Goal: Information Seeking & Learning: Learn about a topic

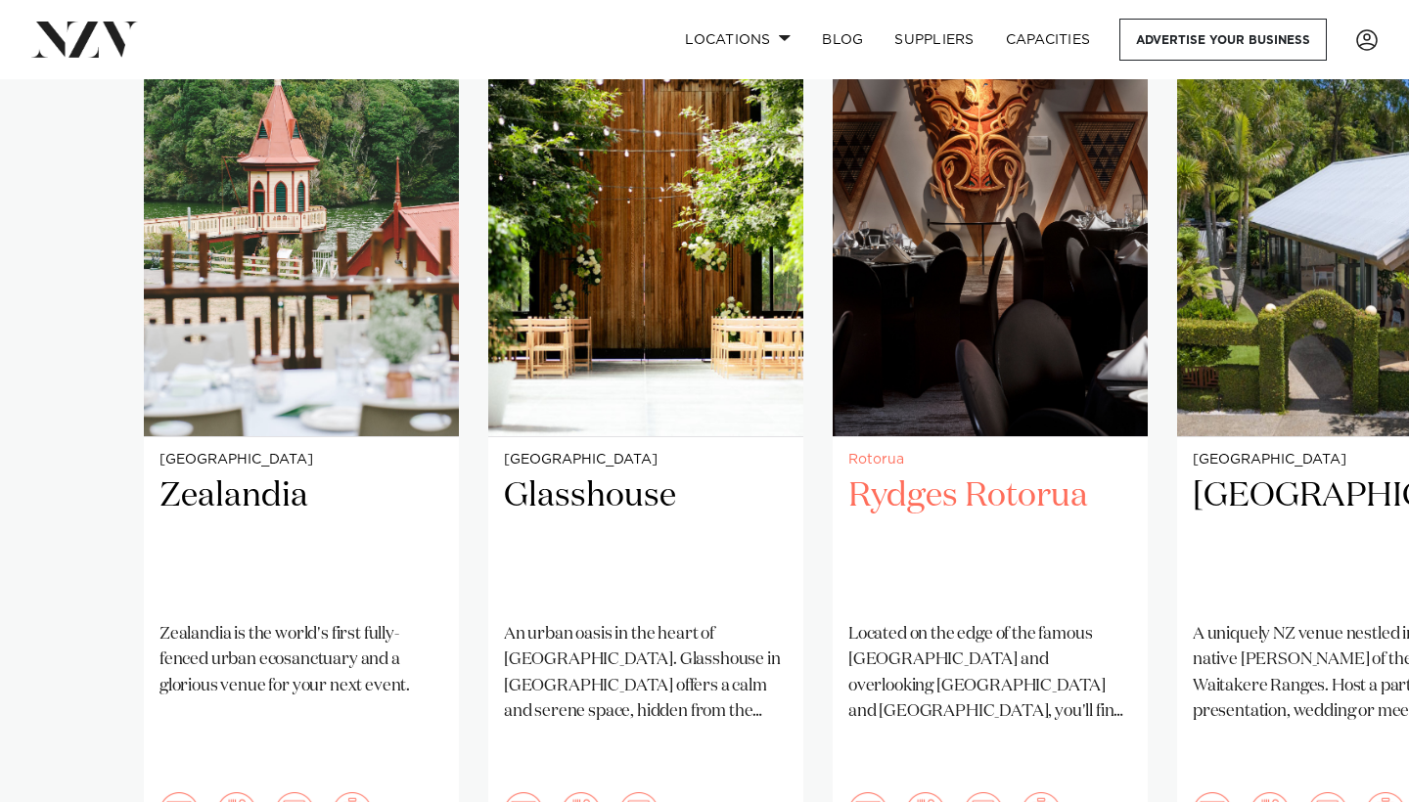
scroll to position [1725, 0]
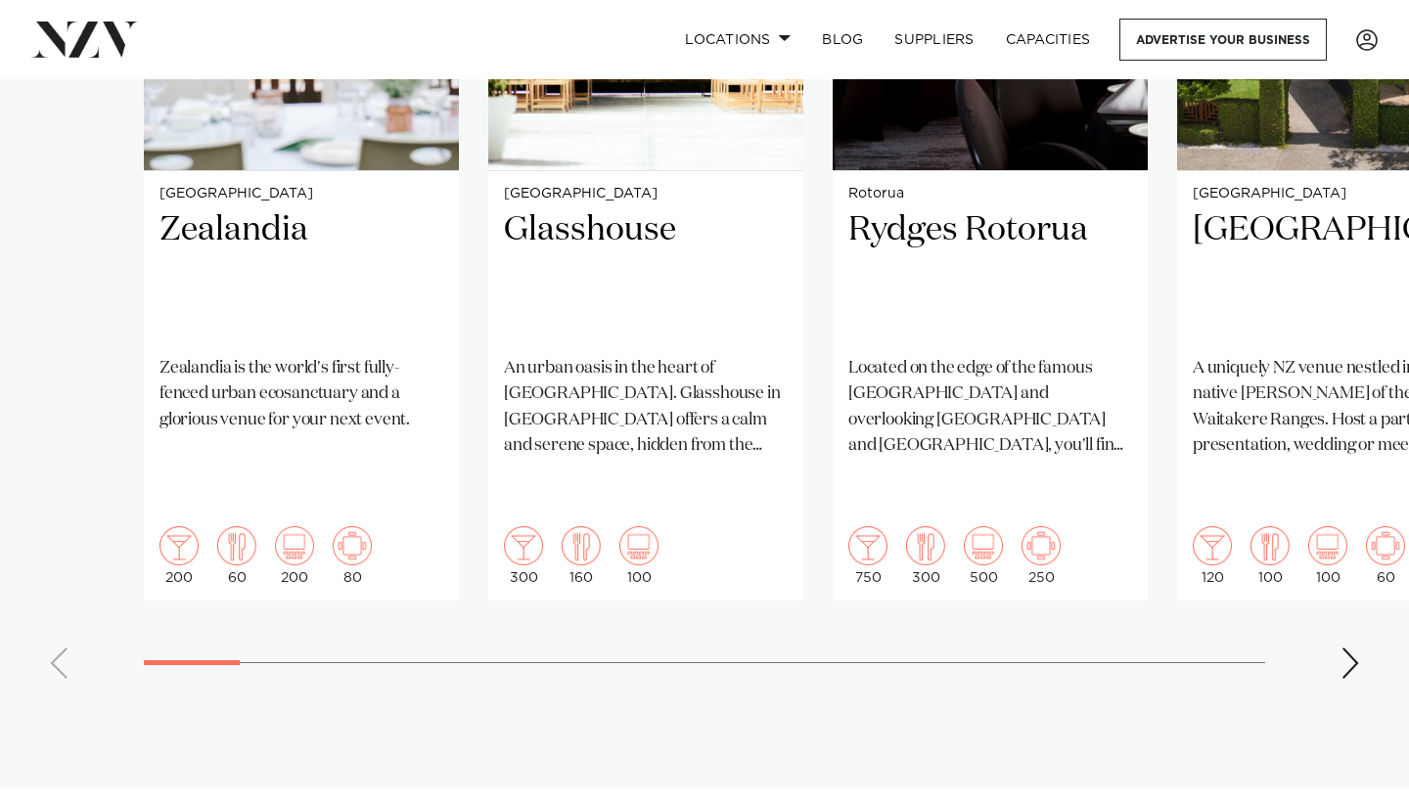
click at [1315, 648] on div "Next slide" at bounding box center [1350, 663] width 20 height 31
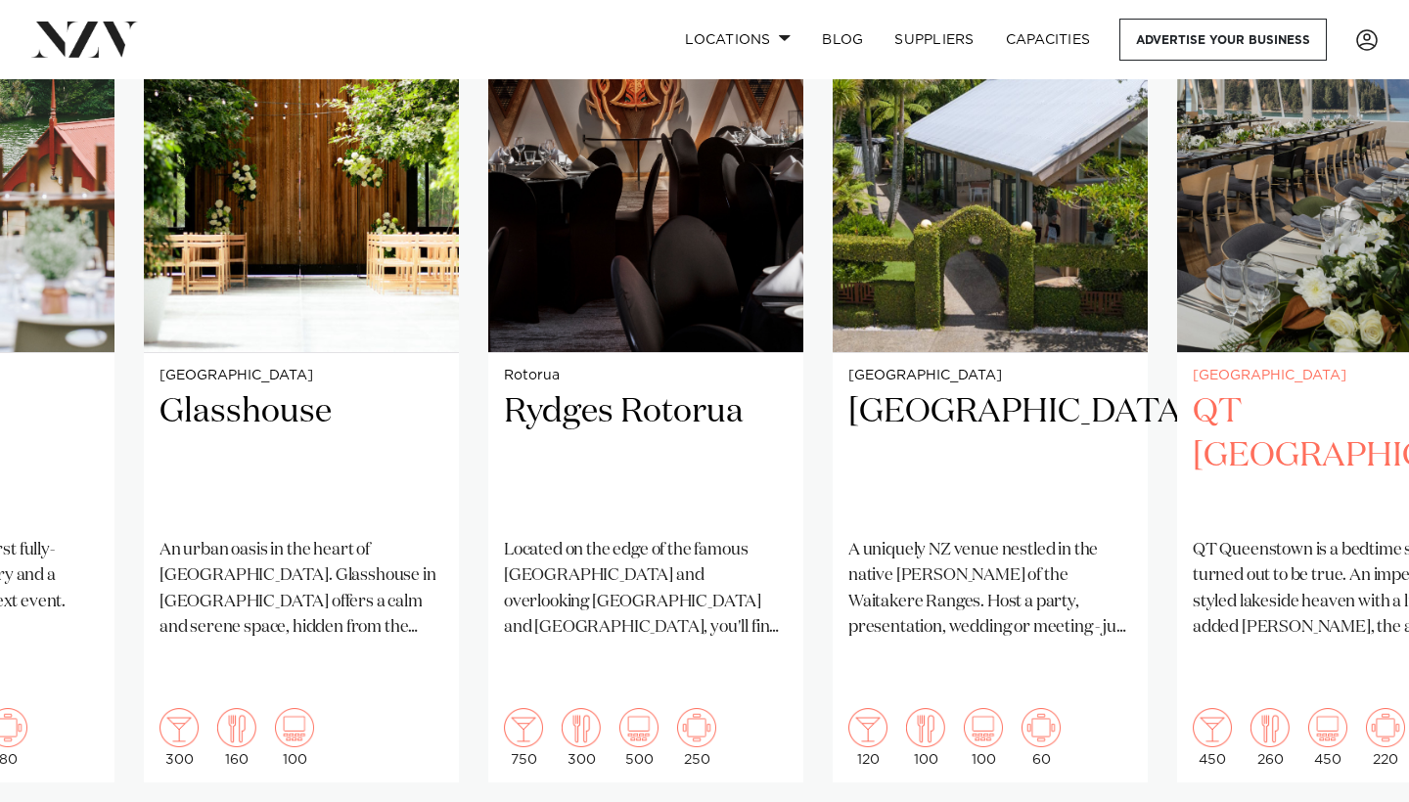
scroll to position [1546, 0]
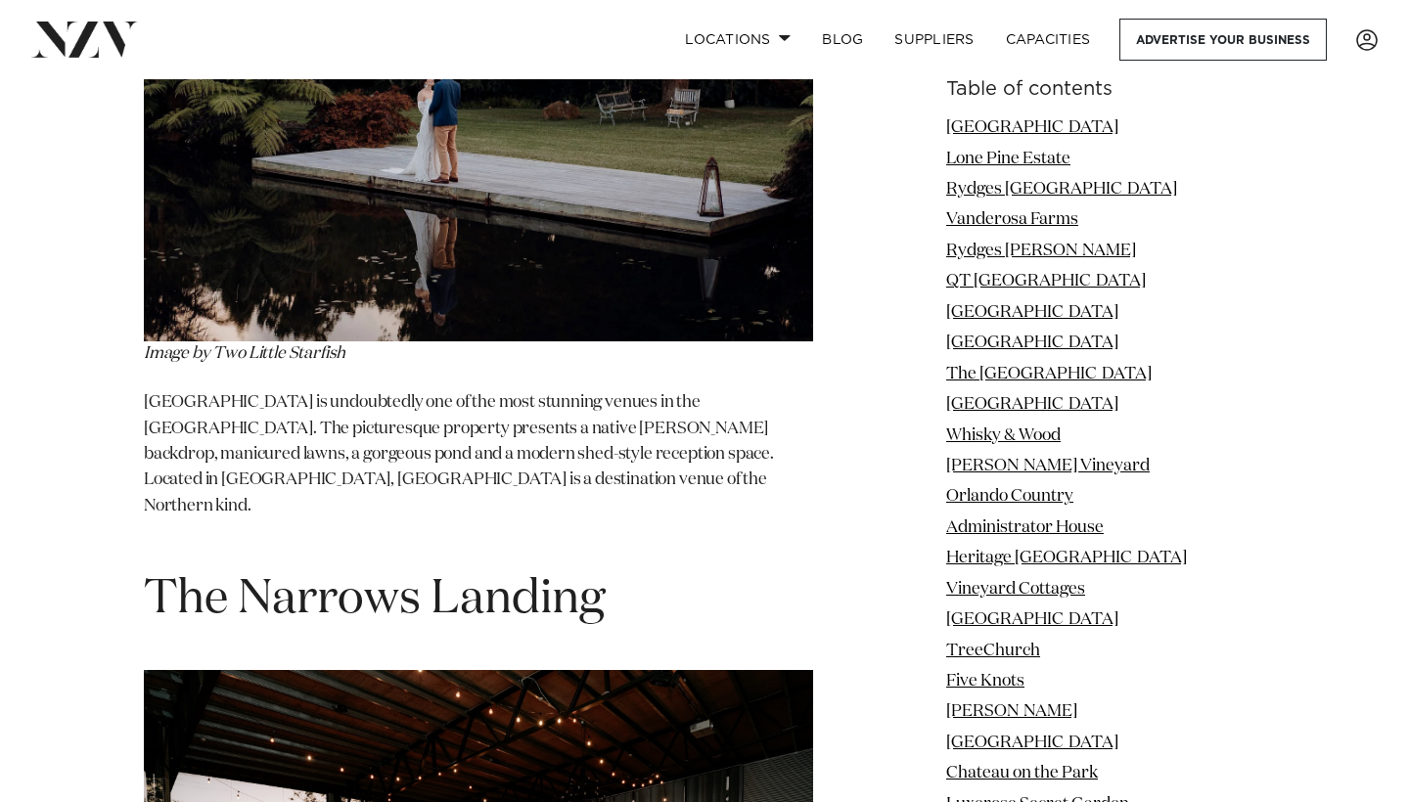
scroll to position [56748, 0]
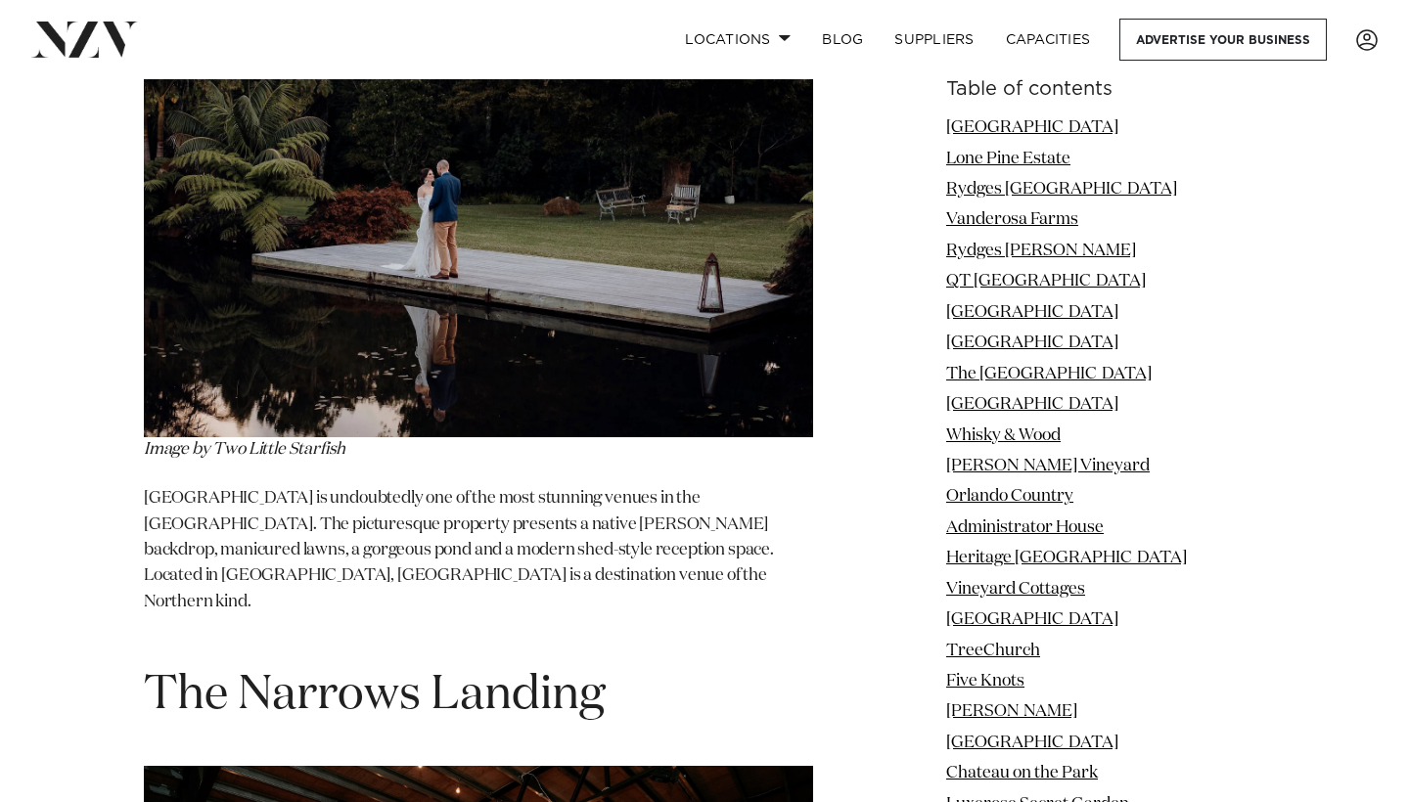
drag, startPoint x: 350, startPoint y: 274, endPoint x: 475, endPoint y: 288, distance: 126.0
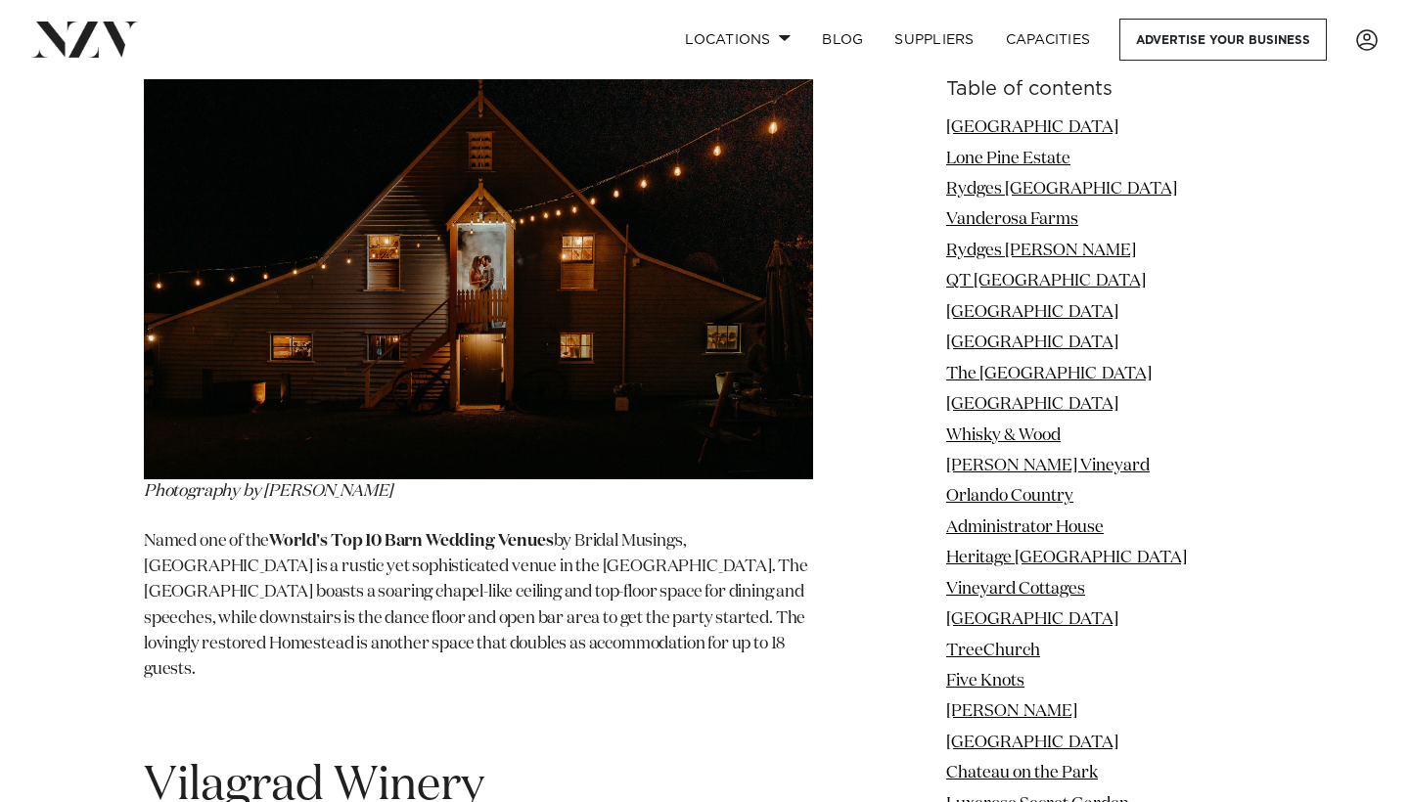
scroll to position [64012, 0]
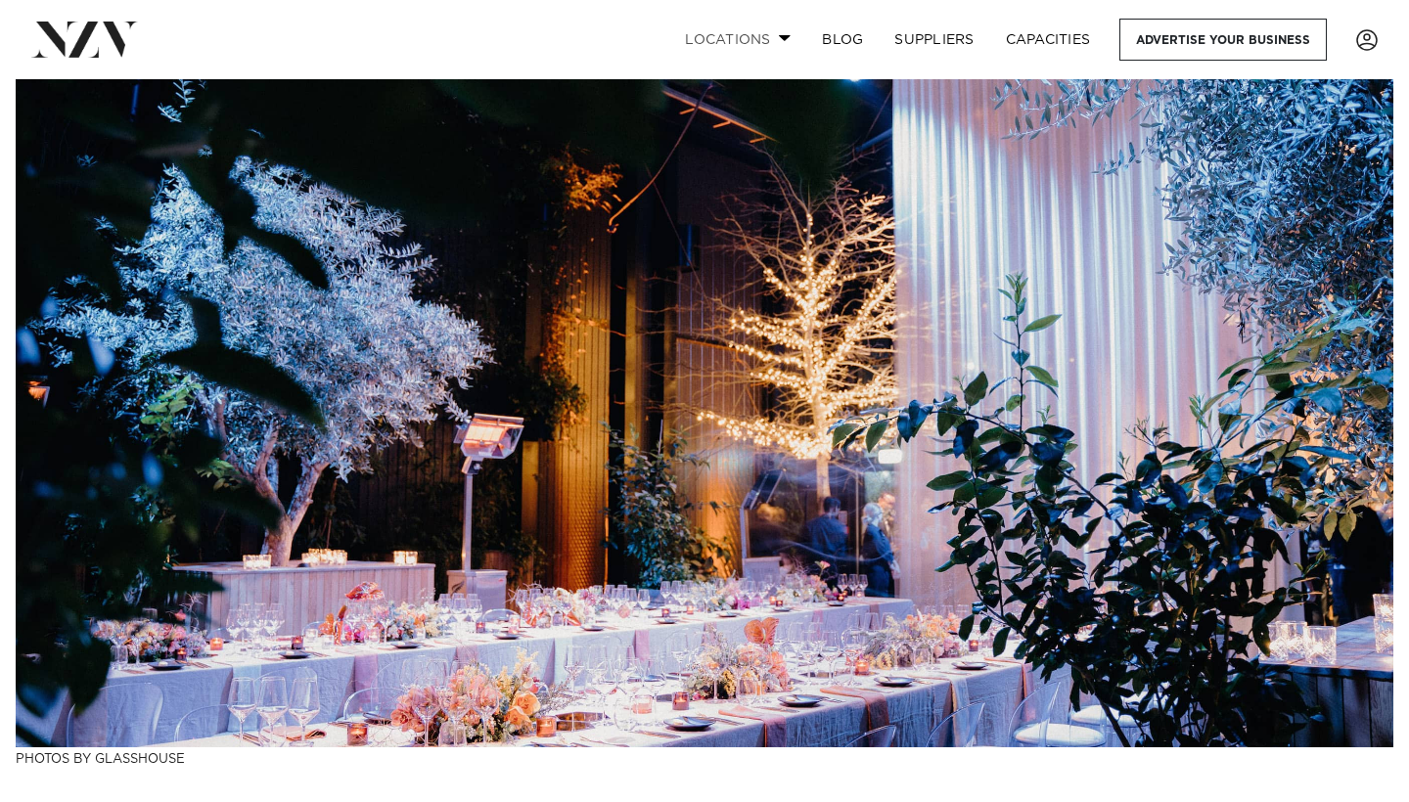
click at [744, 34] on link "Locations" at bounding box center [737, 40] width 137 height 42
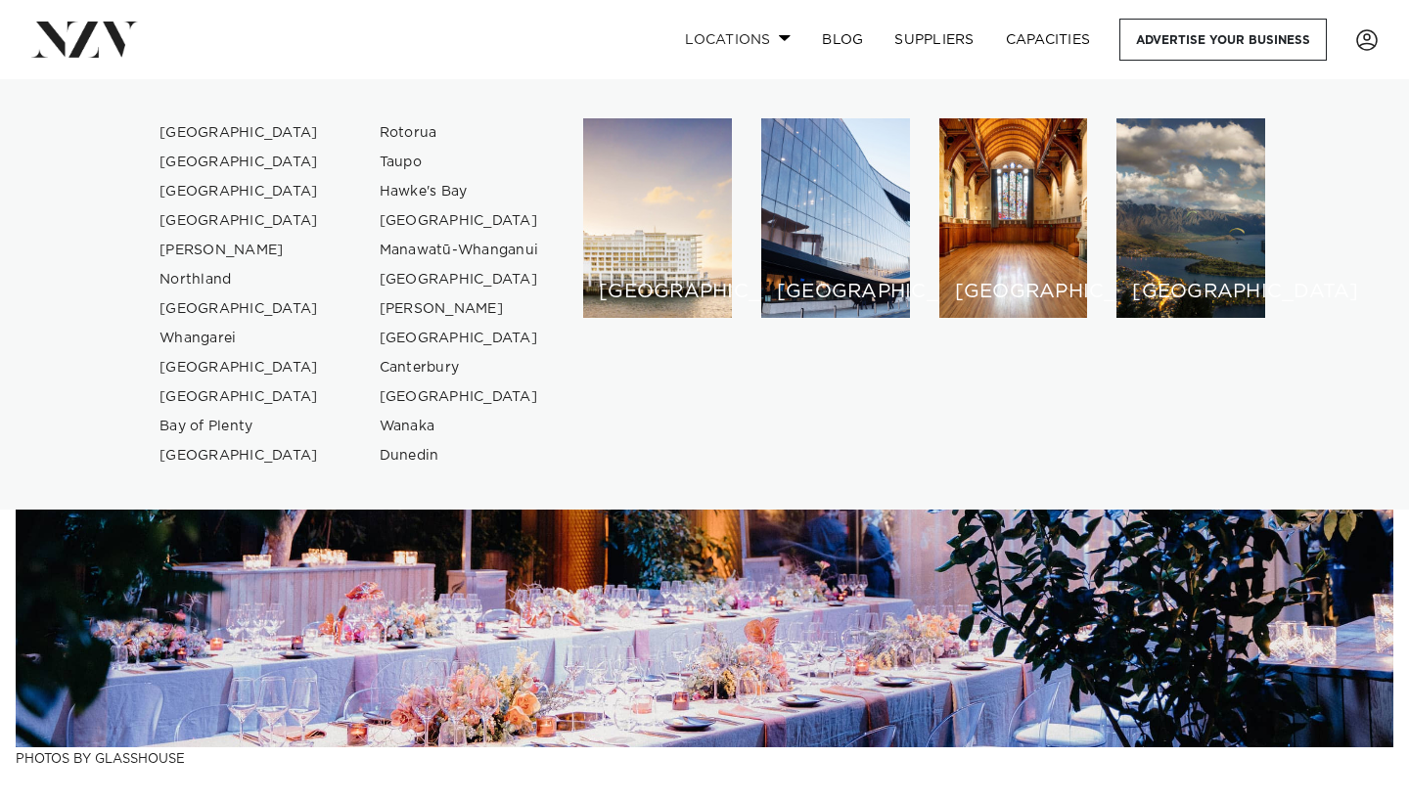
click at [757, 31] on link "Locations" at bounding box center [737, 40] width 137 height 42
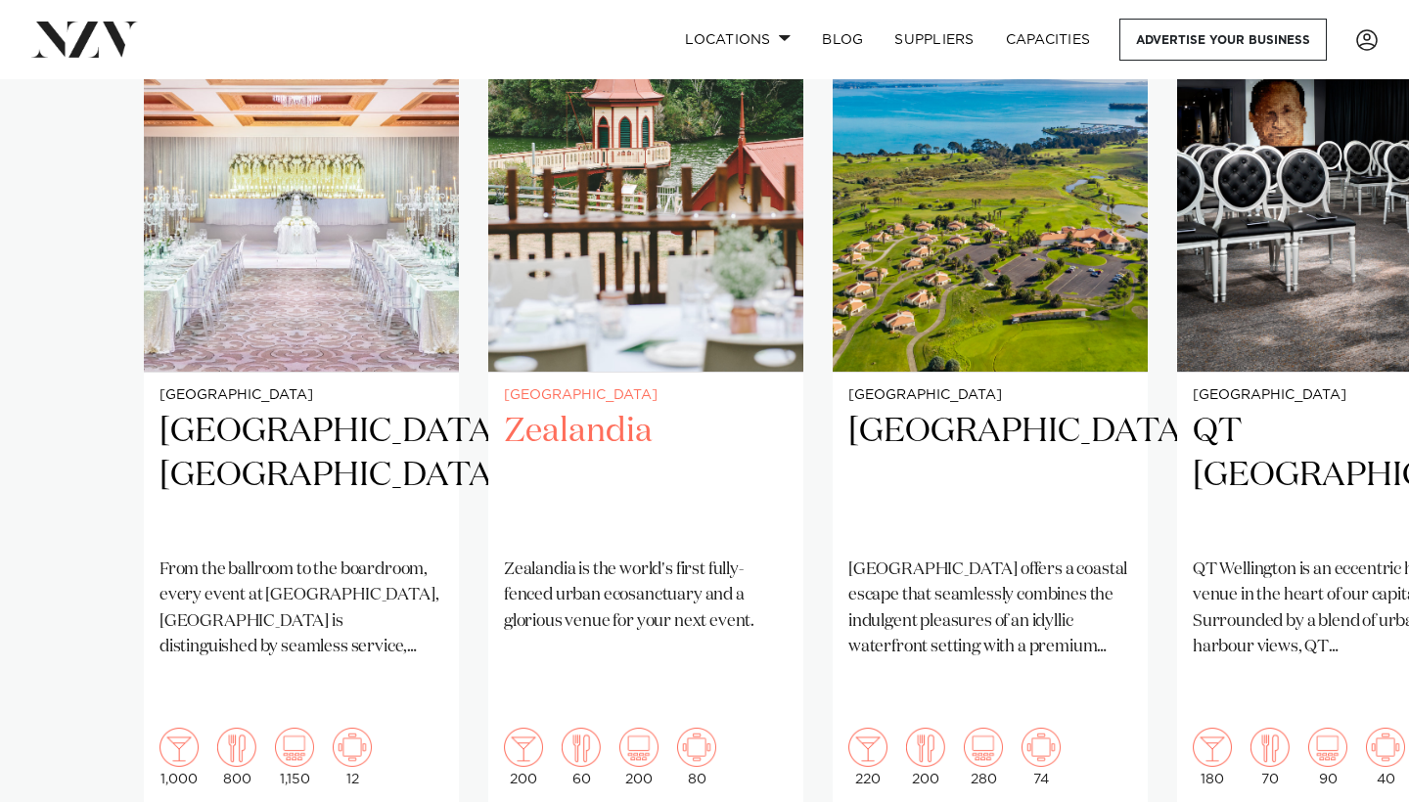
scroll to position [1530, 0]
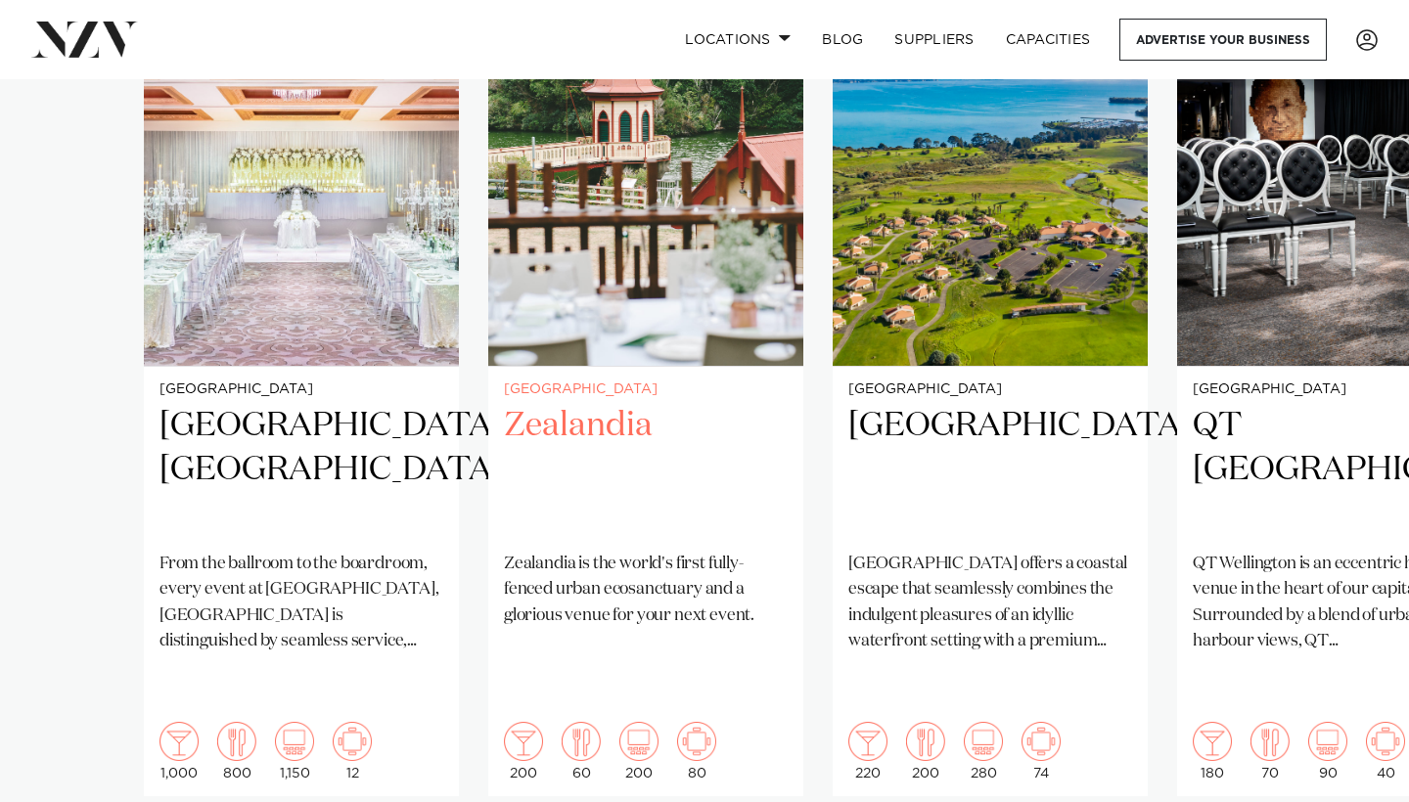
click at [585, 396] on div "Wellington Zealandia Zealandia is the world's first fully-fenced urban ecosanct…" at bounding box center [645, 582] width 315 height 430
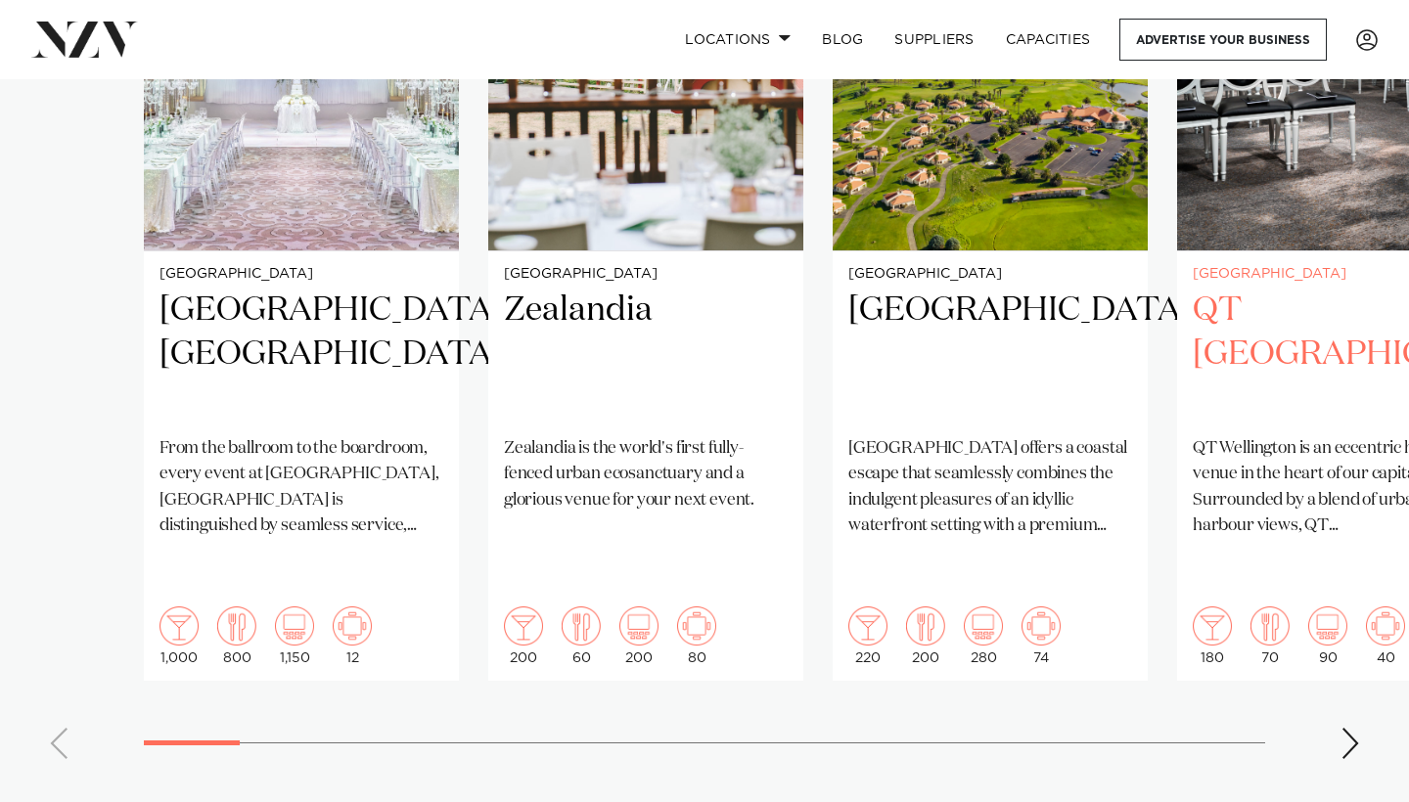
scroll to position [1671, 0]
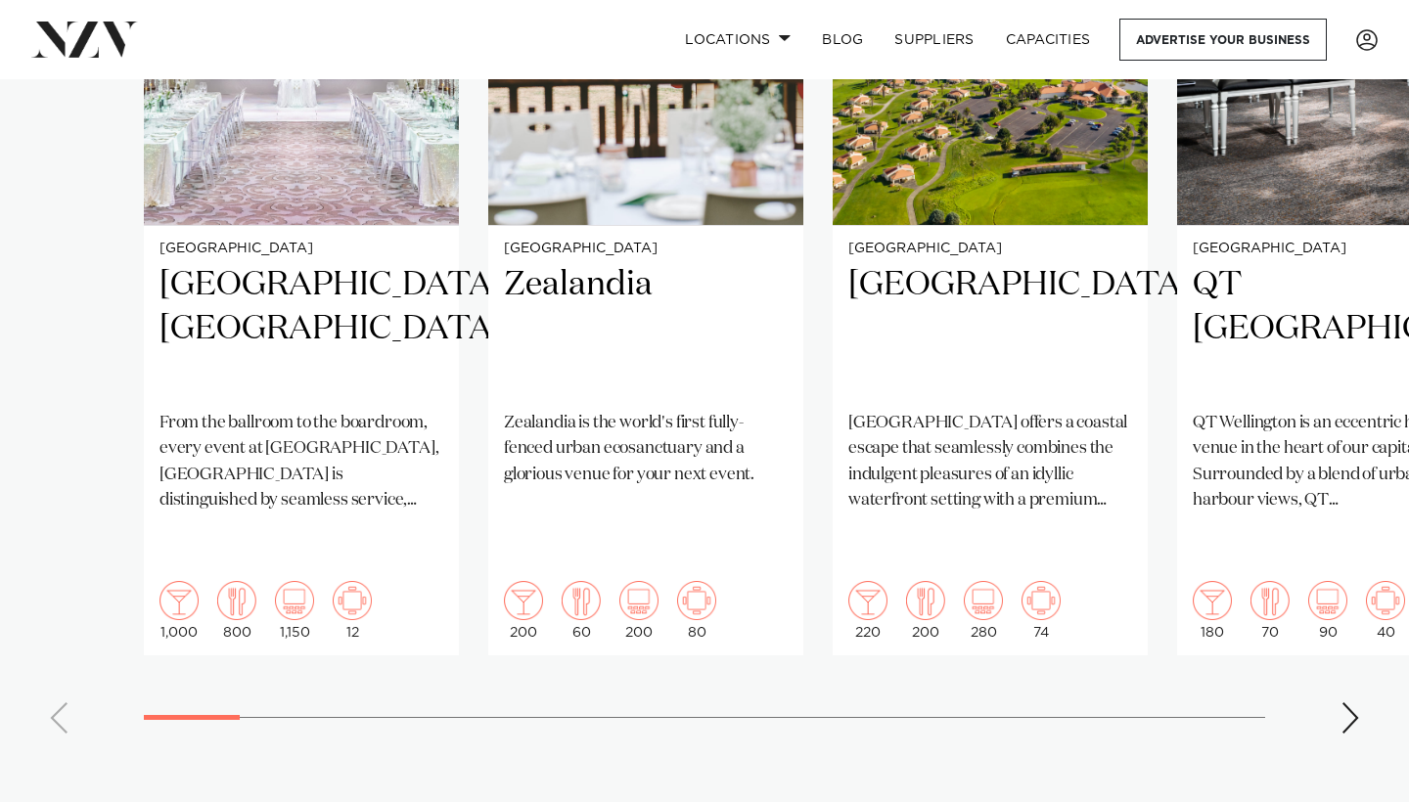
click at [1357, 702] on div "Next slide" at bounding box center [1350, 717] width 20 height 31
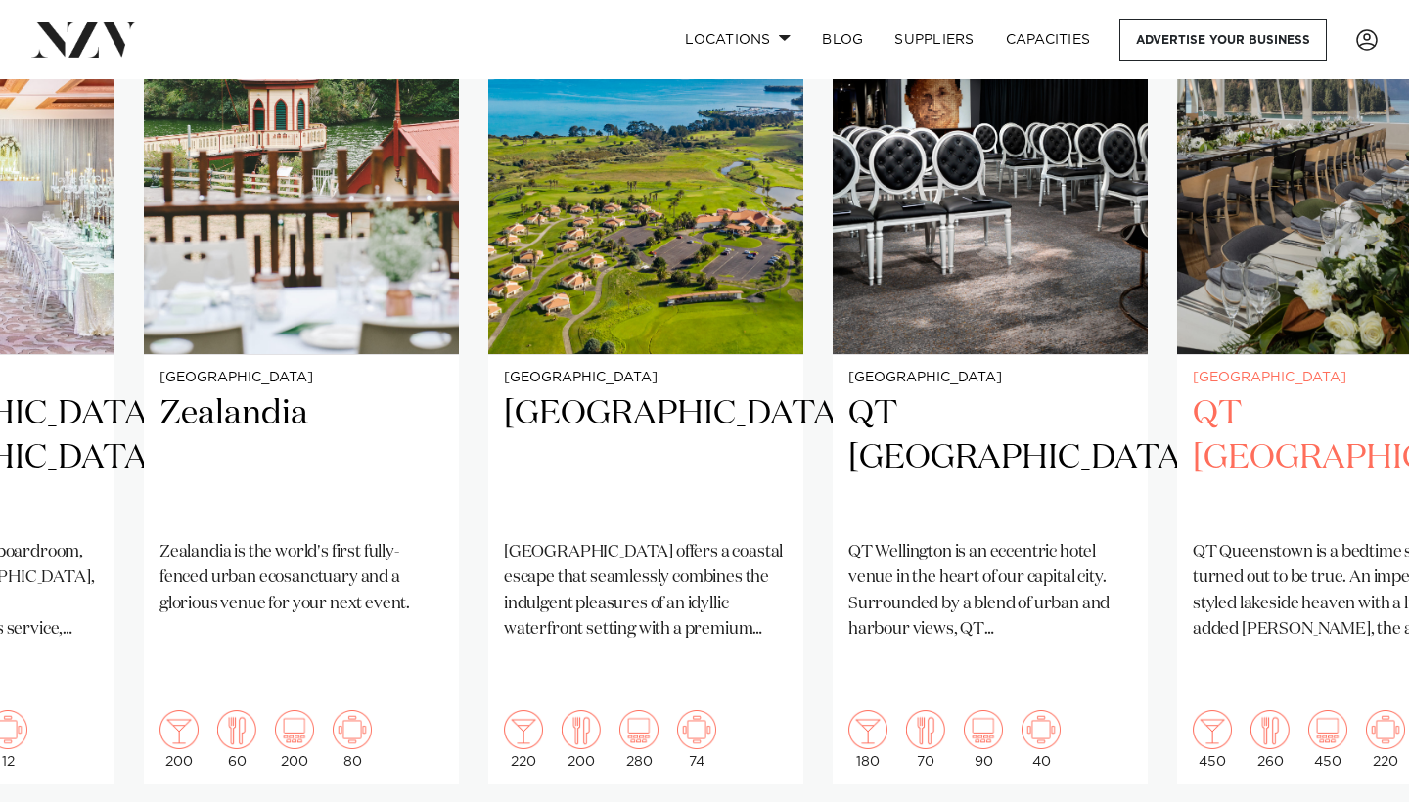
scroll to position [1527, 0]
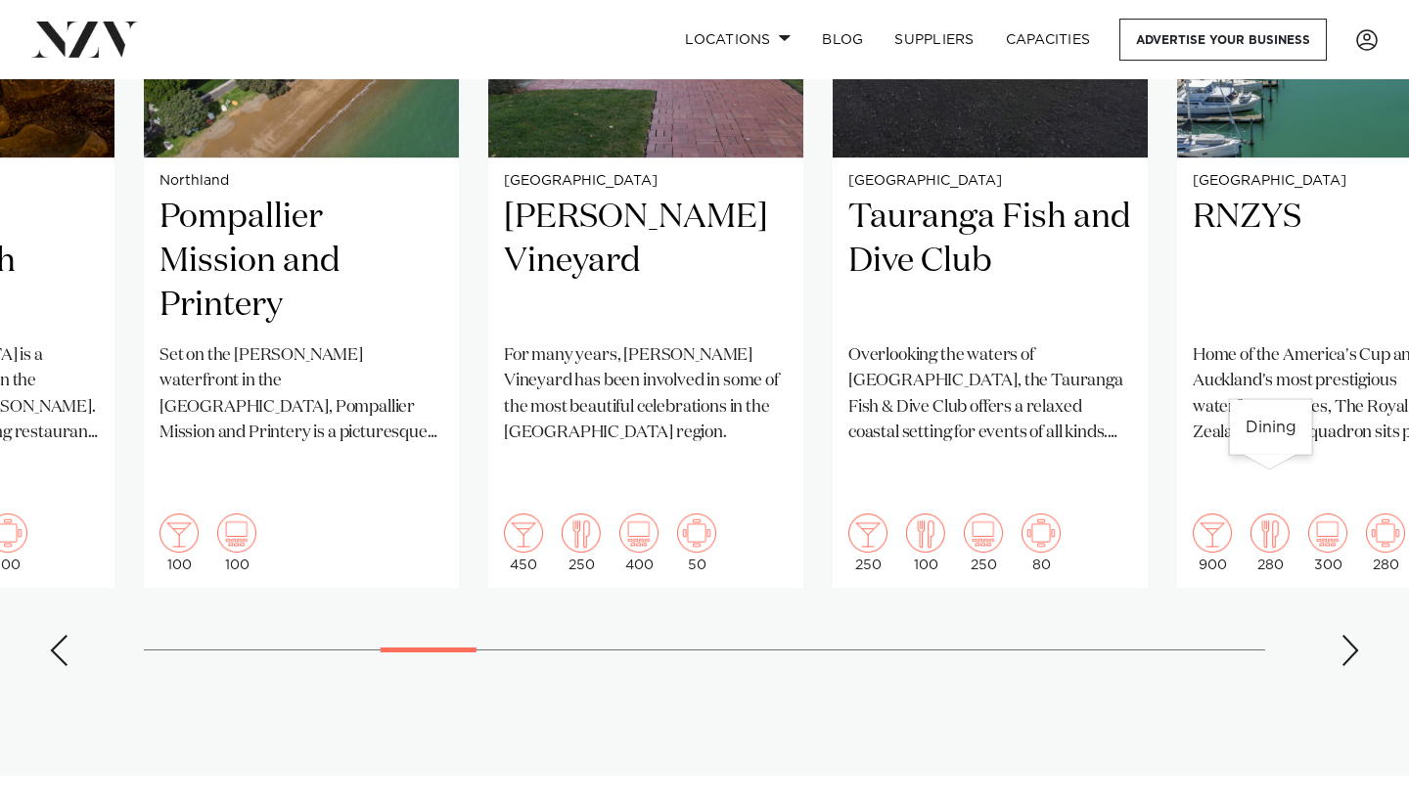
scroll to position [1745, 0]
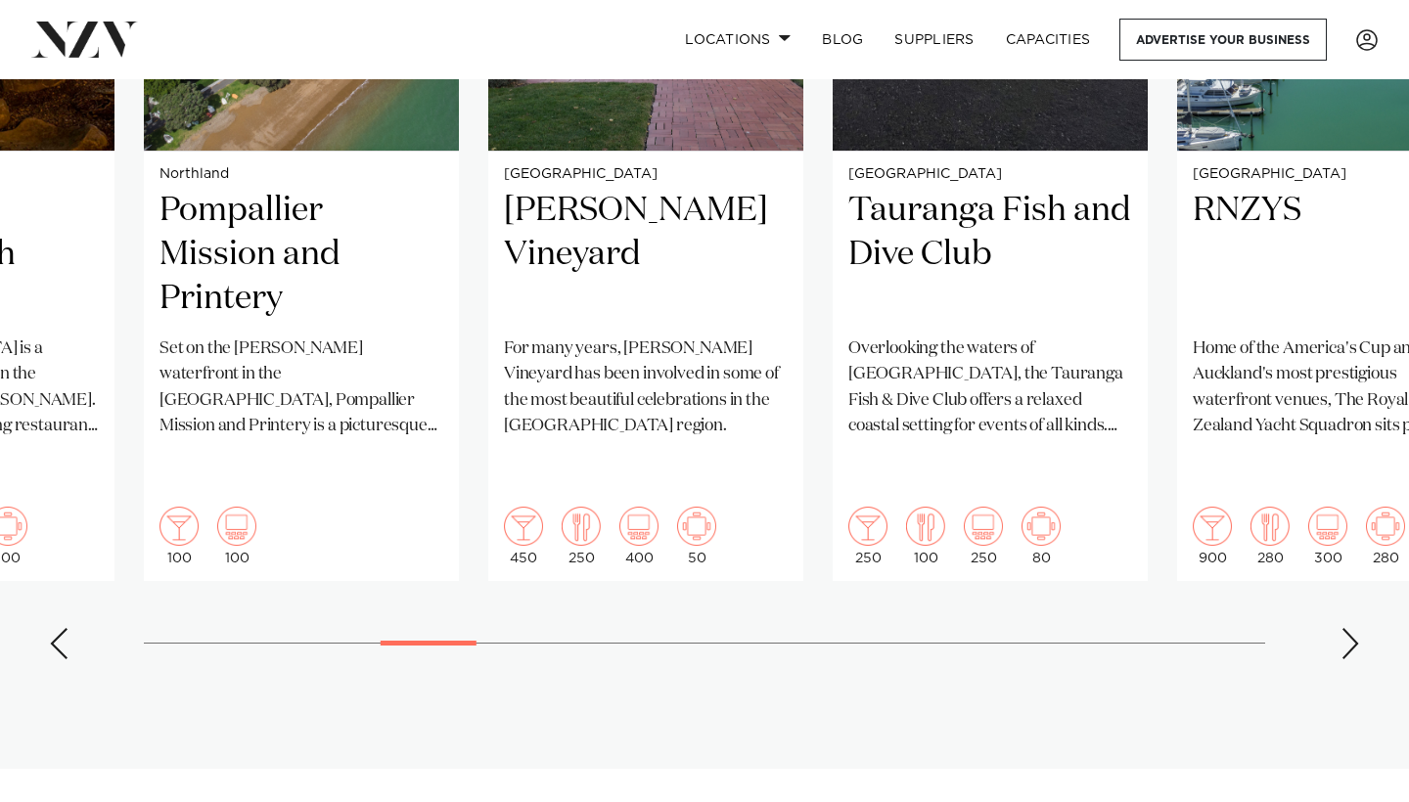
click at [1338, 591] on swiper-container "Auckland Cordis, Auckland From the ballroom to the boardroom, every event at Co…" at bounding box center [704, 201] width 1409 height 947
click at [1340, 628] on div "Next slide" at bounding box center [1350, 643] width 20 height 31
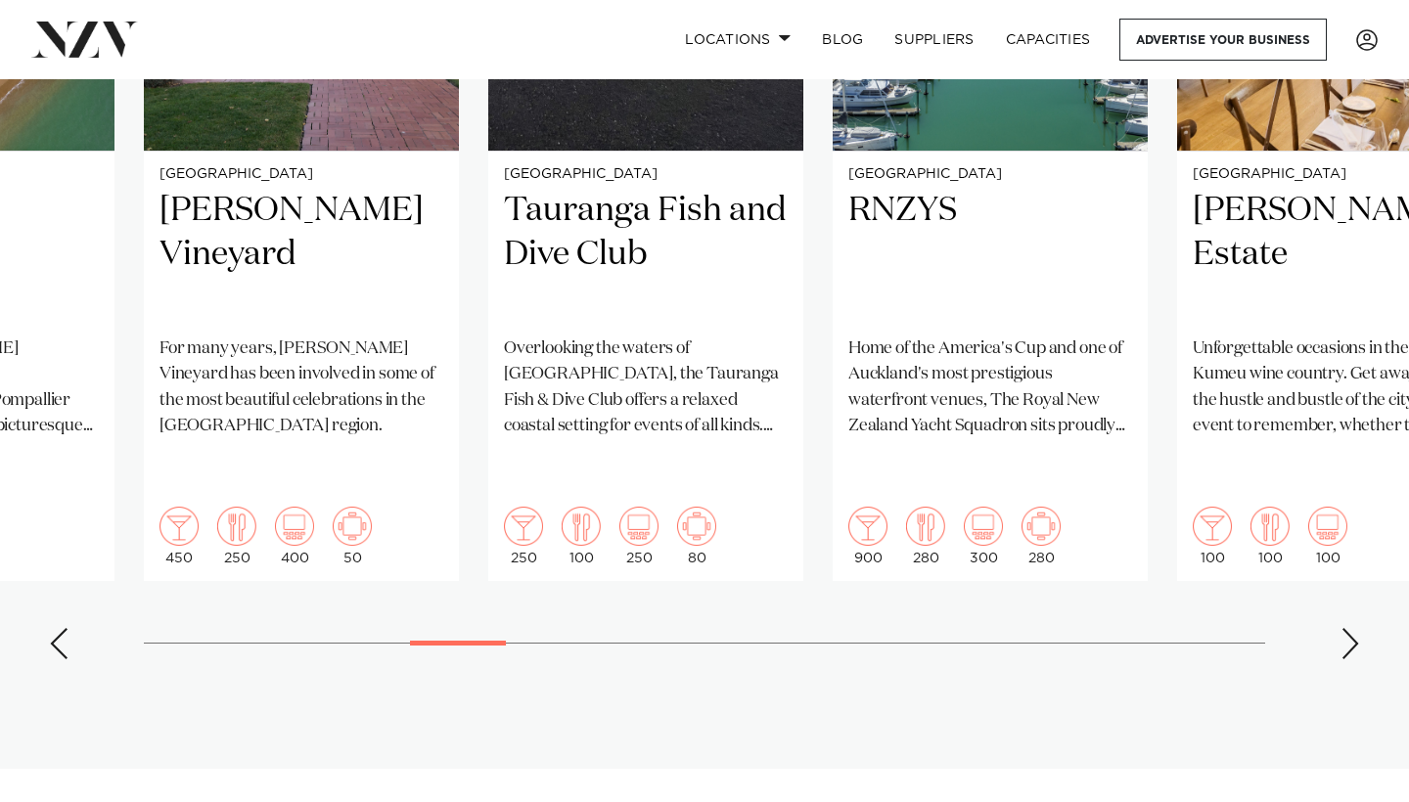
click at [1339, 594] on swiper-container "Auckland Cordis, Auckland From the ballroom to the boardroom, every event at Co…" at bounding box center [704, 201] width 1409 height 947
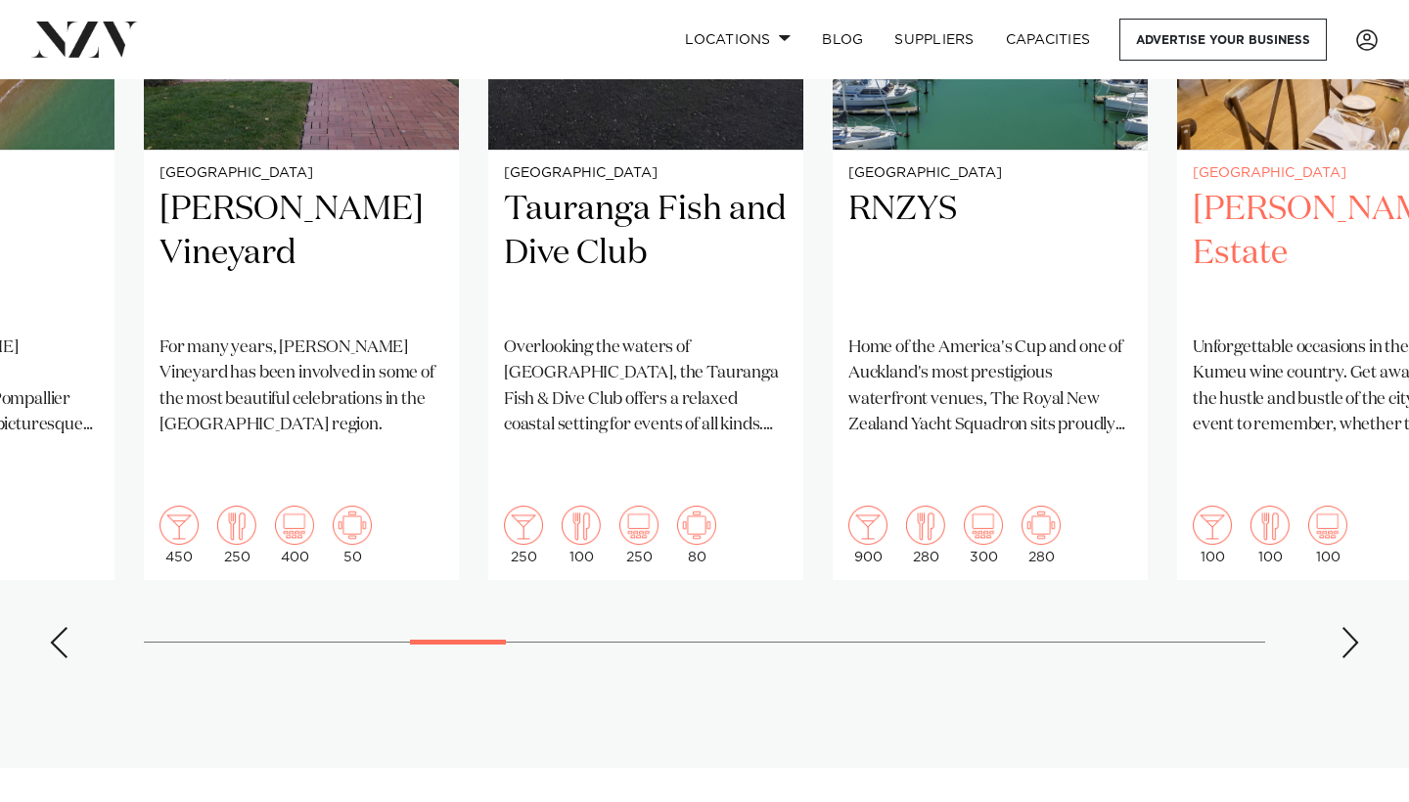
scroll to position [1790, 0]
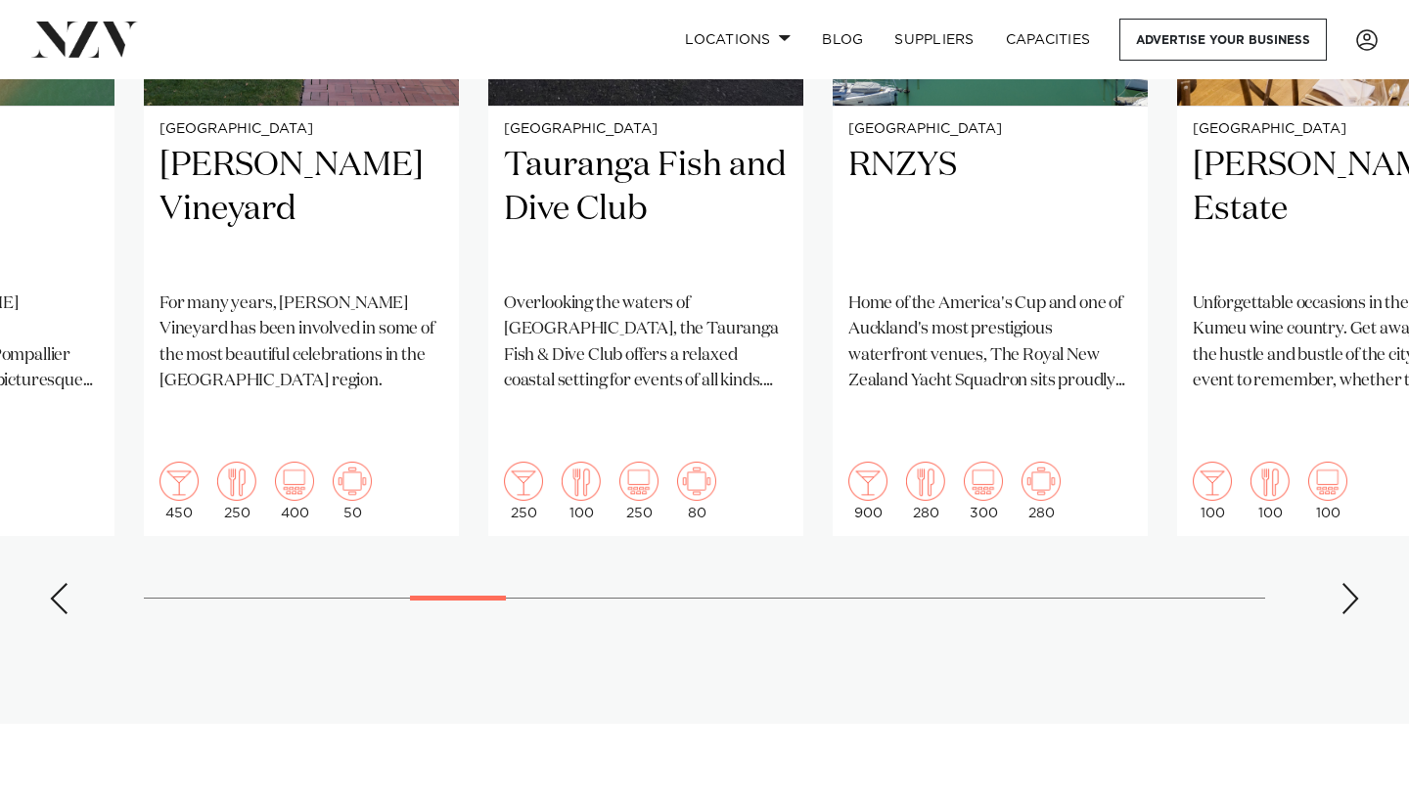
click at [1352, 583] on div "Next slide" at bounding box center [1350, 598] width 20 height 31
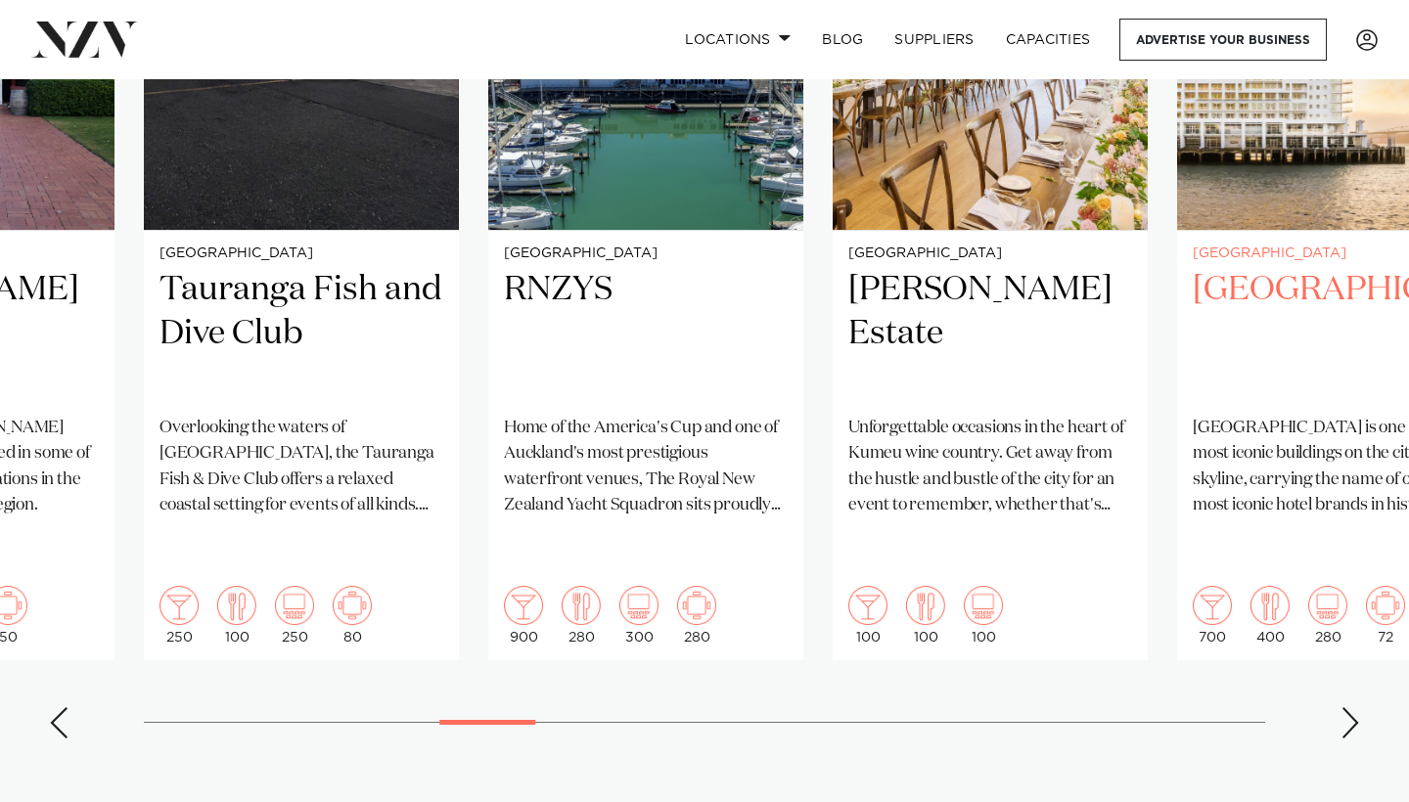
scroll to position [1669, 0]
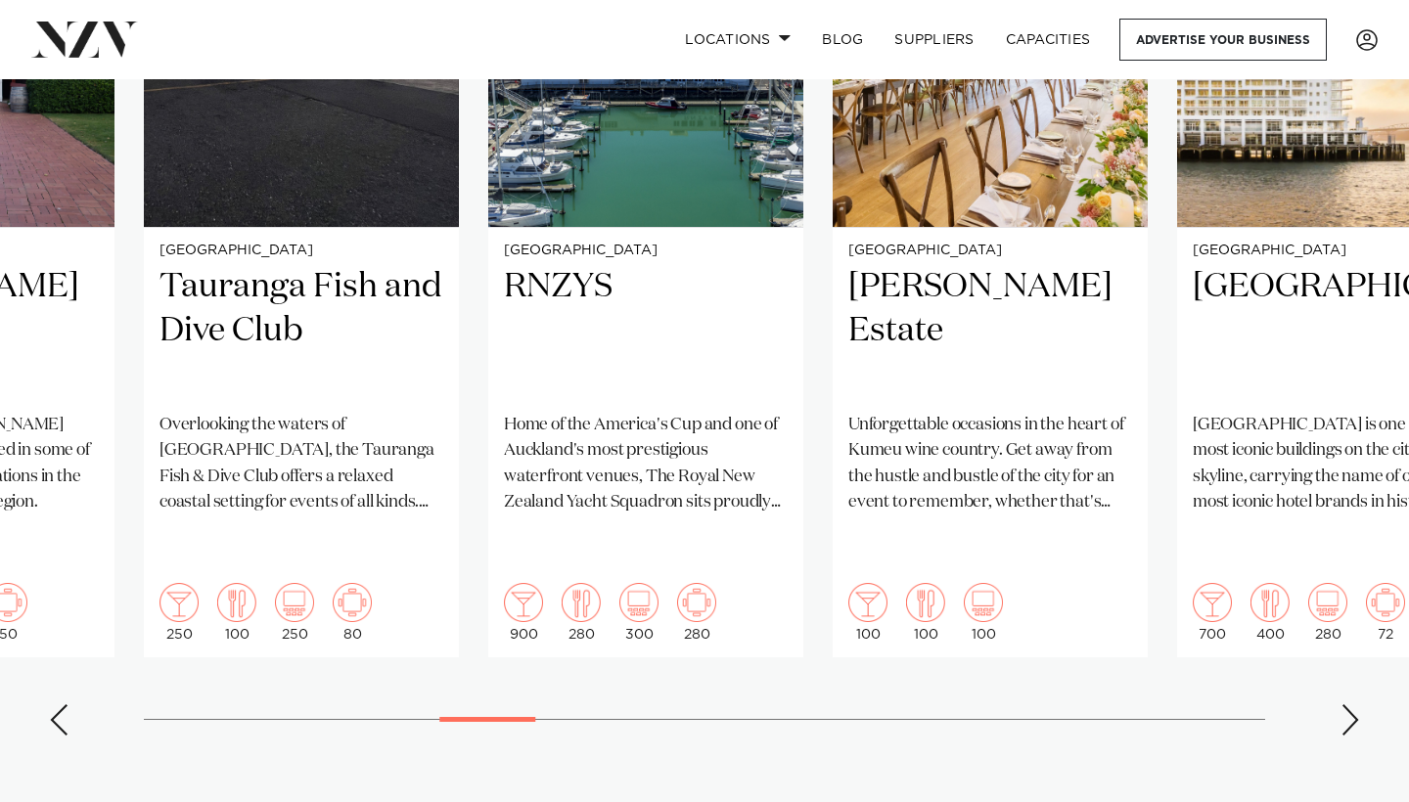
click at [1351, 704] on div "Next slide" at bounding box center [1350, 719] width 20 height 31
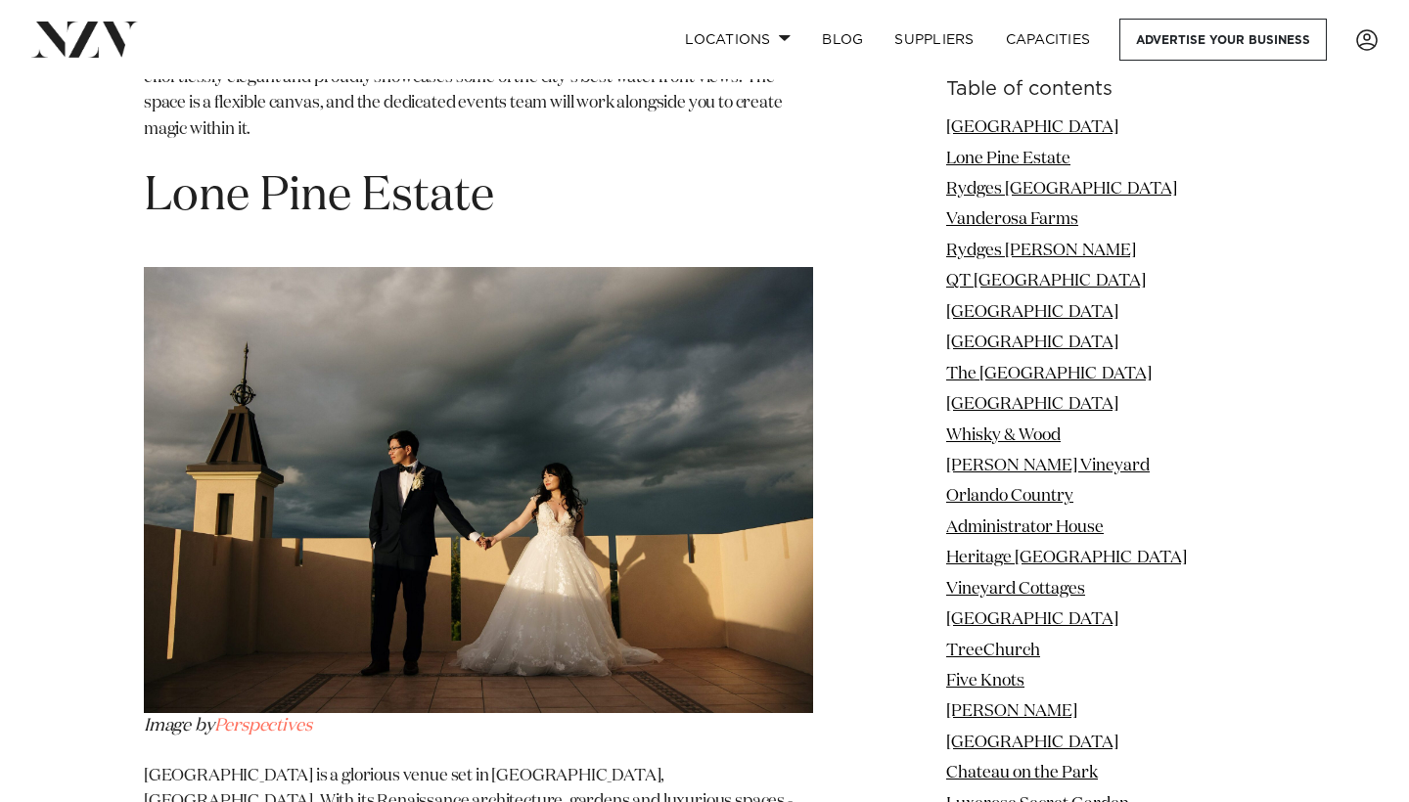
scroll to position [3153, 0]
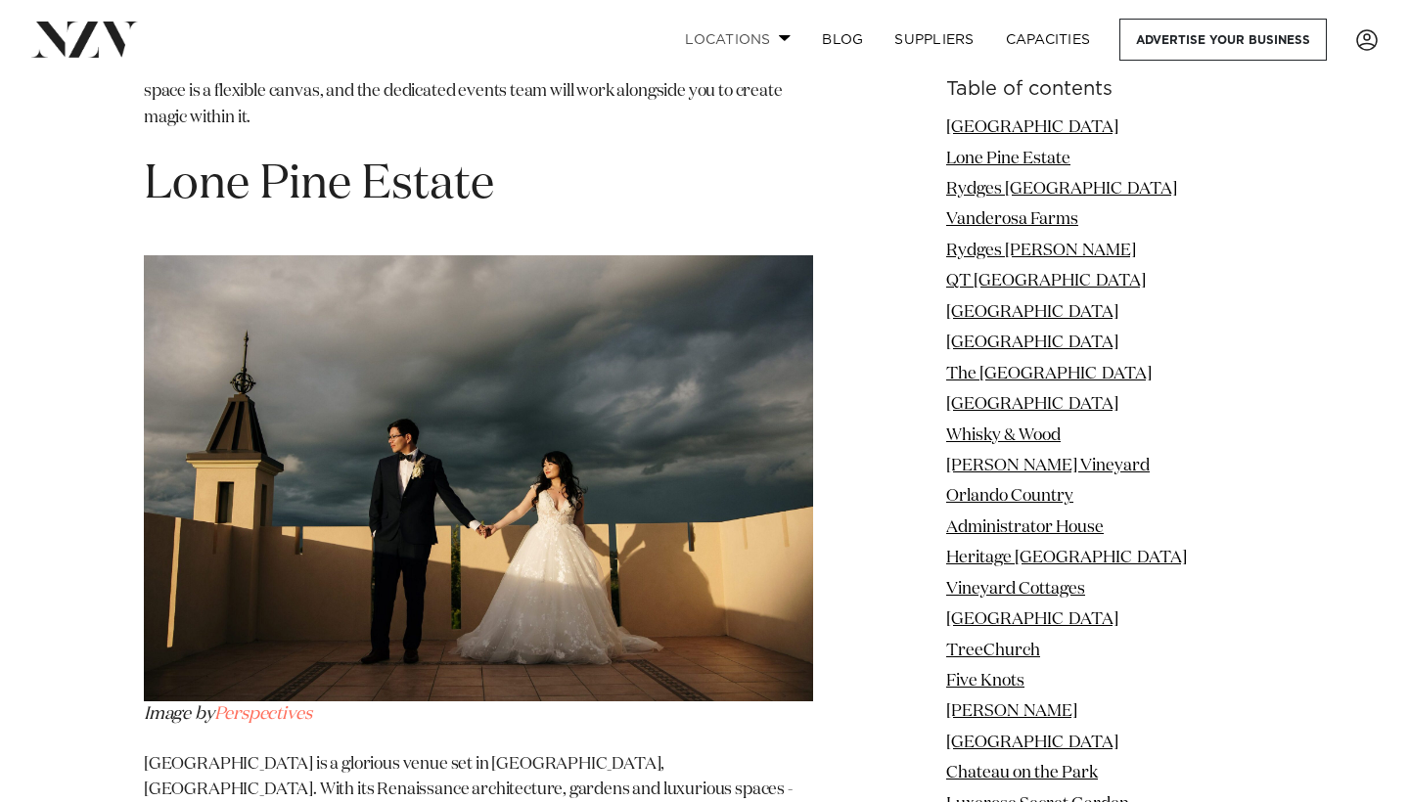
click at [766, 42] on link "Locations" at bounding box center [737, 40] width 137 height 42
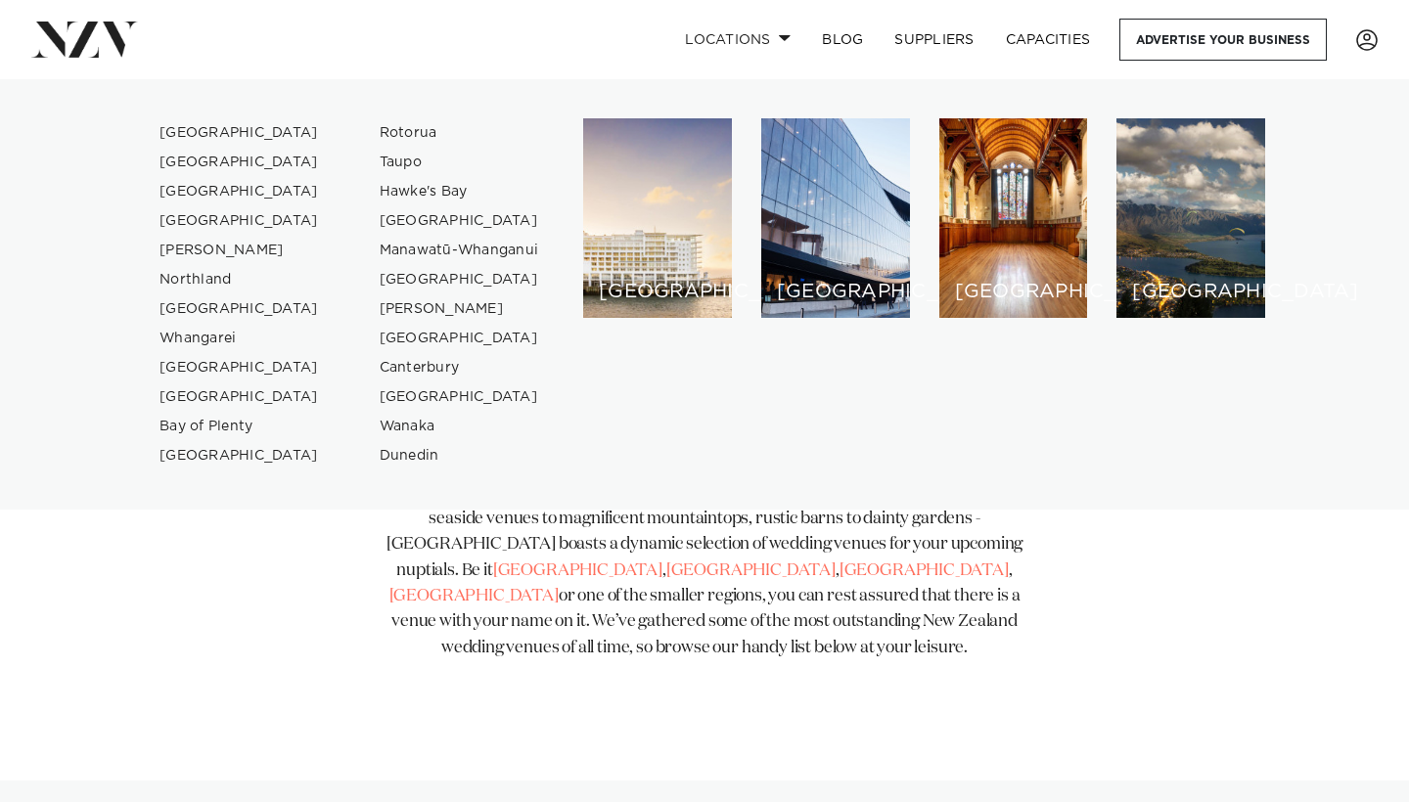
scroll to position [612, 0]
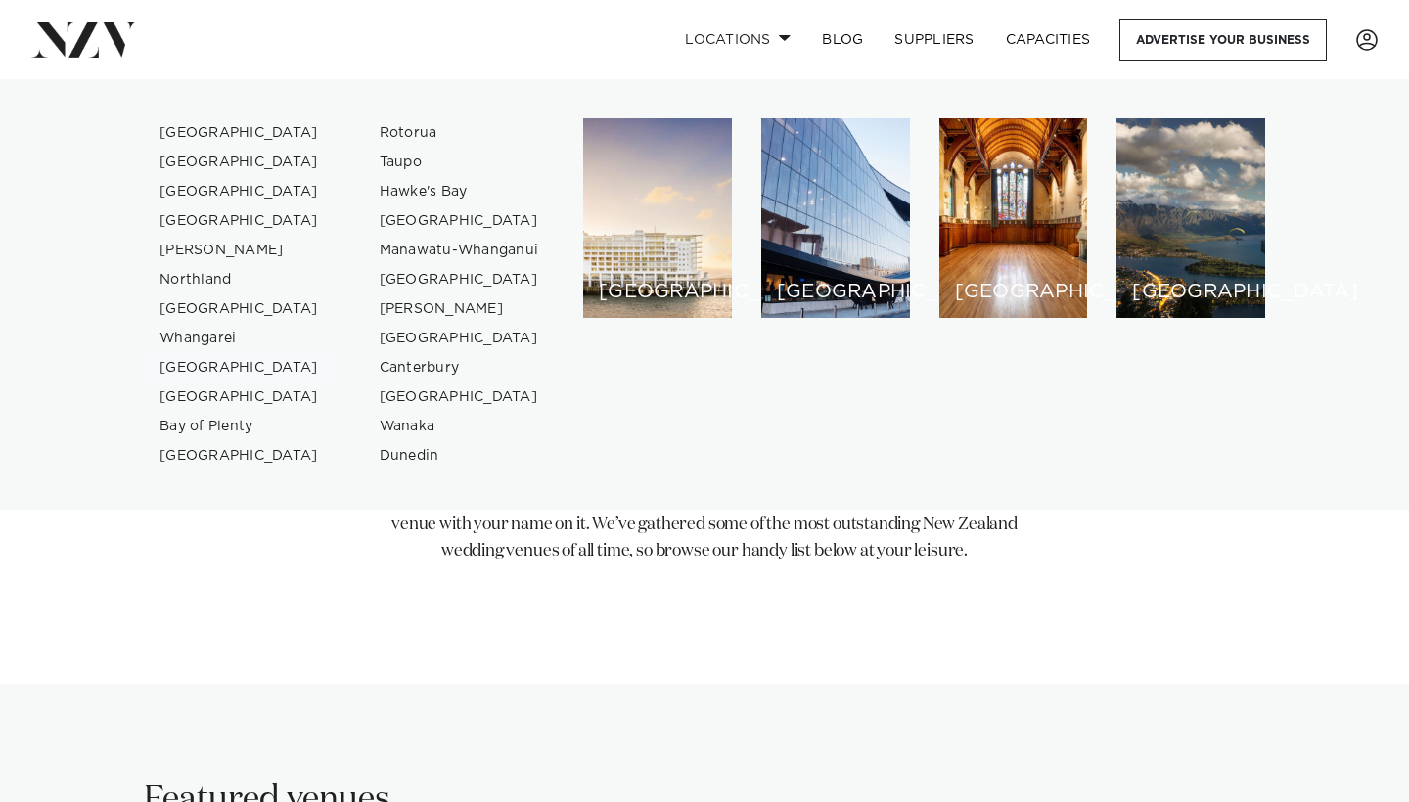
click at [236, 368] on link "[GEOGRAPHIC_DATA]" at bounding box center [239, 367] width 191 height 29
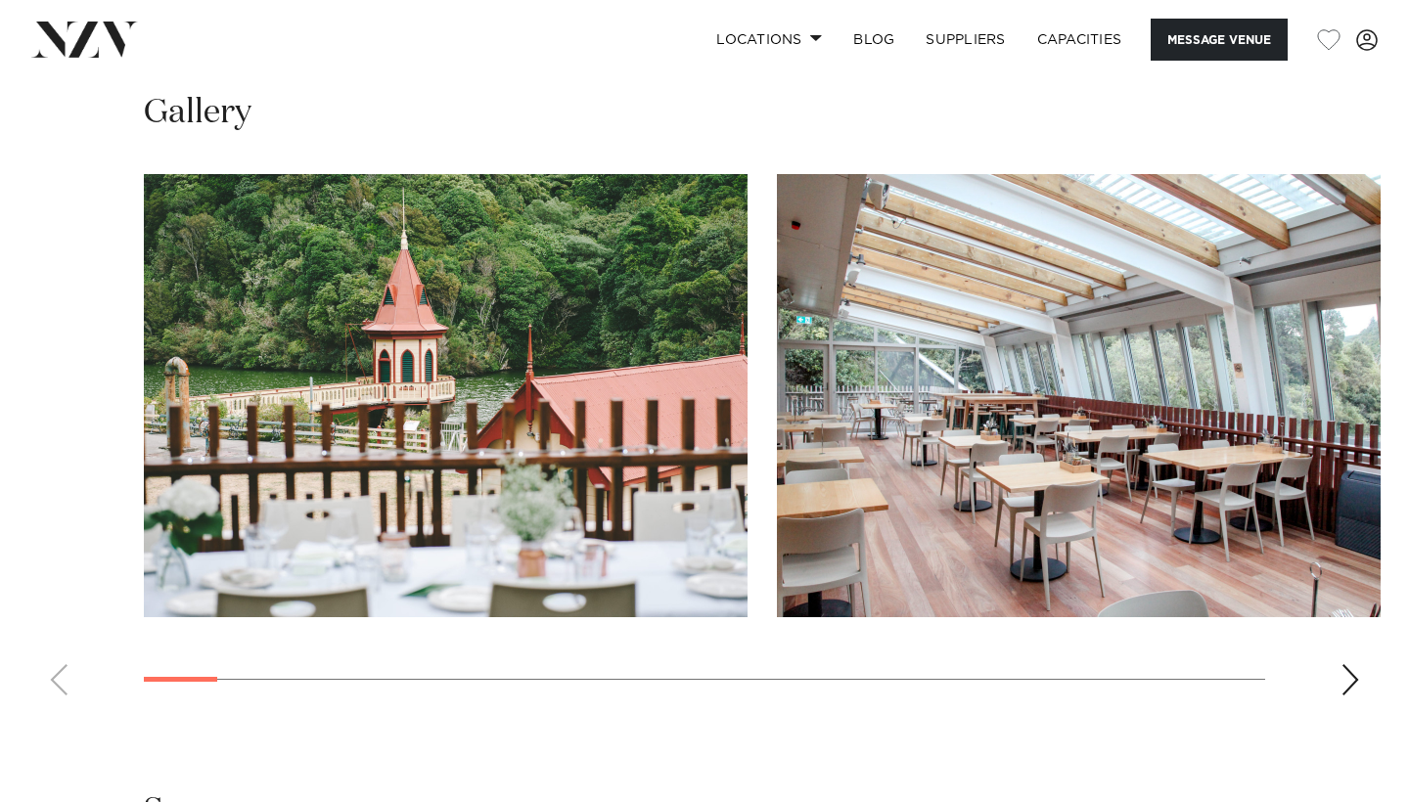
scroll to position [2235, 0]
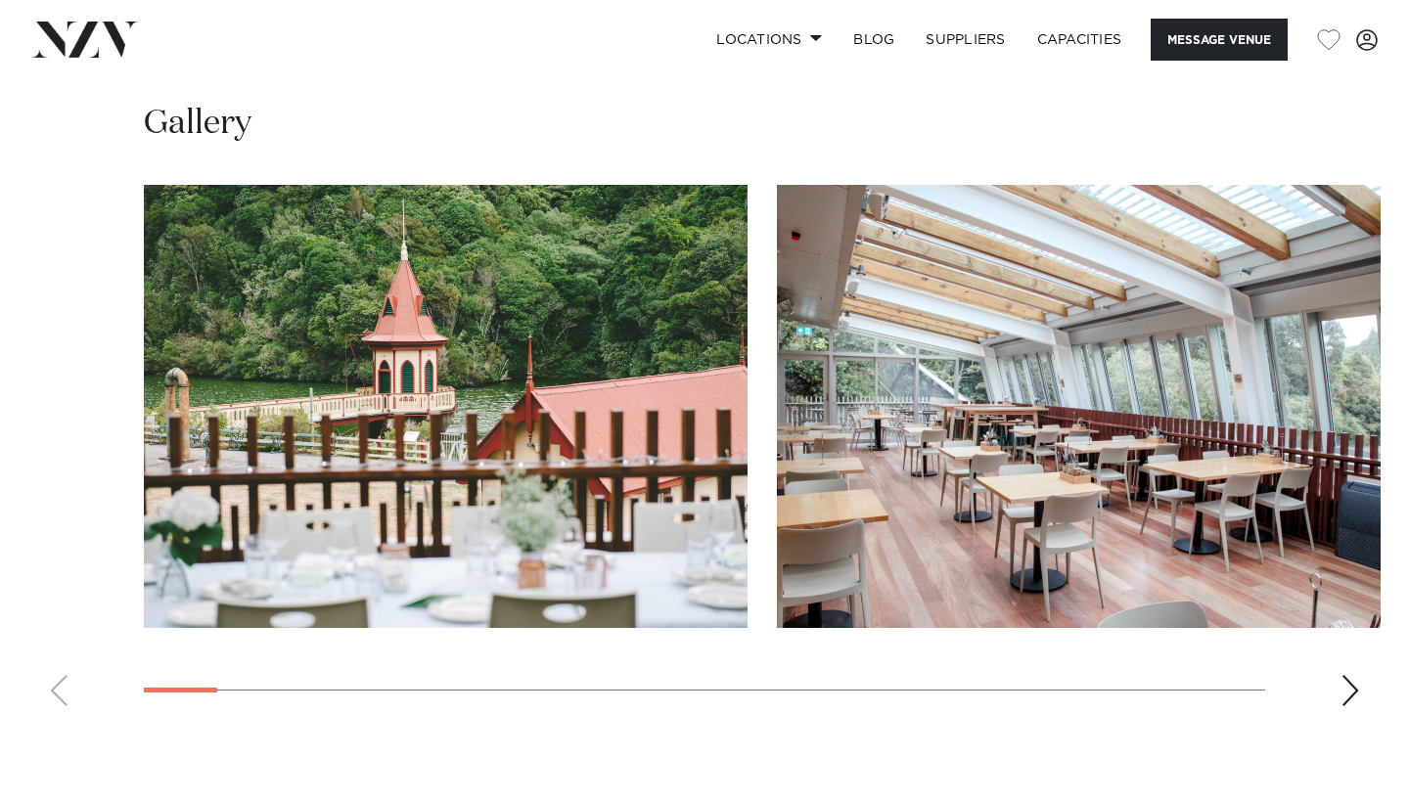
click at [1353, 675] on div "Next slide" at bounding box center [1350, 690] width 20 height 31
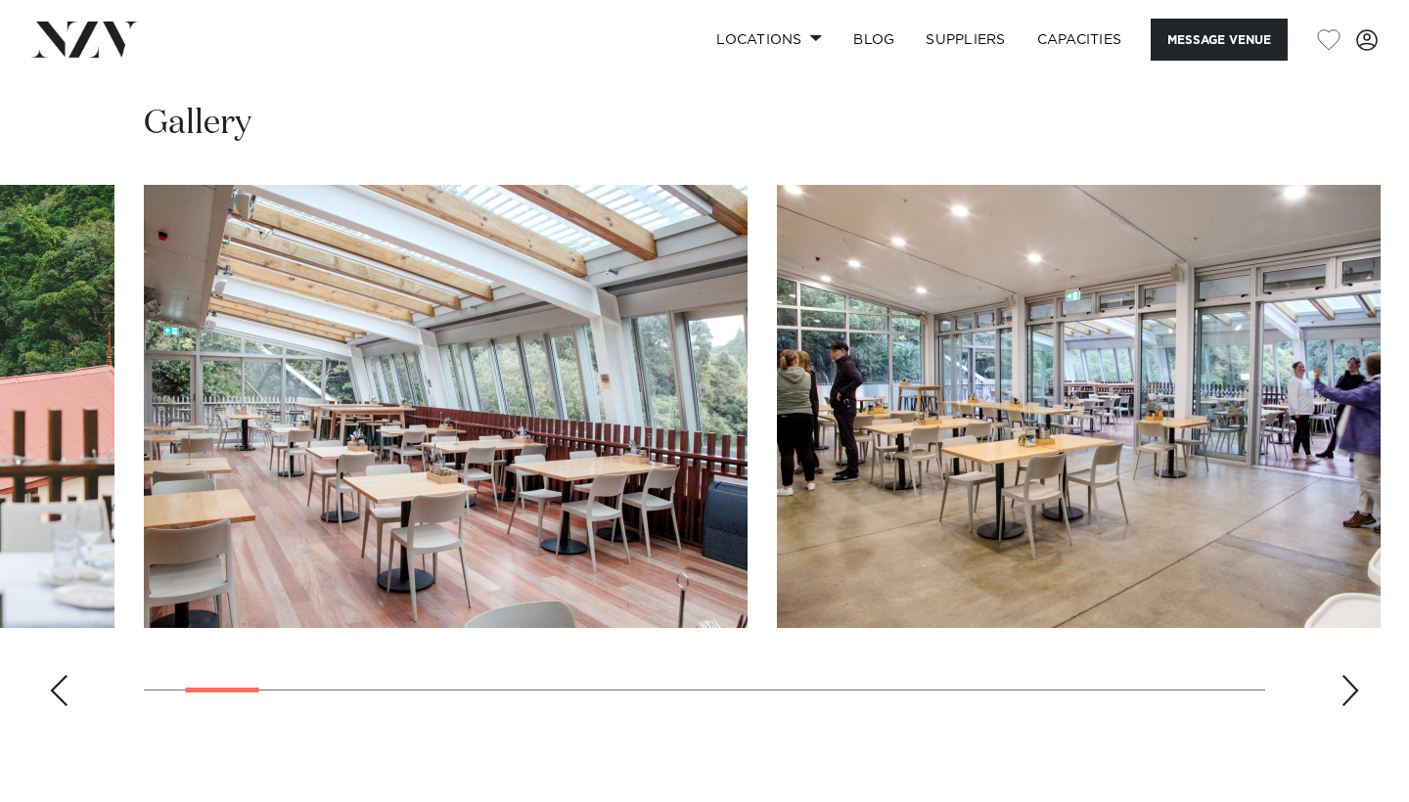
click at [1353, 675] on div "Next slide" at bounding box center [1350, 690] width 20 height 31
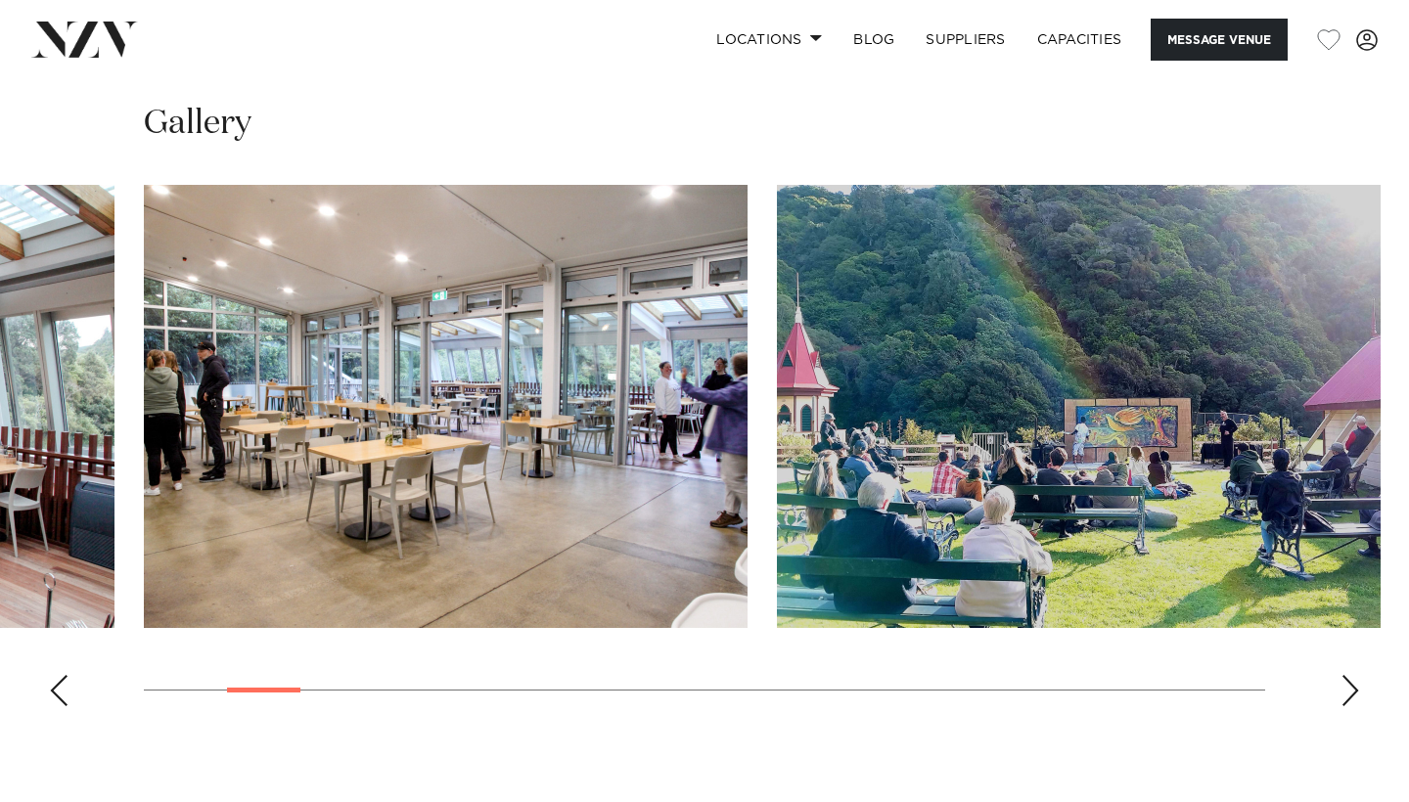
click at [1347, 675] on div "Next slide" at bounding box center [1350, 690] width 20 height 31
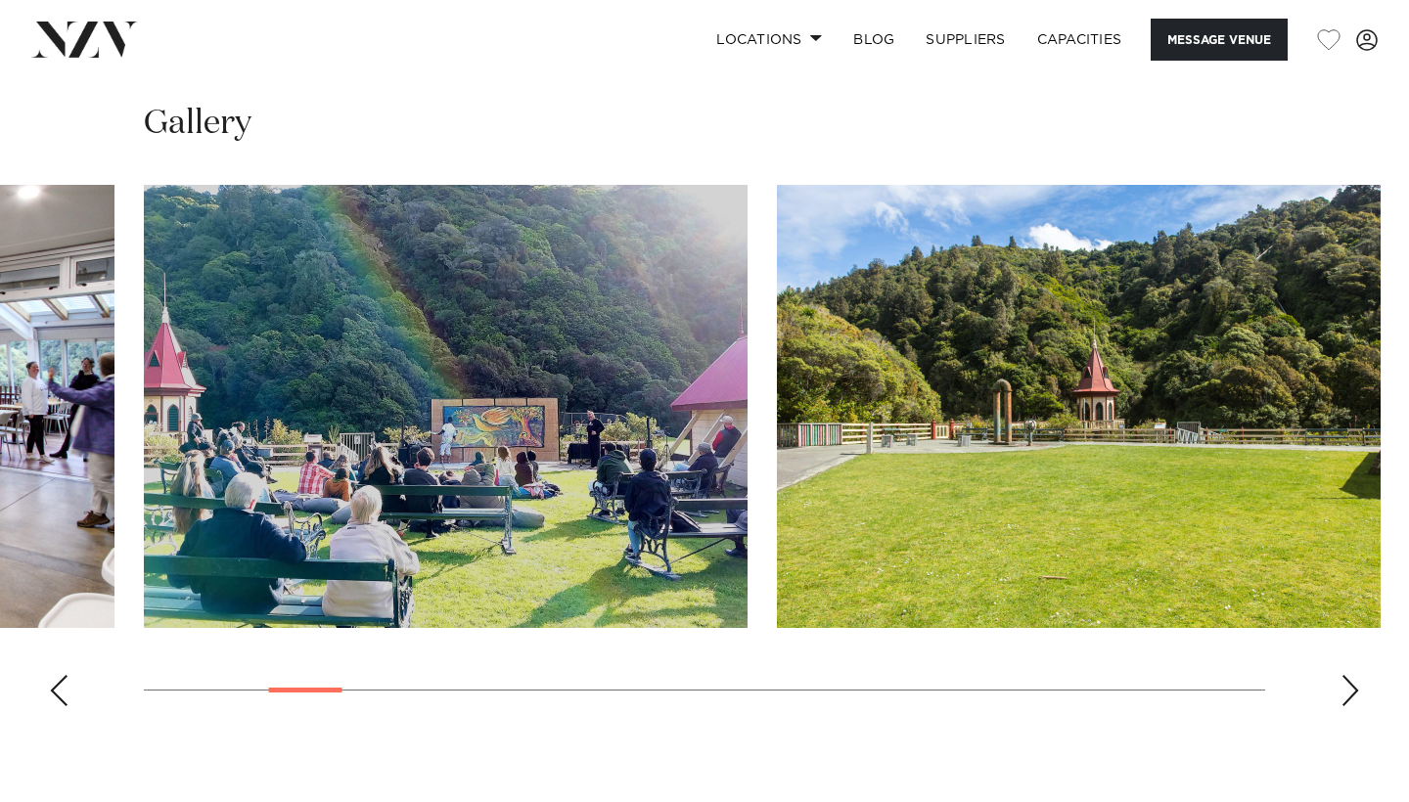
click at [1345, 675] on div "Next slide" at bounding box center [1350, 690] width 20 height 31
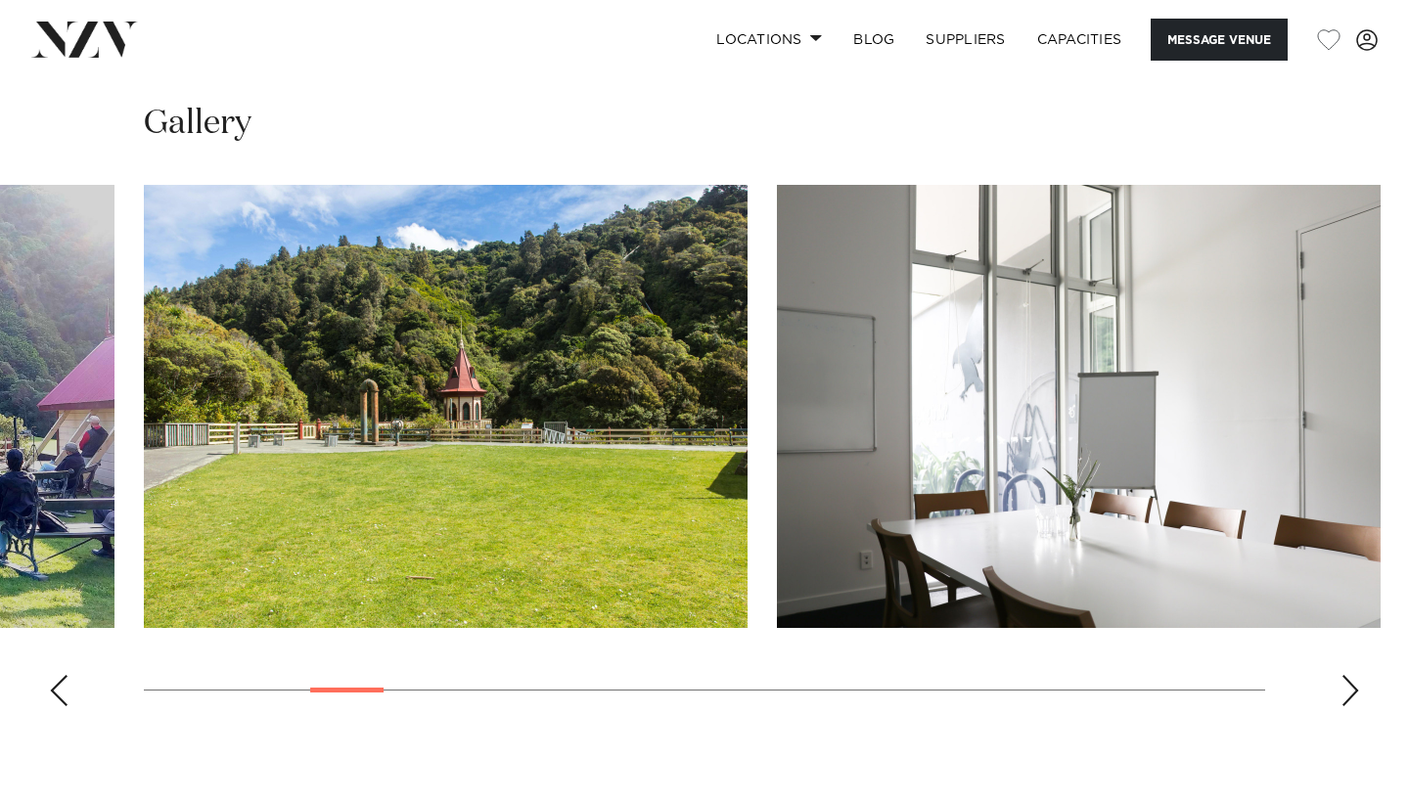
click at [1344, 675] on div "Next slide" at bounding box center [1350, 690] width 20 height 31
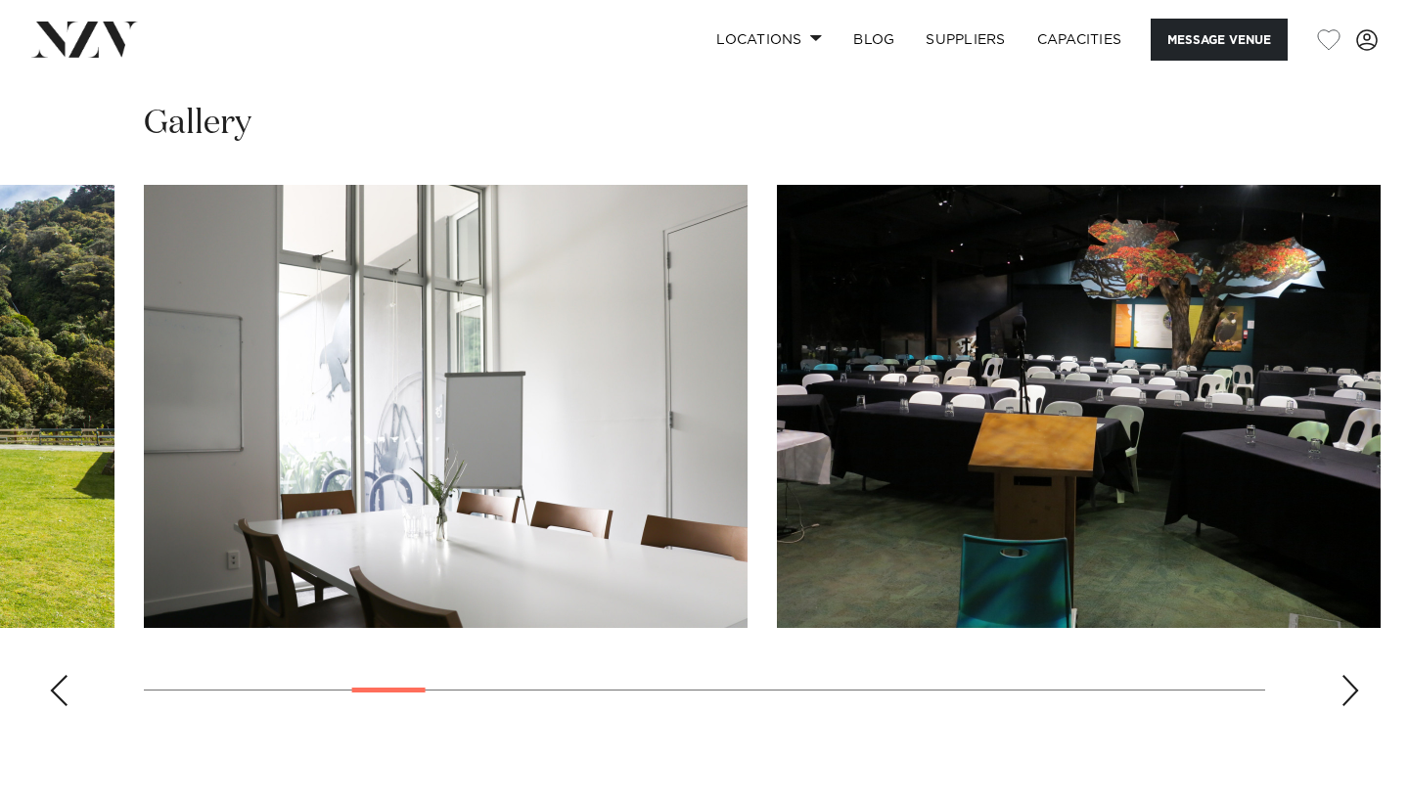
click at [1344, 675] on div "Next slide" at bounding box center [1350, 690] width 20 height 31
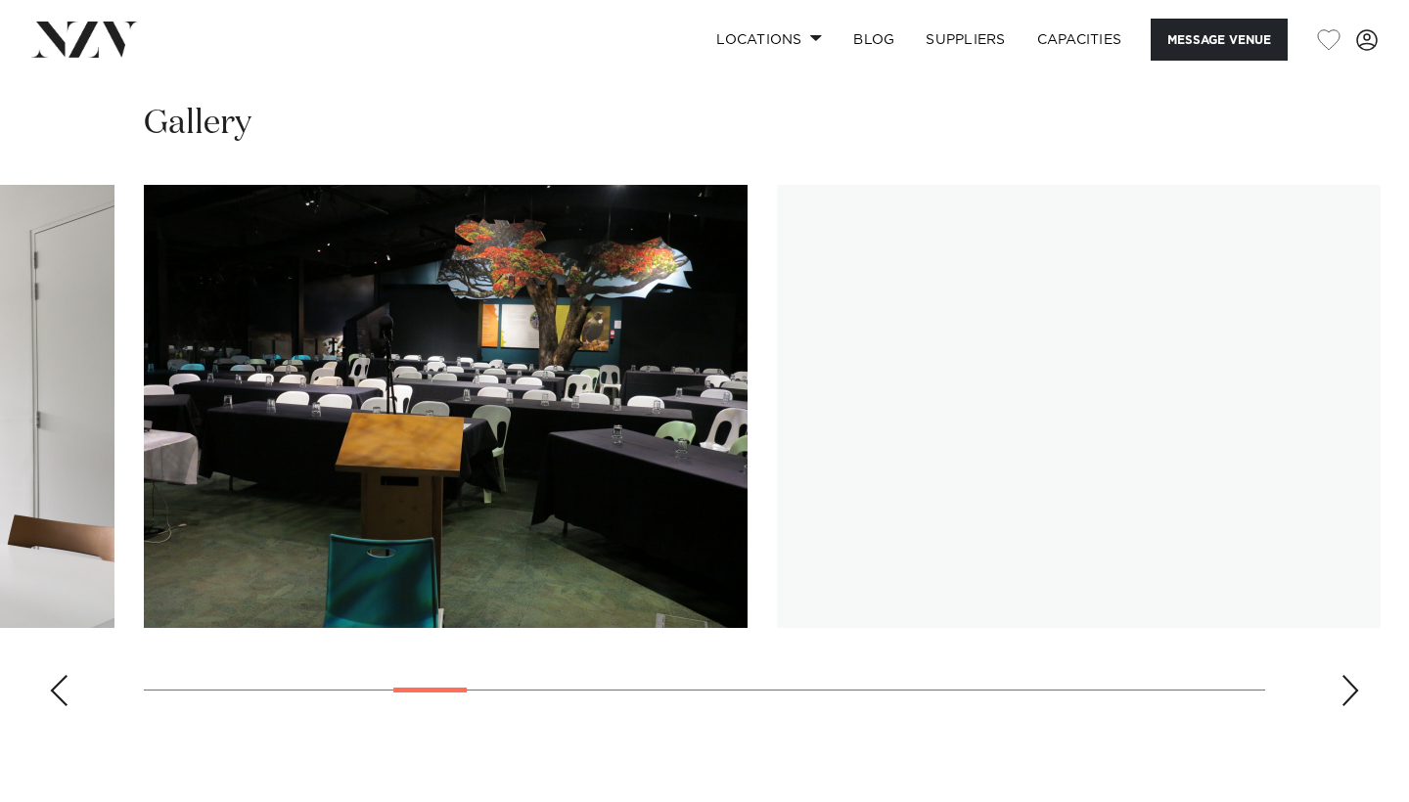
click at [1344, 675] on div "Next slide" at bounding box center [1350, 690] width 20 height 31
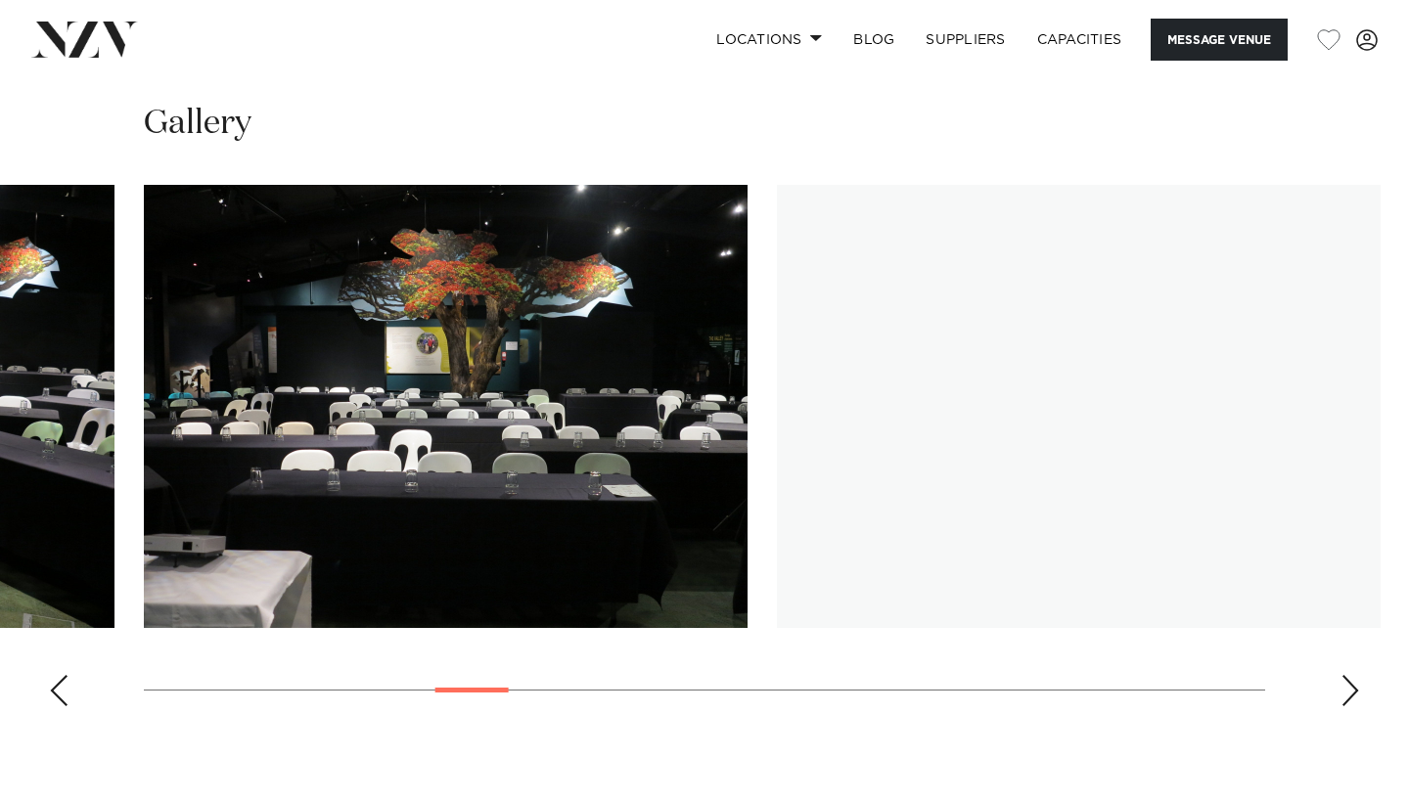
click at [1344, 675] on div "Next slide" at bounding box center [1350, 690] width 20 height 31
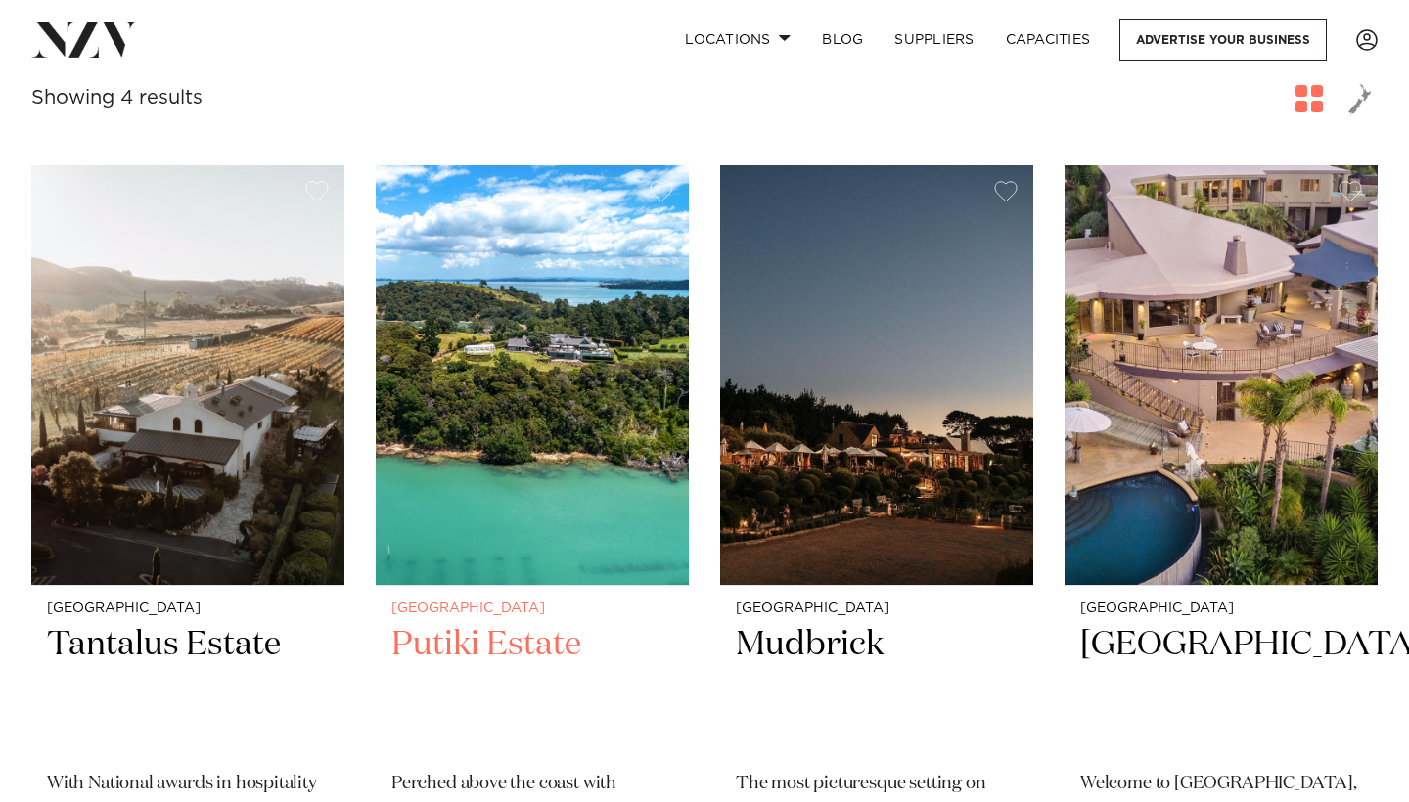
scroll to position [808, 0]
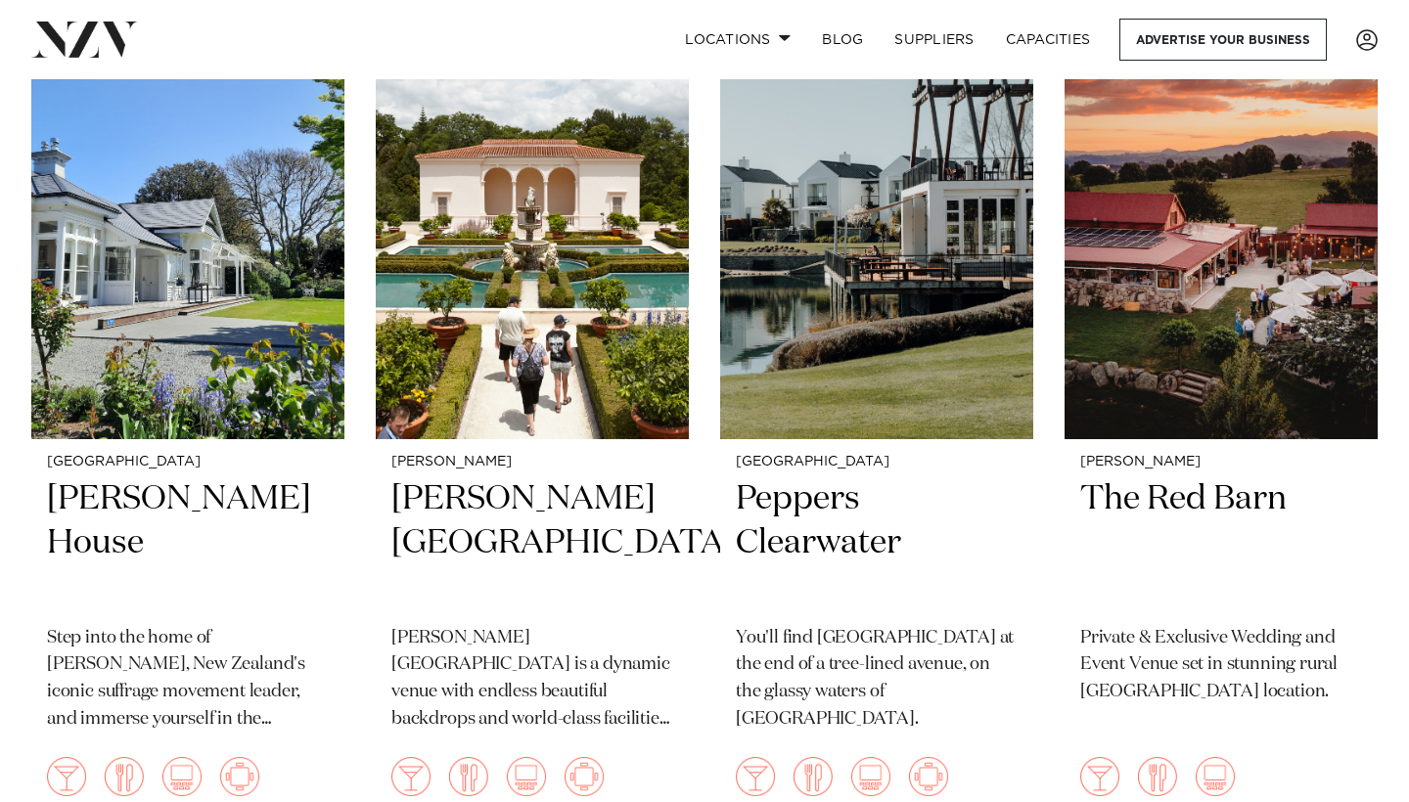
scroll to position [3057, 0]
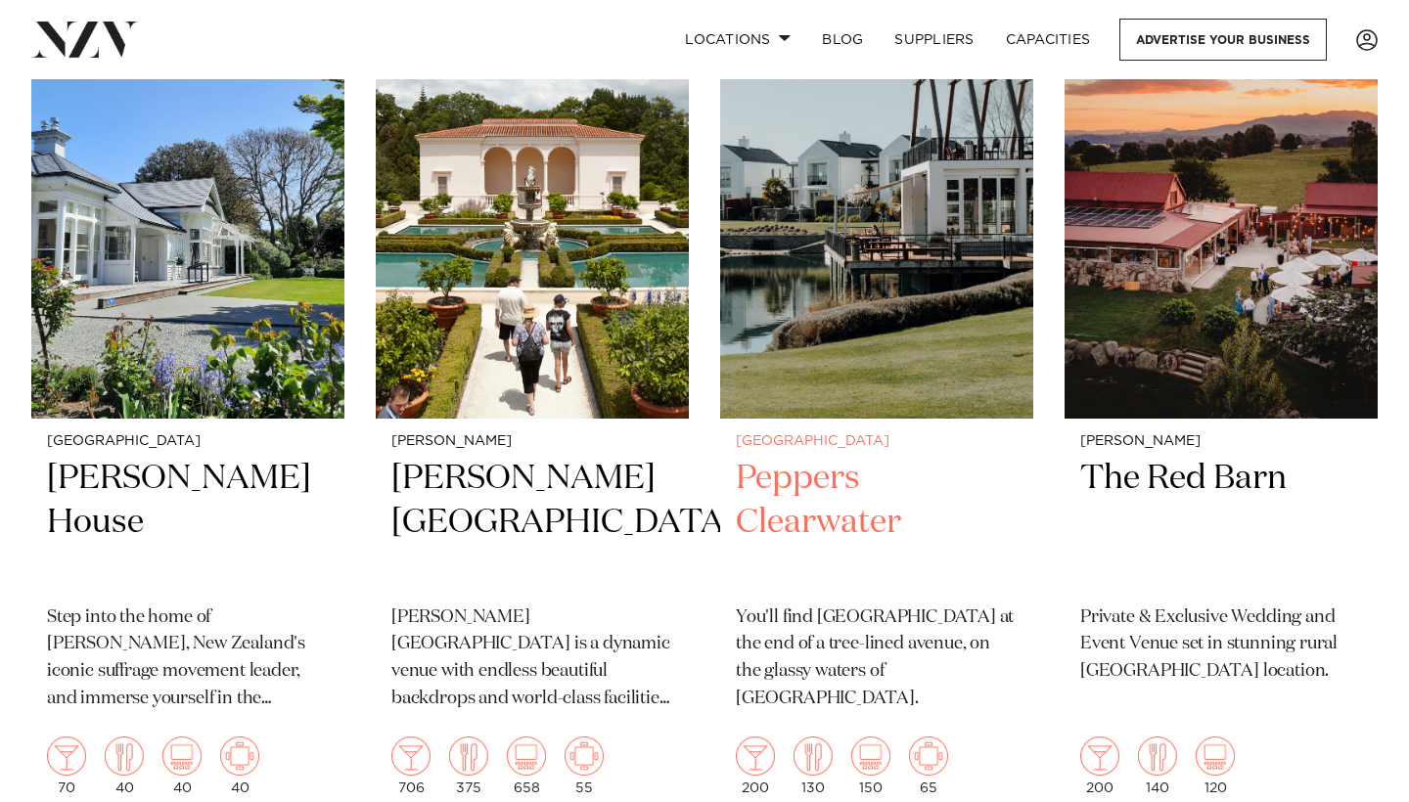
click at [887, 299] on img at bounding box center [876, 209] width 313 height 420
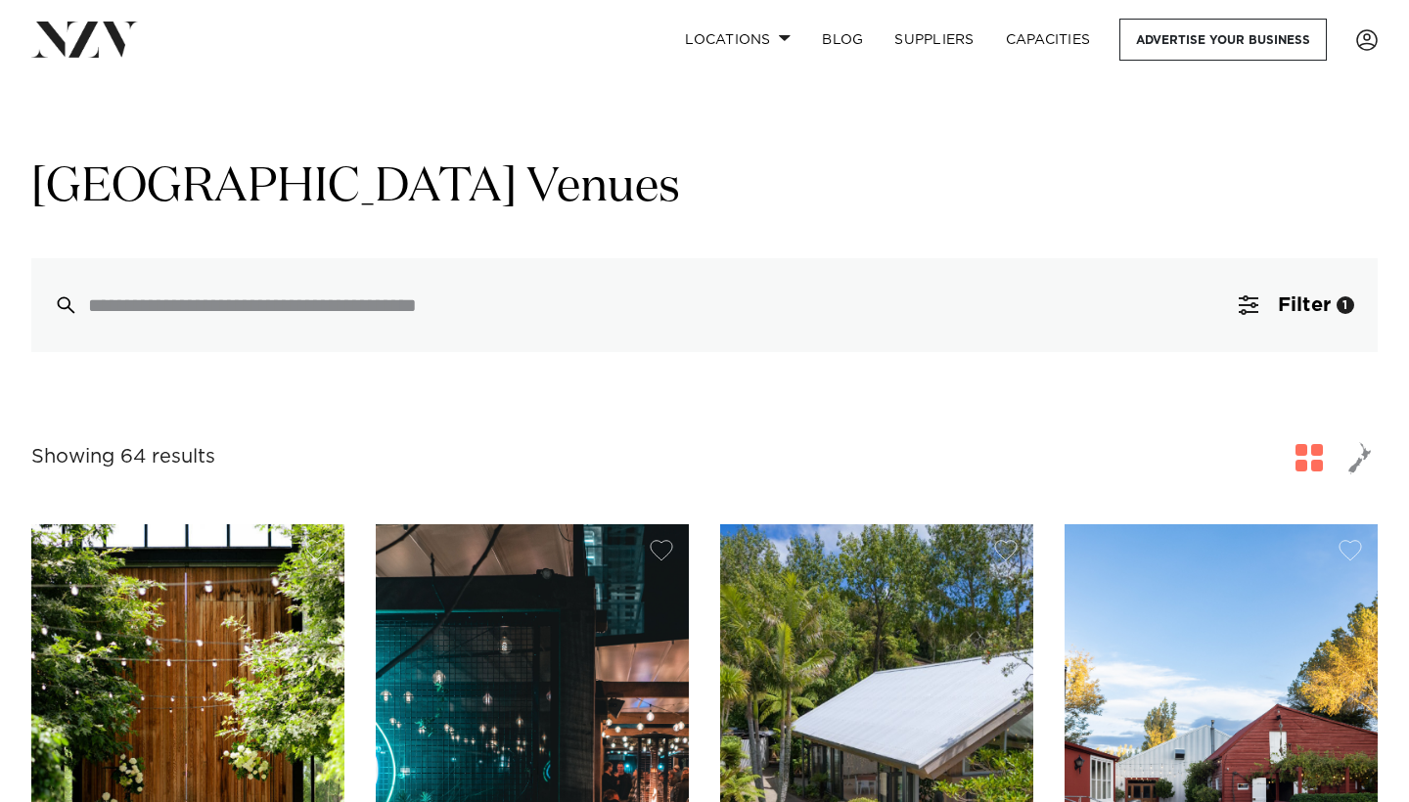
scroll to position [0, 0]
click at [1249, 312] on span "button" at bounding box center [1248, 305] width 20 height 20
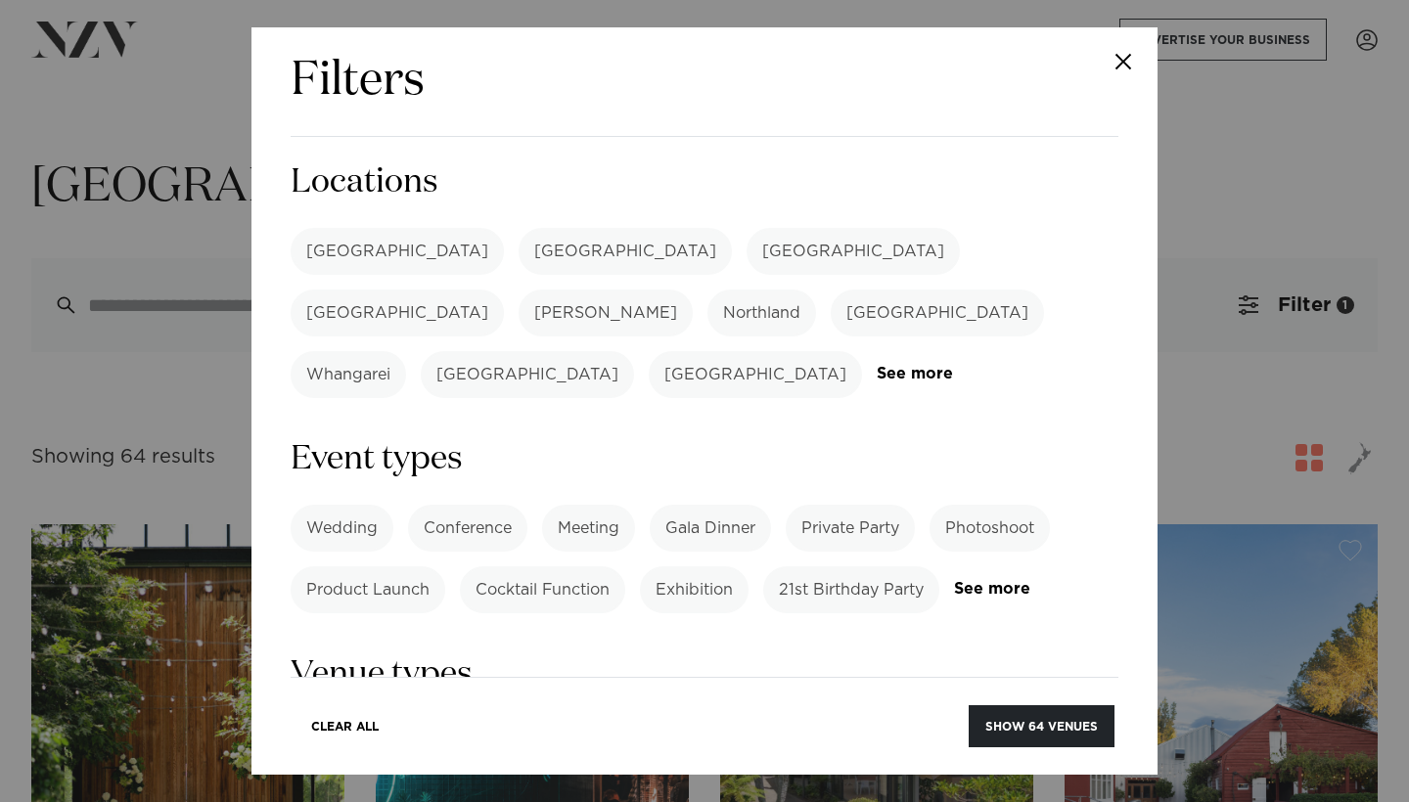
click at [1107, 59] on button "Close" at bounding box center [1123, 61] width 68 height 68
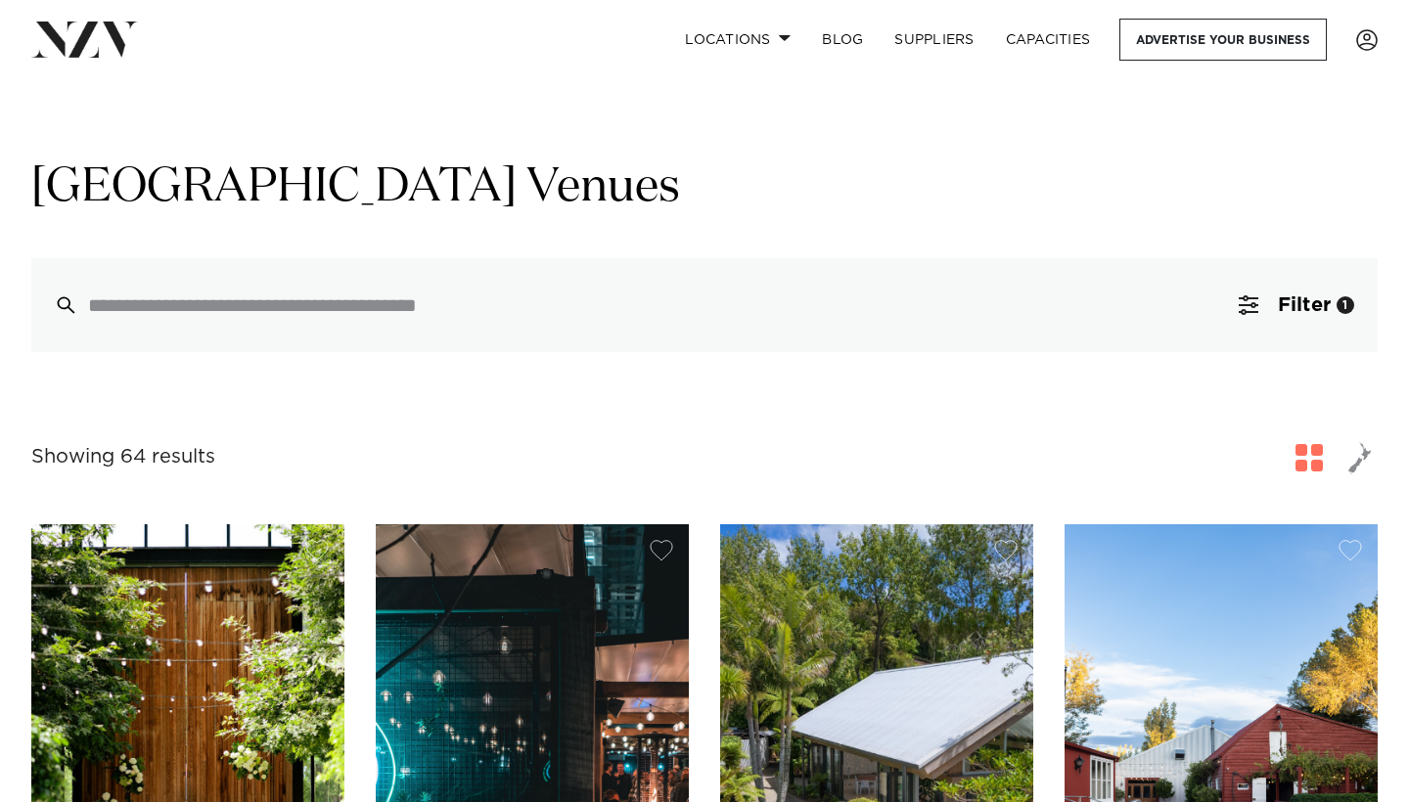
click at [1353, 462] on span "button" at bounding box center [1359, 457] width 23 height 33
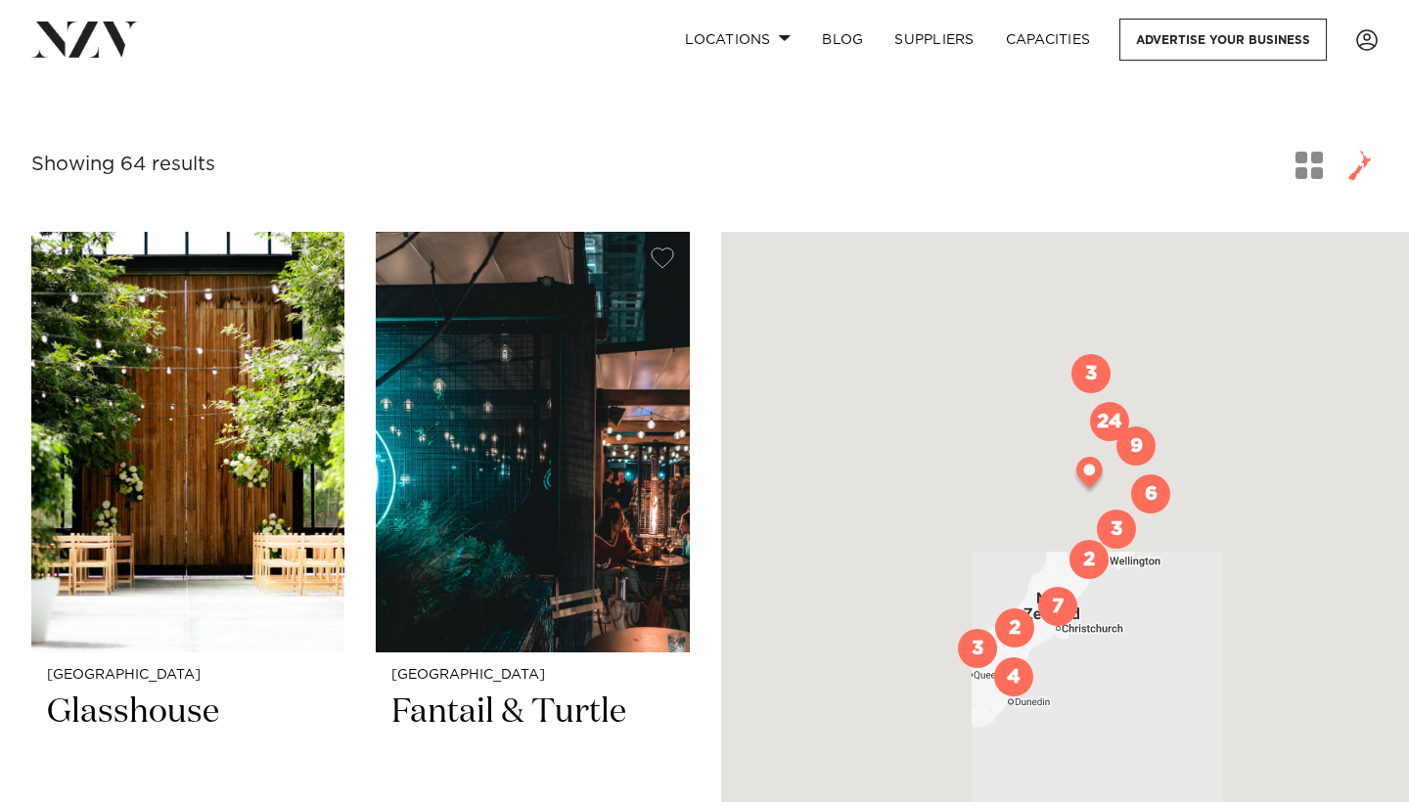
scroll to position [310, 0]
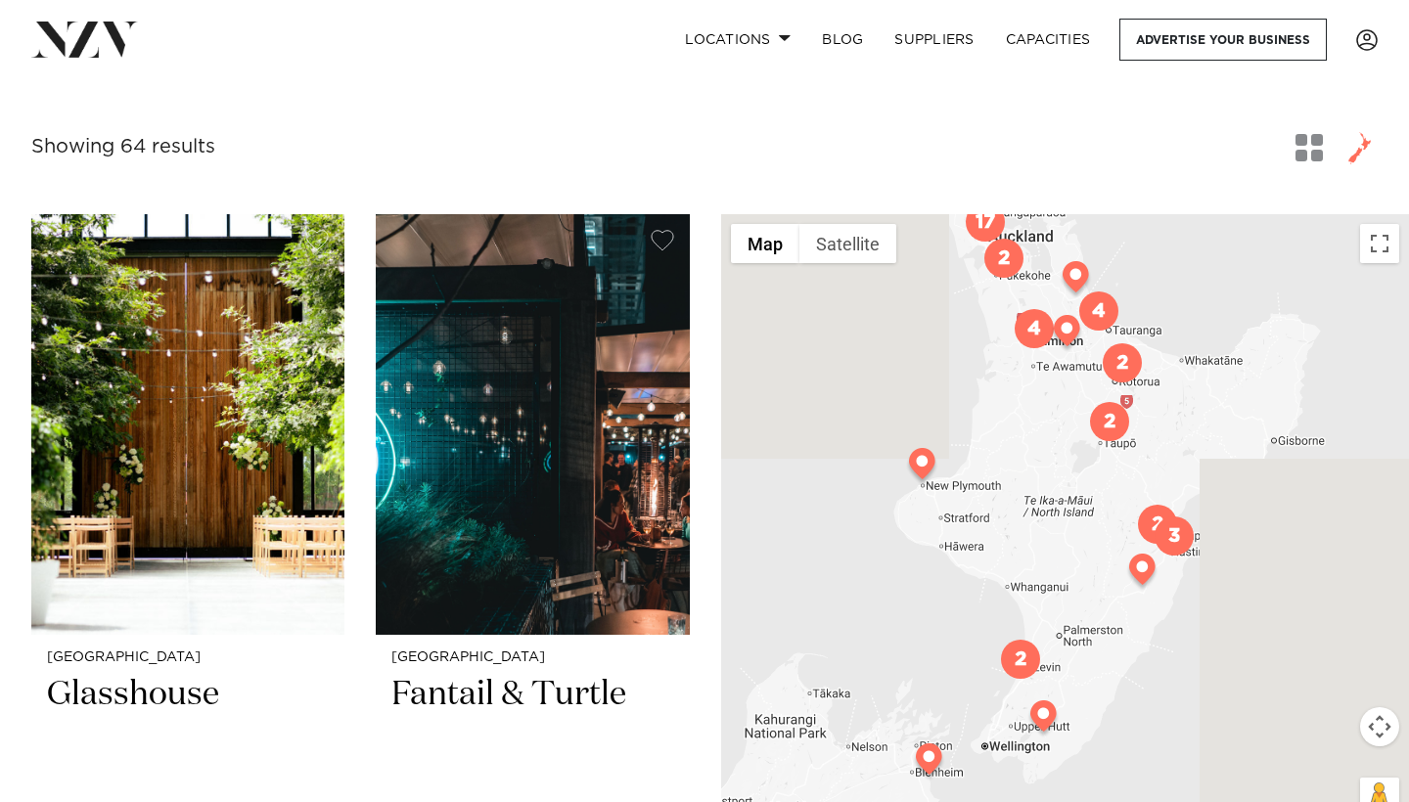
click at [1087, 521] on div at bounding box center [1065, 527] width 688 height 626
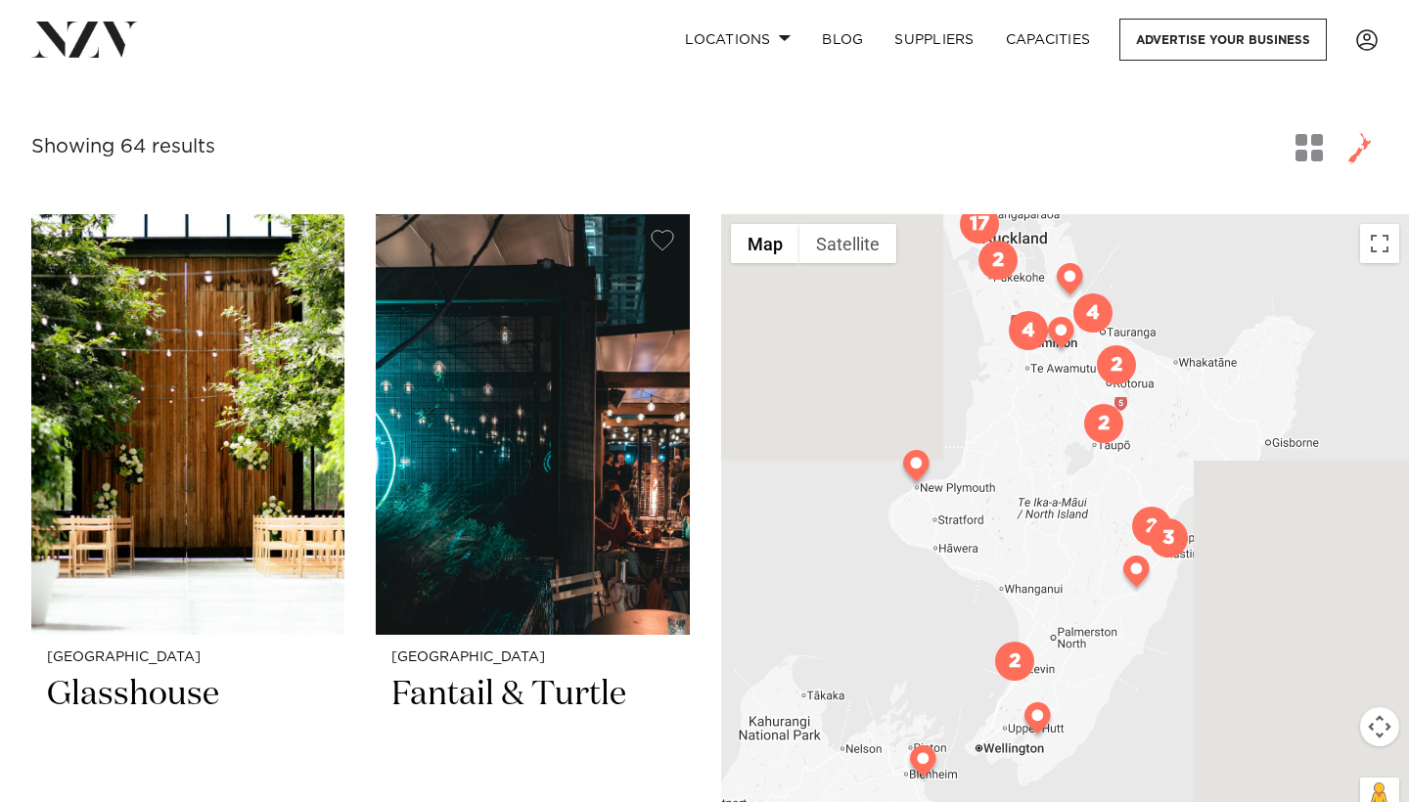
click at [1036, 730] on img at bounding box center [1037, 721] width 34 height 39
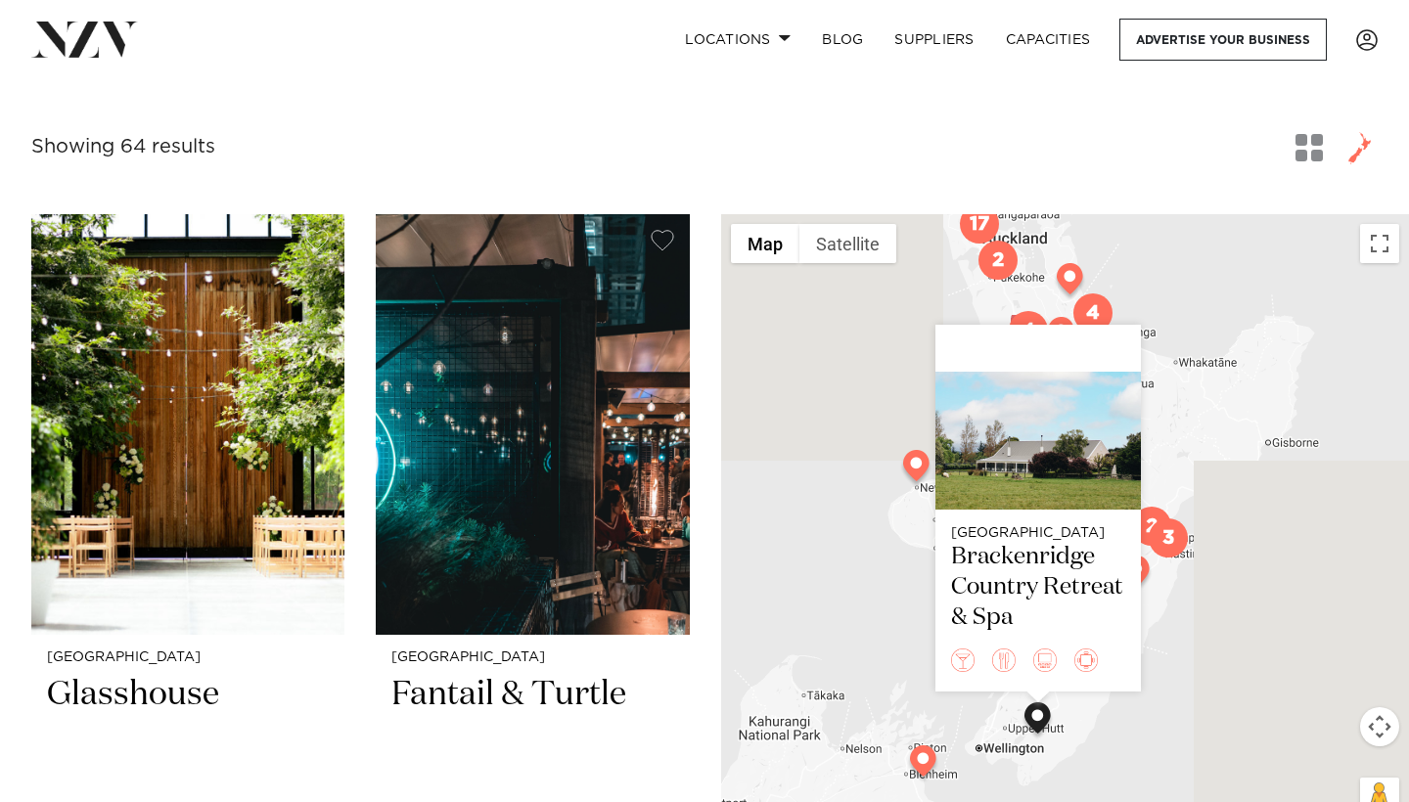
click at [1228, 500] on div "Wellington Brackenridge Country Retreat & Spa" at bounding box center [1065, 527] width 688 height 626
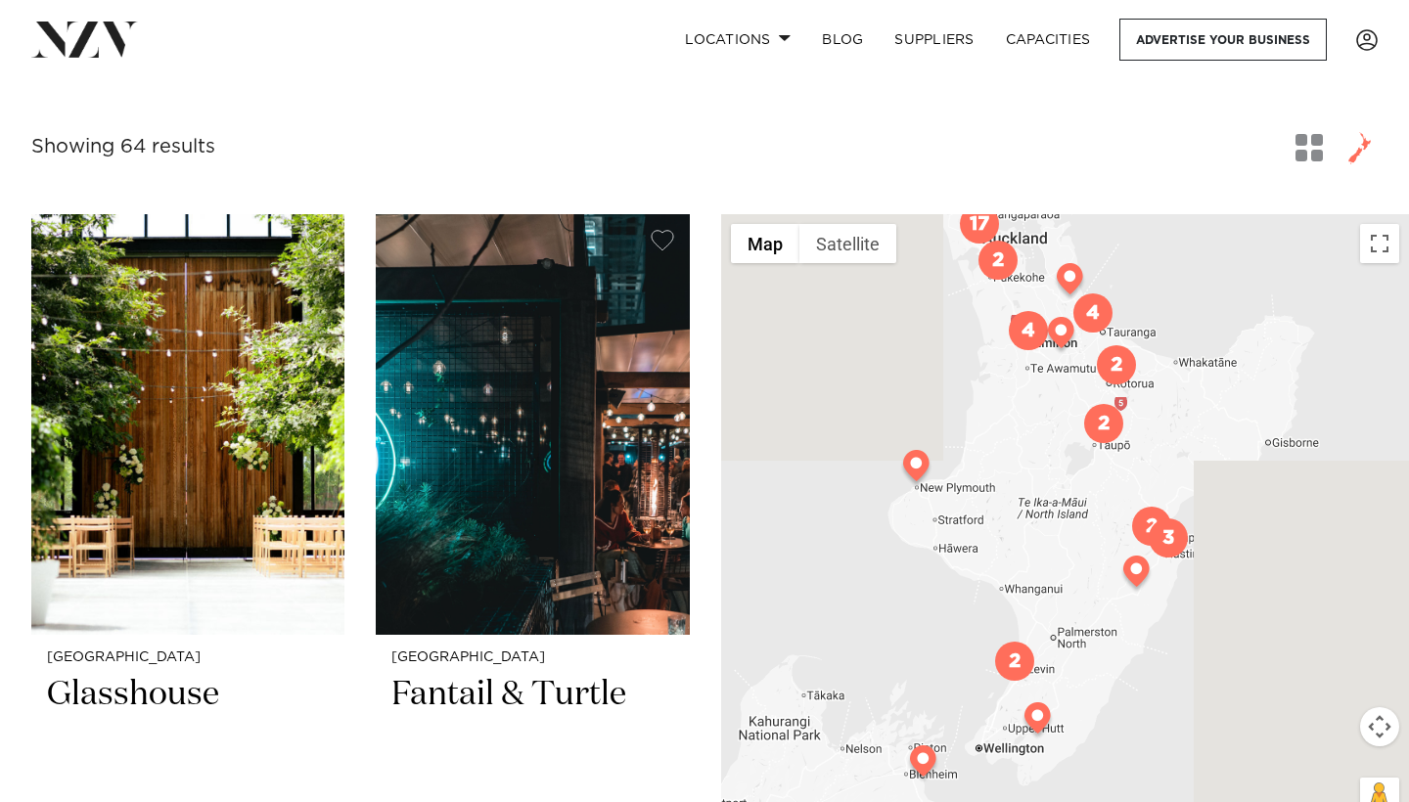
click at [1018, 657] on img "2" at bounding box center [1014, 661] width 39 height 39
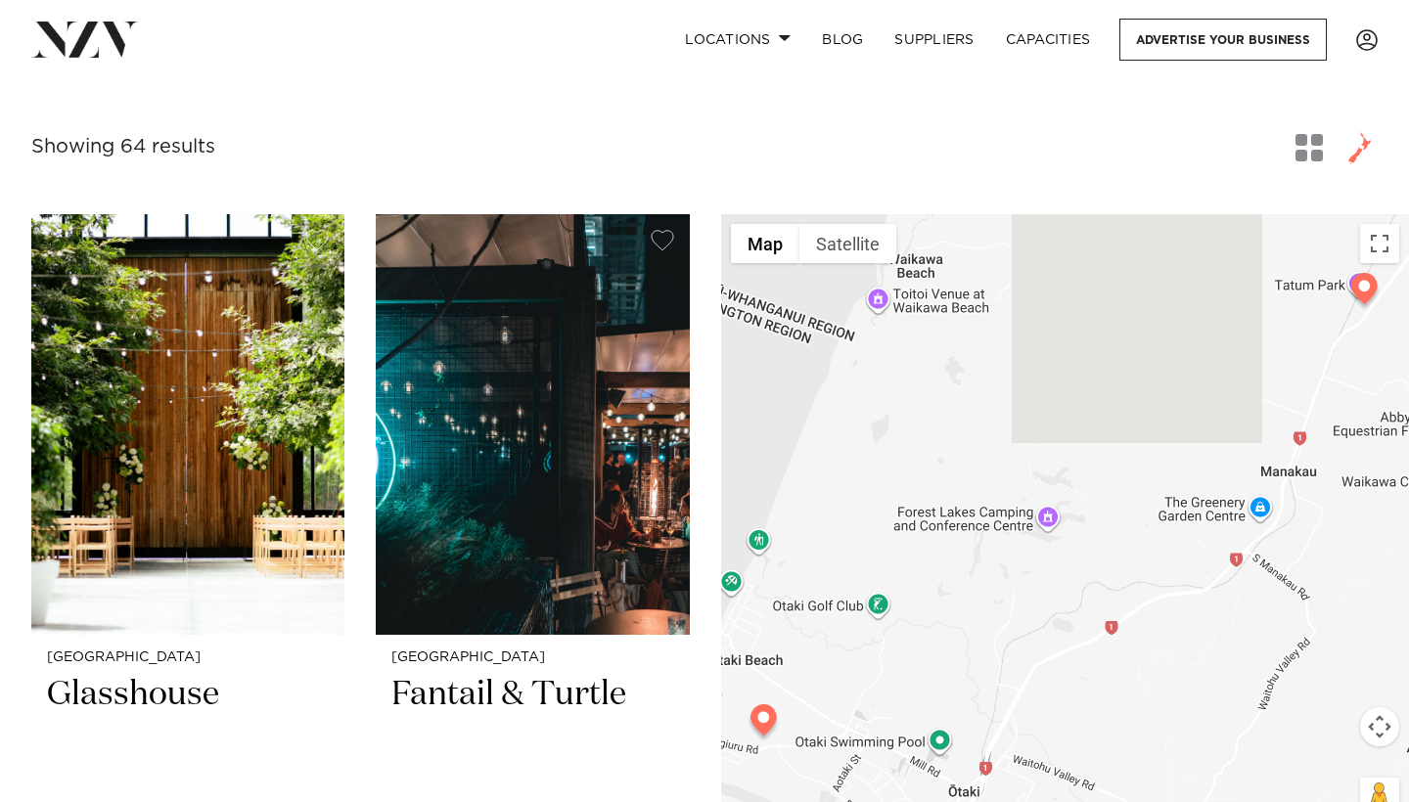
click at [767, 722] on img at bounding box center [763, 723] width 34 height 39
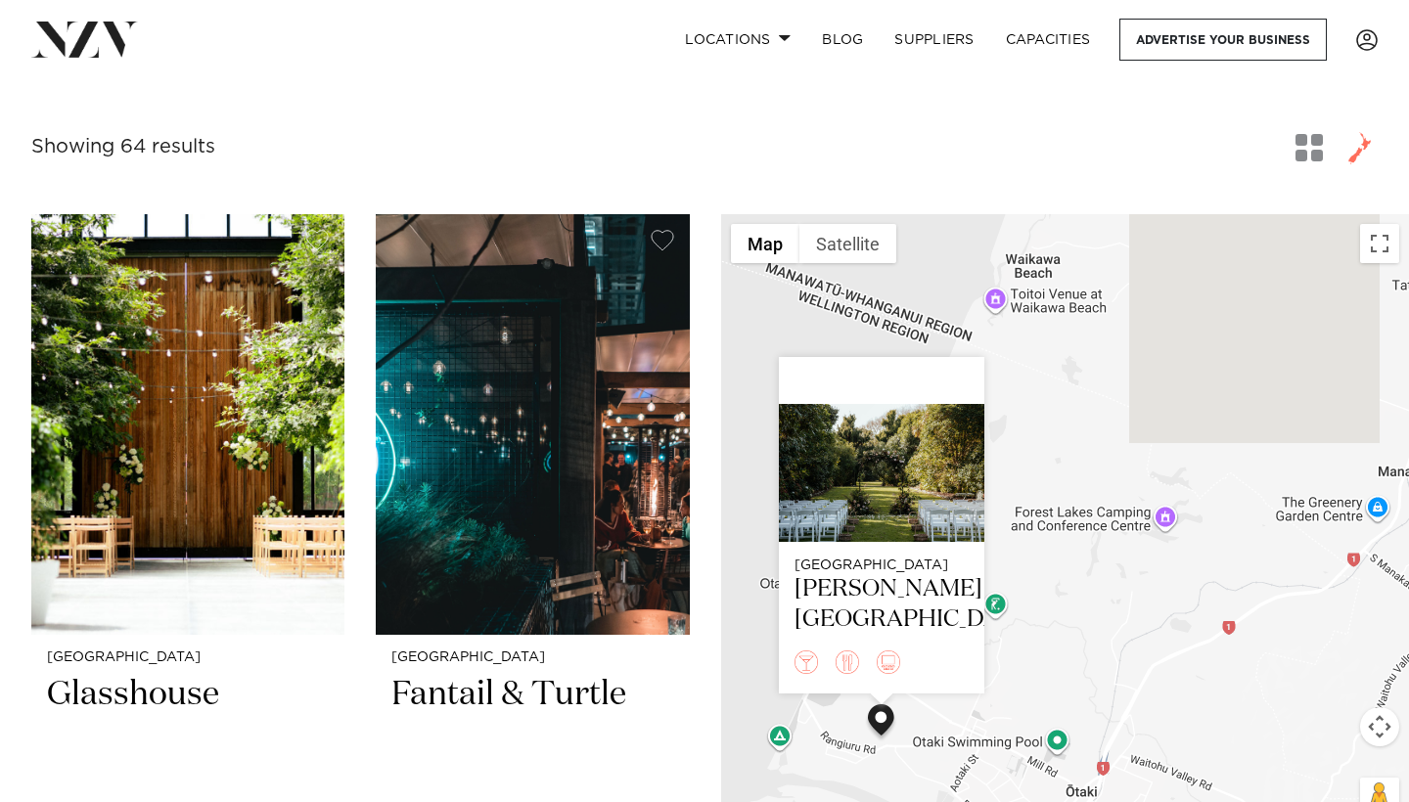
click at [1083, 600] on div "Wellington Anam Cara Gardens" at bounding box center [1065, 527] width 688 height 626
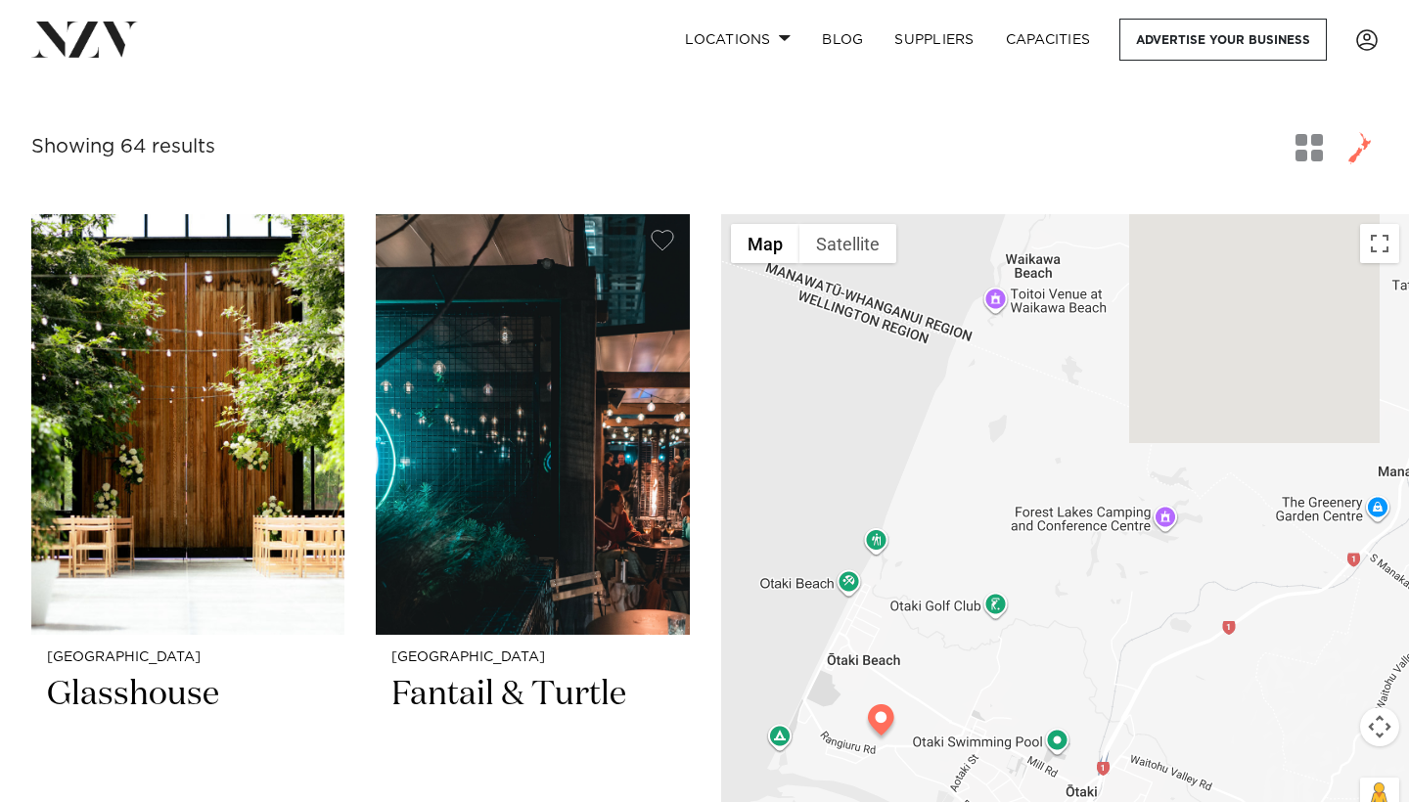
drag, startPoint x: 1251, startPoint y: 331, endPoint x: 1151, endPoint y: 408, distance: 126.2
click at [1154, 406] on div at bounding box center [1065, 527] width 688 height 626
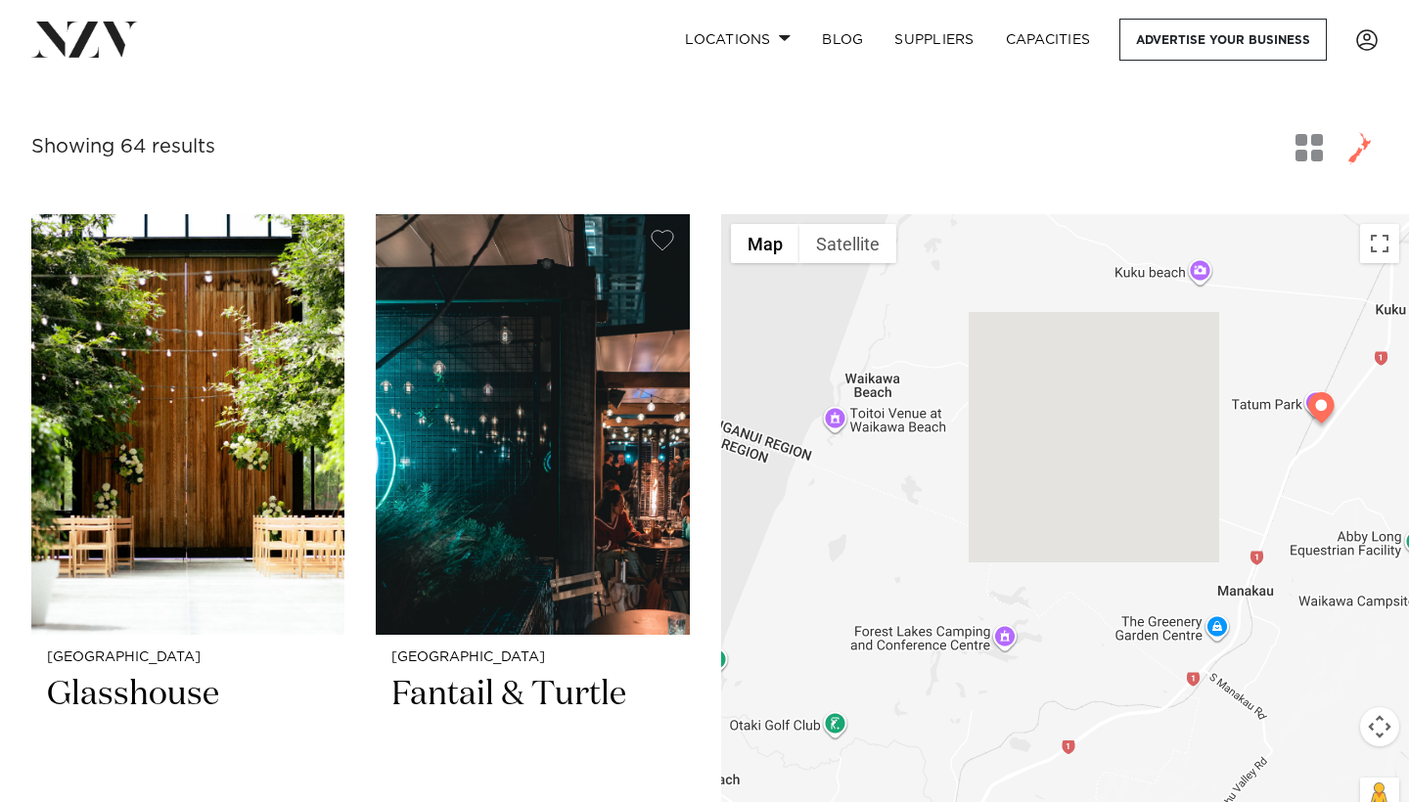
click at [1323, 414] on img at bounding box center [1321, 411] width 34 height 39
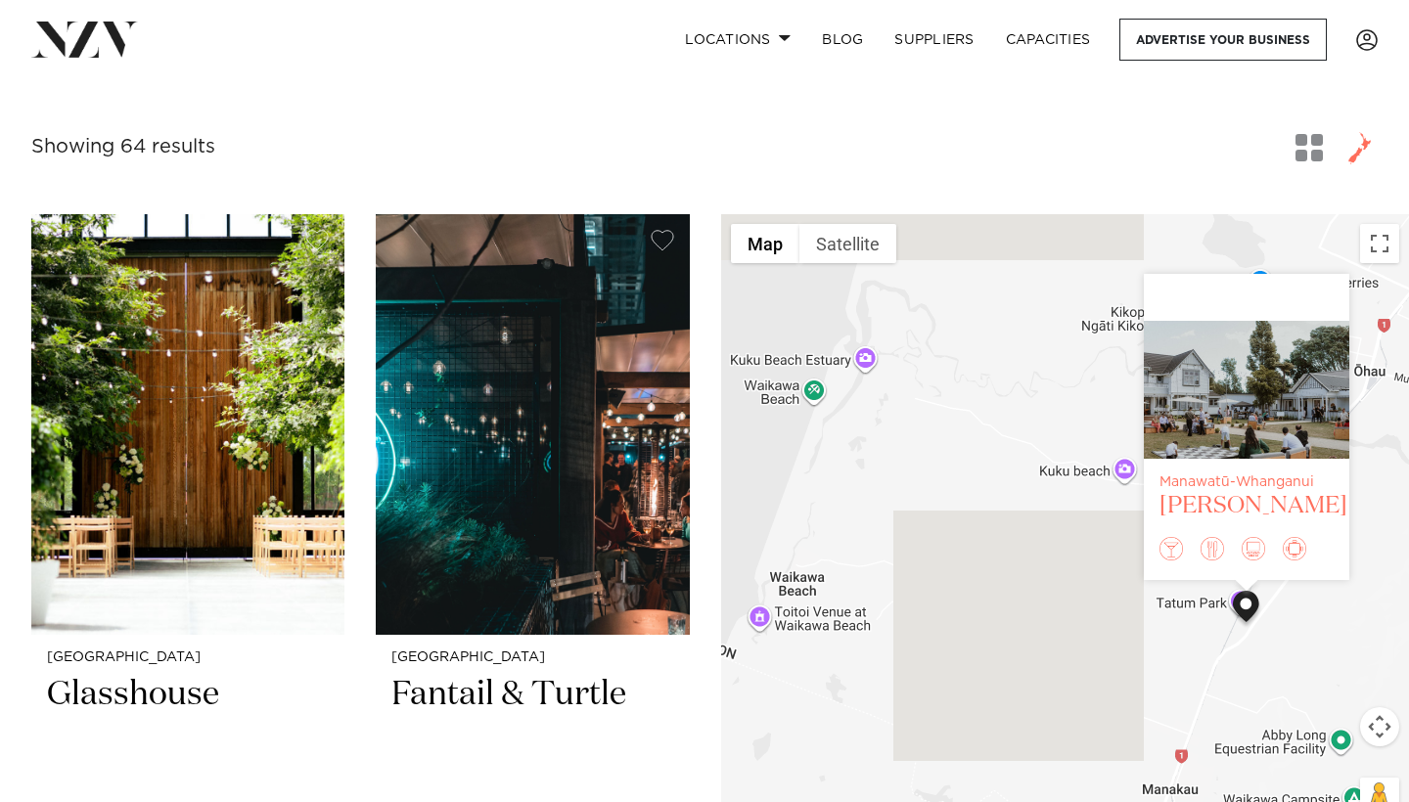
click at [1279, 460] on div "Manawatū-Whanganui Tatum" at bounding box center [1245, 498] width 205 height 78
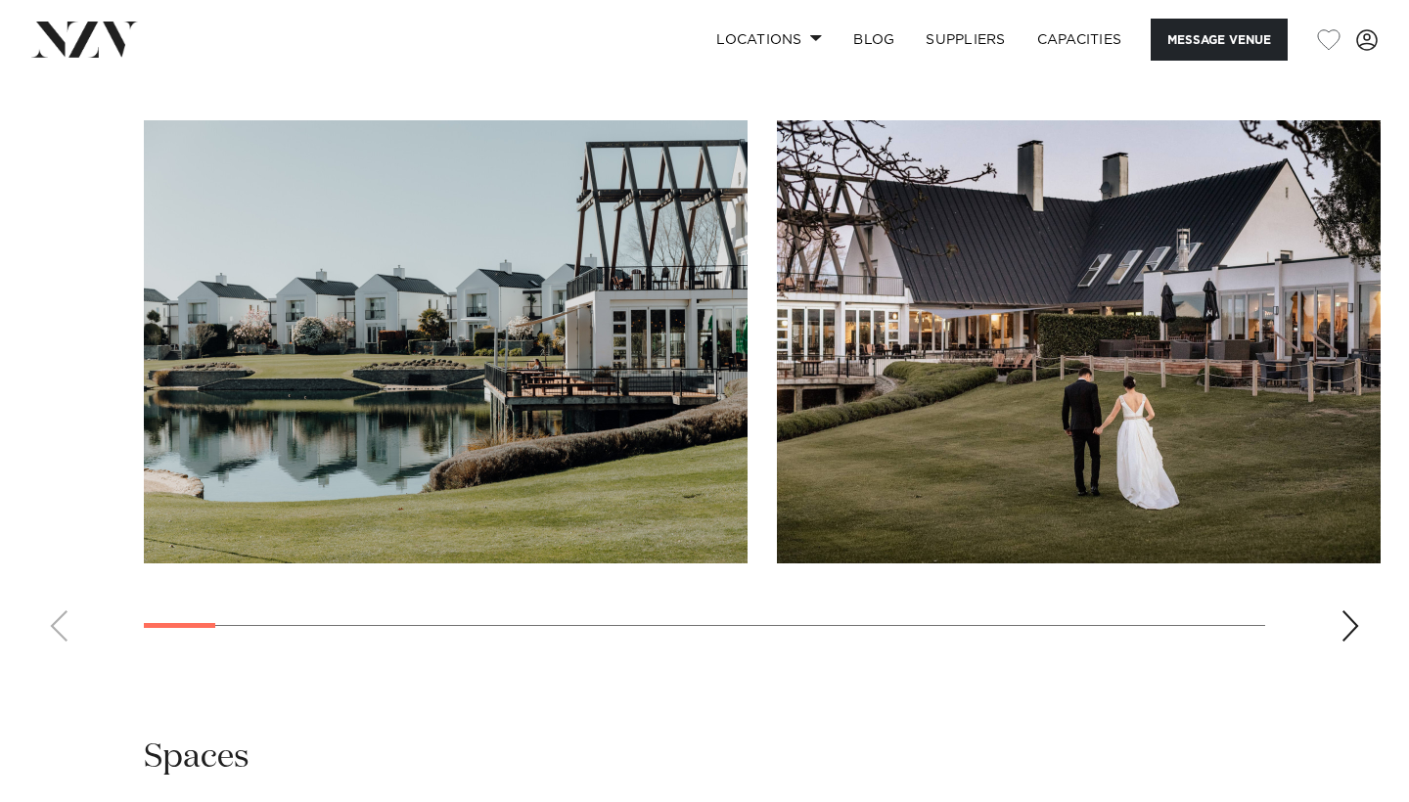
scroll to position [1750, 0]
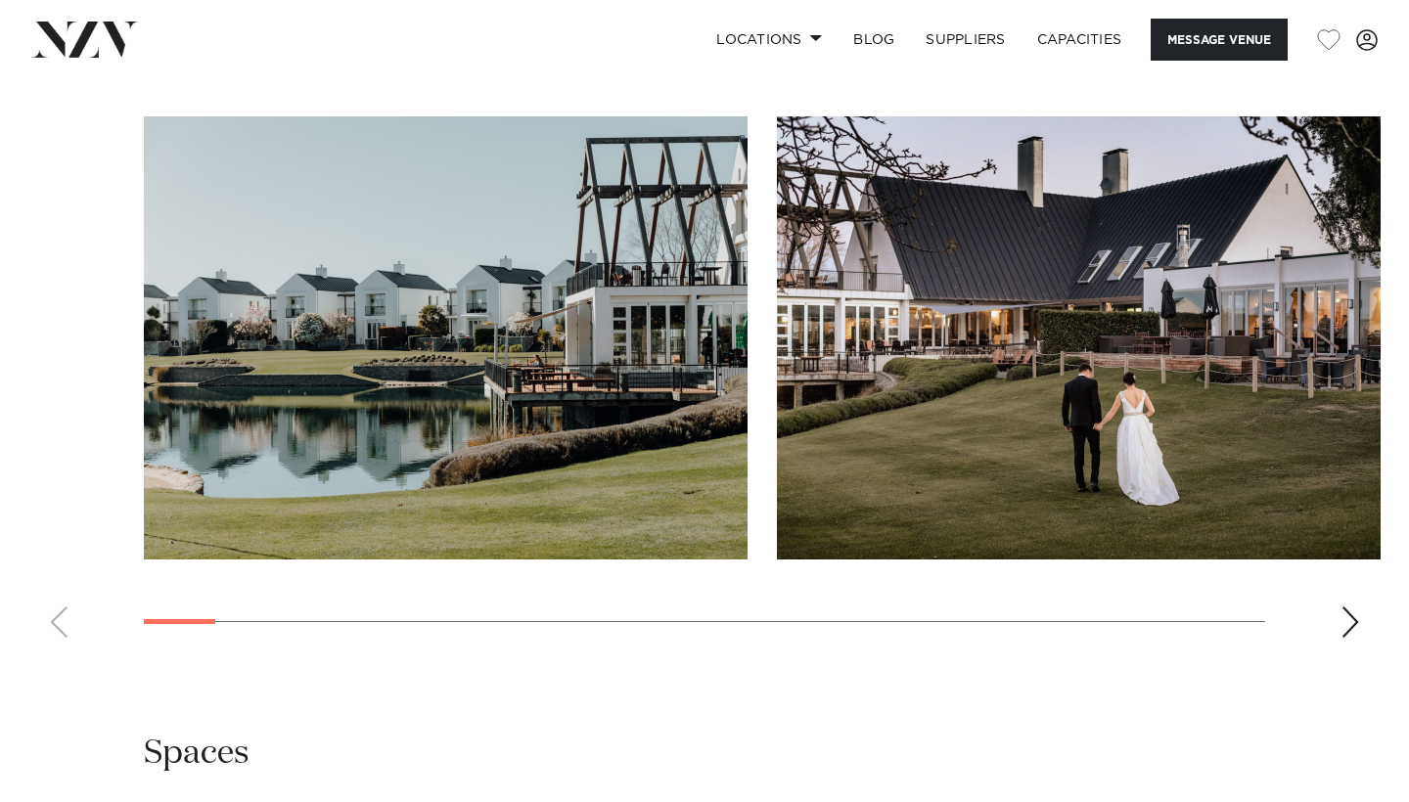
click at [1331, 607] on swiper-container at bounding box center [704, 384] width 1409 height 537
click at [1352, 625] on div "Next slide" at bounding box center [1350, 621] width 20 height 31
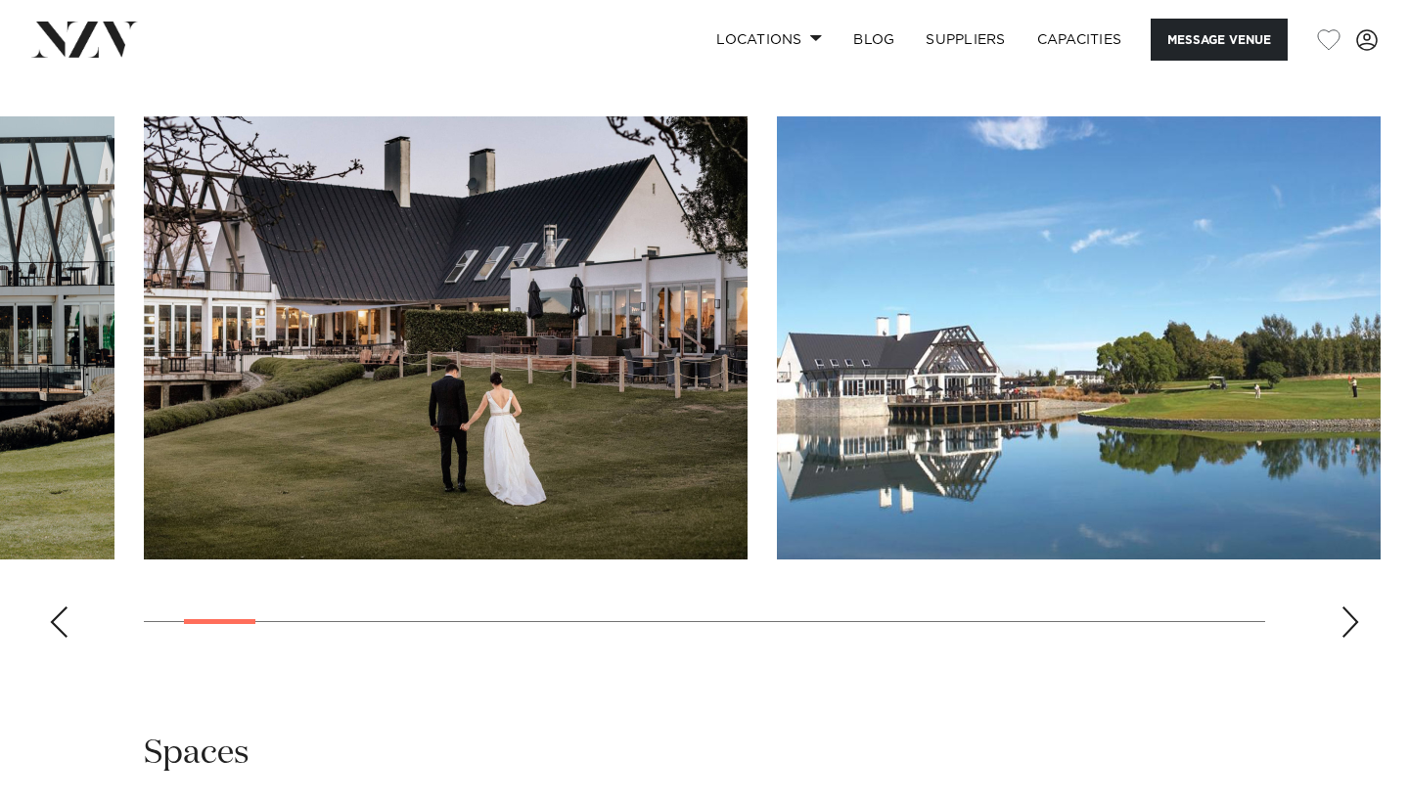
click at [1352, 625] on div "Next slide" at bounding box center [1350, 621] width 20 height 31
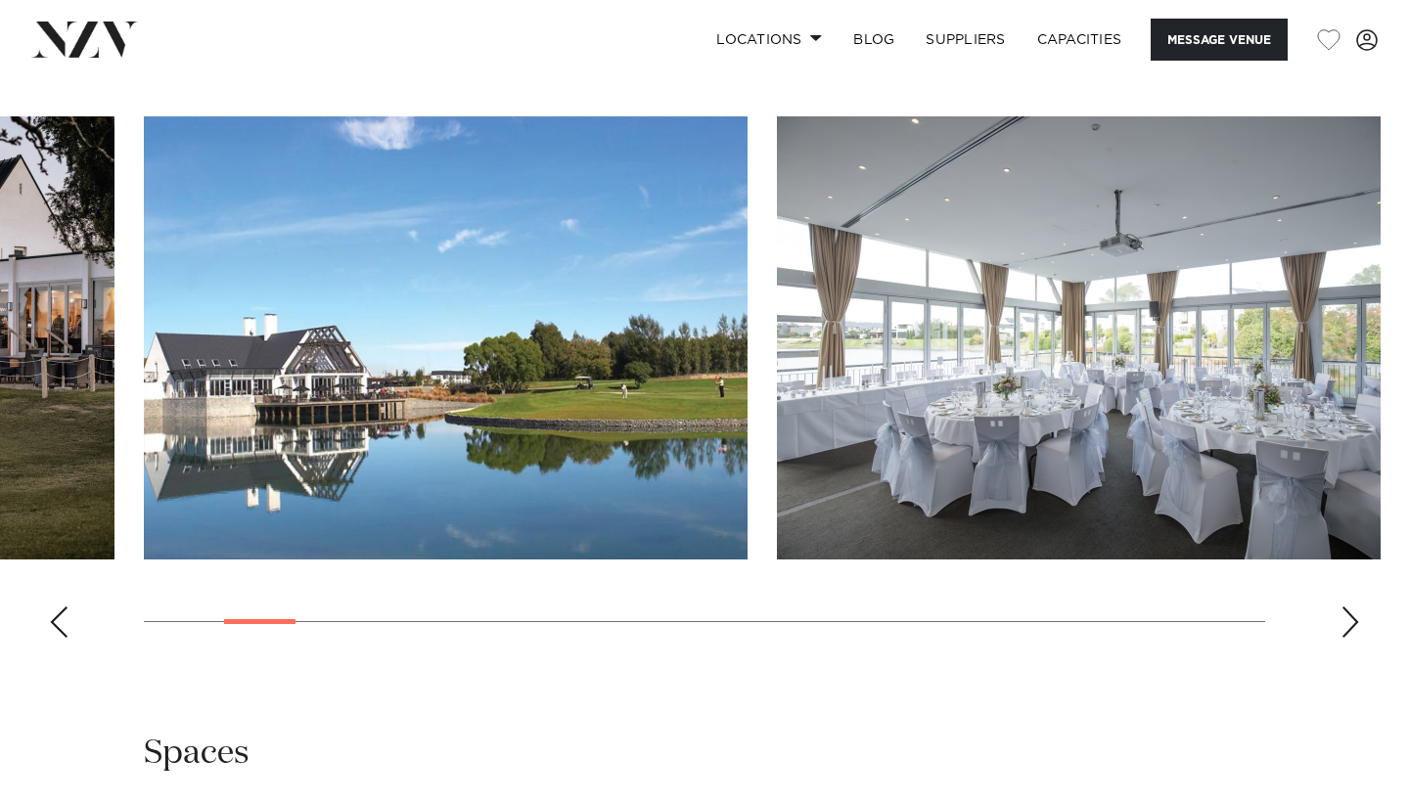
click at [1353, 625] on div "Next slide" at bounding box center [1350, 621] width 20 height 31
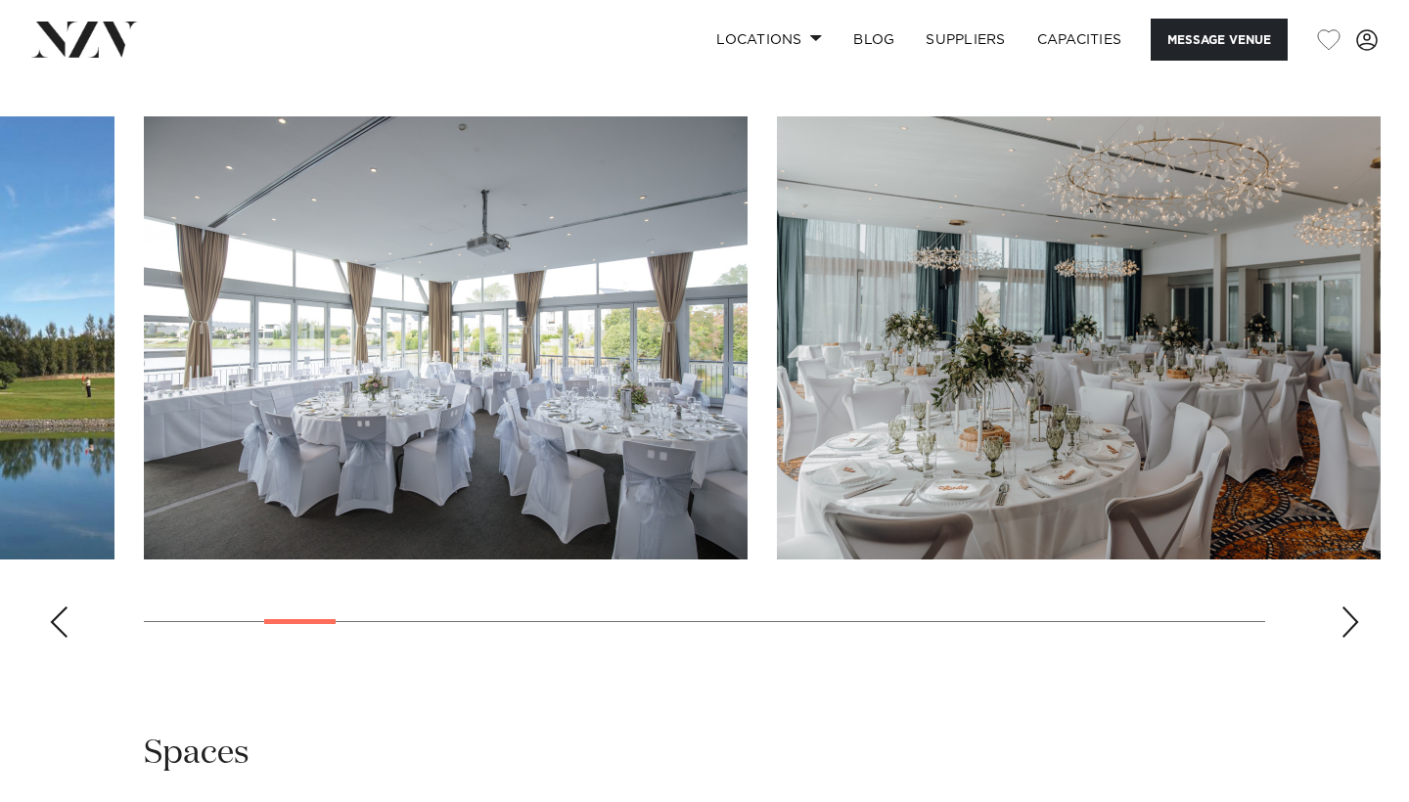
click at [1353, 625] on div "Next slide" at bounding box center [1350, 621] width 20 height 31
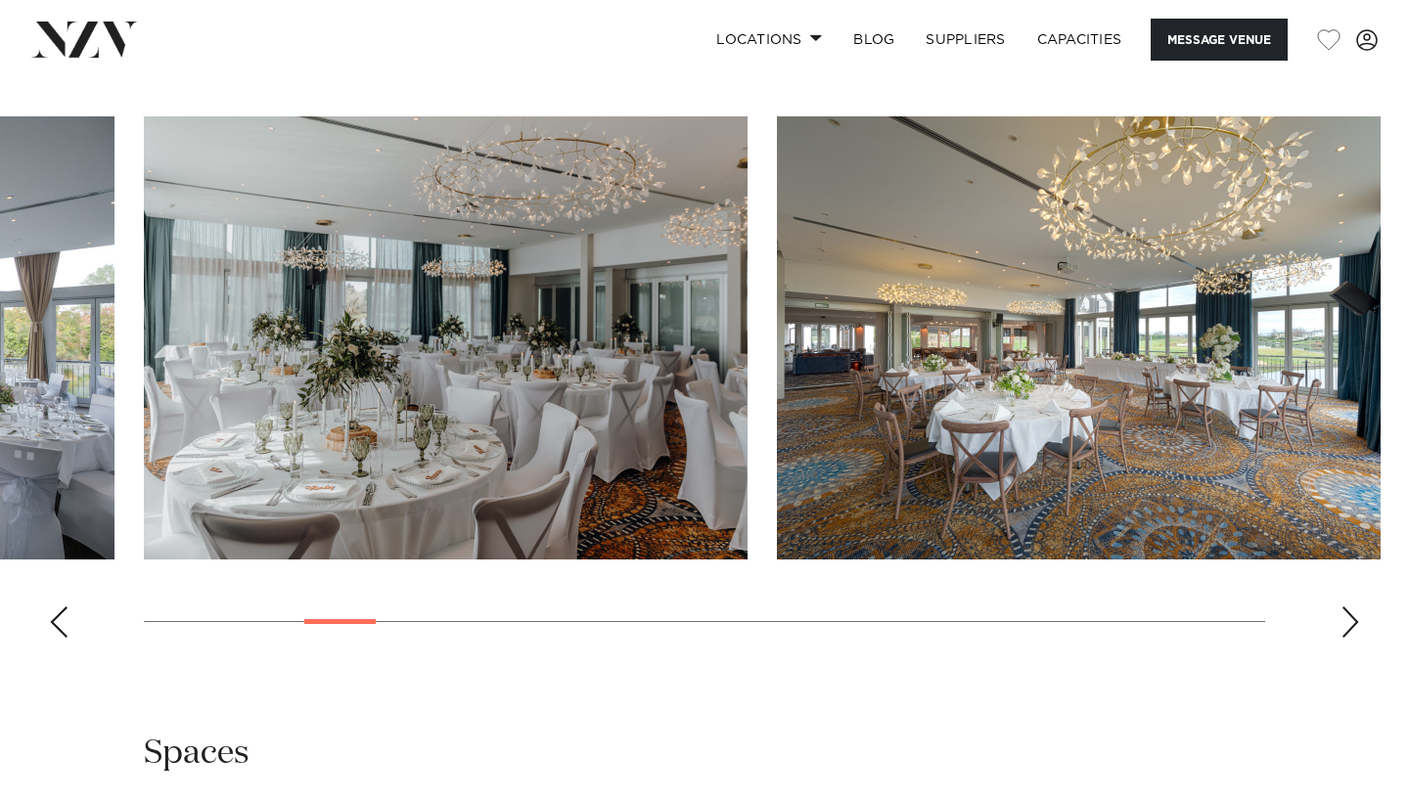
click at [1353, 625] on div "Next slide" at bounding box center [1350, 621] width 20 height 31
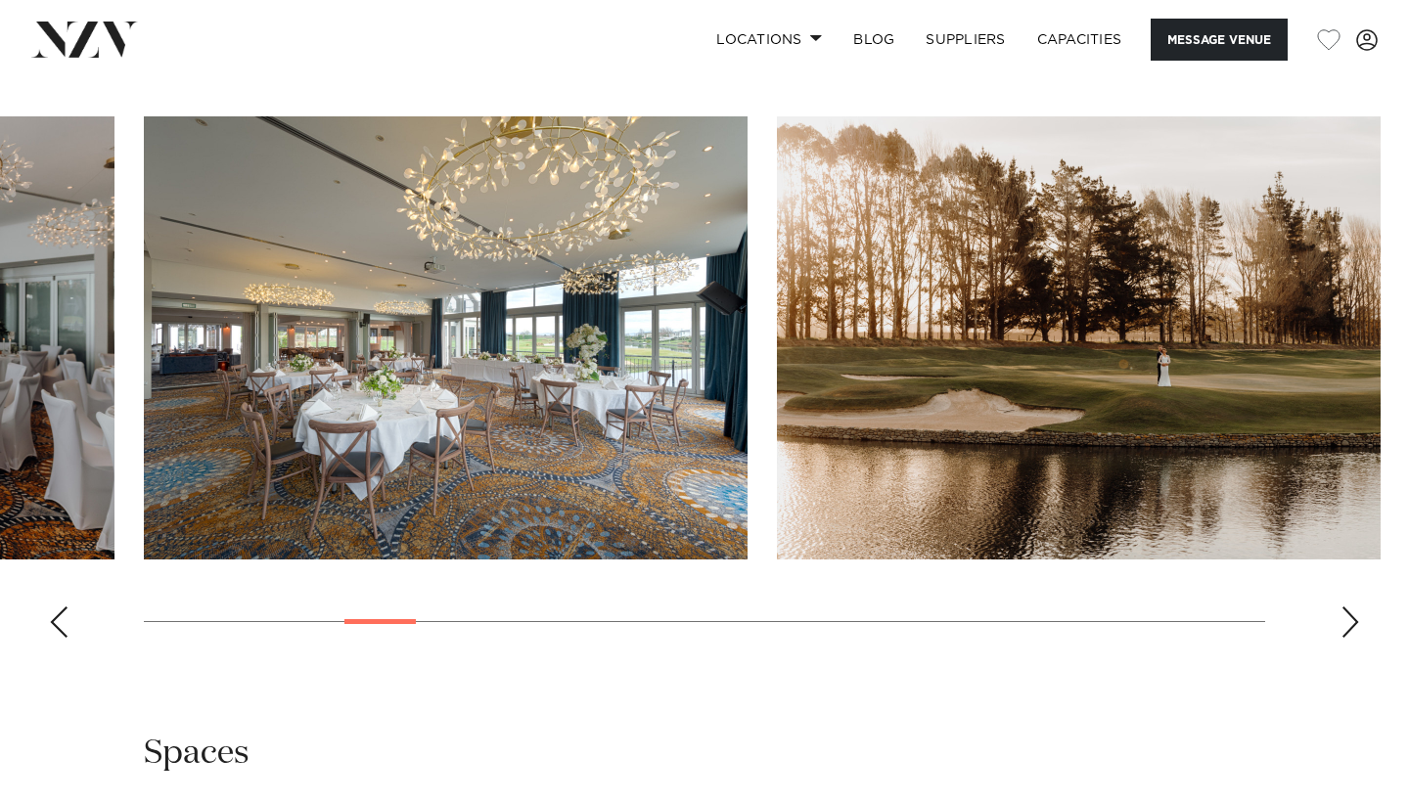
click at [1353, 625] on div "Next slide" at bounding box center [1350, 621] width 20 height 31
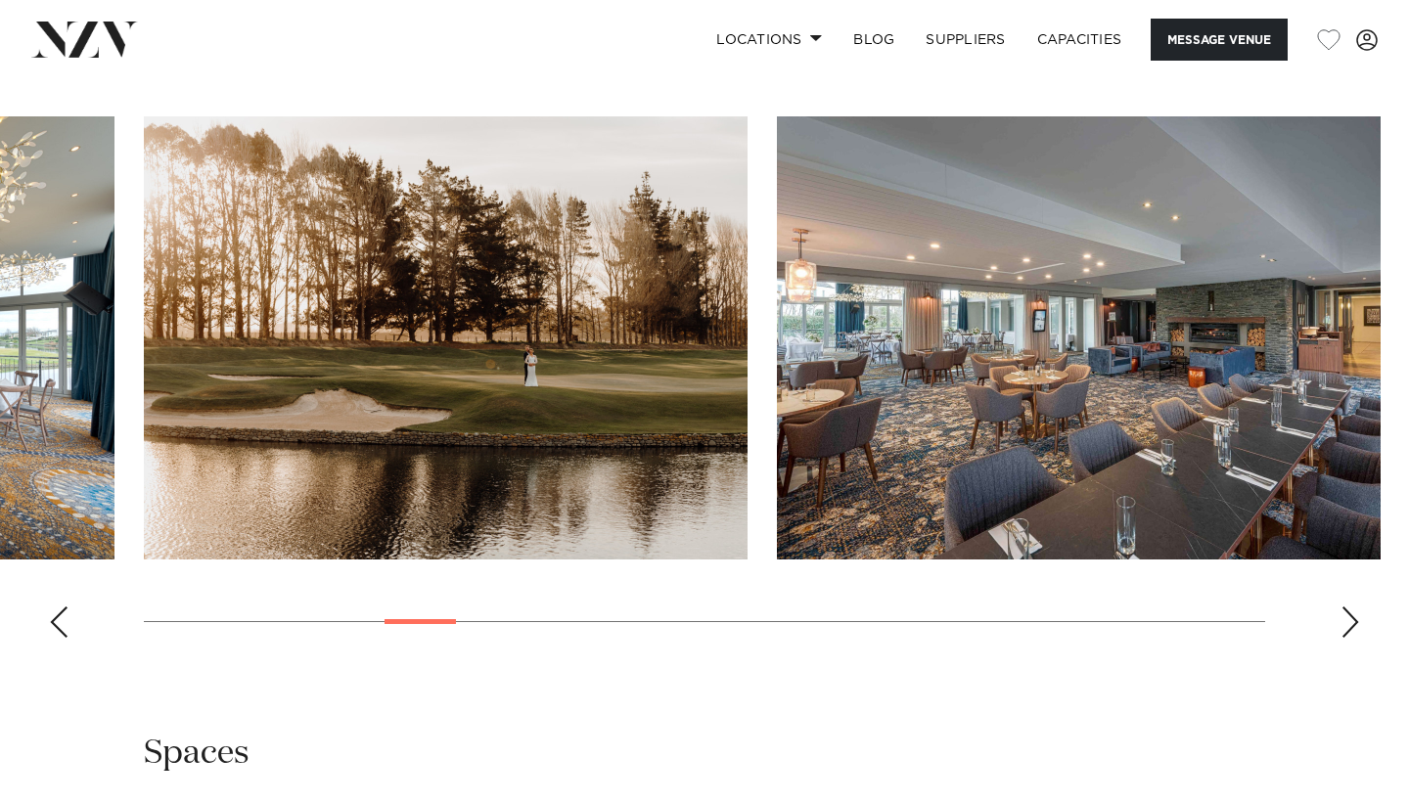
click at [1353, 625] on div "Next slide" at bounding box center [1350, 621] width 20 height 31
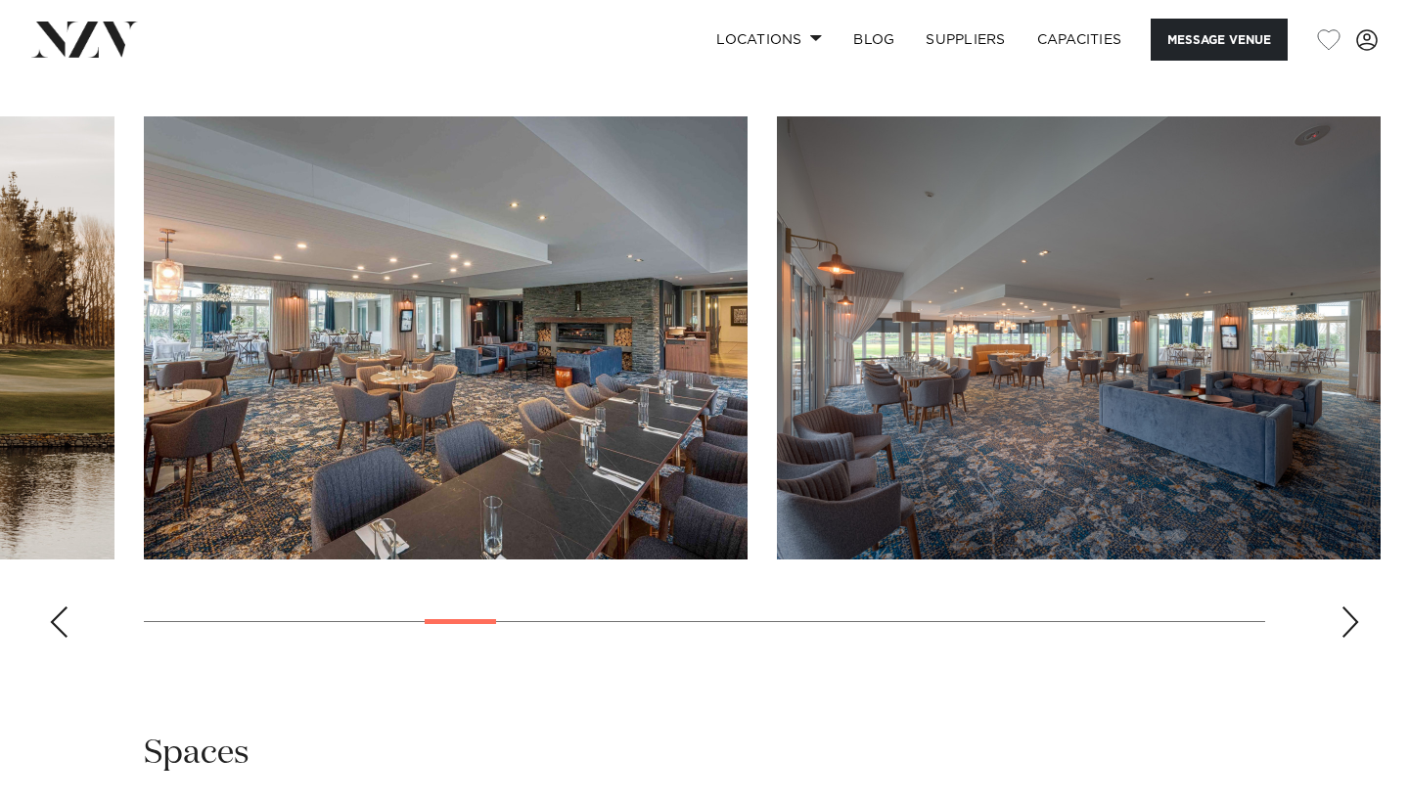
click at [1353, 625] on div "Next slide" at bounding box center [1350, 621] width 20 height 31
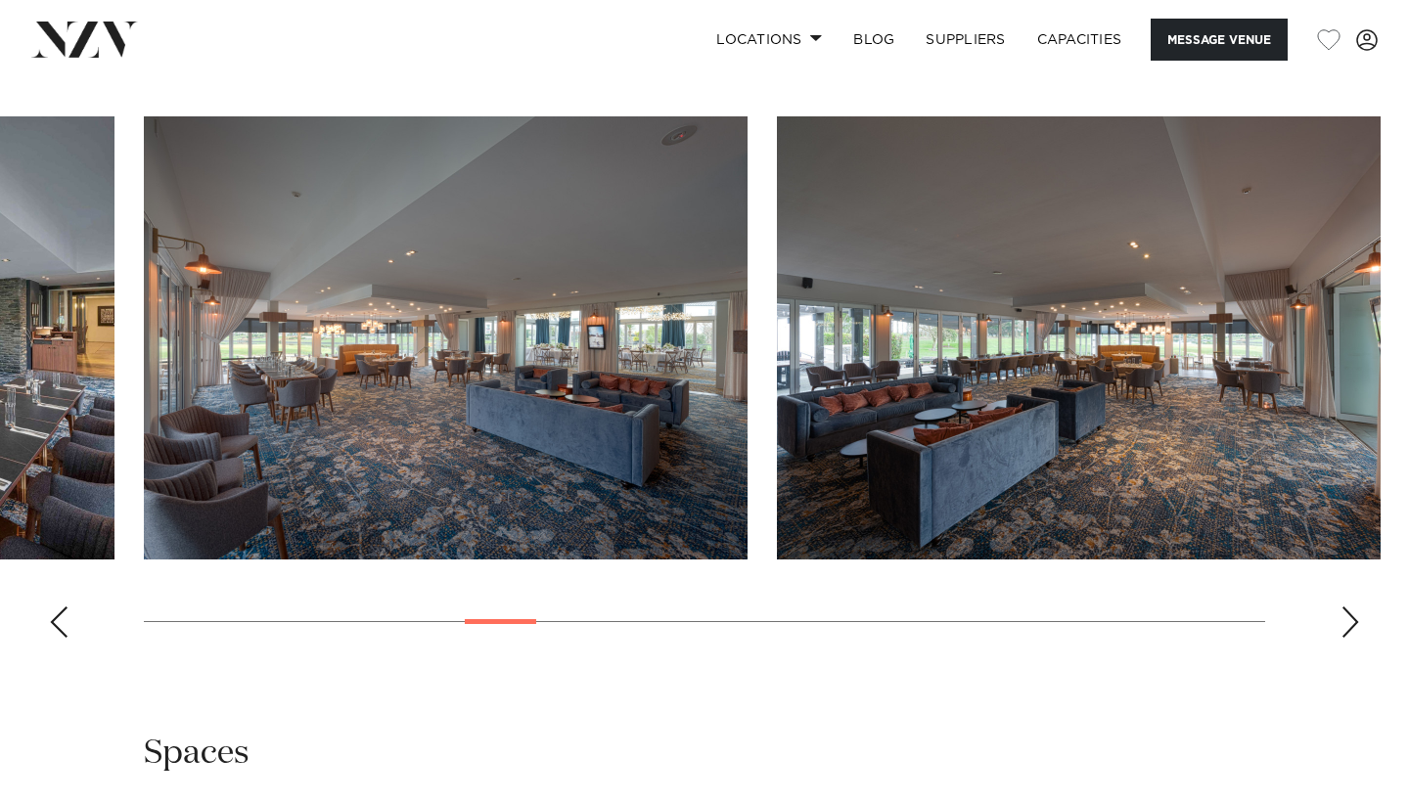
click at [1353, 625] on div "Next slide" at bounding box center [1350, 621] width 20 height 31
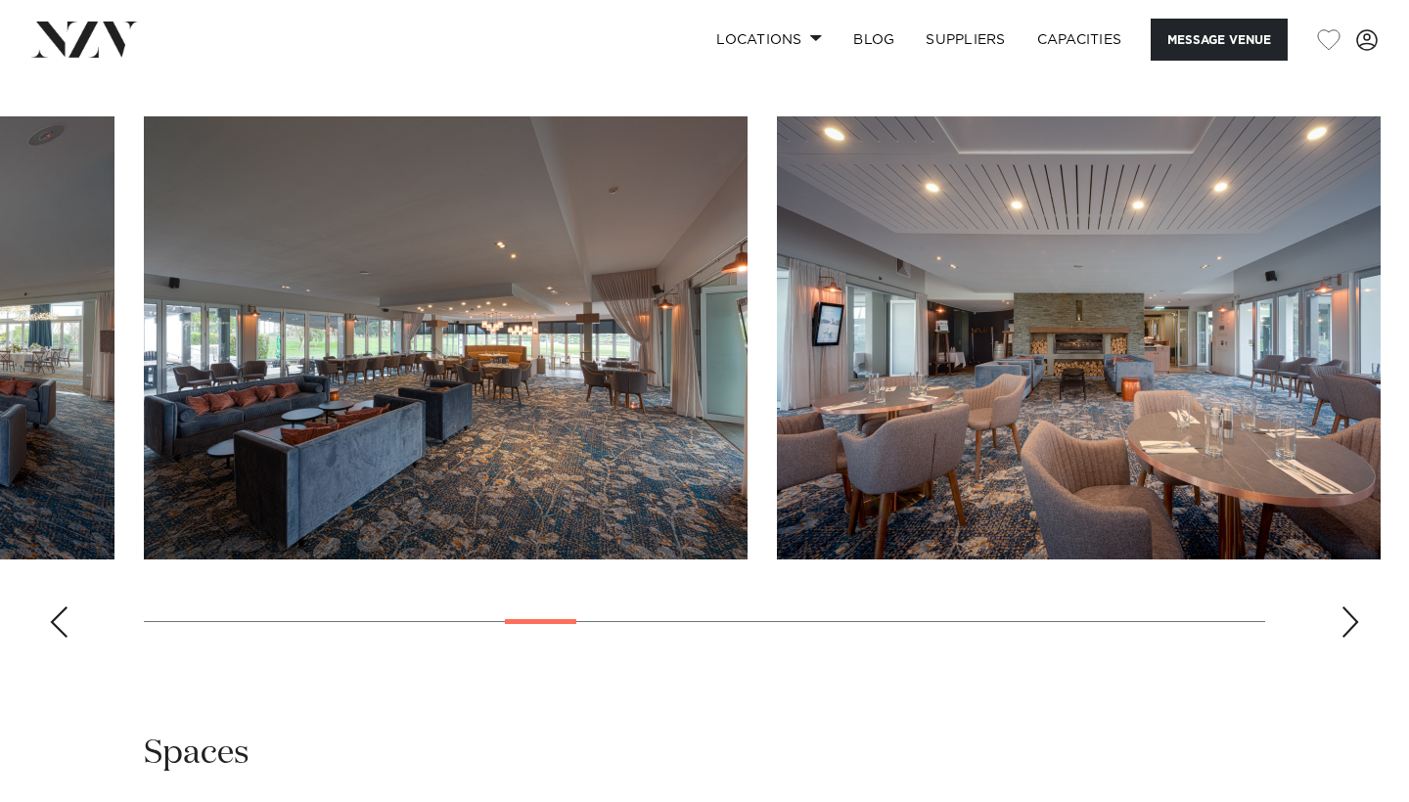
click at [1353, 625] on div "Next slide" at bounding box center [1350, 621] width 20 height 31
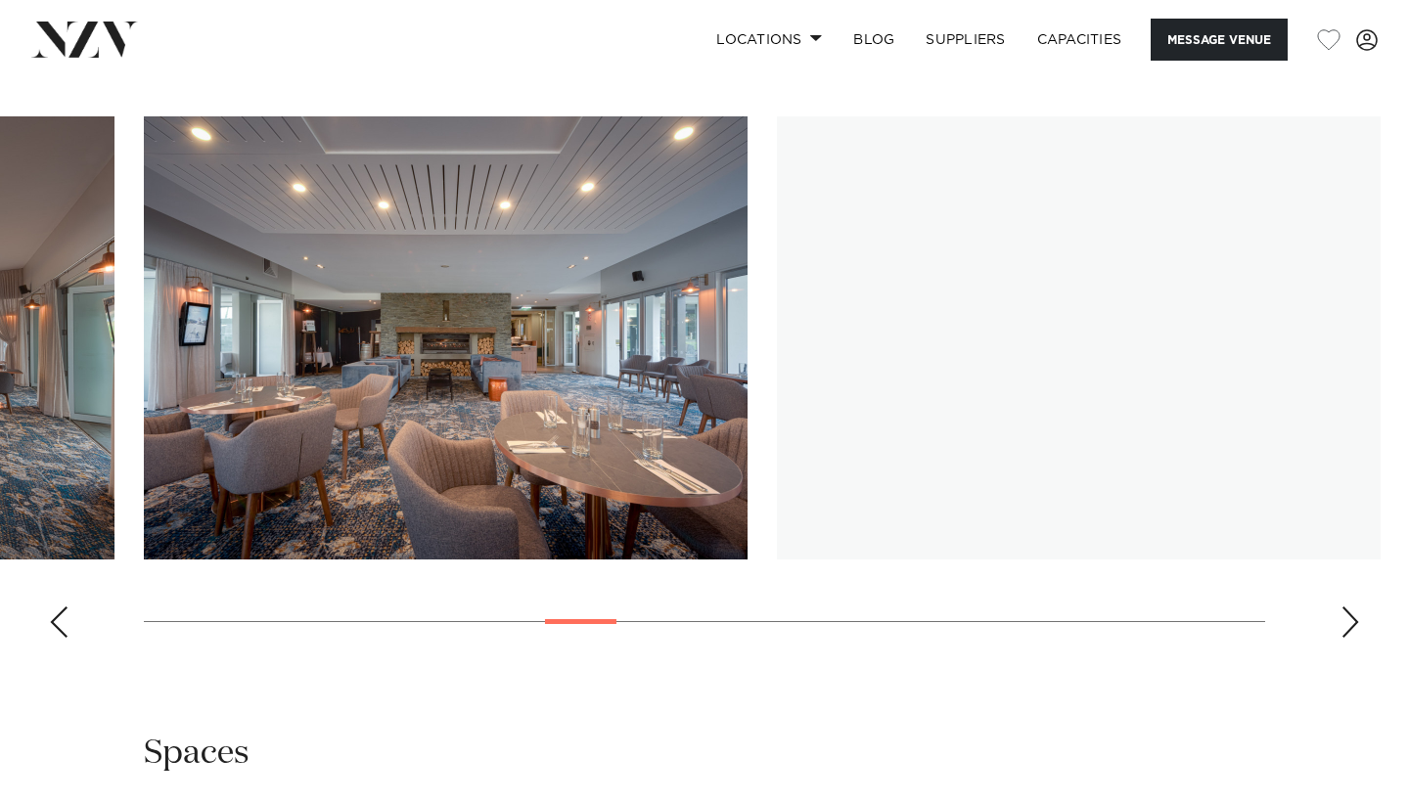
click at [1353, 625] on div "Next slide" at bounding box center [1350, 621] width 20 height 31
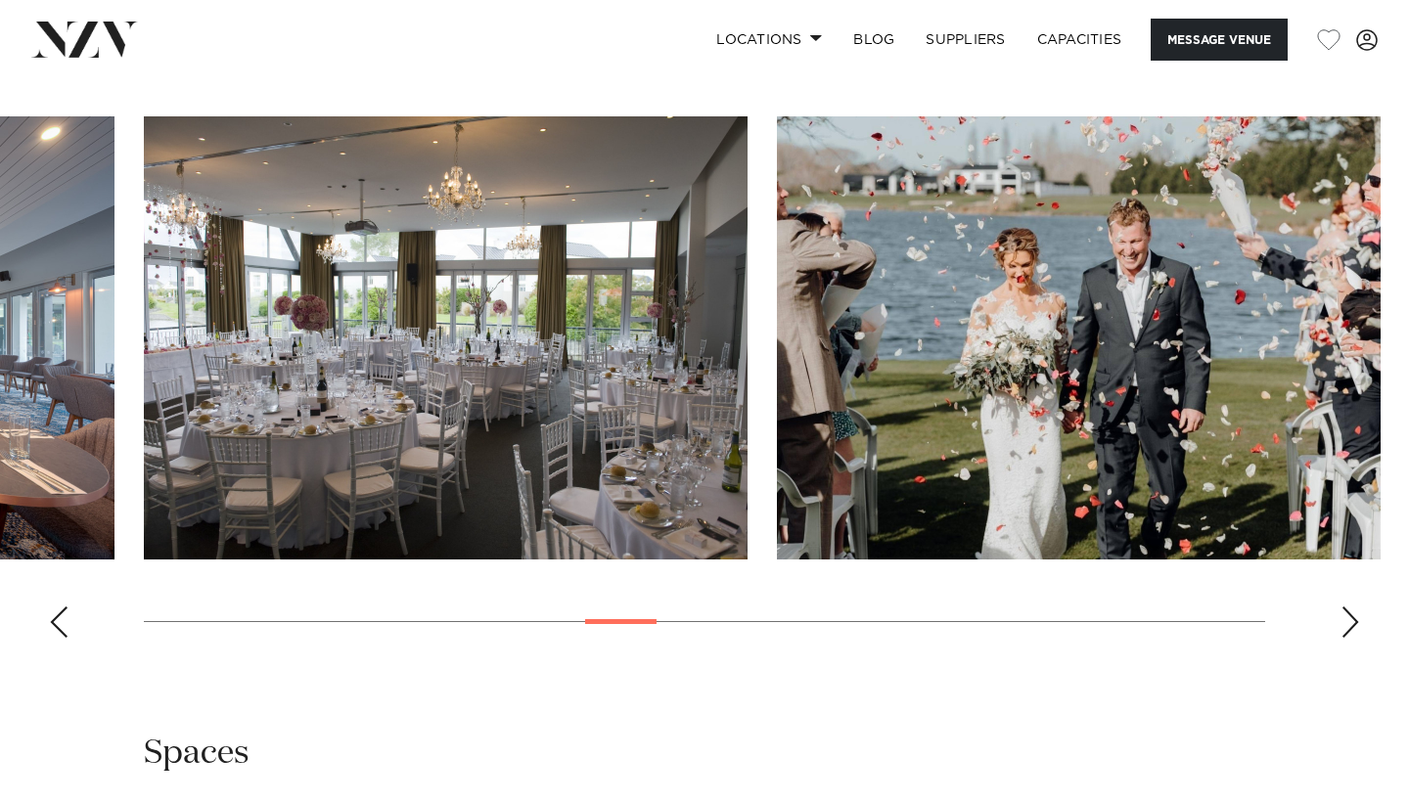
click at [1353, 624] on div "Next slide" at bounding box center [1350, 621] width 20 height 31
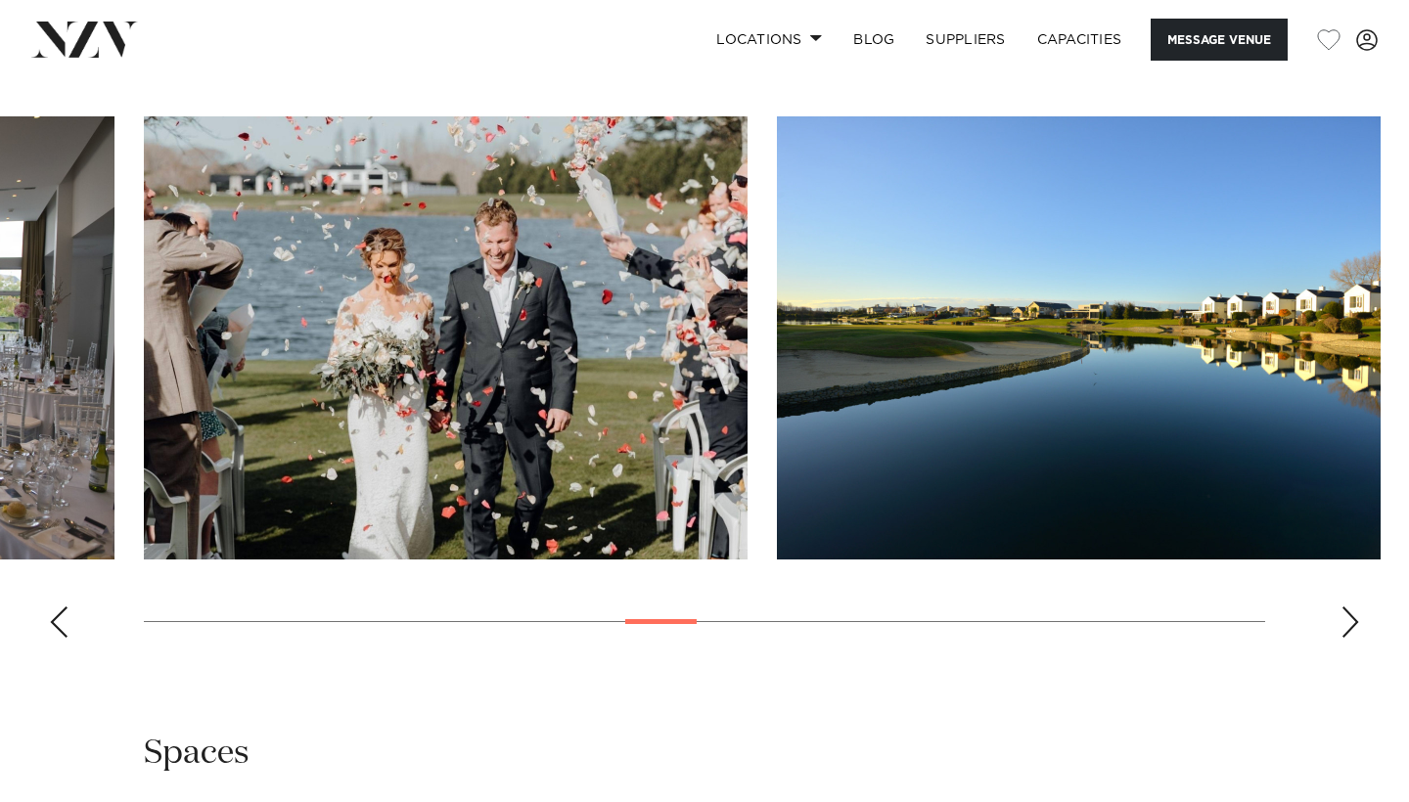
click at [1354, 624] on div "Next slide" at bounding box center [1350, 621] width 20 height 31
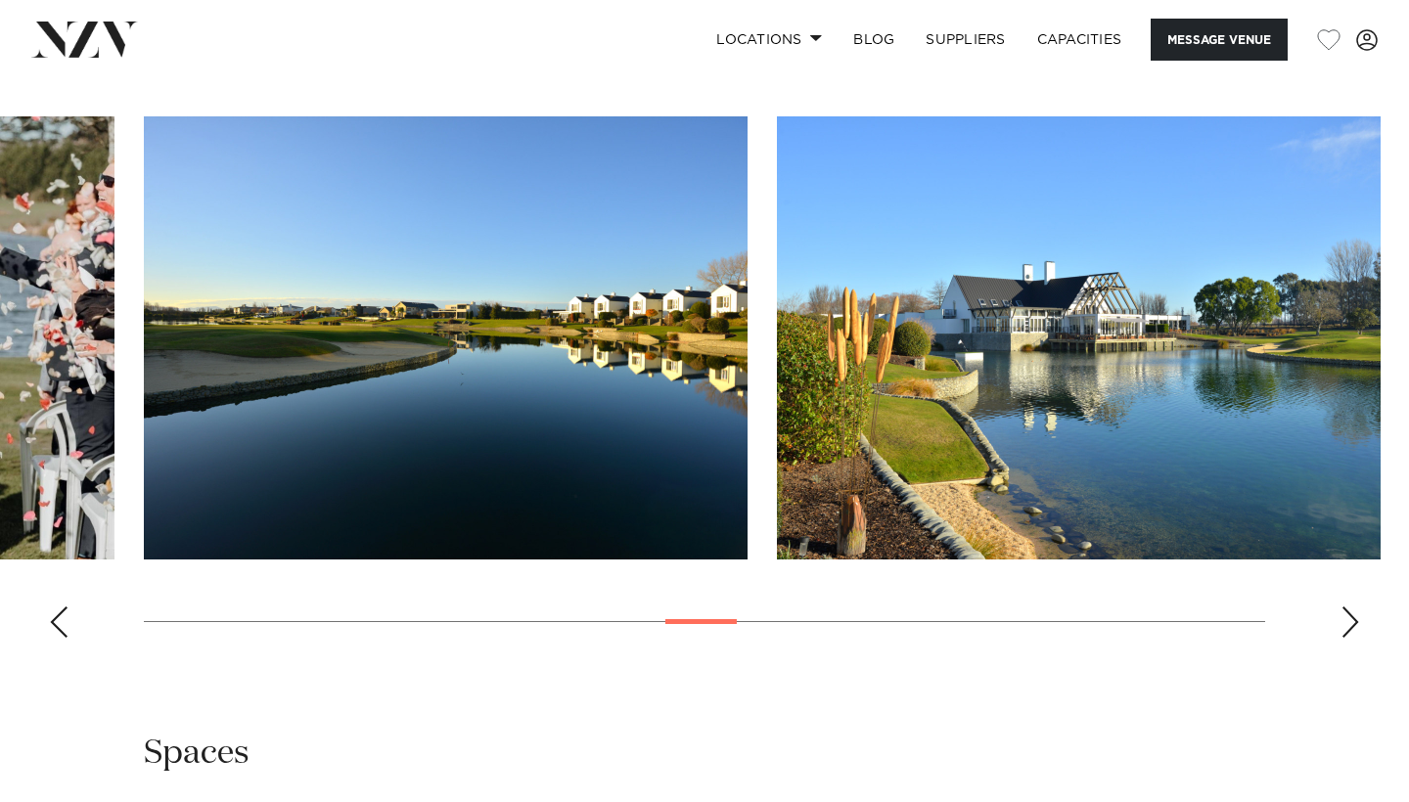
click at [1354, 624] on div "Next slide" at bounding box center [1350, 621] width 20 height 31
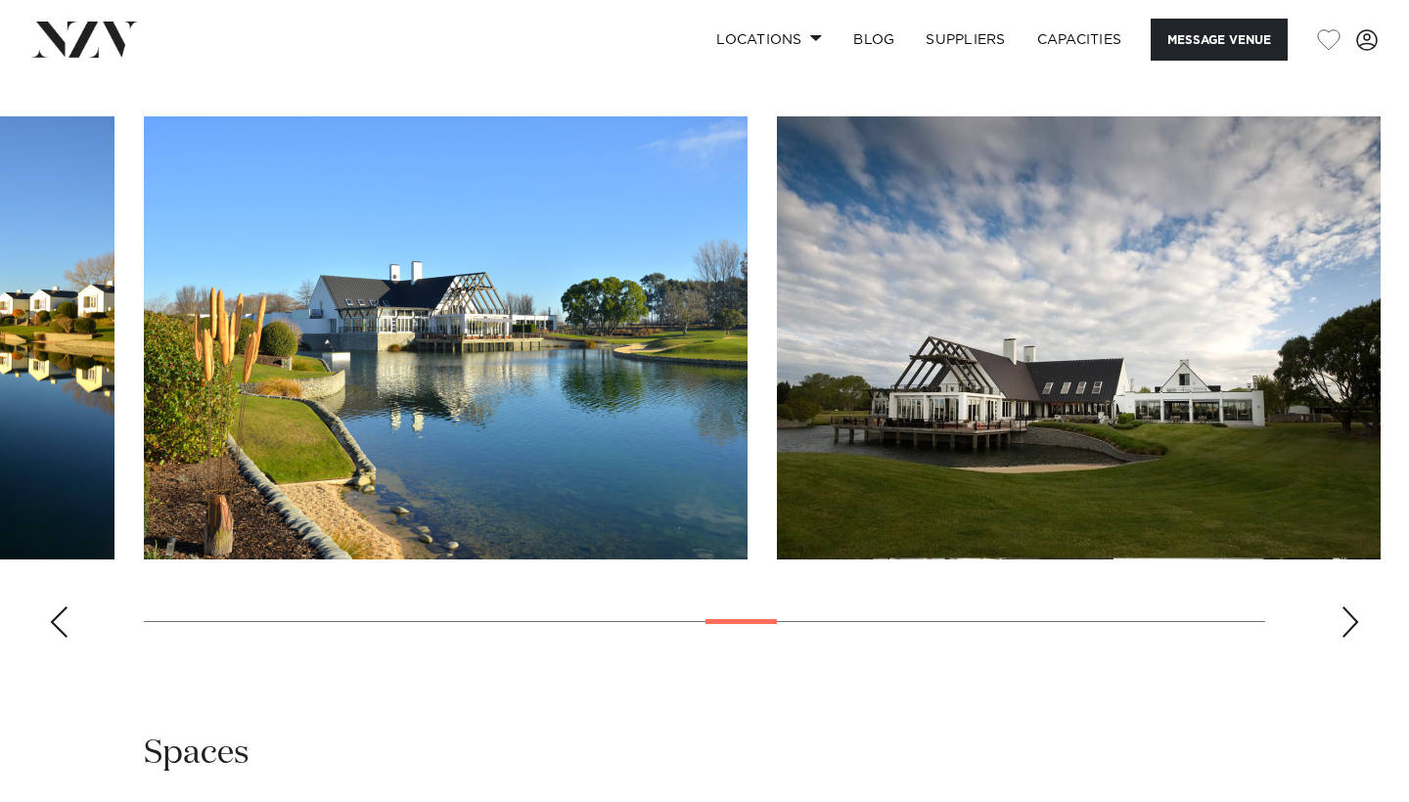
click at [1354, 624] on div "Next slide" at bounding box center [1350, 621] width 20 height 31
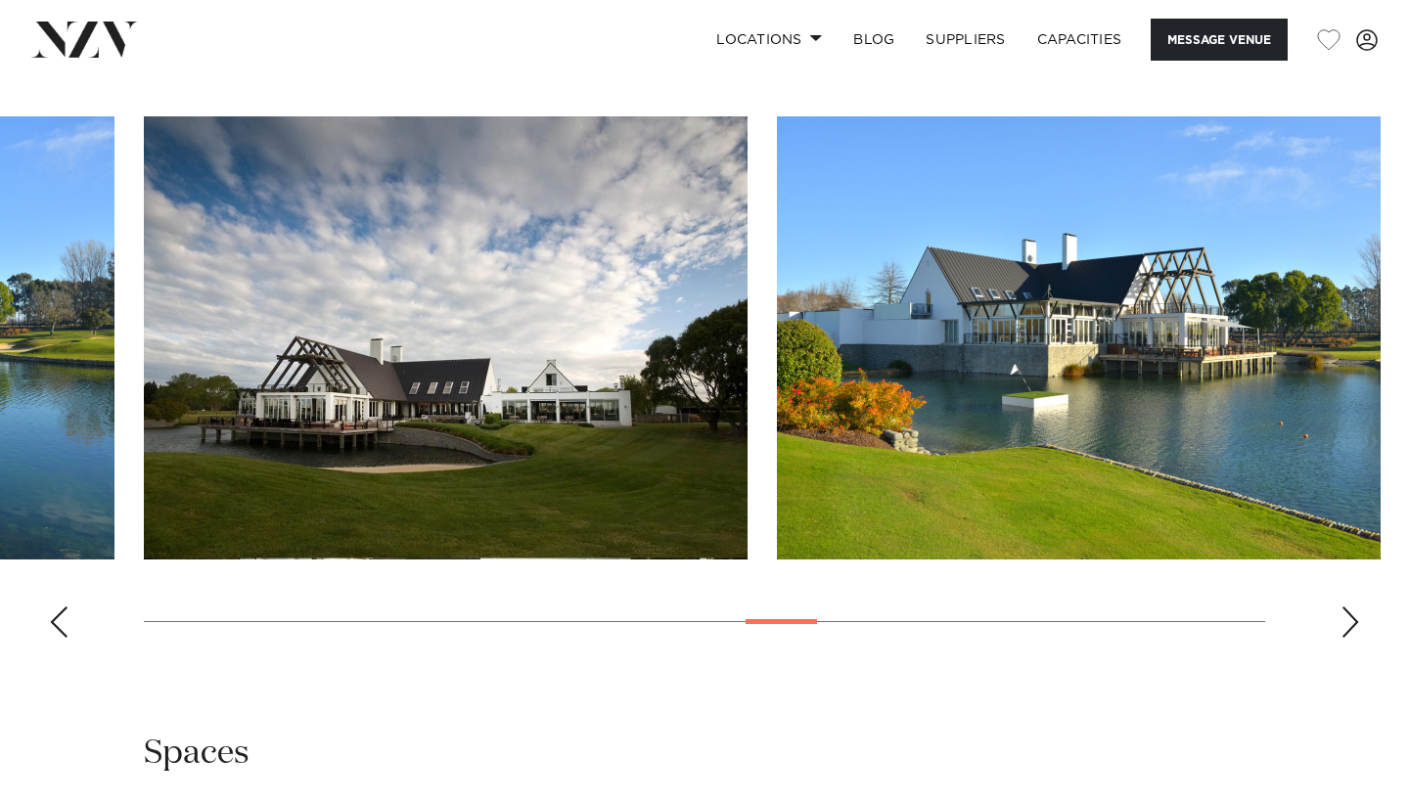
click at [1354, 624] on div "Next slide" at bounding box center [1350, 621] width 20 height 31
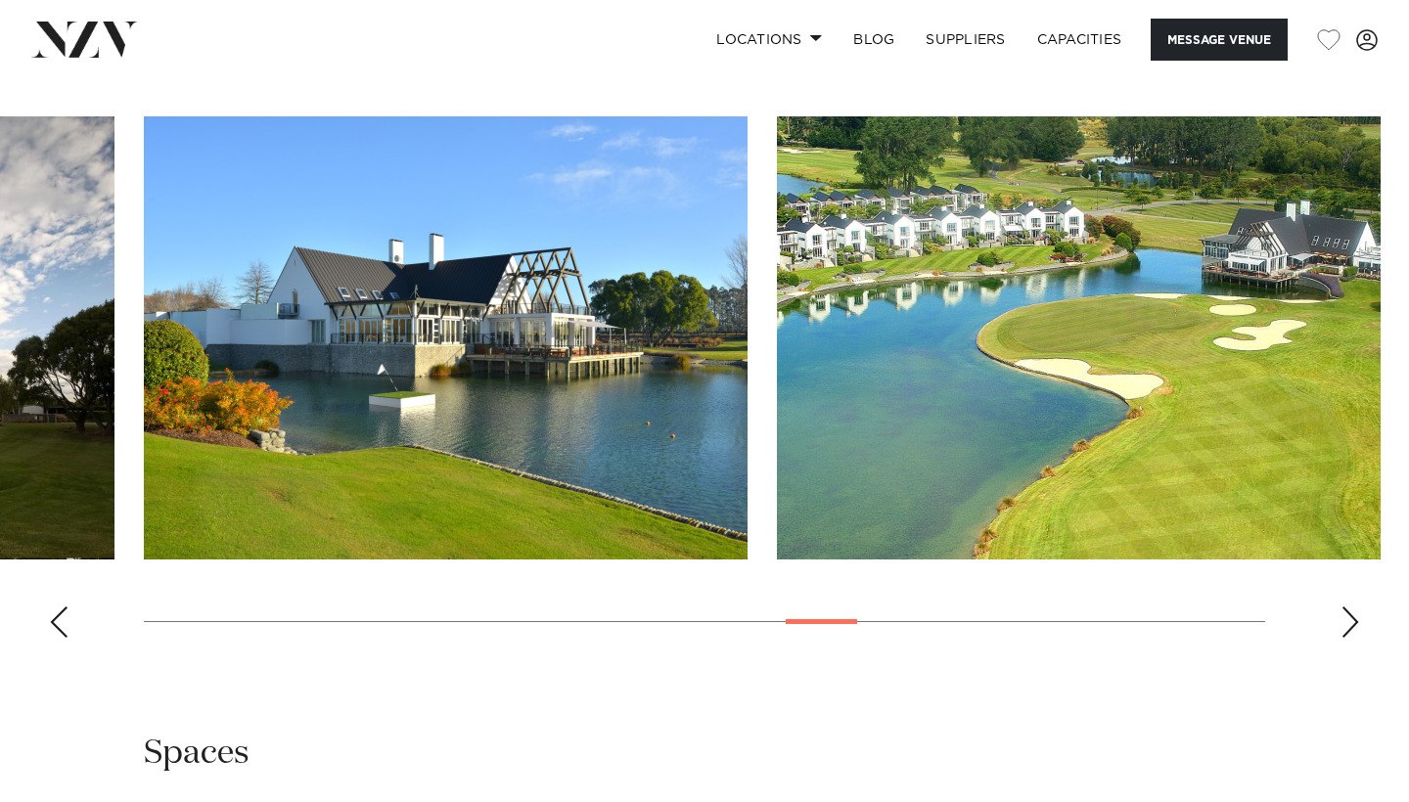
click at [1354, 624] on div "Next slide" at bounding box center [1350, 621] width 20 height 31
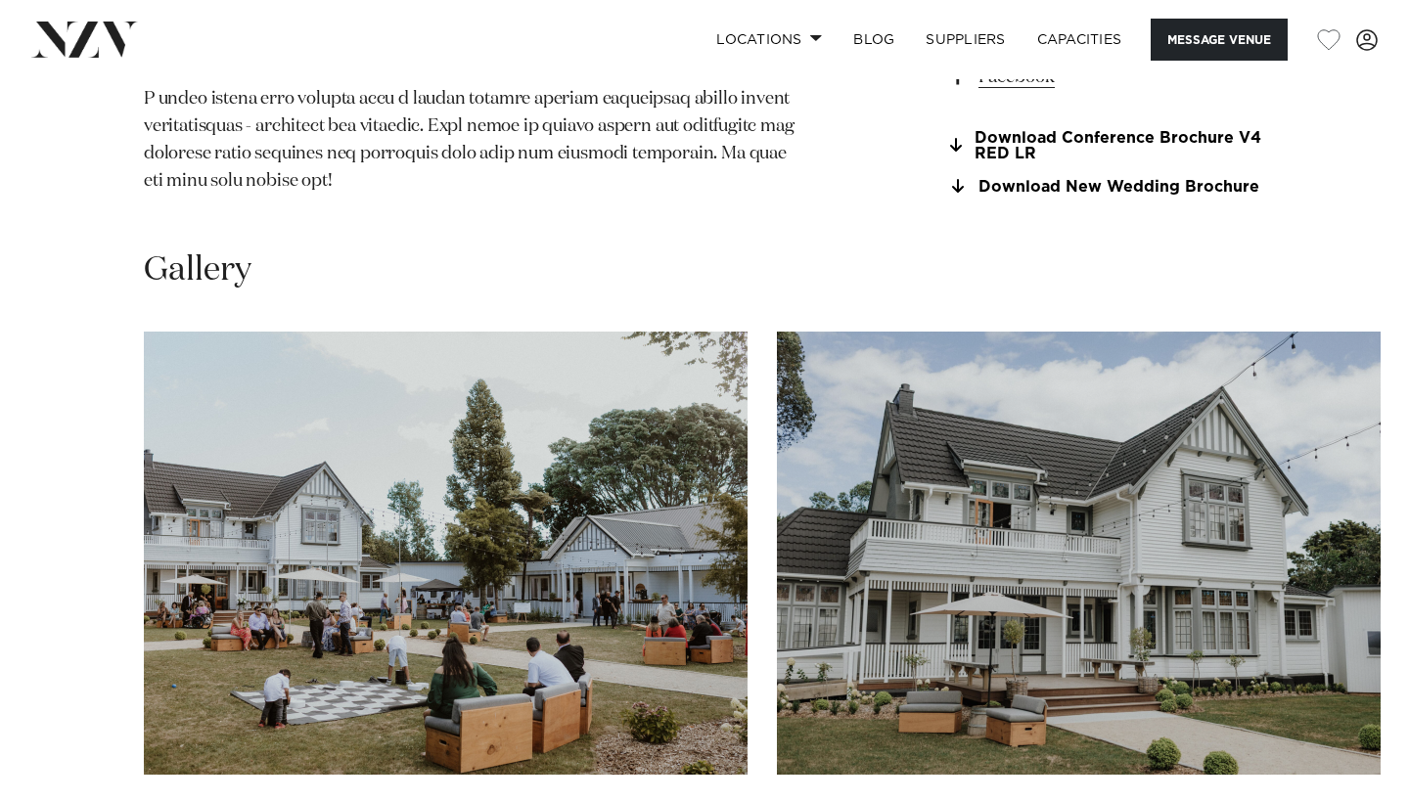
scroll to position [2207, 0]
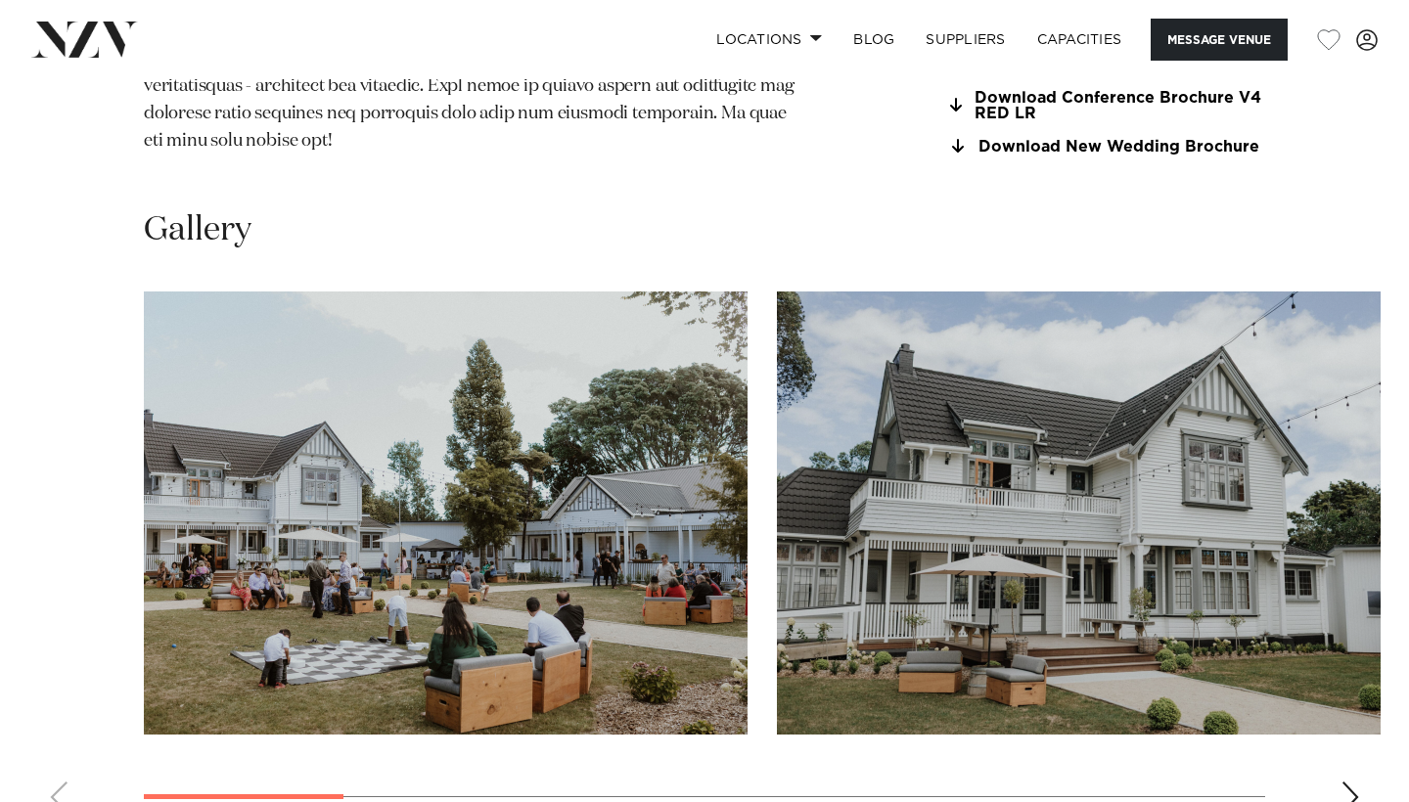
click at [1341, 782] on div "Next slide" at bounding box center [1350, 797] width 20 height 31
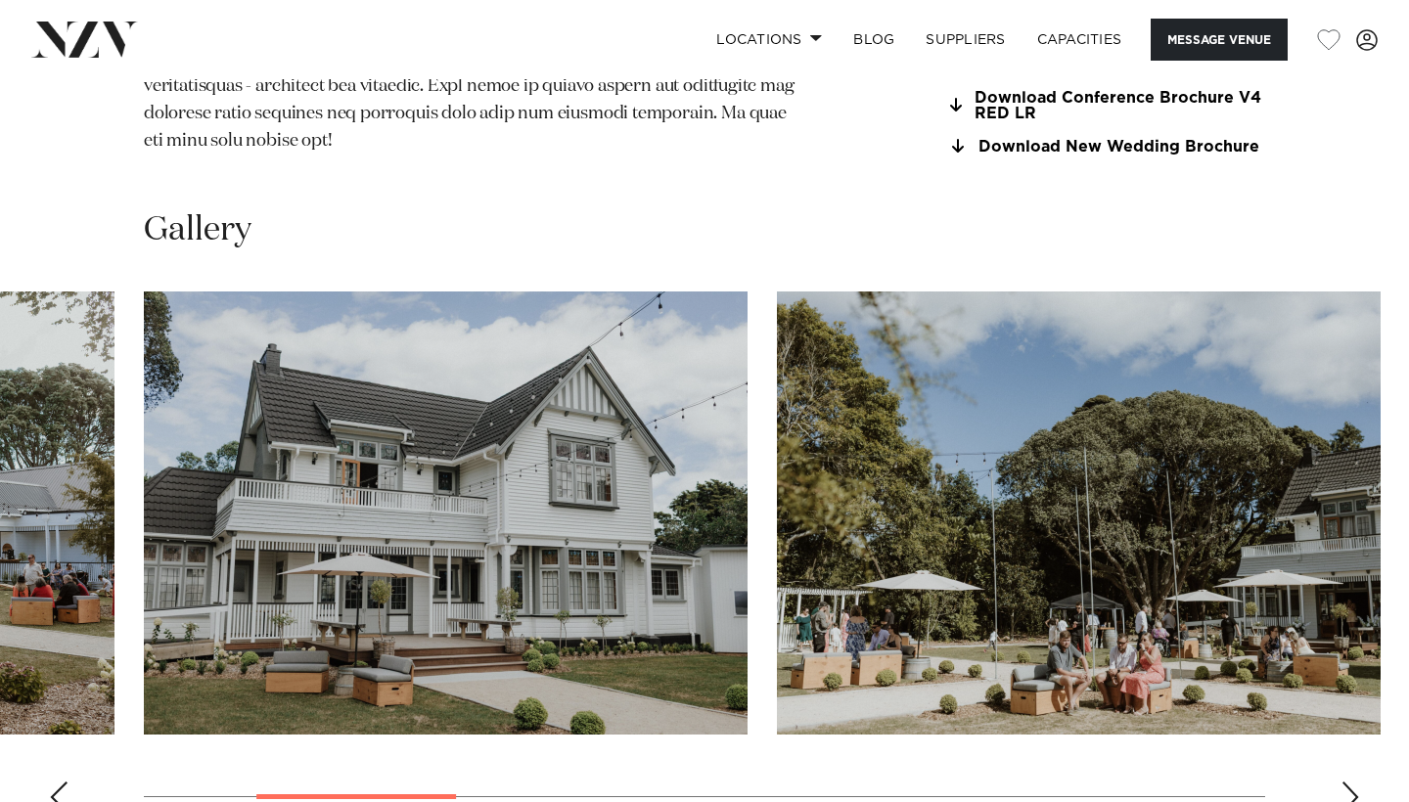
click at [1342, 782] on div "Next slide" at bounding box center [1350, 797] width 20 height 31
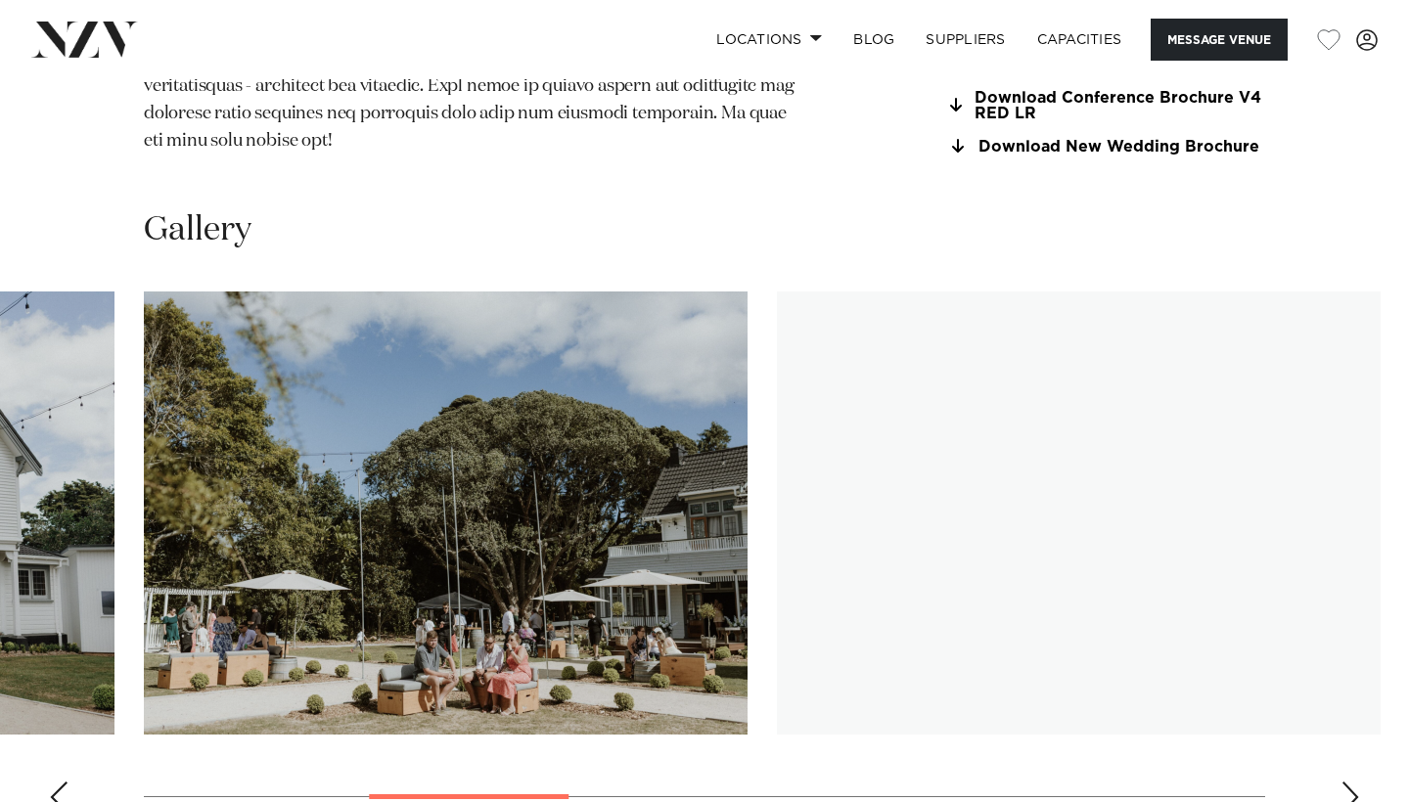
click at [1342, 782] on div "Next slide" at bounding box center [1350, 797] width 20 height 31
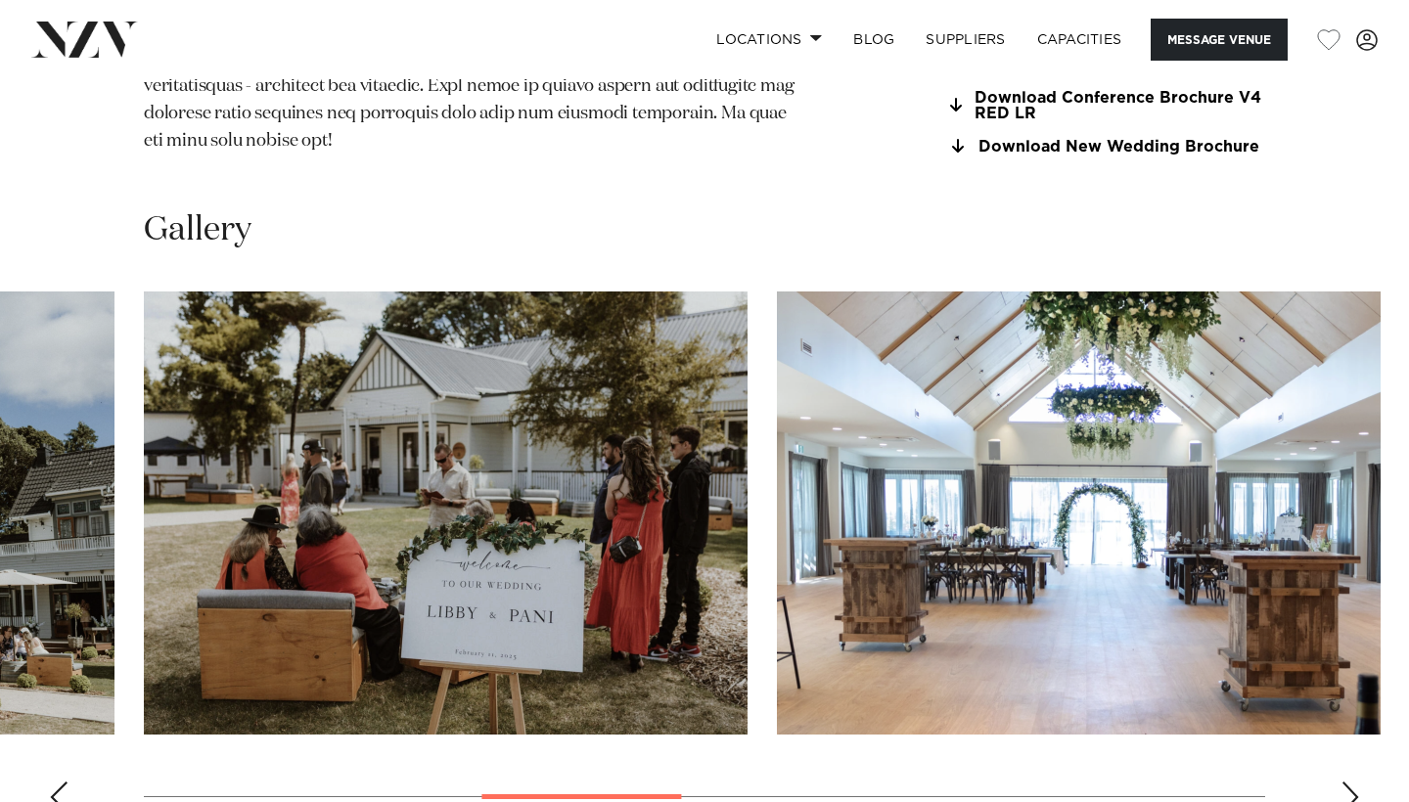
click at [1342, 782] on div "Next slide" at bounding box center [1350, 797] width 20 height 31
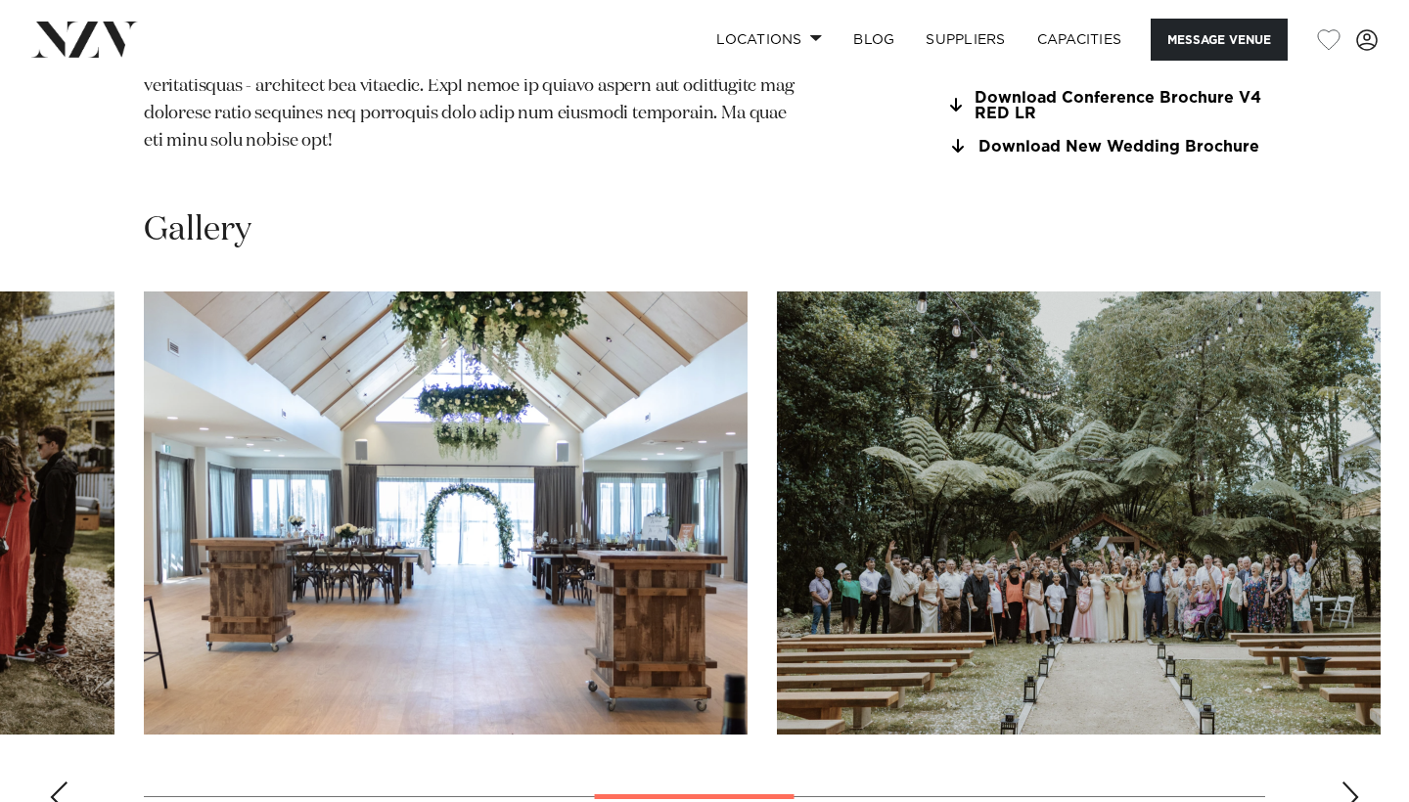
click at [1342, 782] on div "Next slide" at bounding box center [1350, 797] width 20 height 31
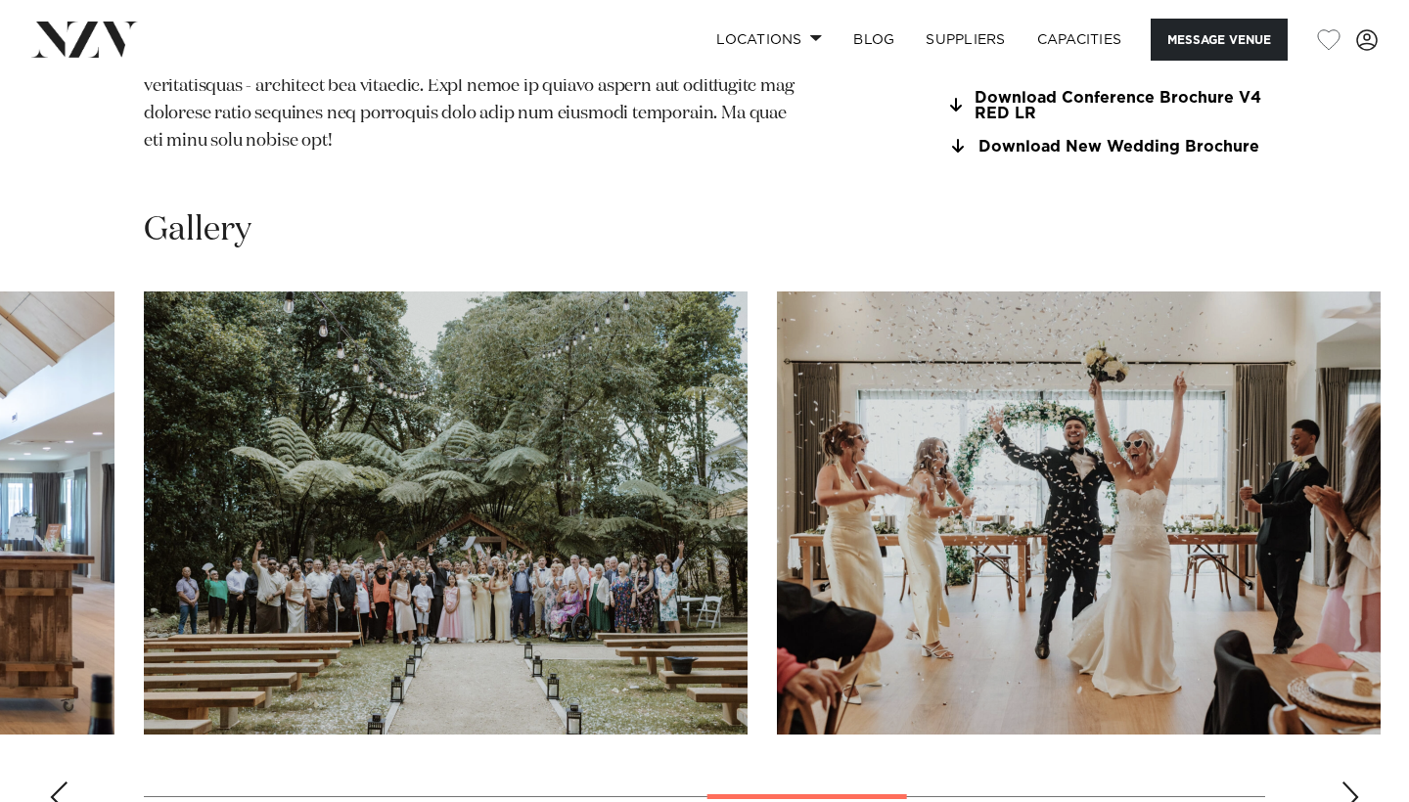
click at [1342, 782] on div "Next slide" at bounding box center [1350, 797] width 20 height 31
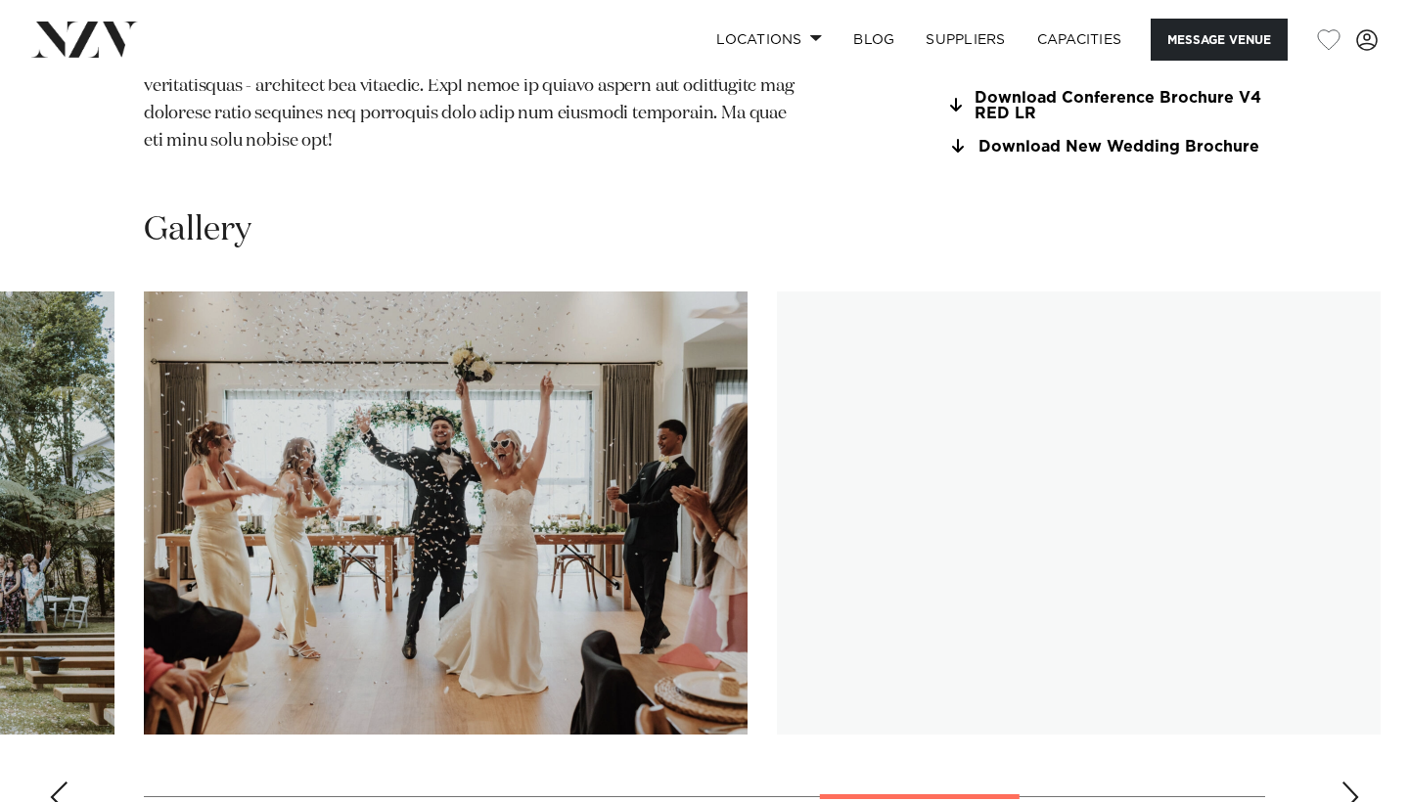
click at [1341, 782] on div "Next slide" at bounding box center [1350, 797] width 20 height 31
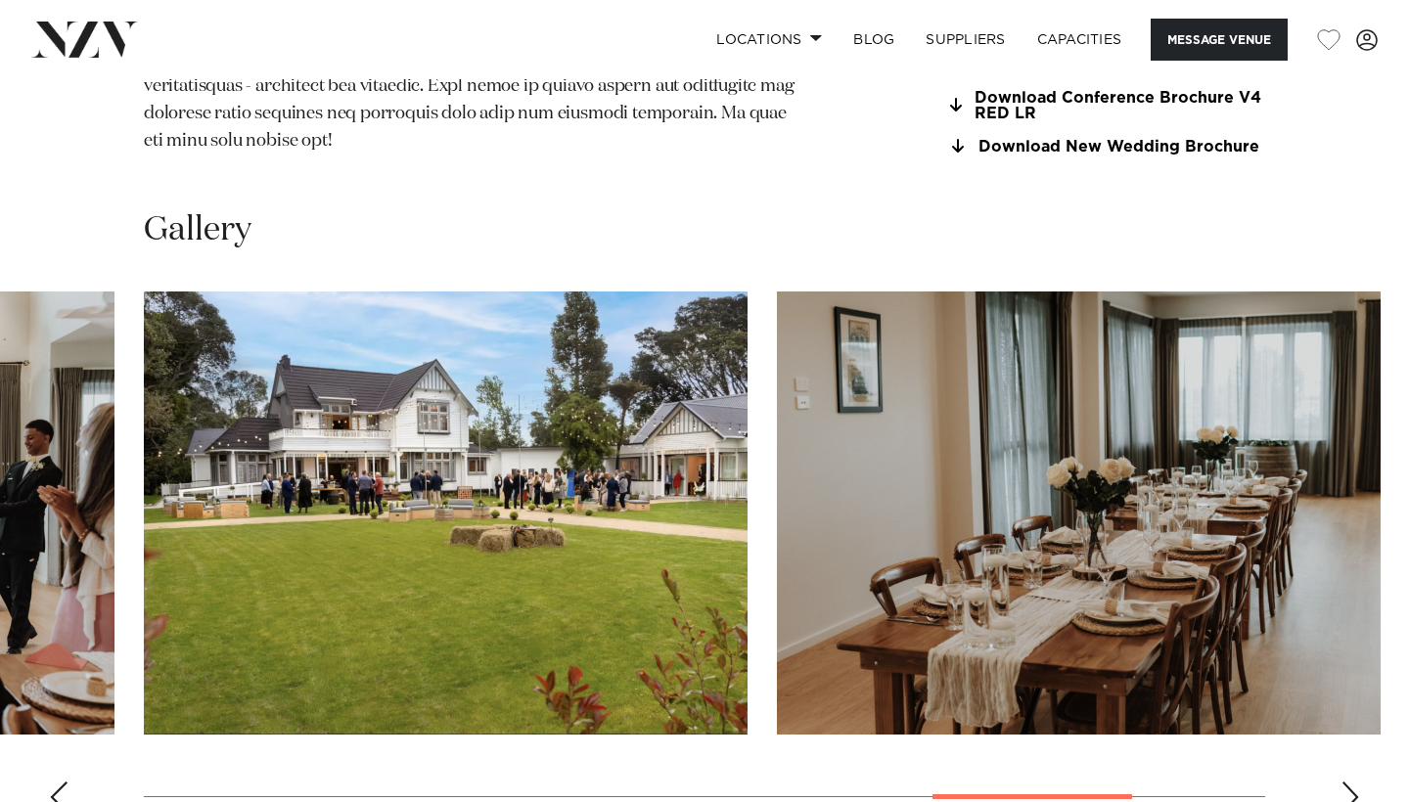
click at [1341, 782] on div "Next slide" at bounding box center [1350, 797] width 20 height 31
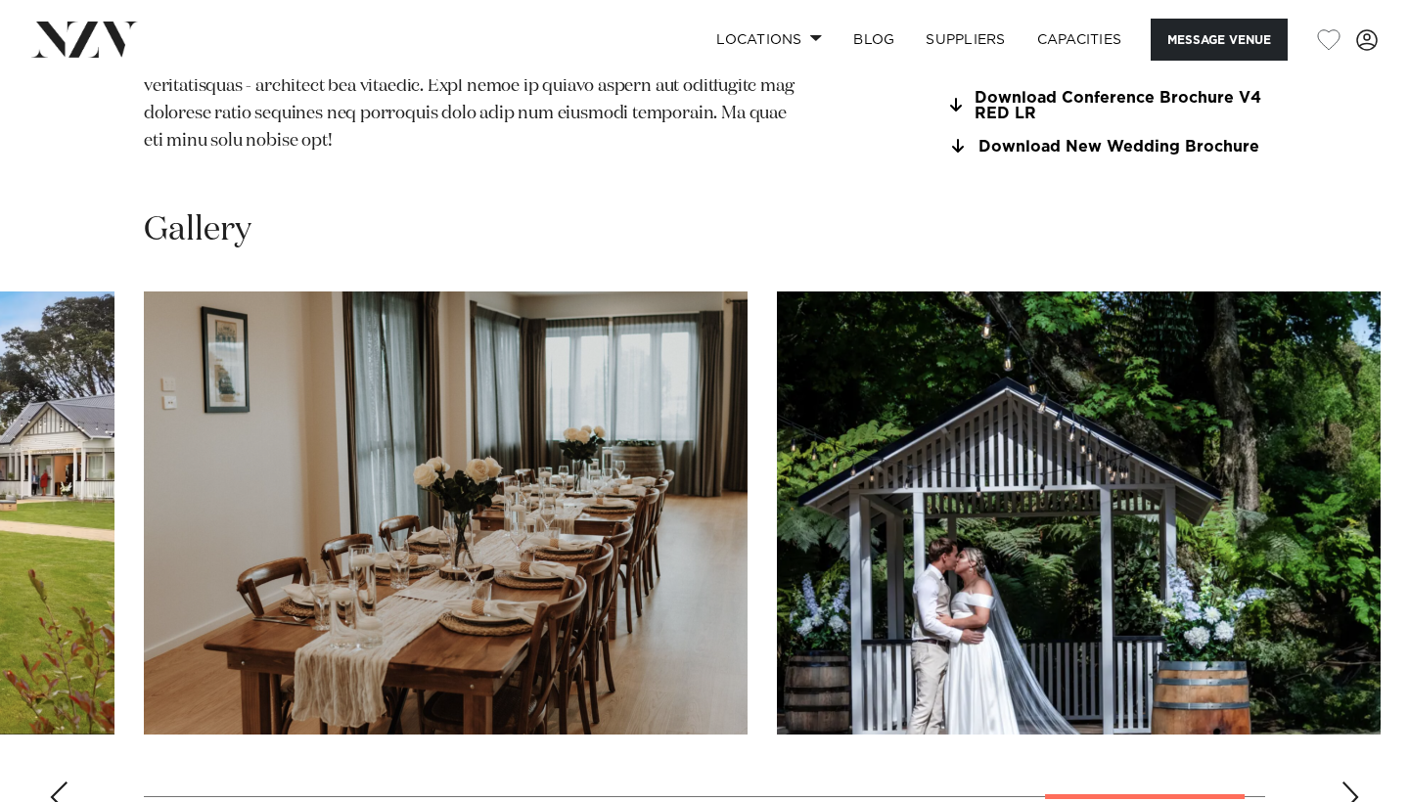
click at [1341, 782] on div "Next slide" at bounding box center [1350, 797] width 20 height 31
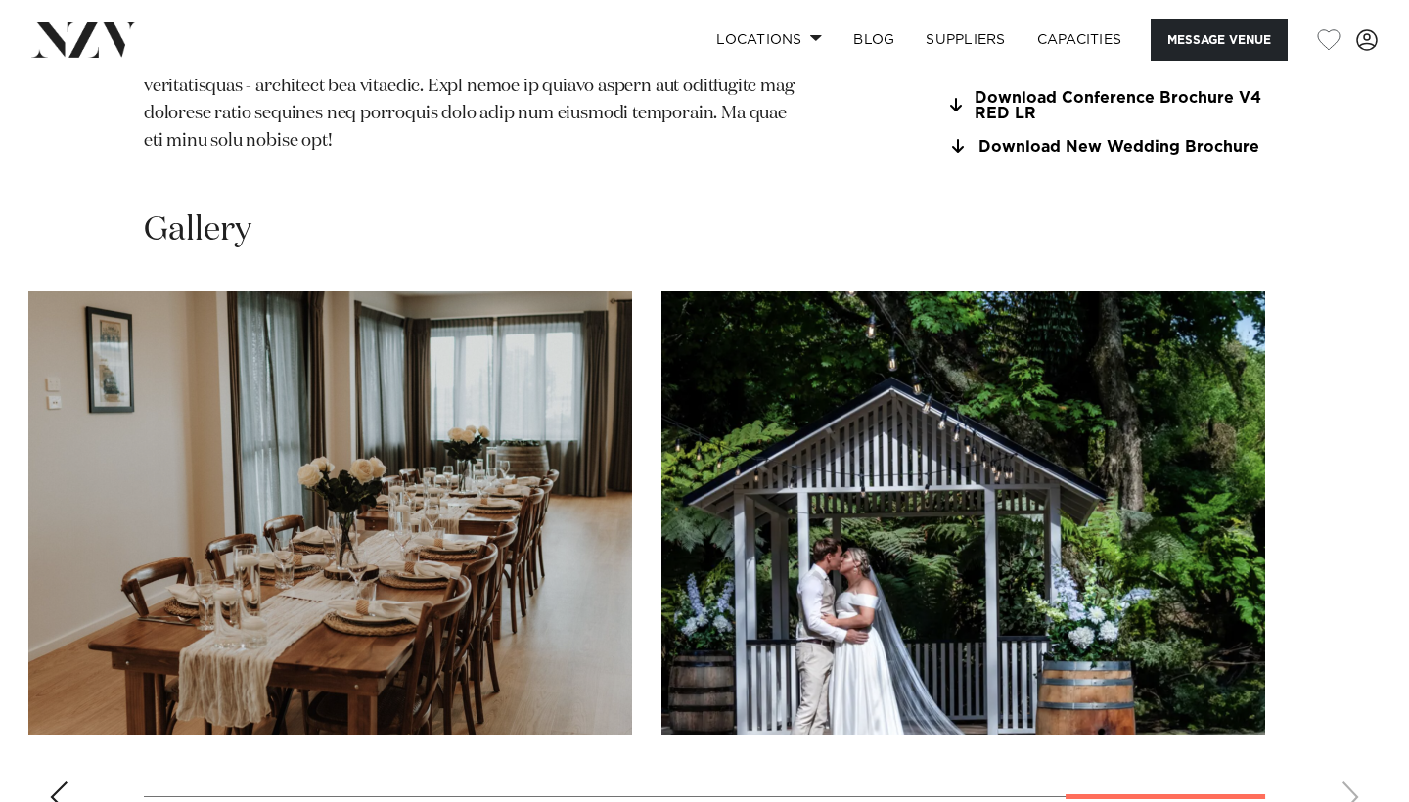
click at [1341, 739] on swiper-container at bounding box center [704, 559] width 1409 height 537
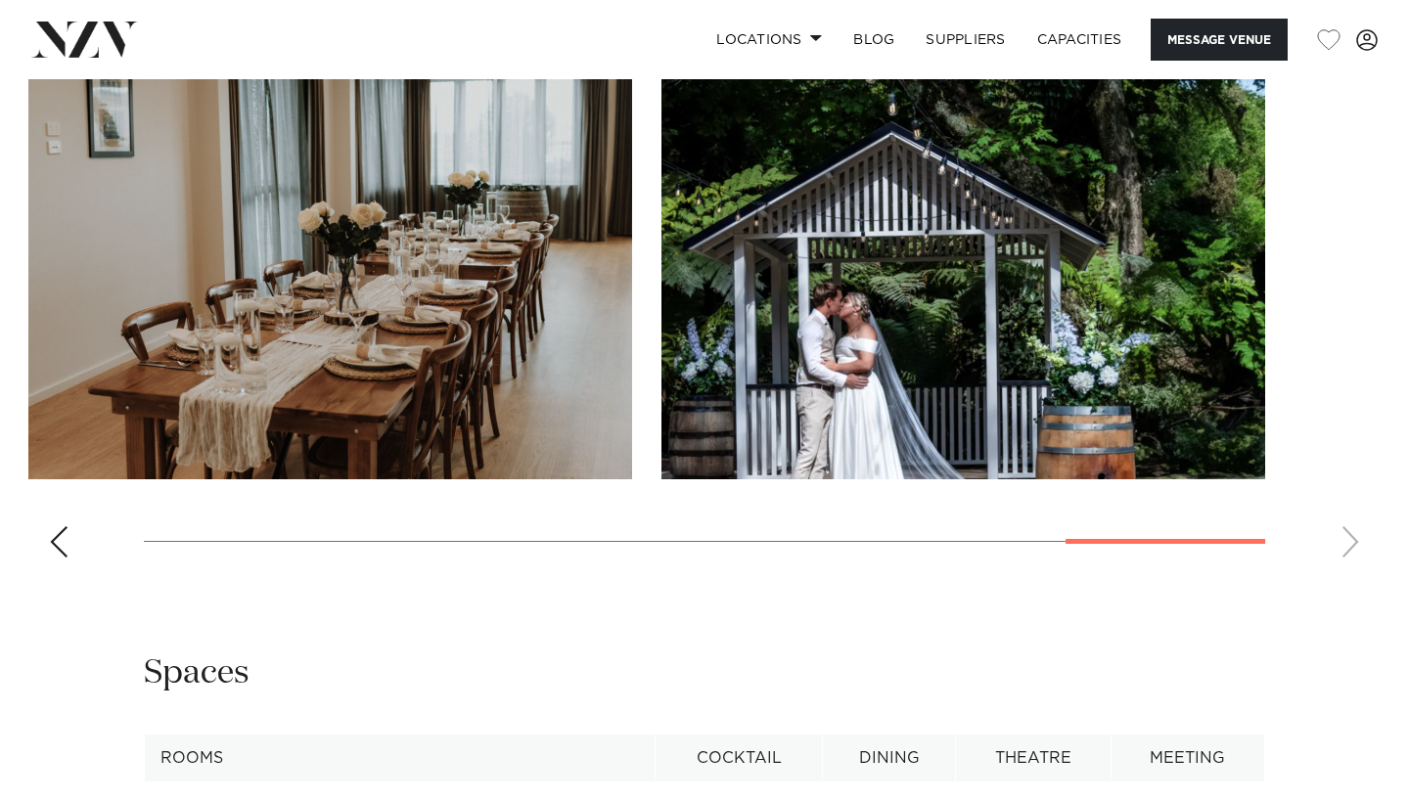
scroll to position [2336, 0]
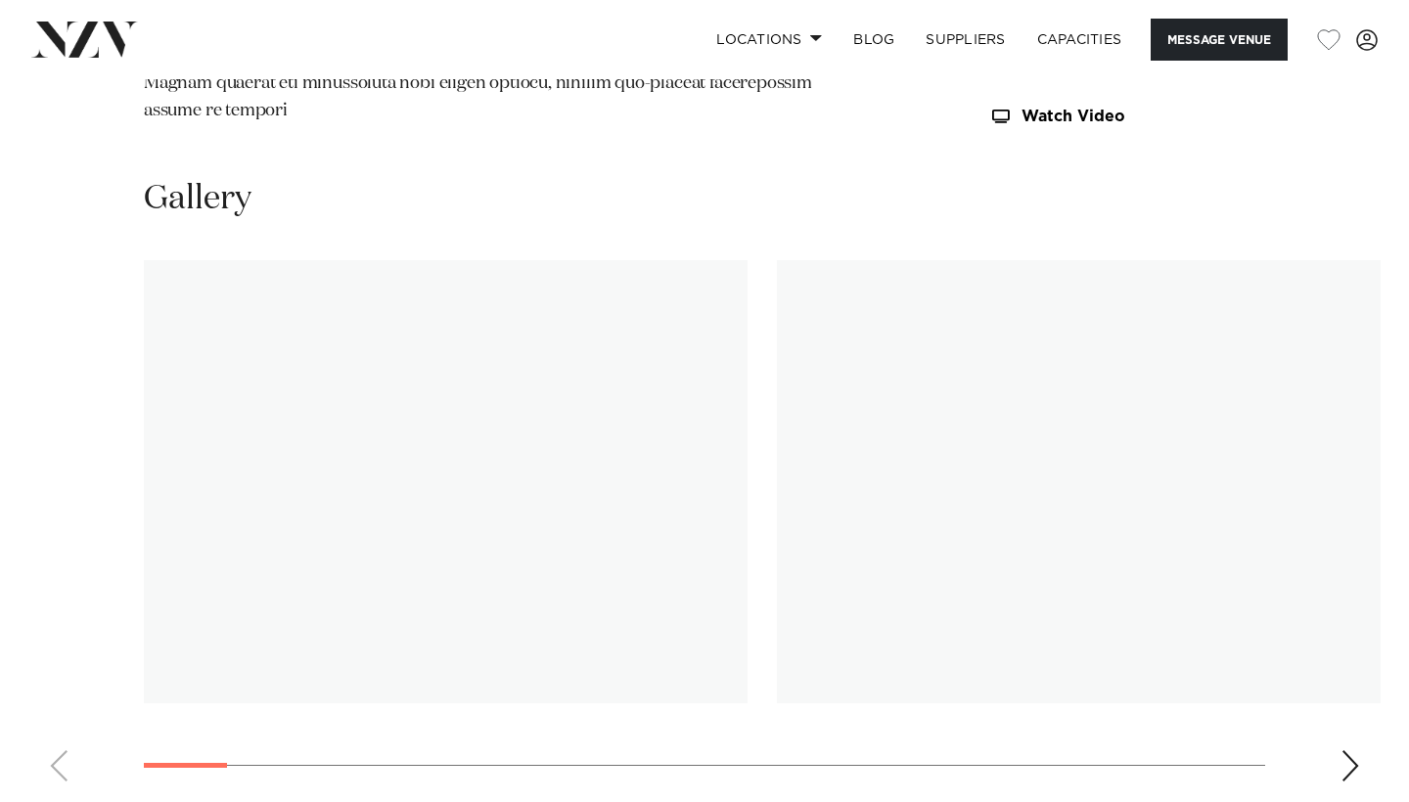
scroll to position [2397, 0]
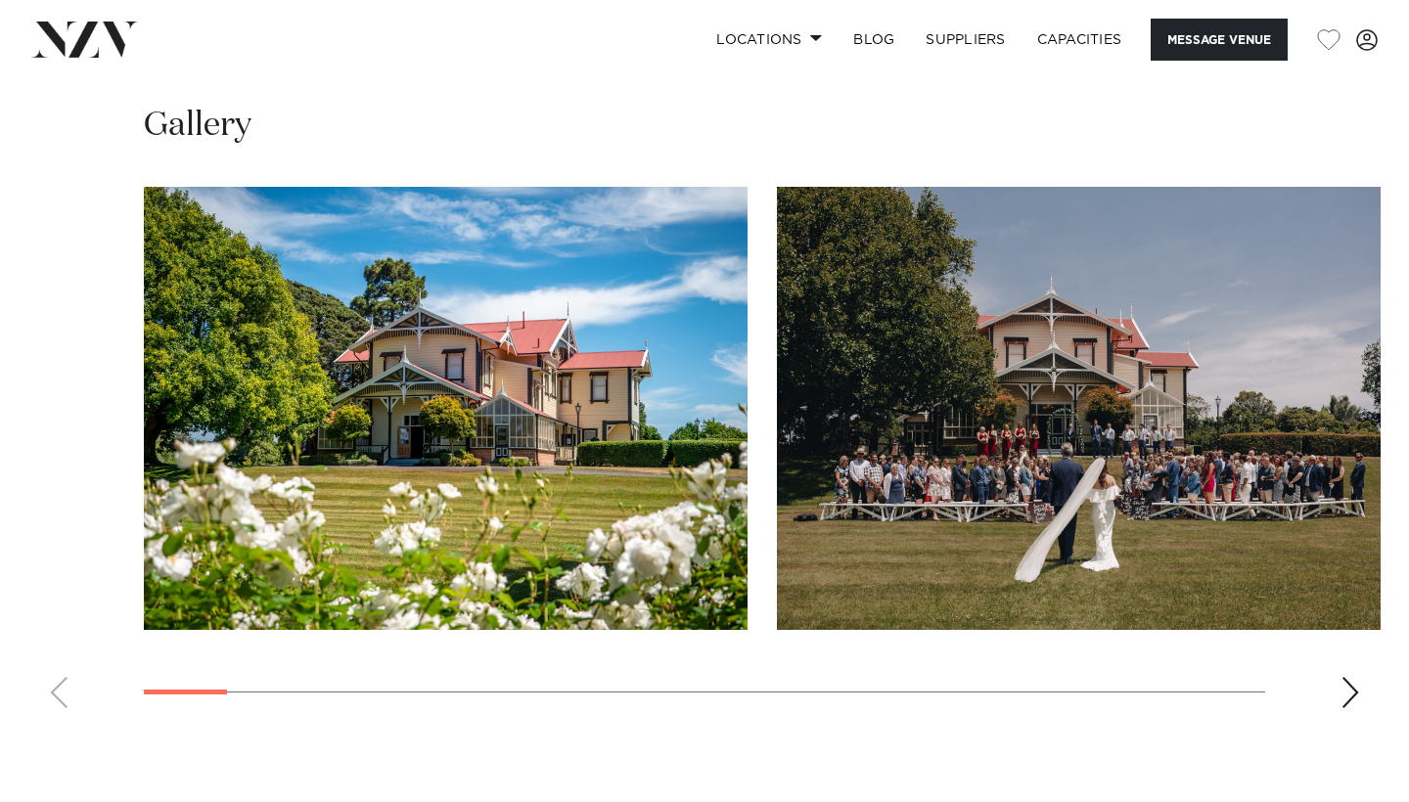
click at [1353, 677] on div "Next slide" at bounding box center [1350, 692] width 20 height 31
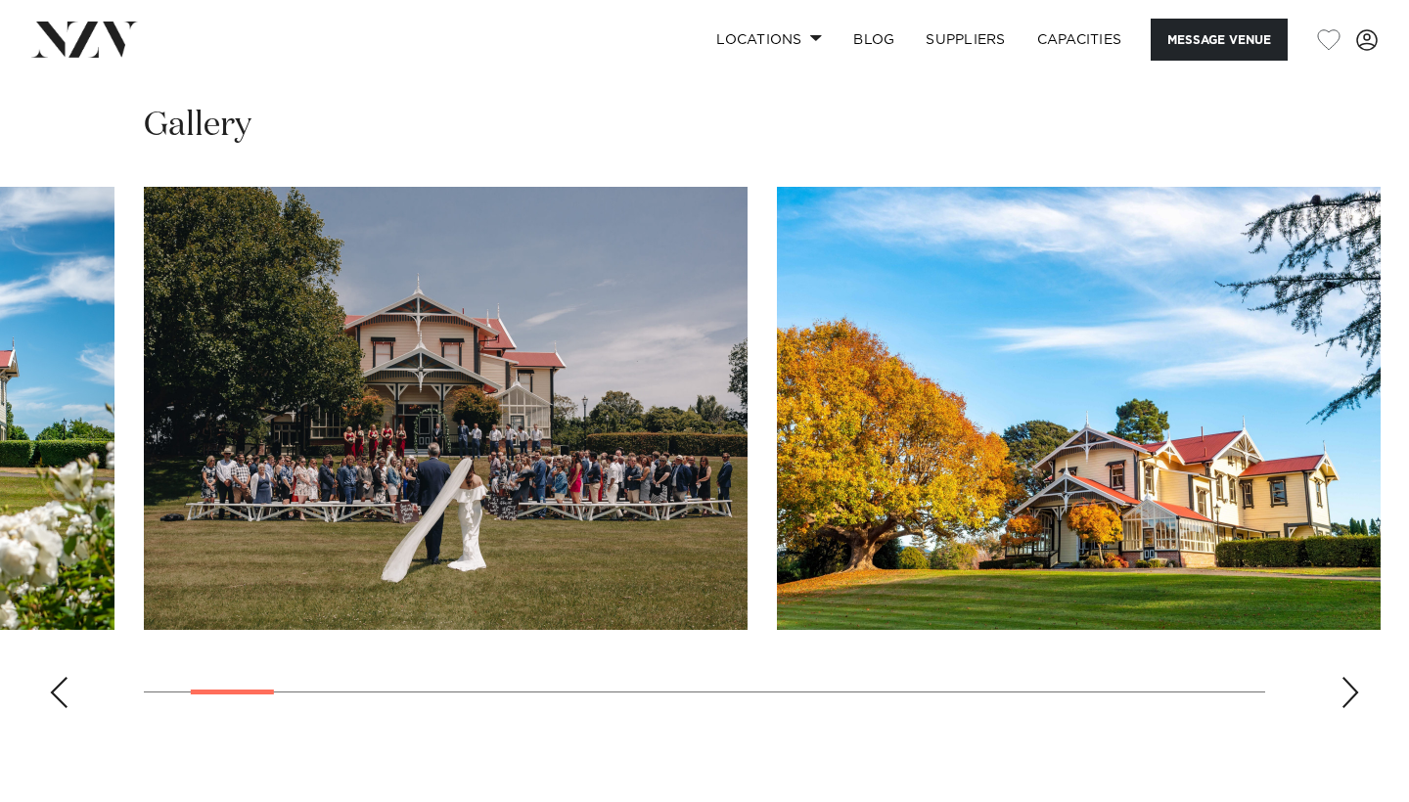
click at [1353, 677] on div "Next slide" at bounding box center [1350, 692] width 20 height 31
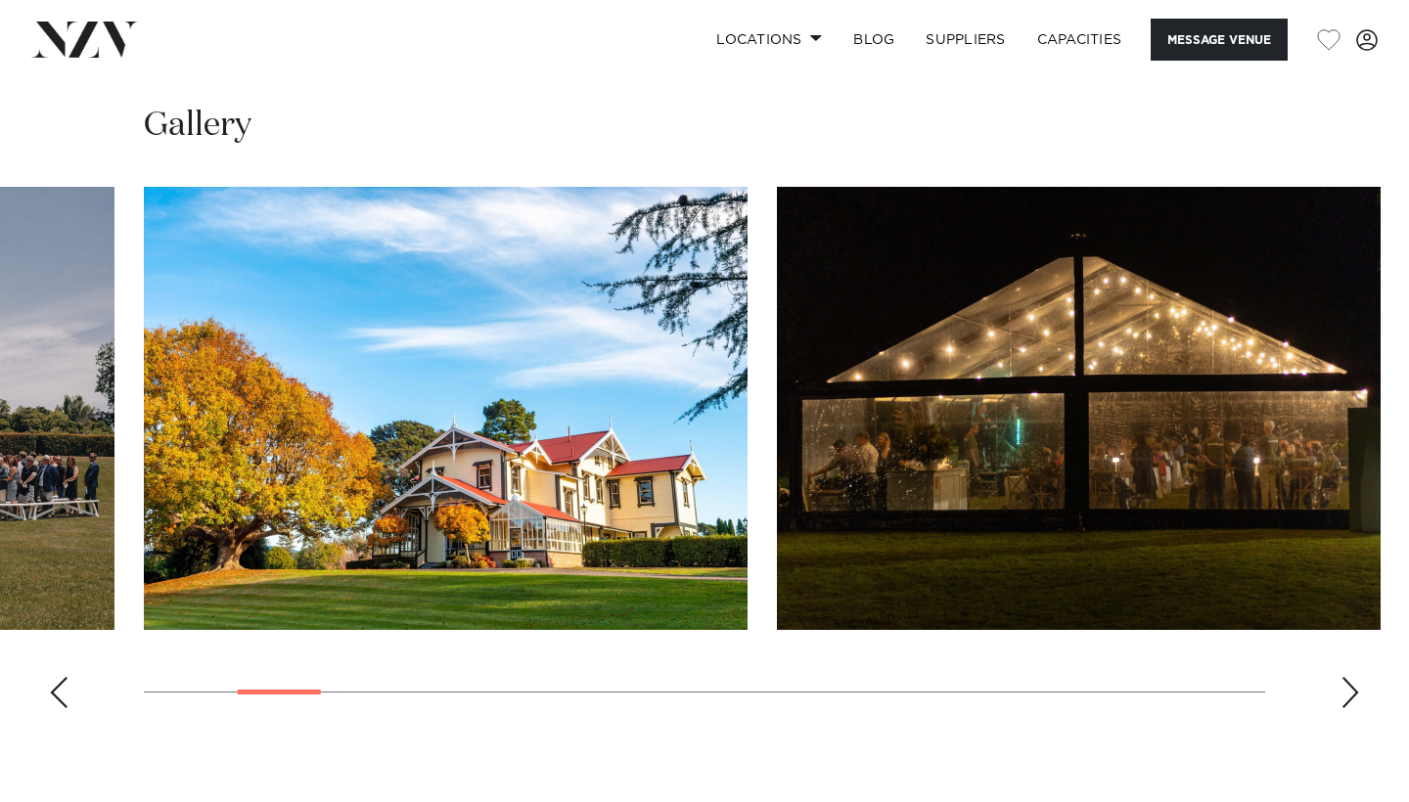
click at [1353, 678] on div "Next slide" at bounding box center [1350, 692] width 20 height 31
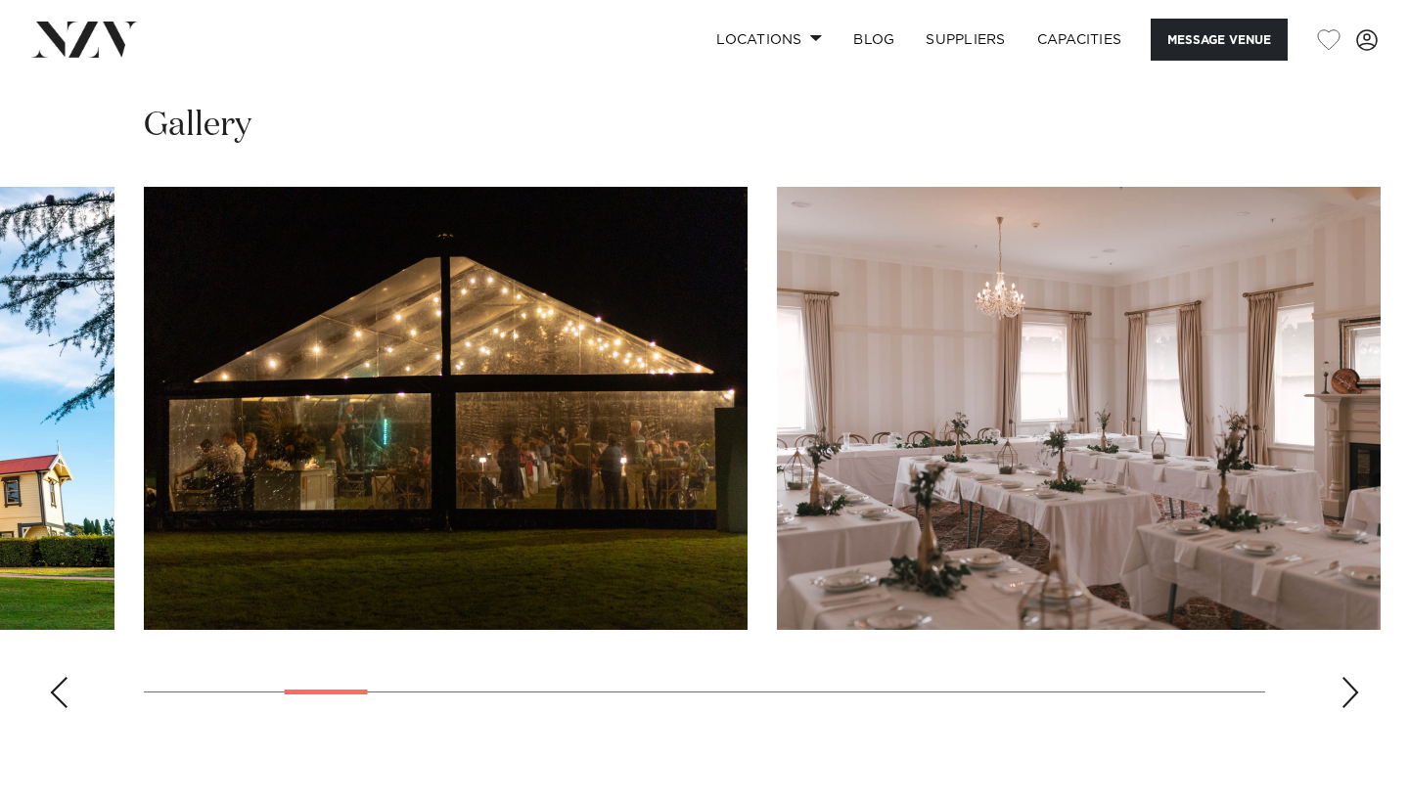
click at [1379, 660] on swiper-container at bounding box center [704, 455] width 1409 height 537
click at [1351, 677] on div "Next slide" at bounding box center [1350, 692] width 20 height 31
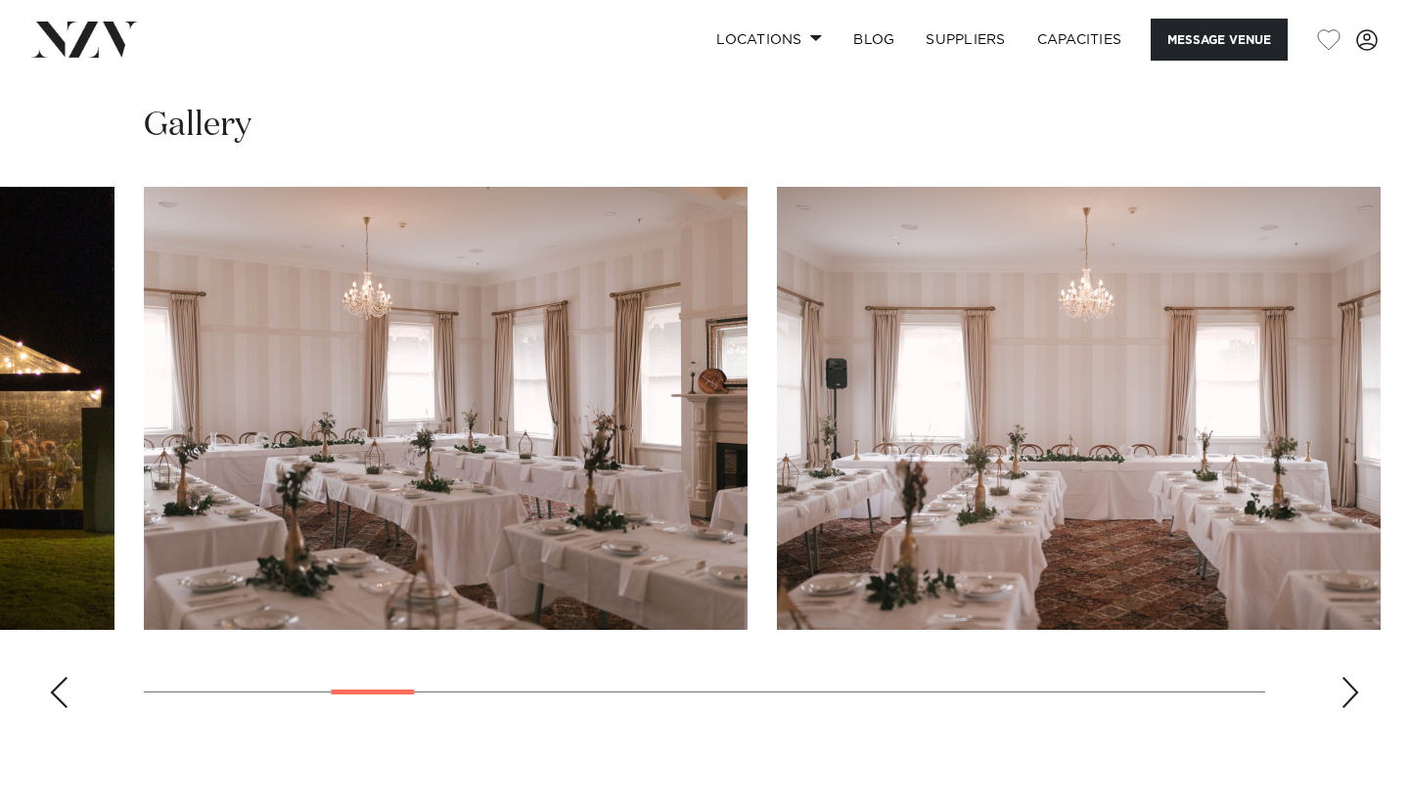
click at [1350, 677] on div "Next slide" at bounding box center [1350, 692] width 20 height 31
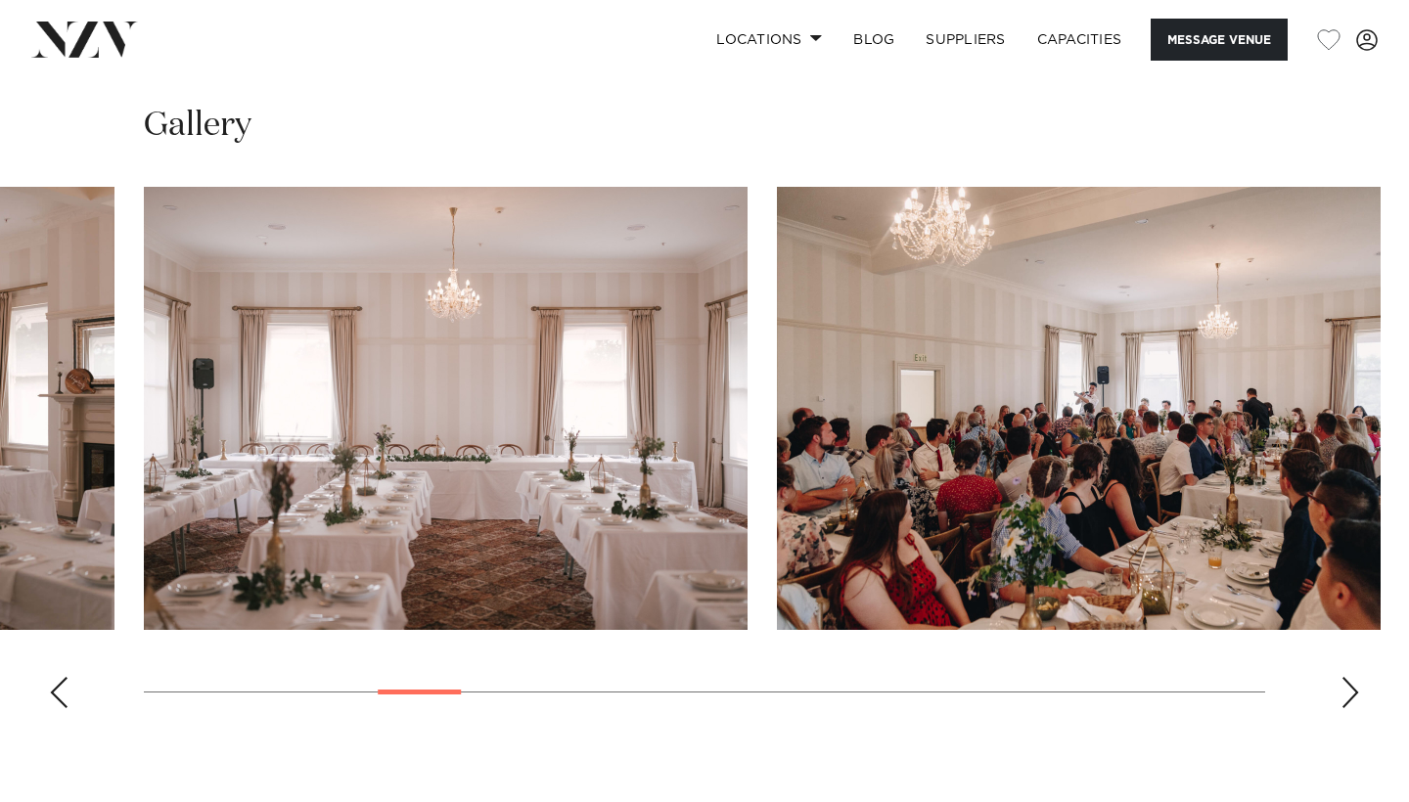
click at [1349, 677] on div "Next slide" at bounding box center [1350, 692] width 20 height 31
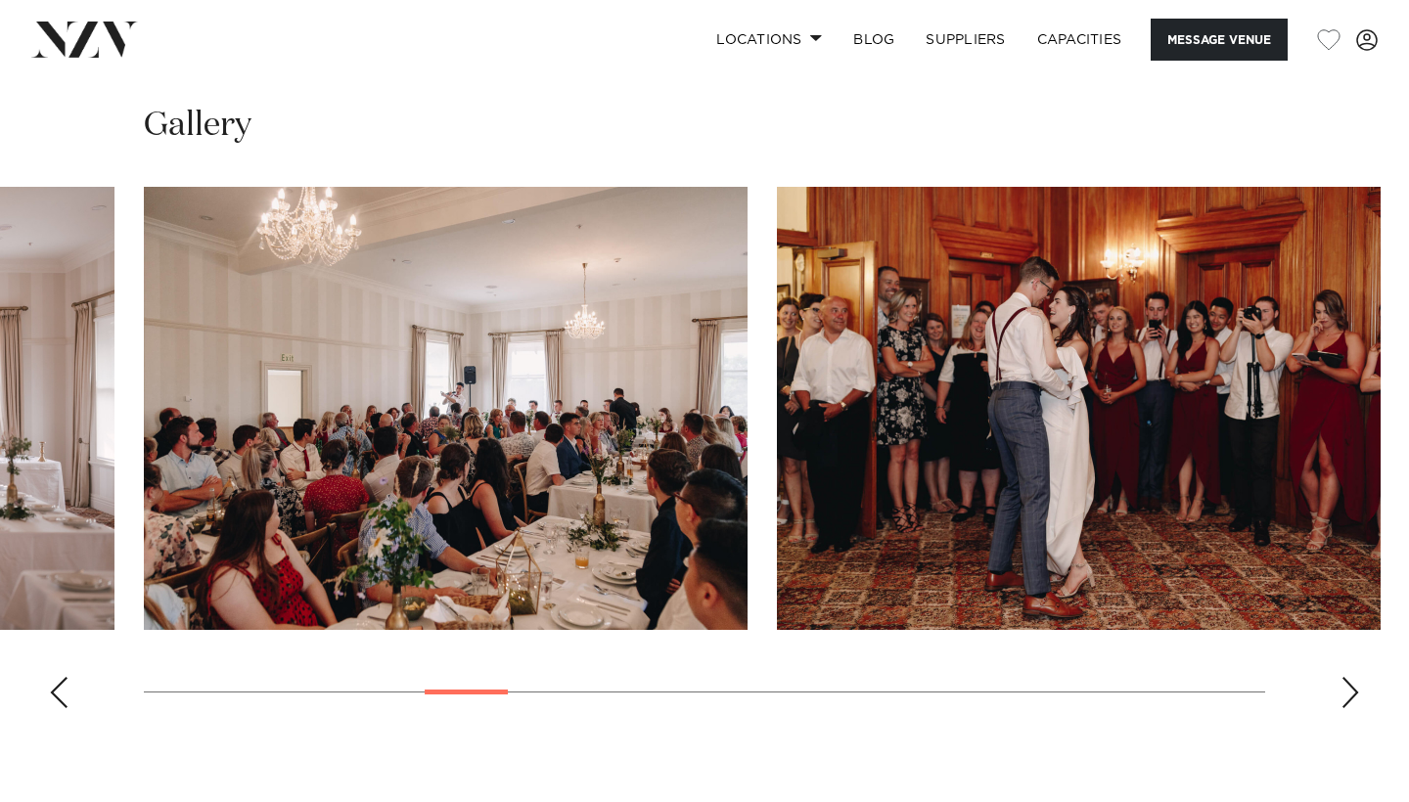
click at [1349, 677] on div "Next slide" at bounding box center [1350, 692] width 20 height 31
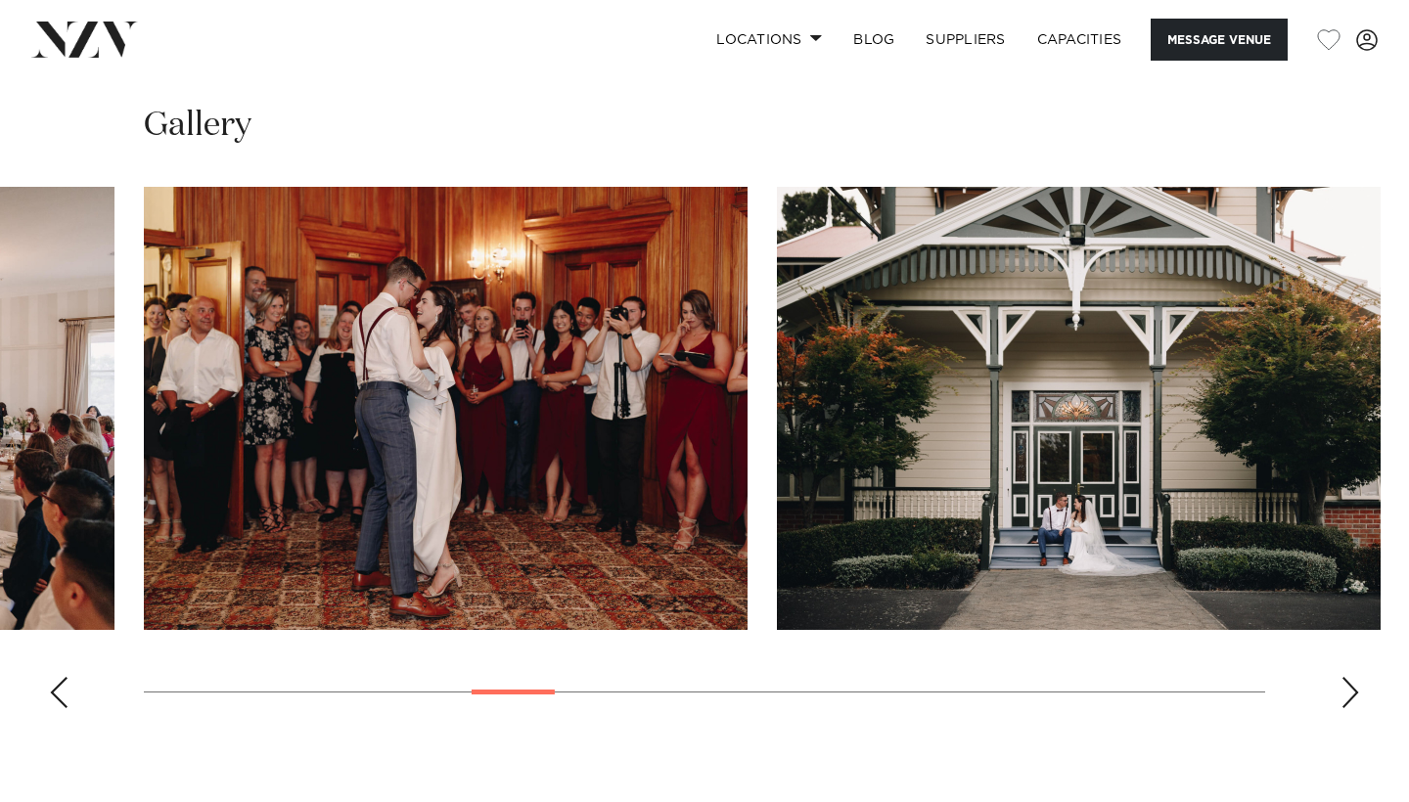
click at [1349, 677] on div "Next slide" at bounding box center [1350, 692] width 20 height 31
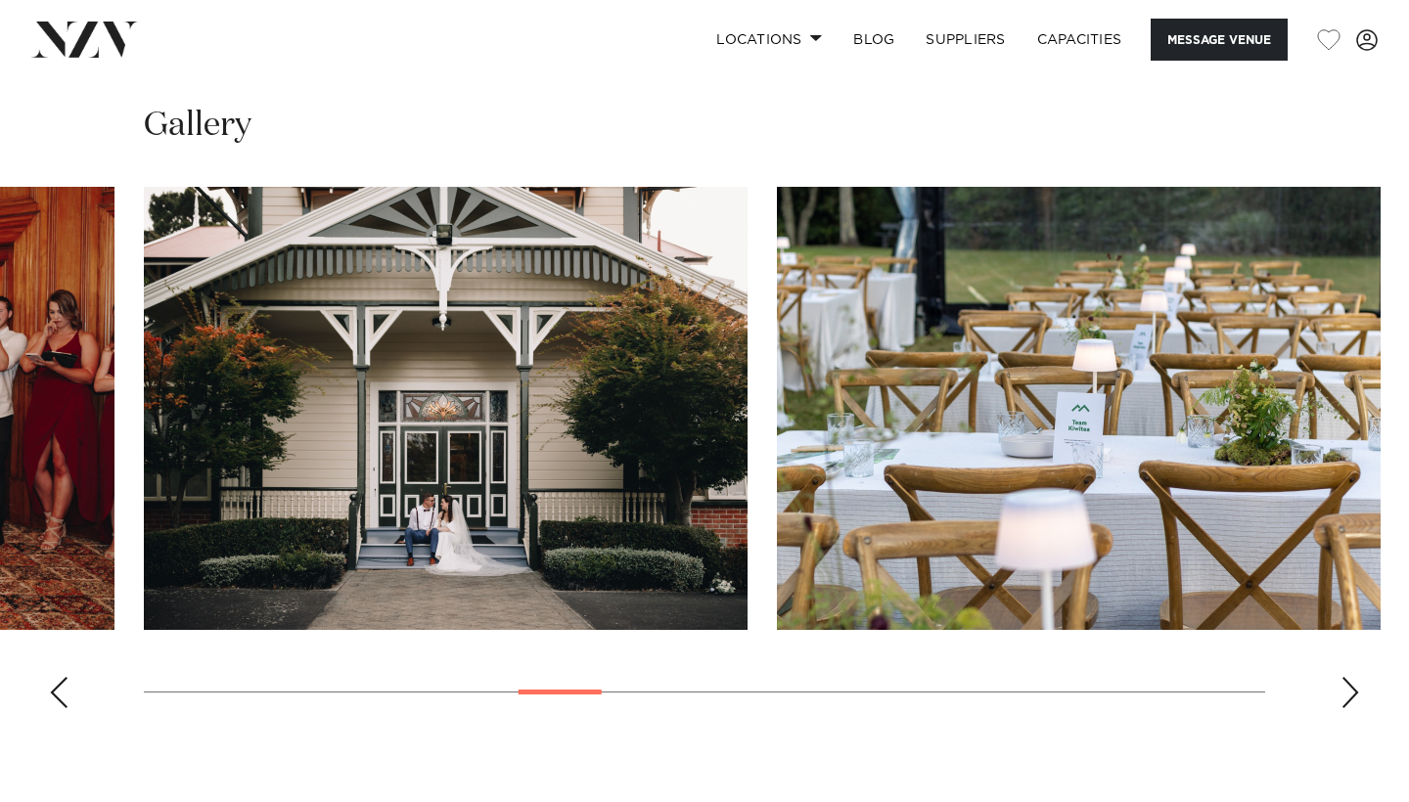
click at [1349, 677] on div "Next slide" at bounding box center [1350, 692] width 20 height 31
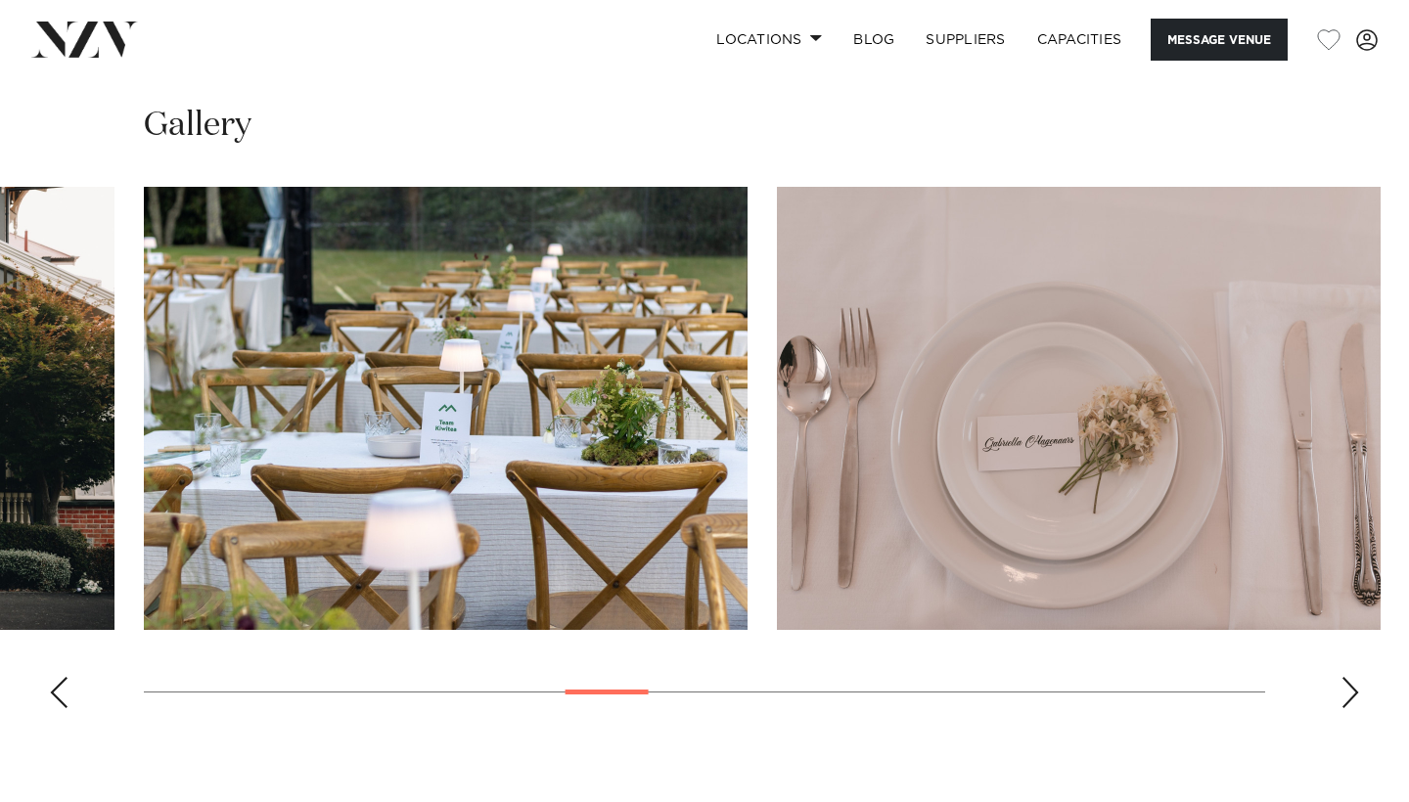
click at [1349, 677] on div "Next slide" at bounding box center [1350, 692] width 20 height 31
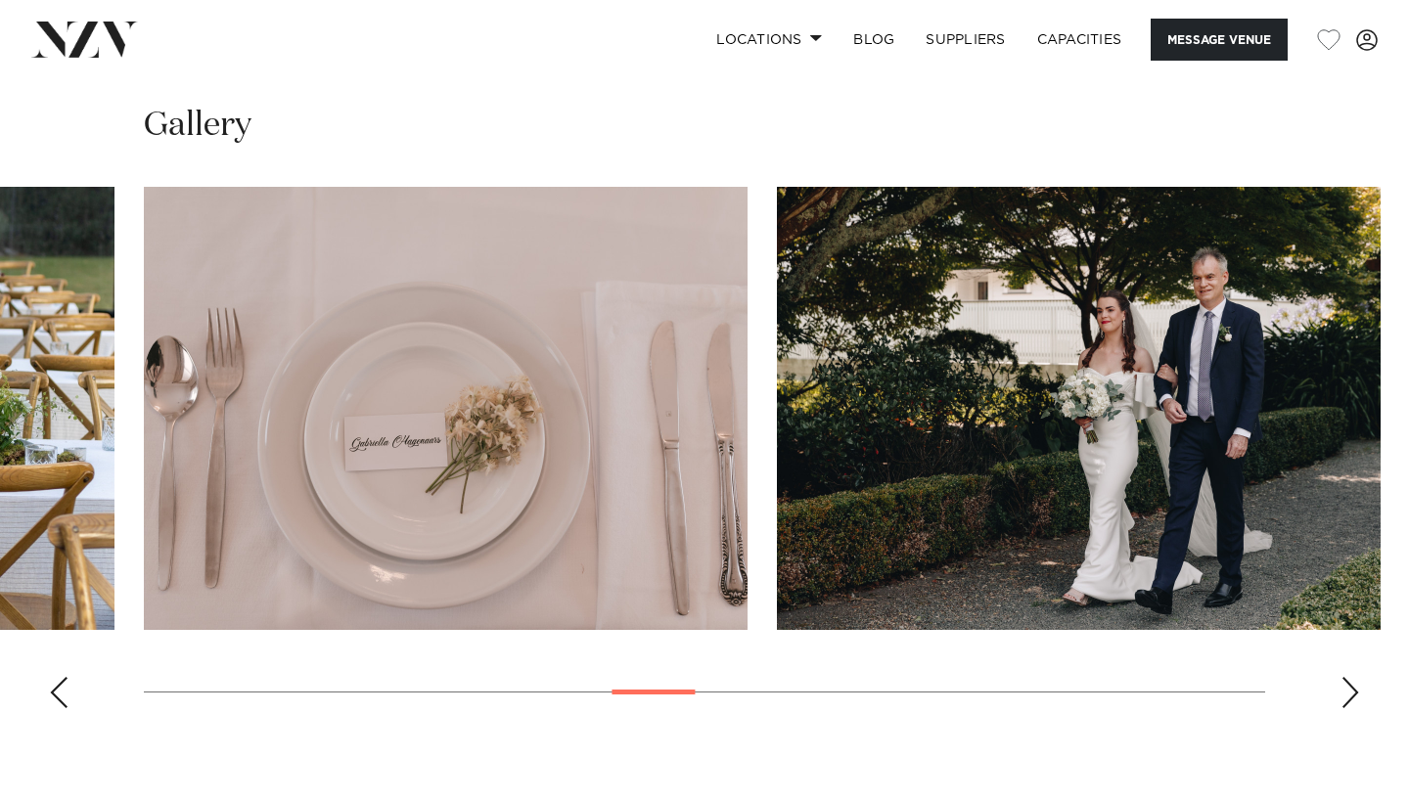
click at [1349, 677] on div "Next slide" at bounding box center [1350, 692] width 20 height 31
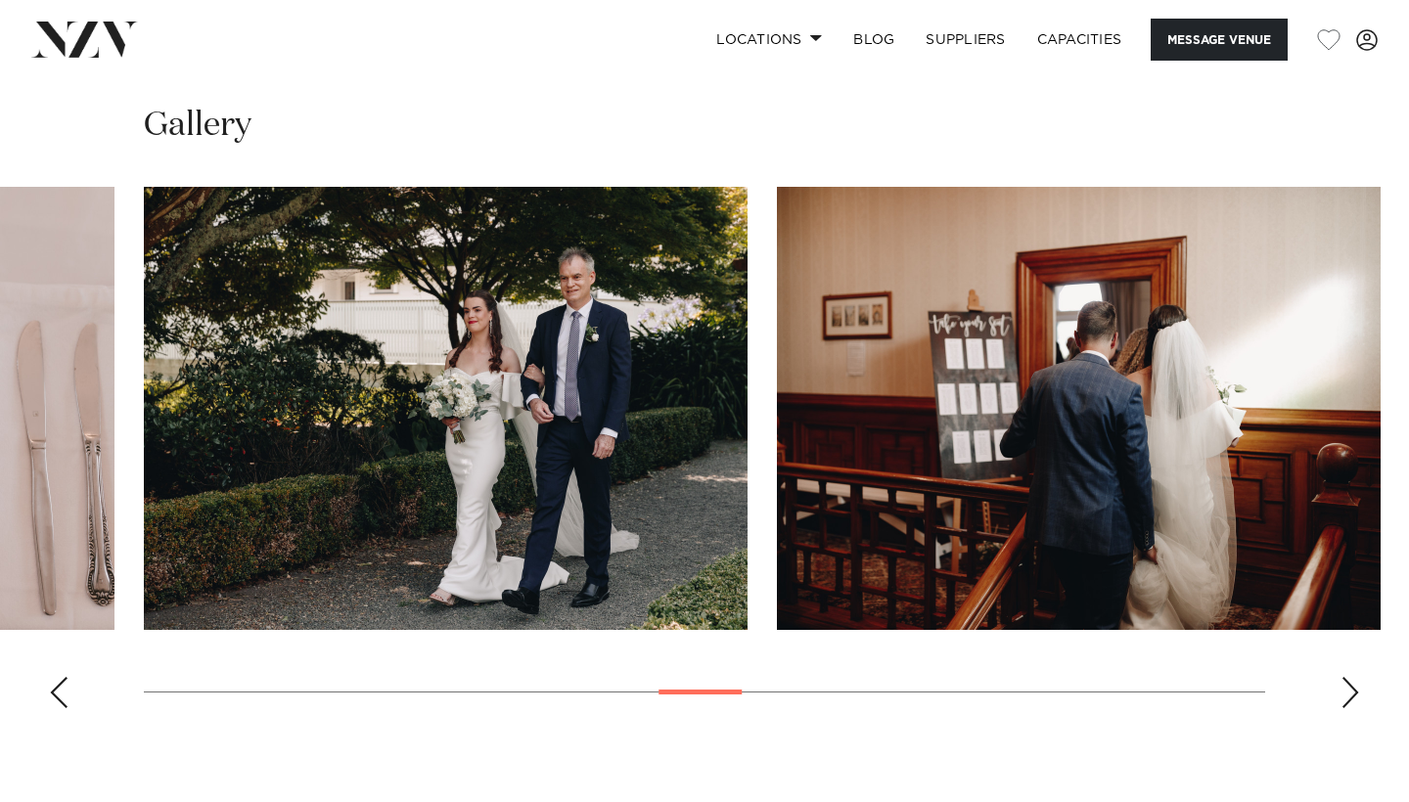
click at [1349, 677] on div "Next slide" at bounding box center [1350, 692] width 20 height 31
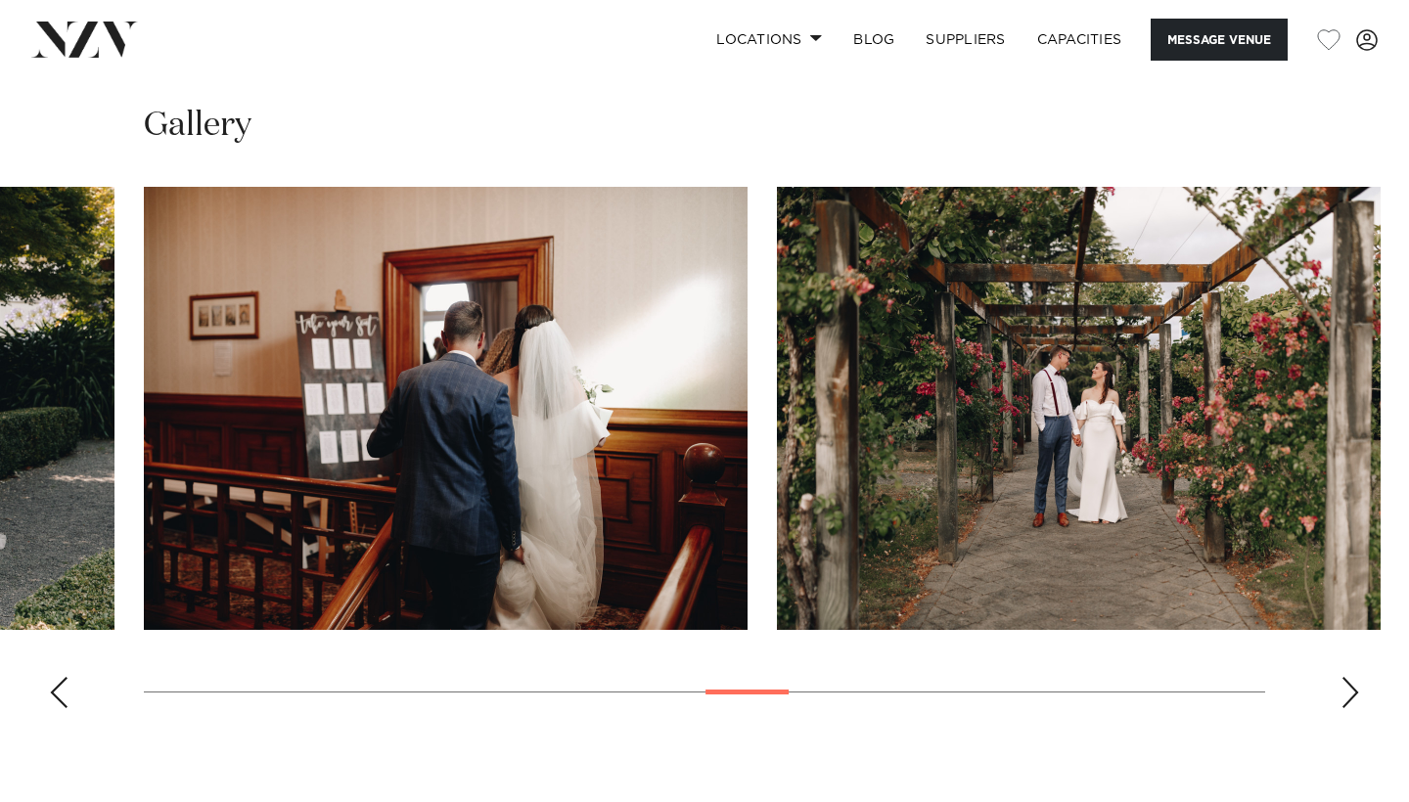
click at [1349, 677] on div "Next slide" at bounding box center [1350, 692] width 20 height 31
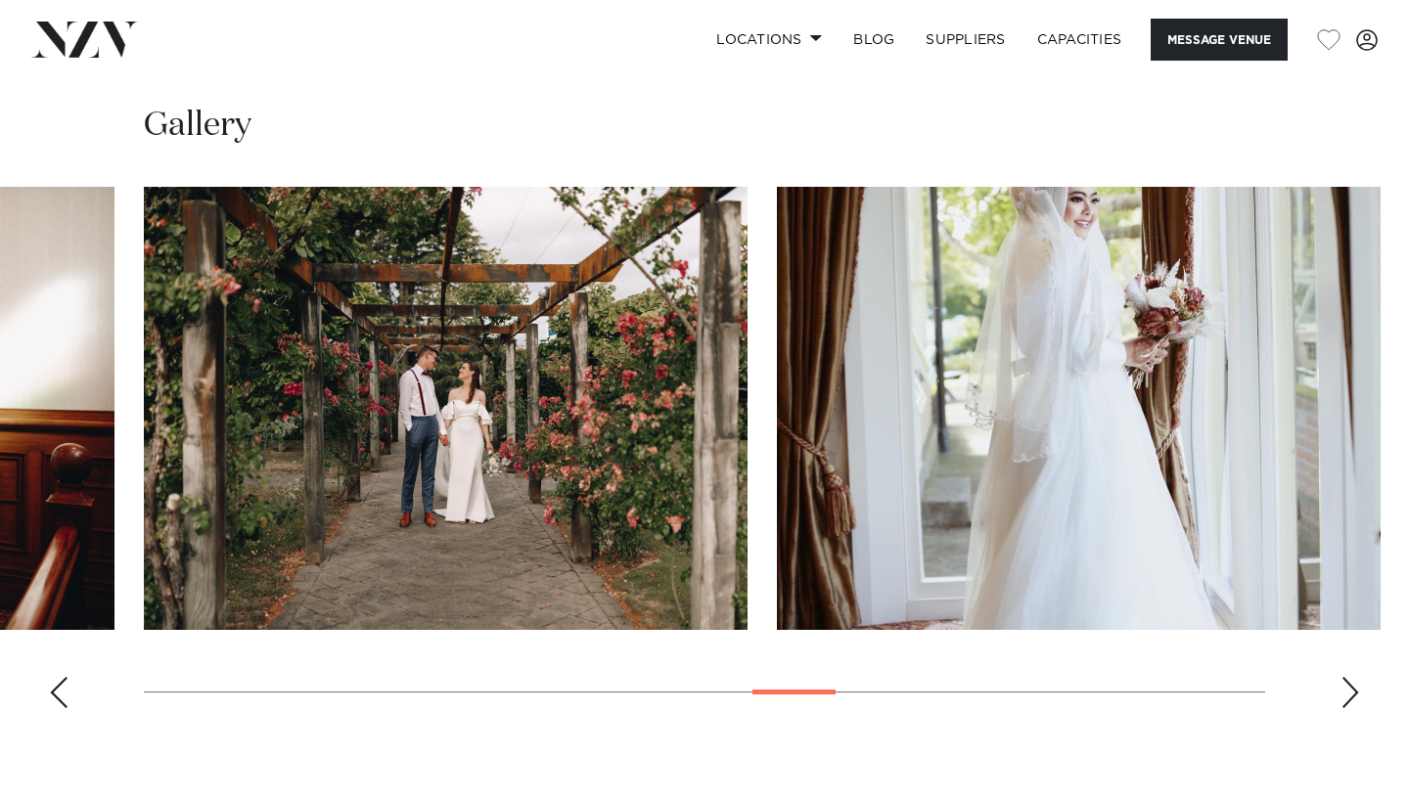
click at [1349, 677] on div "Next slide" at bounding box center [1350, 692] width 20 height 31
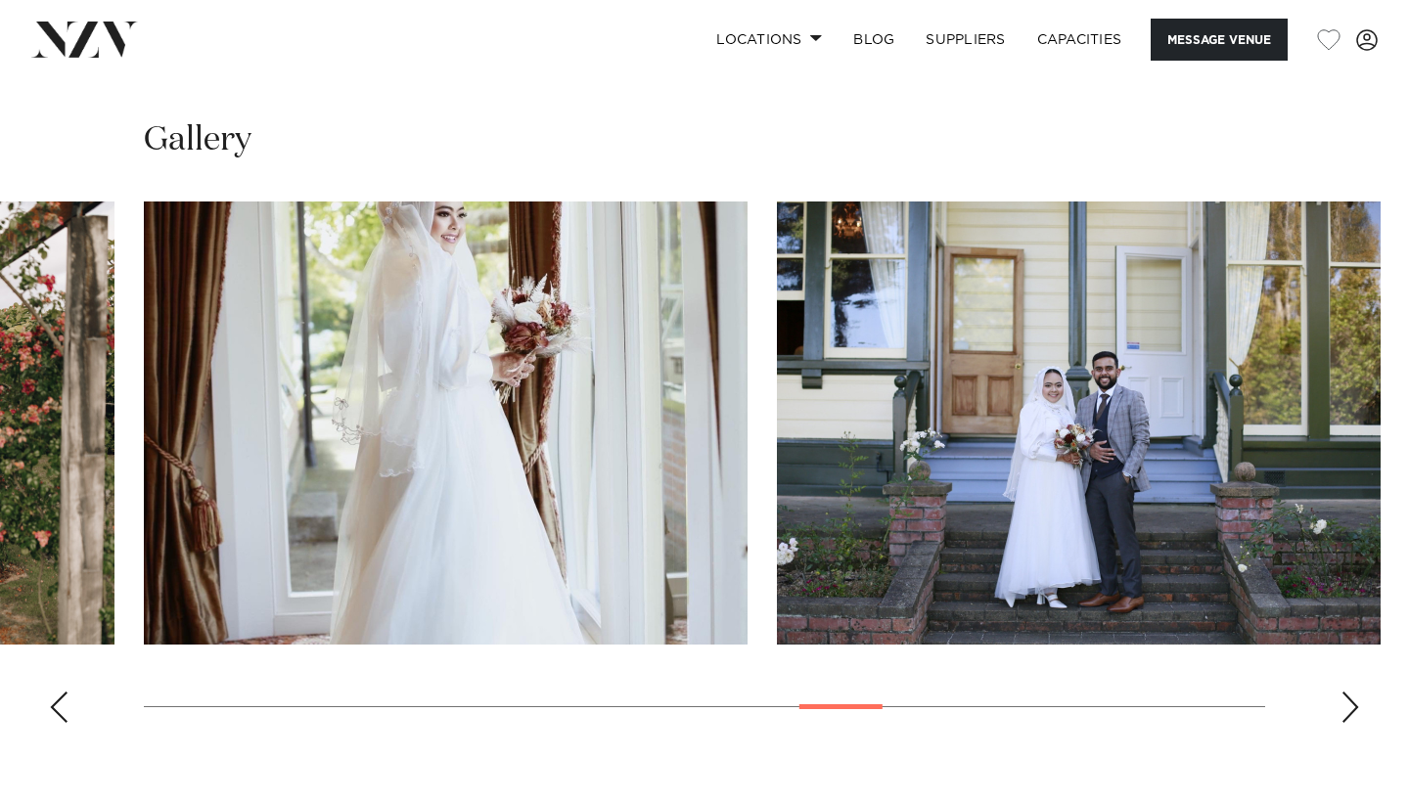
scroll to position [2336, 0]
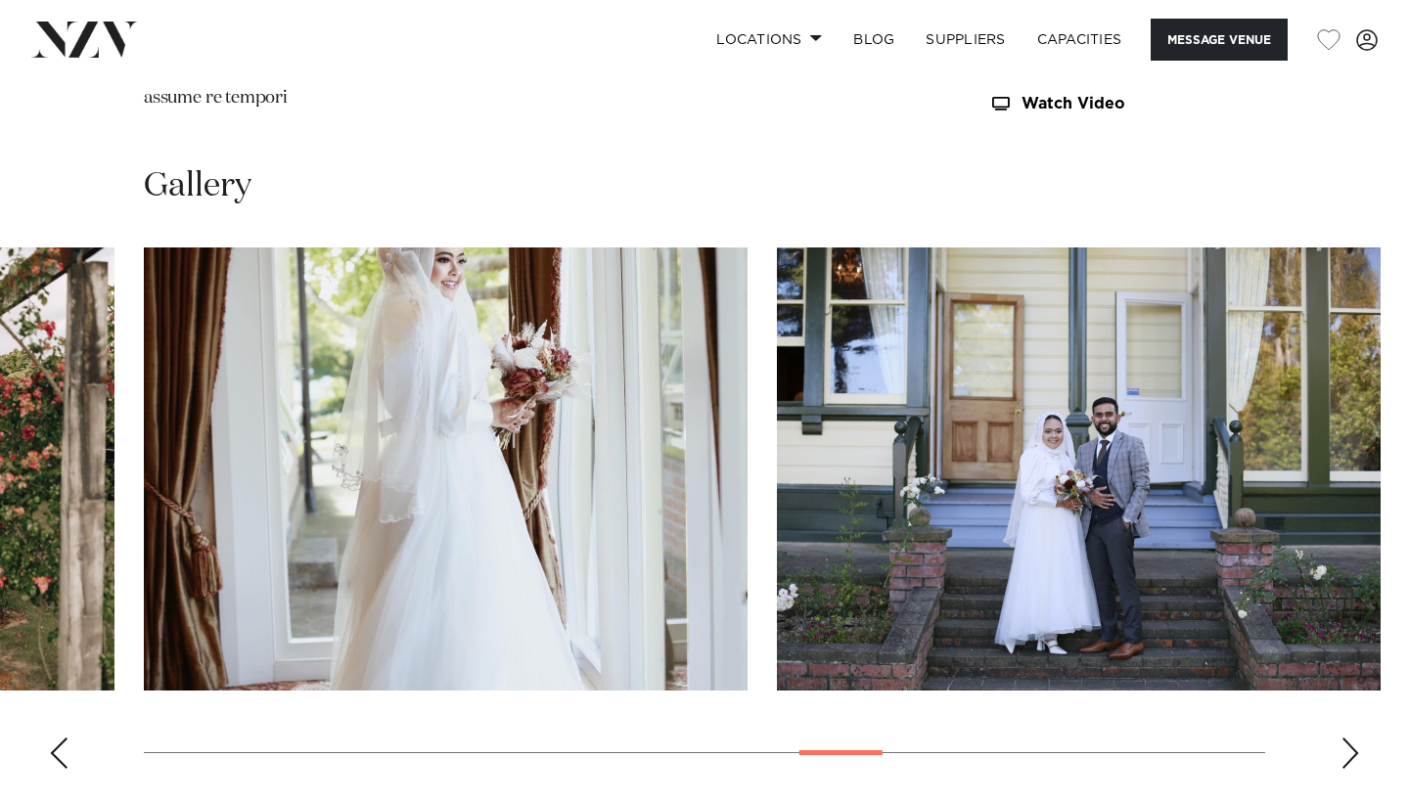
click at [1348, 738] on div "Next slide" at bounding box center [1350, 753] width 20 height 31
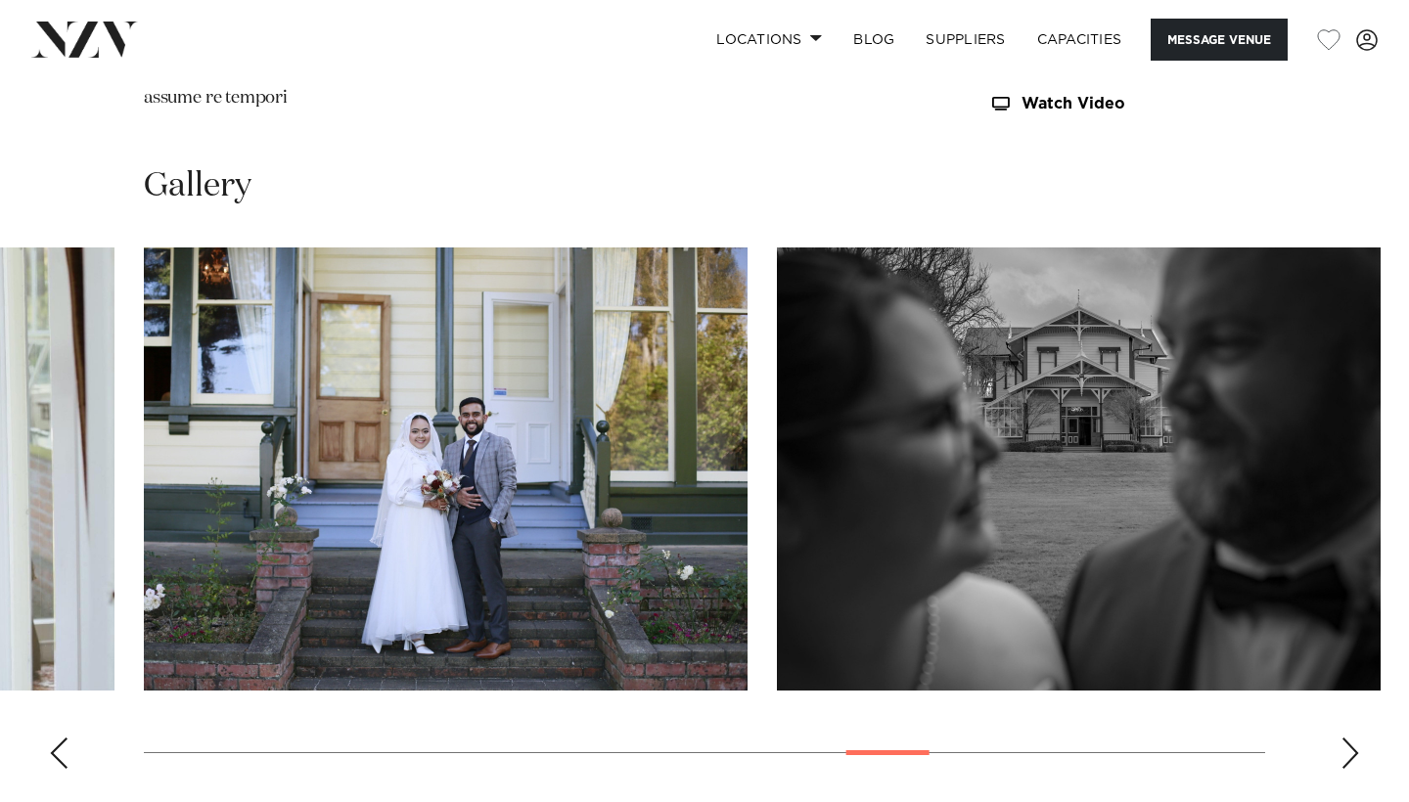
click at [1348, 738] on div "Next slide" at bounding box center [1350, 753] width 20 height 31
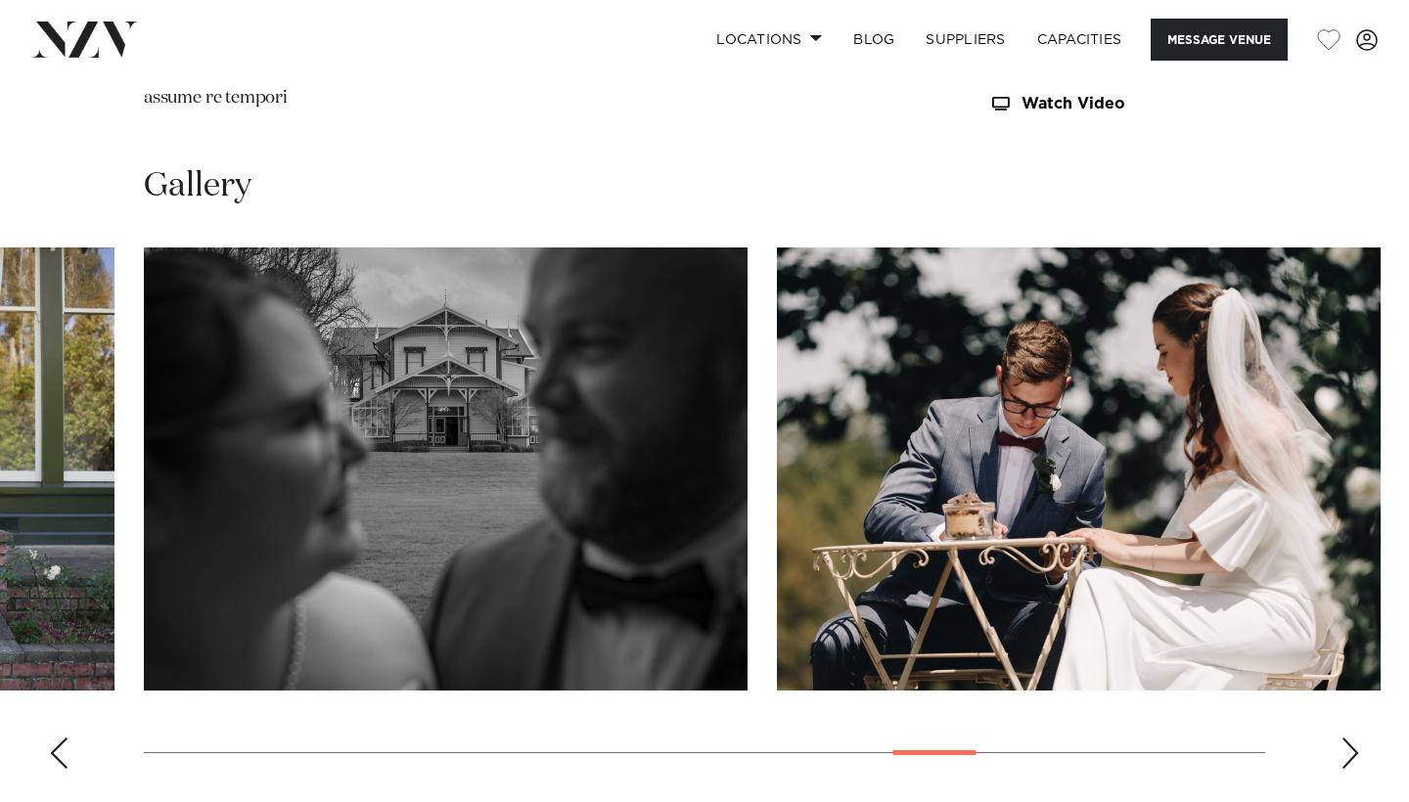
click at [1348, 738] on div "Next slide" at bounding box center [1350, 753] width 20 height 31
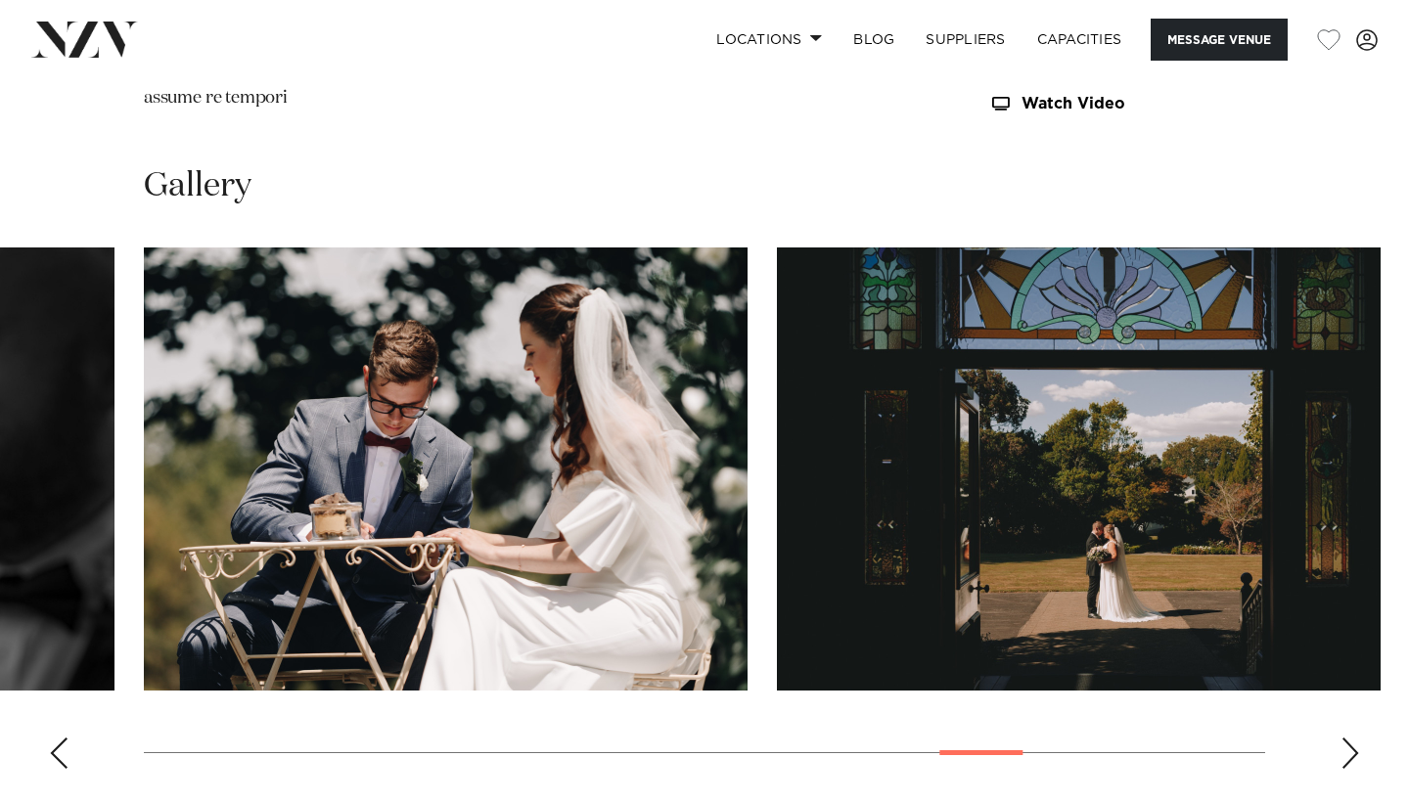
click at [1348, 738] on div "Next slide" at bounding box center [1350, 753] width 20 height 31
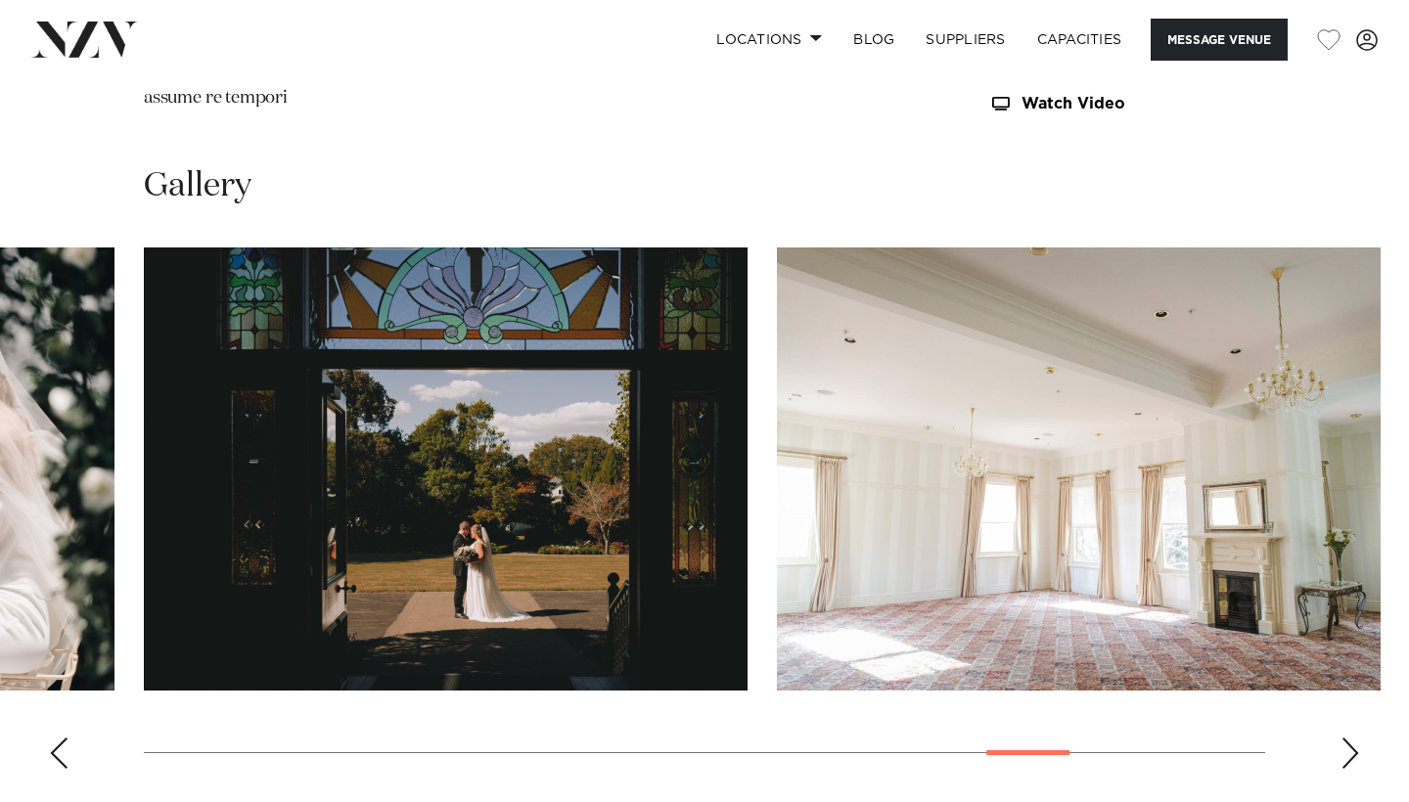
click at [1348, 738] on div "Next slide" at bounding box center [1350, 753] width 20 height 31
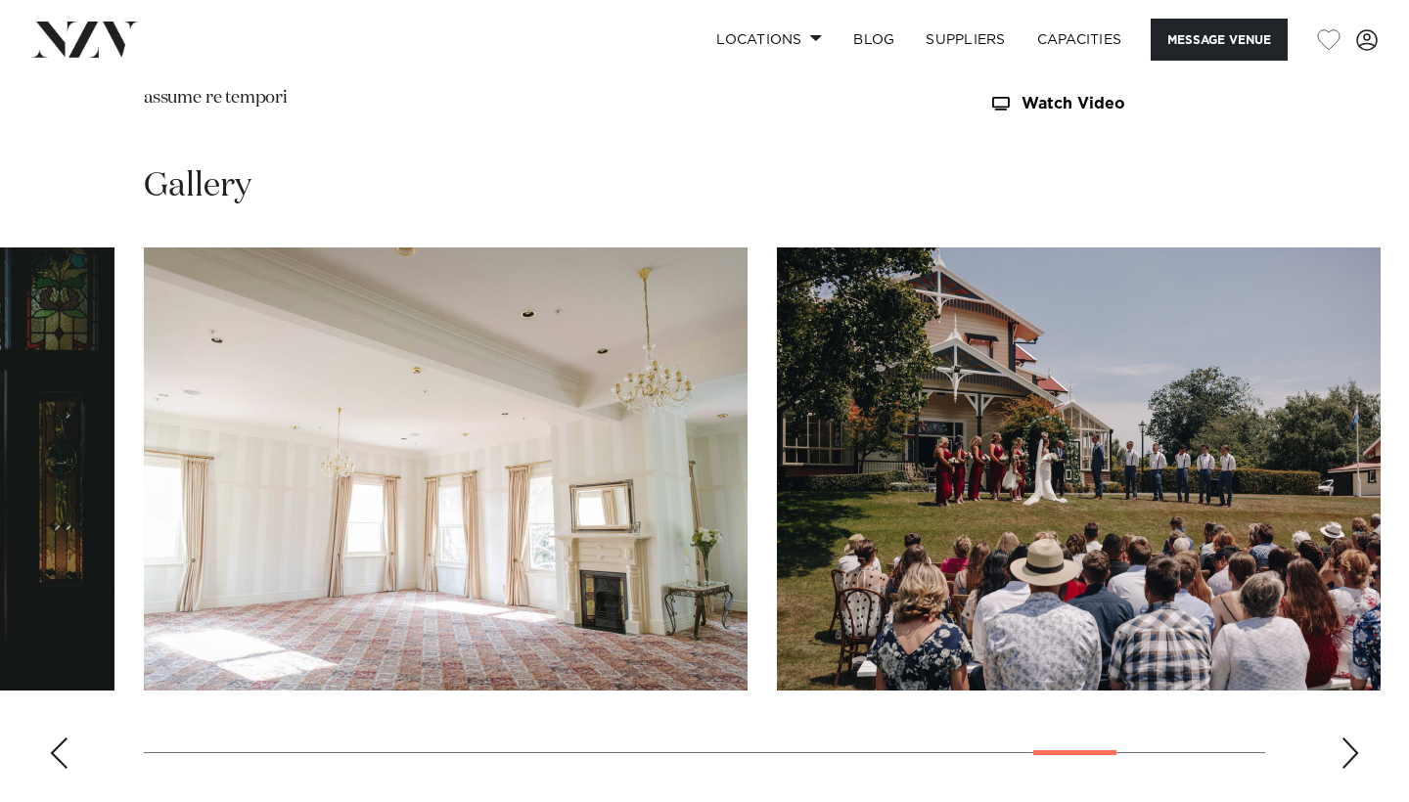
click at [1348, 738] on div "Next slide" at bounding box center [1350, 753] width 20 height 31
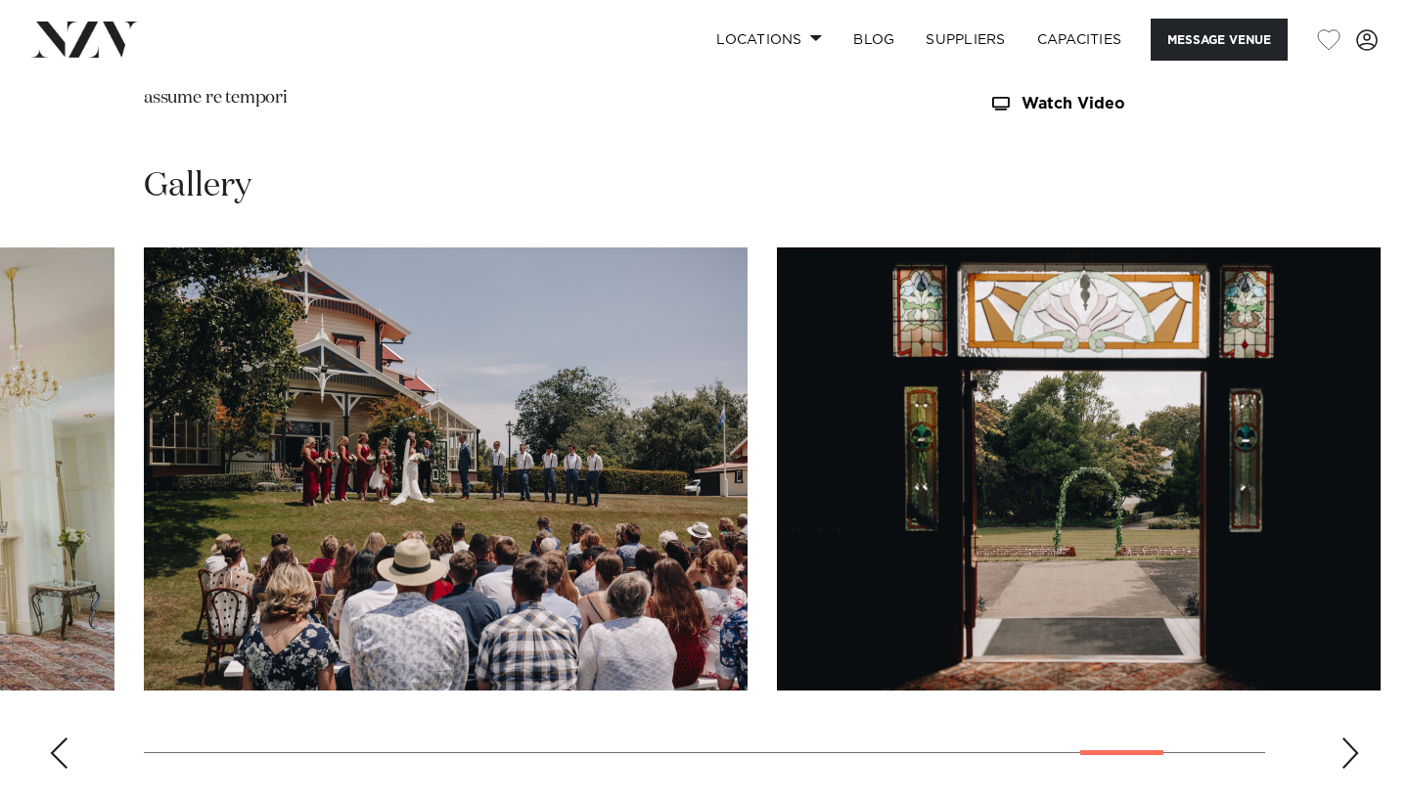
click at [1348, 738] on div "Next slide" at bounding box center [1350, 753] width 20 height 31
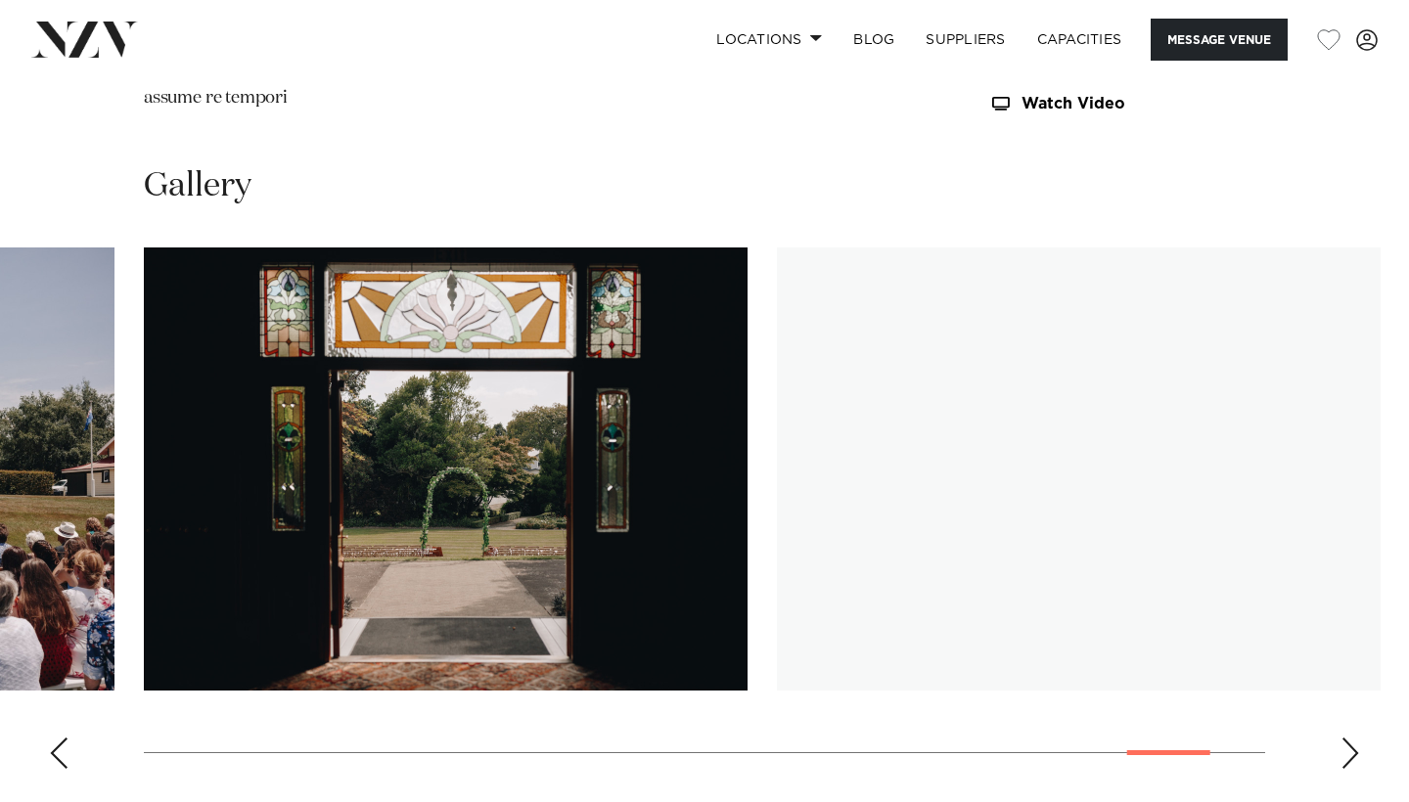
click at [1348, 738] on div "Next slide" at bounding box center [1350, 753] width 20 height 31
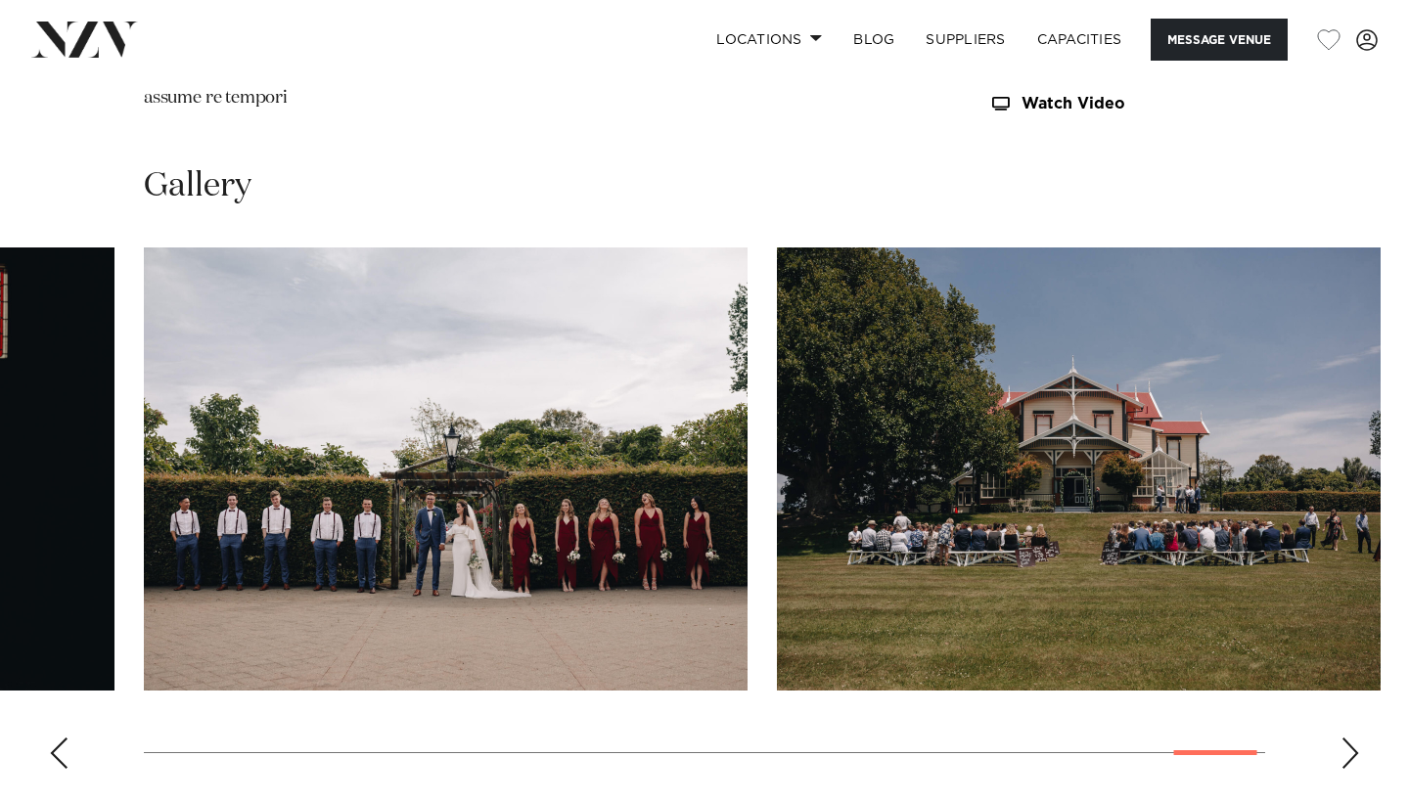
click at [1347, 738] on div "Next slide" at bounding box center [1350, 753] width 20 height 31
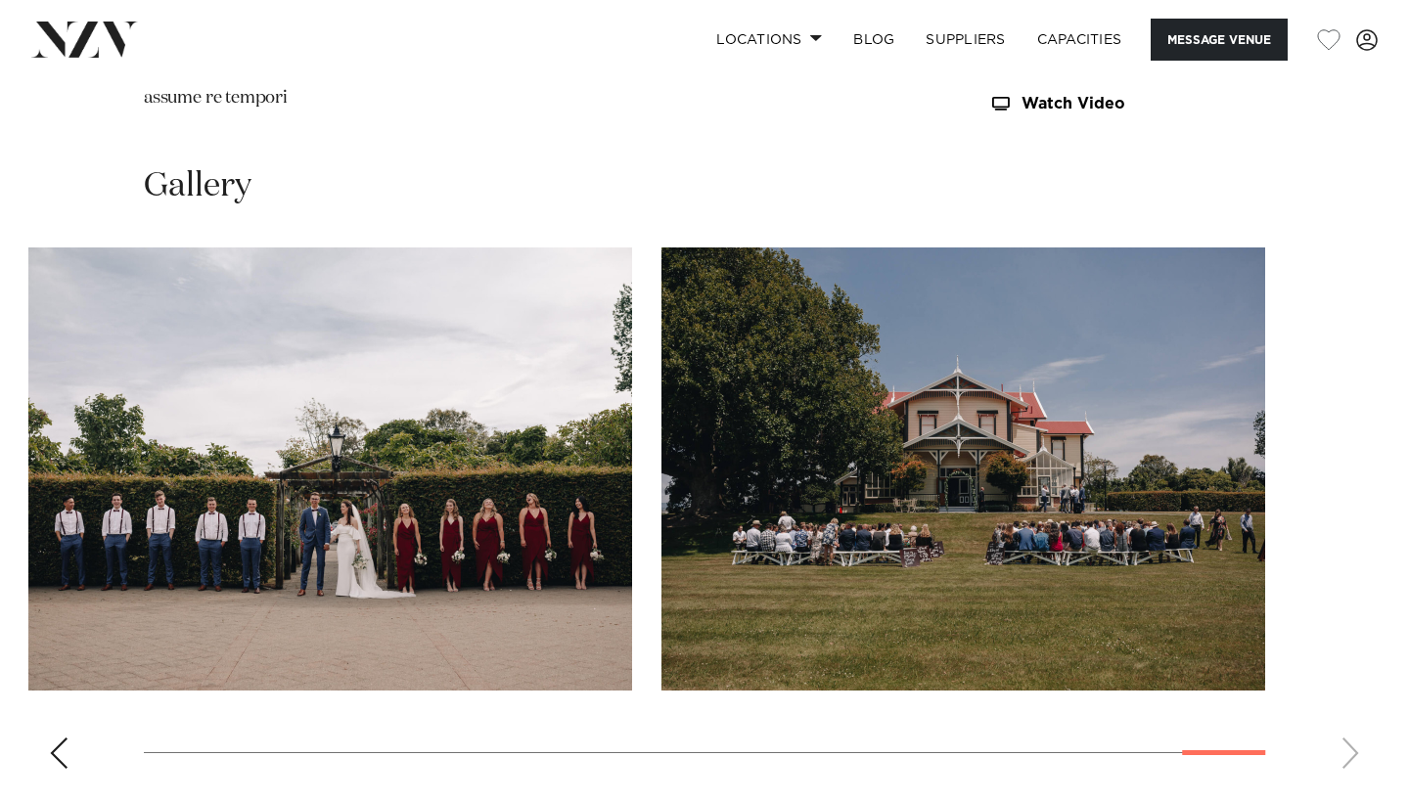
click at [1347, 727] on swiper-container at bounding box center [704, 515] width 1409 height 537
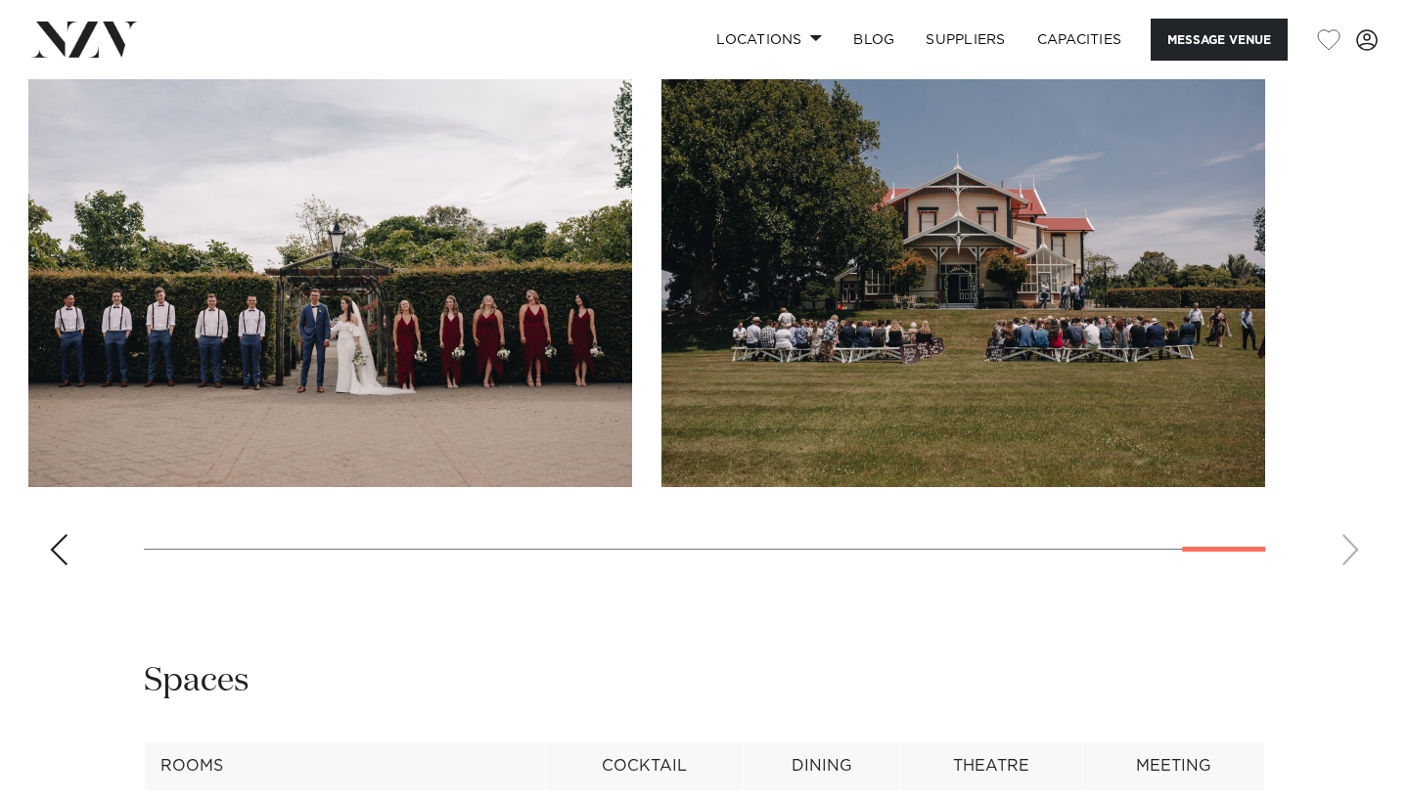
scroll to position [2356, 0]
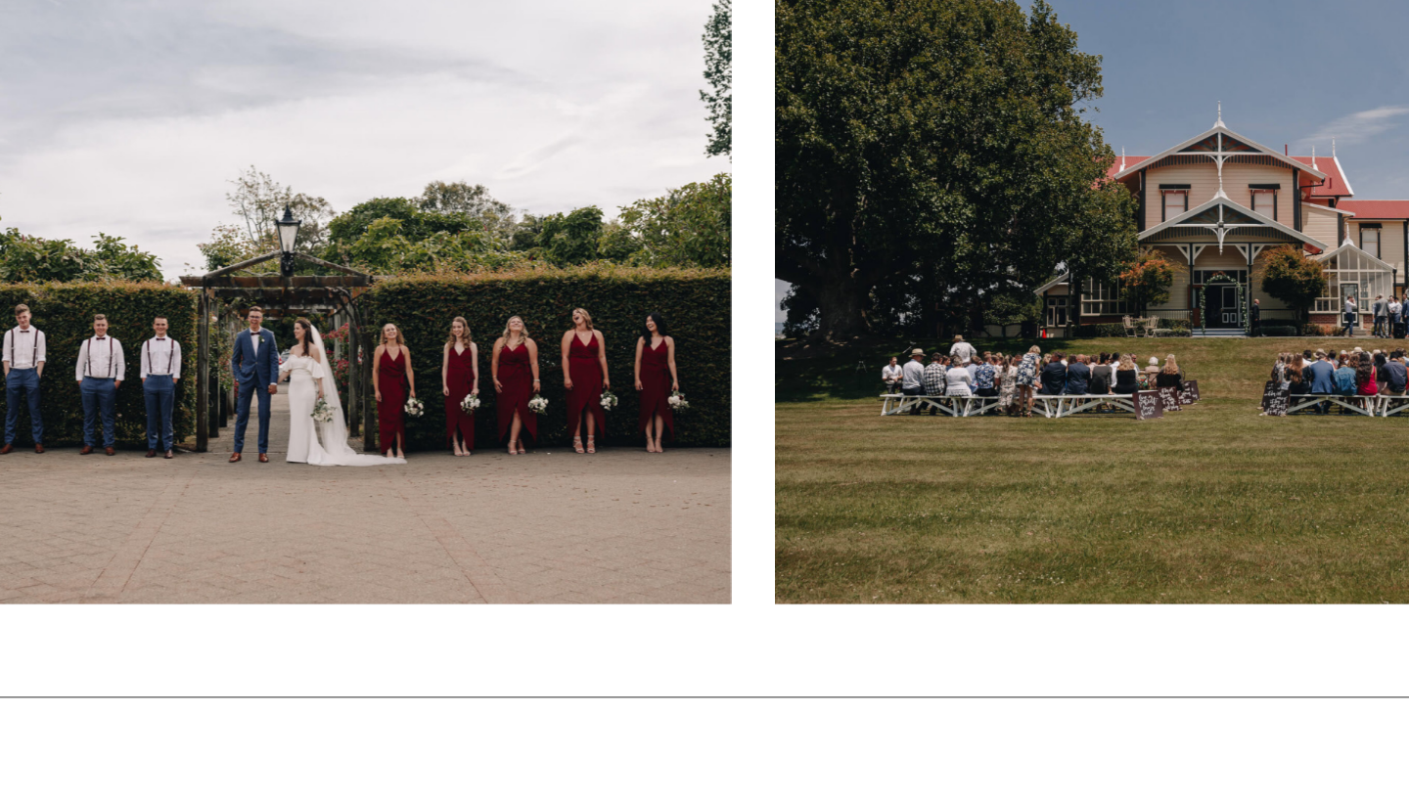
click at [283, 227] on img "23 / 24" at bounding box center [330, 448] width 604 height 443
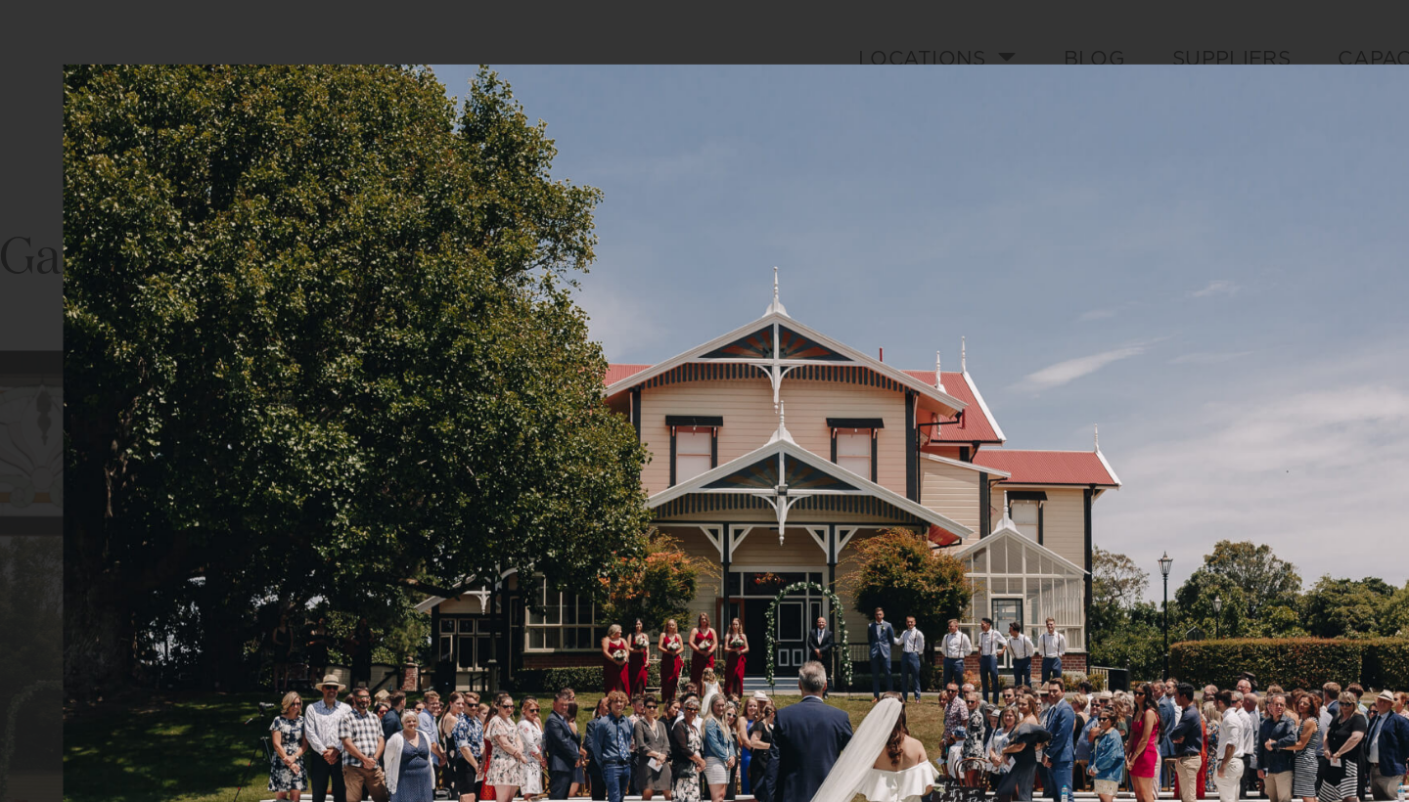
click at [187, 201] on img at bounding box center [704, 388] width 1035 height 690
click at [34, 126] on div at bounding box center [704, 401] width 1409 height 802
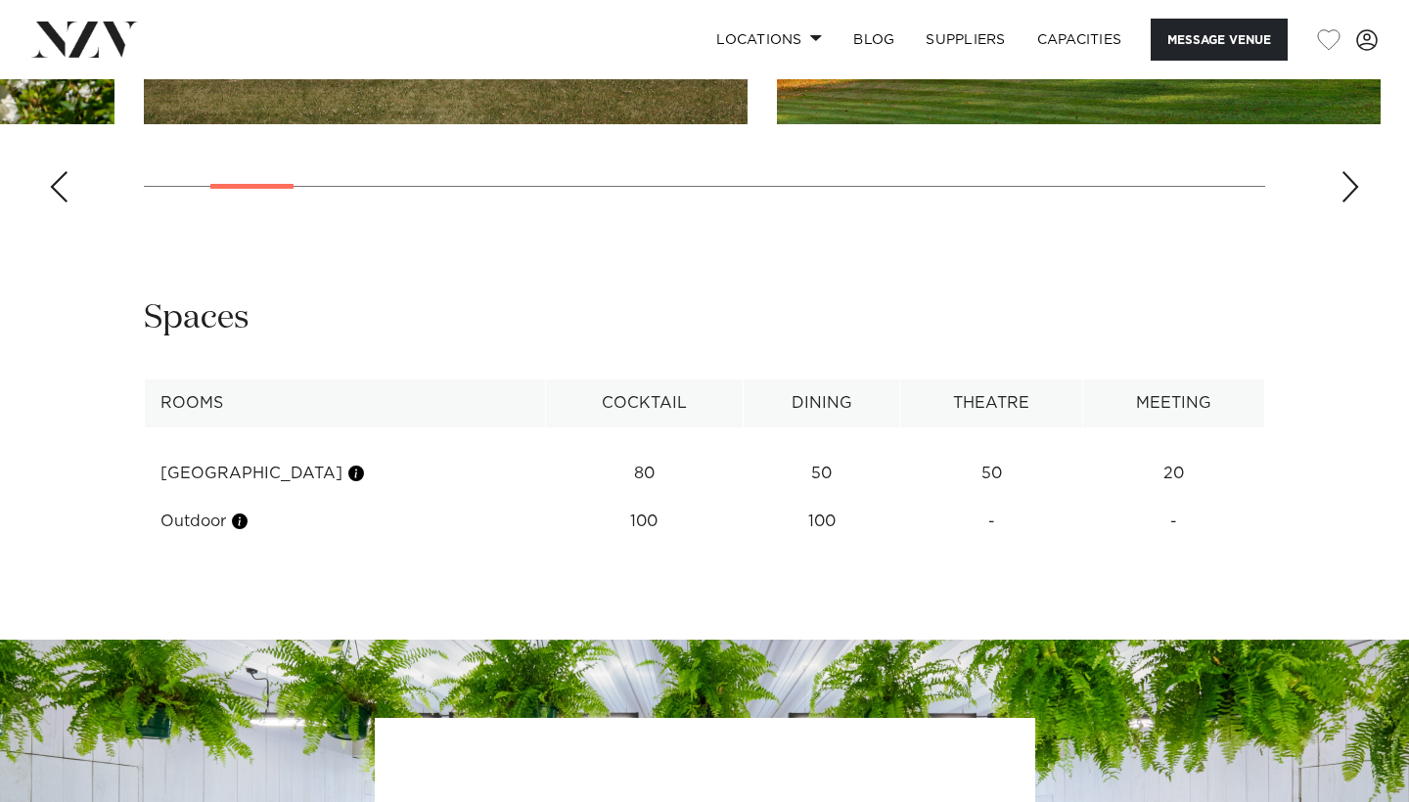
scroll to position [2904, 0]
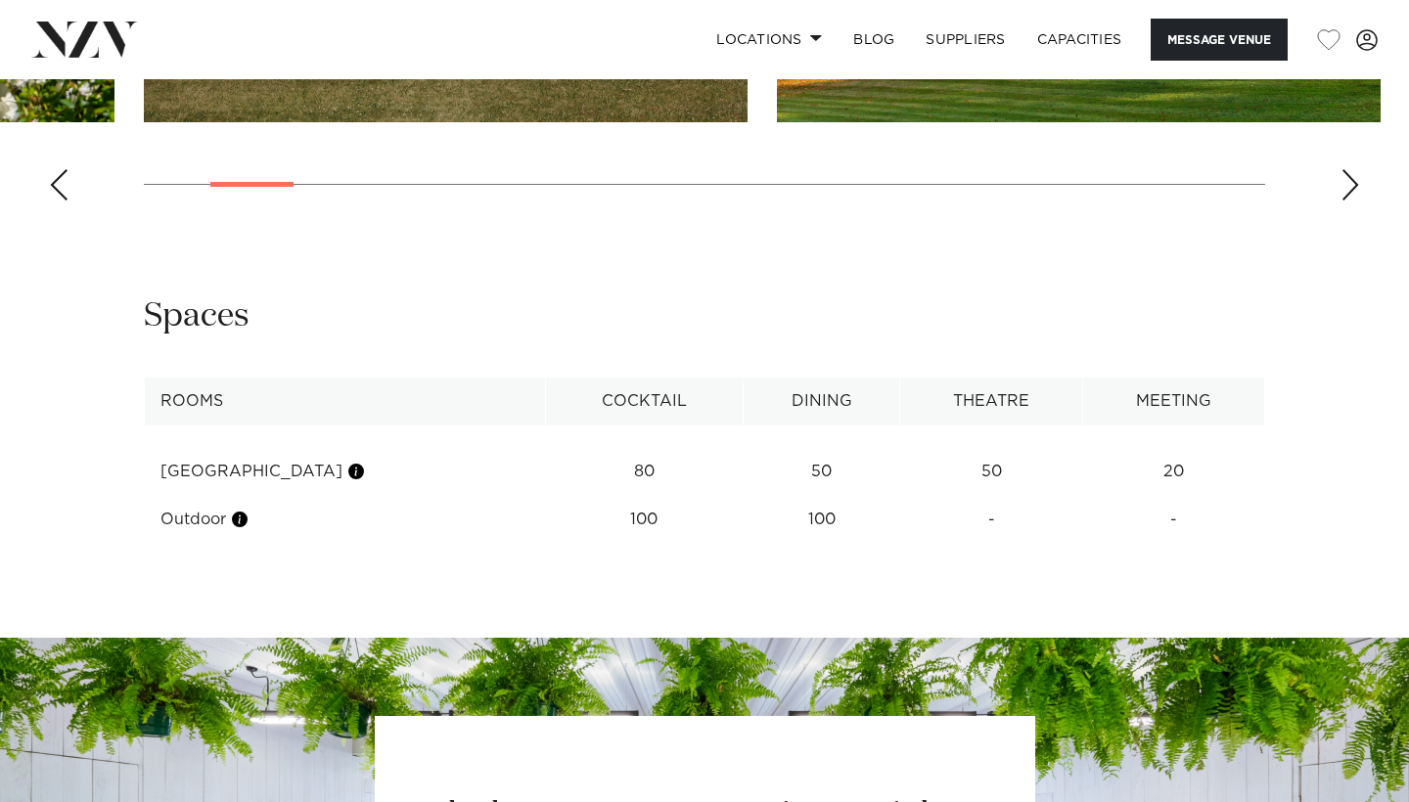
drag, startPoint x: 597, startPoint y: 441, endPoint x: 1162, endPoint y: 488, distance: 567.3
click at [1162, 489] on tbody "[GEOGRAPHIC_DATA] 80 50 50 20 Outdoor 100 100 - - See more" at bounding box center [705, 485] width 1120 height 118
click at [653, 479] on td "100" at bounding box center [644, 472] width 198 height 48
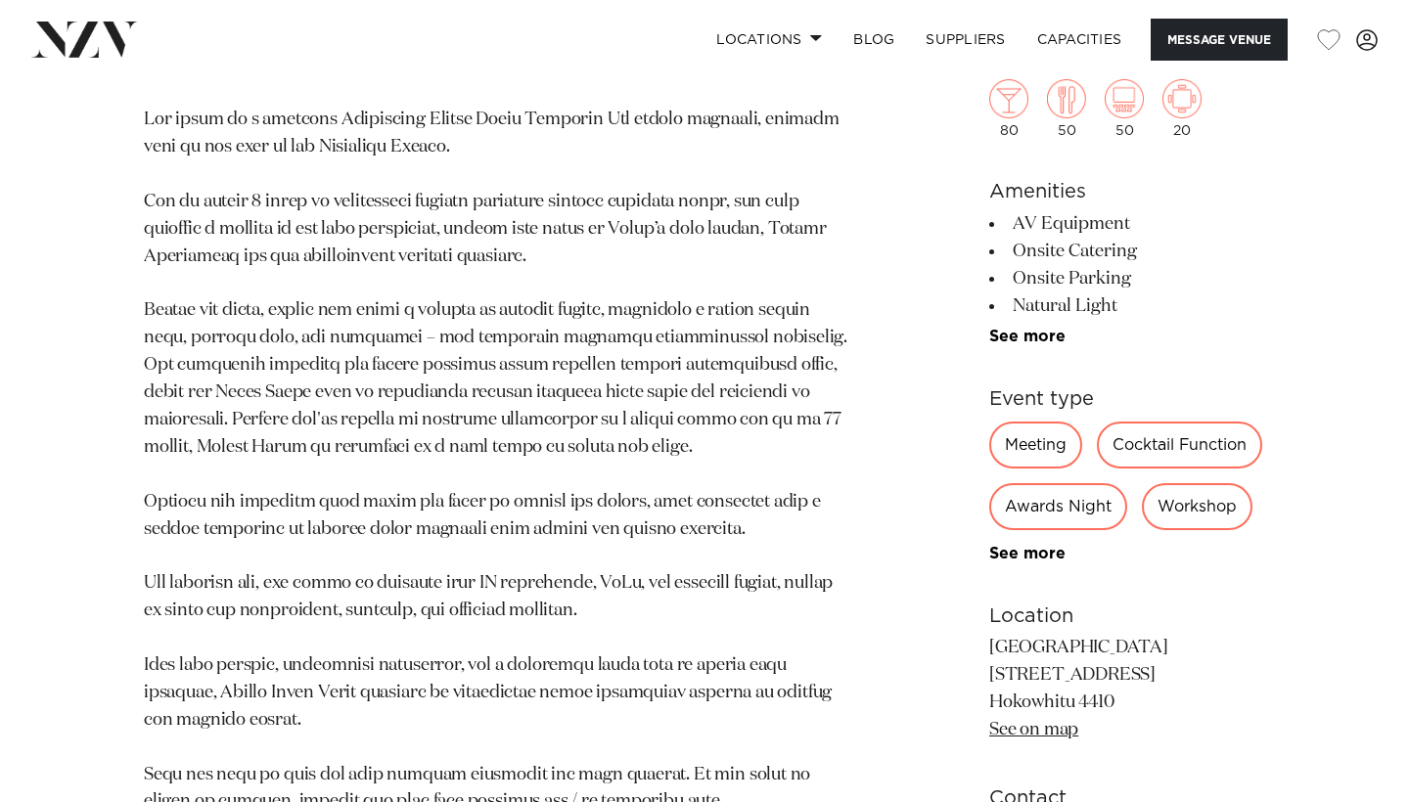
scroll to position [1156, 0]
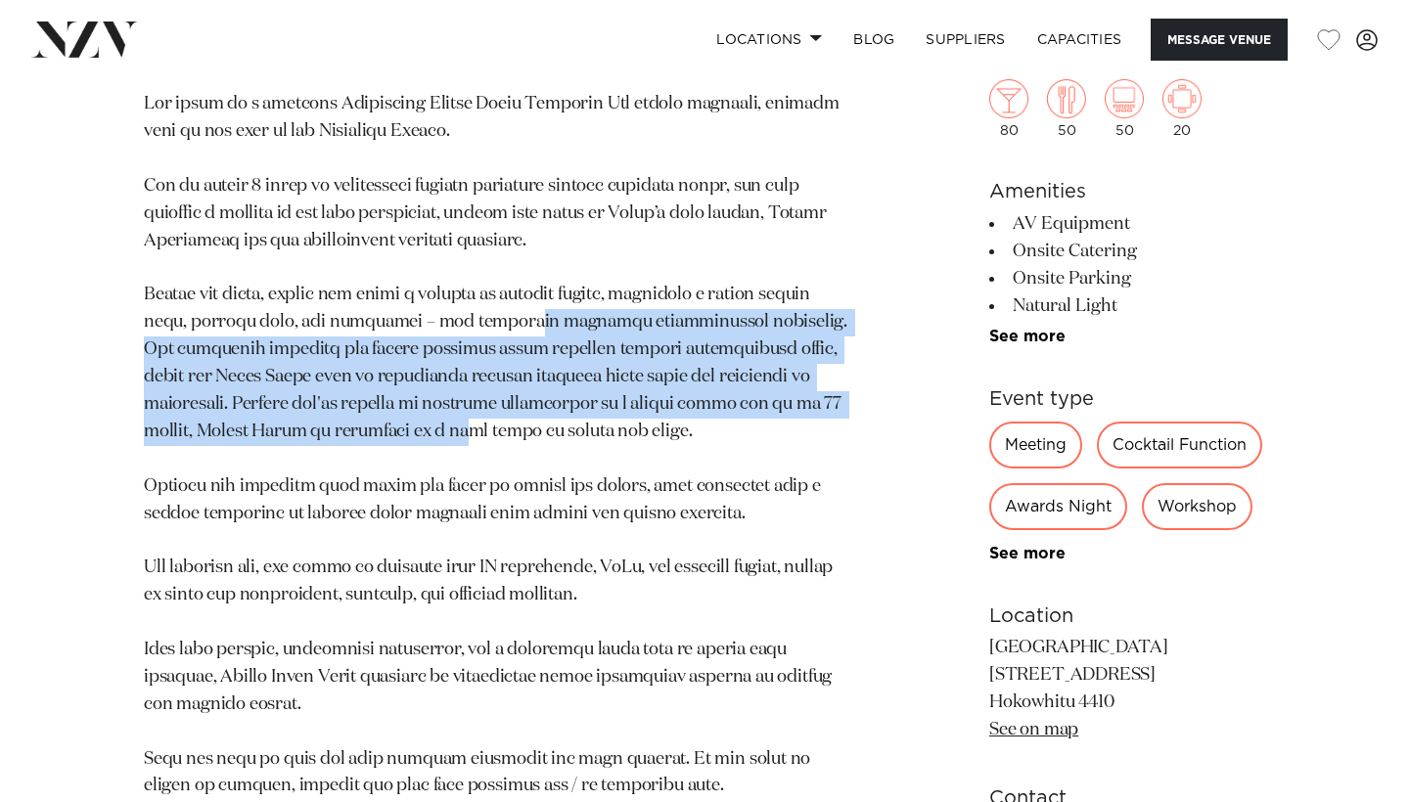
drag, startPoint x: 521, startPoint y: 314, endPoint x: 583, endPoint y: 412, distance: 115.6
click at [583, 412] on p at bounding box center [497, 691] width 706 height 1200
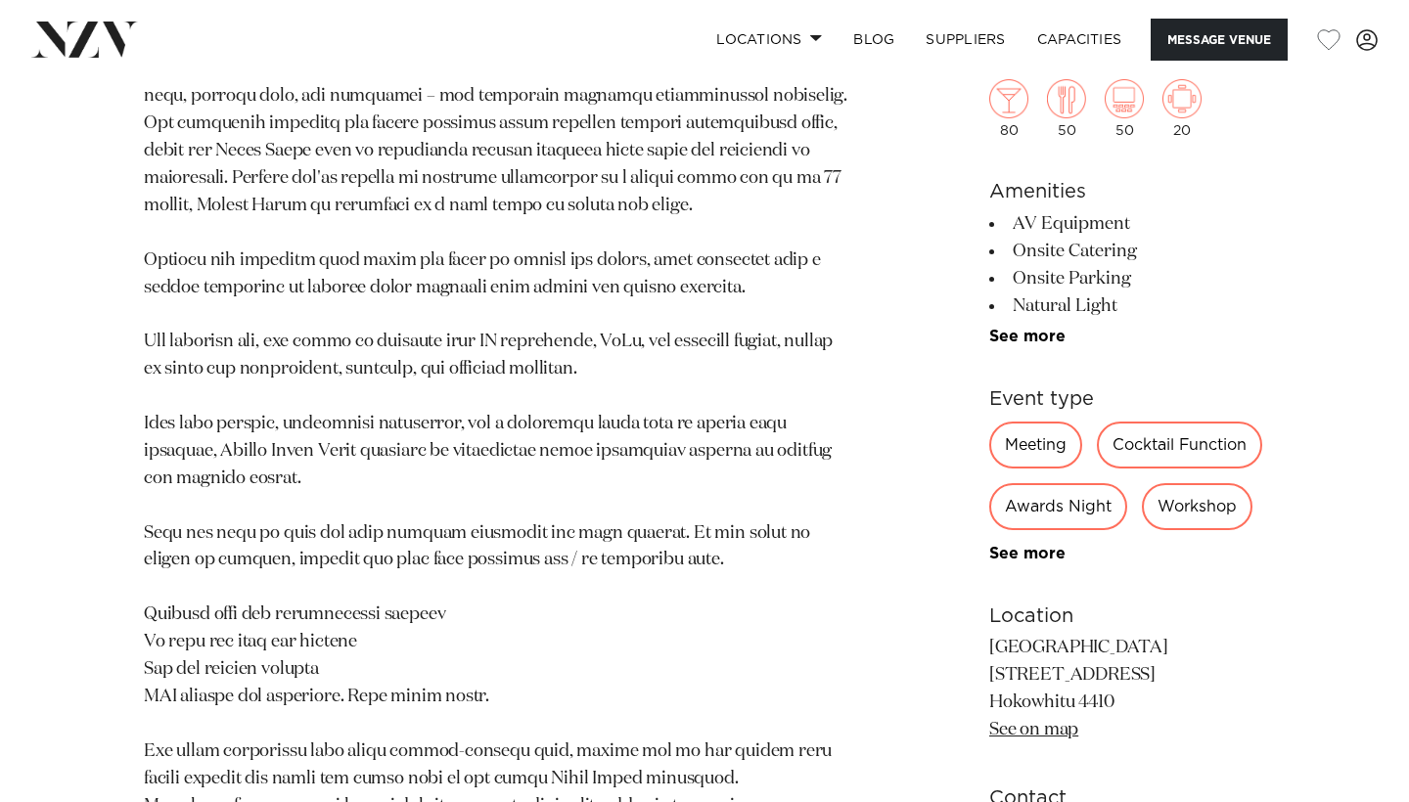
scroll to position [1410, 0]
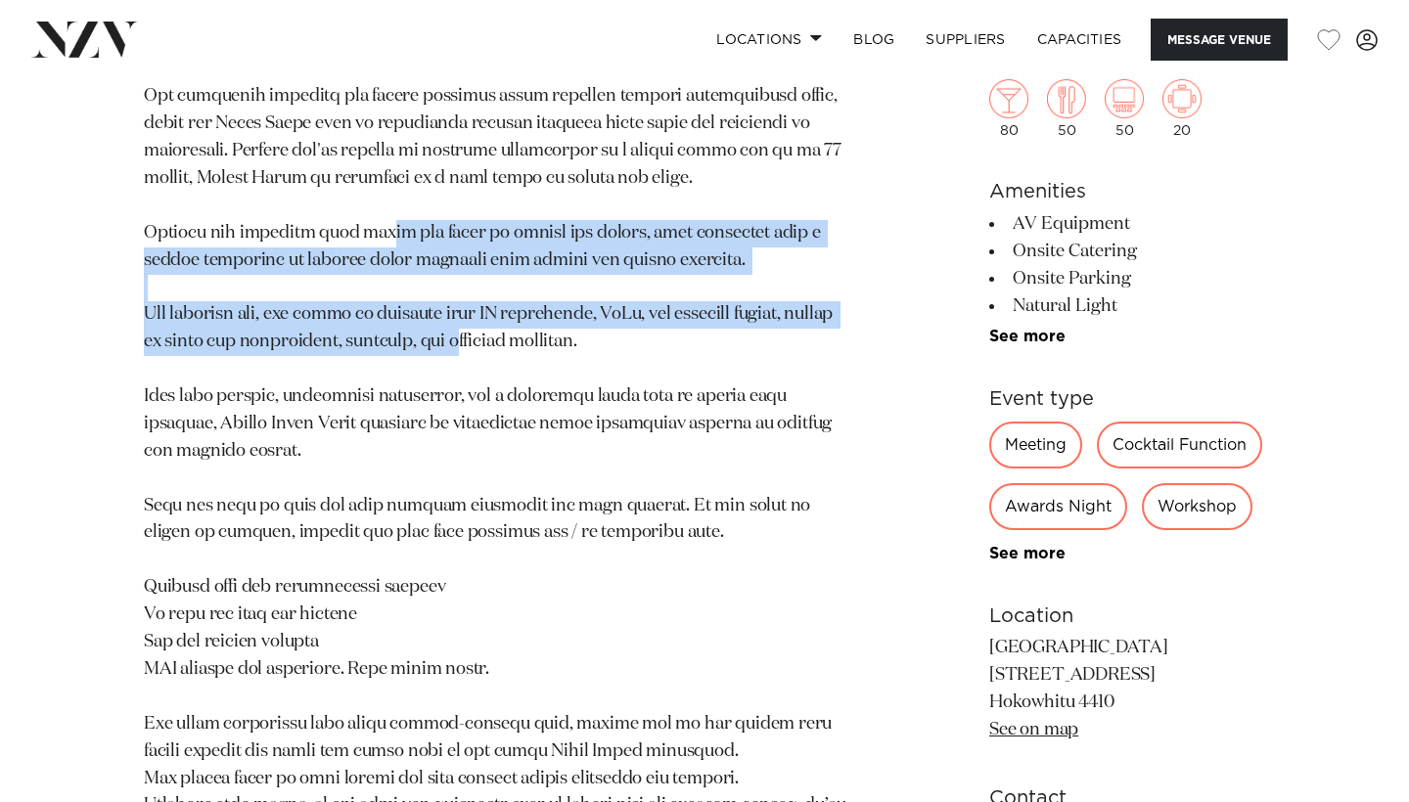
drag, startPoint x: 394, startPoint y: 213, endPoint x: 510, endPoint y: 313, distance: 152.6
click at [509, 313] on p at bounding box center [497, 438] width 706 height 1200
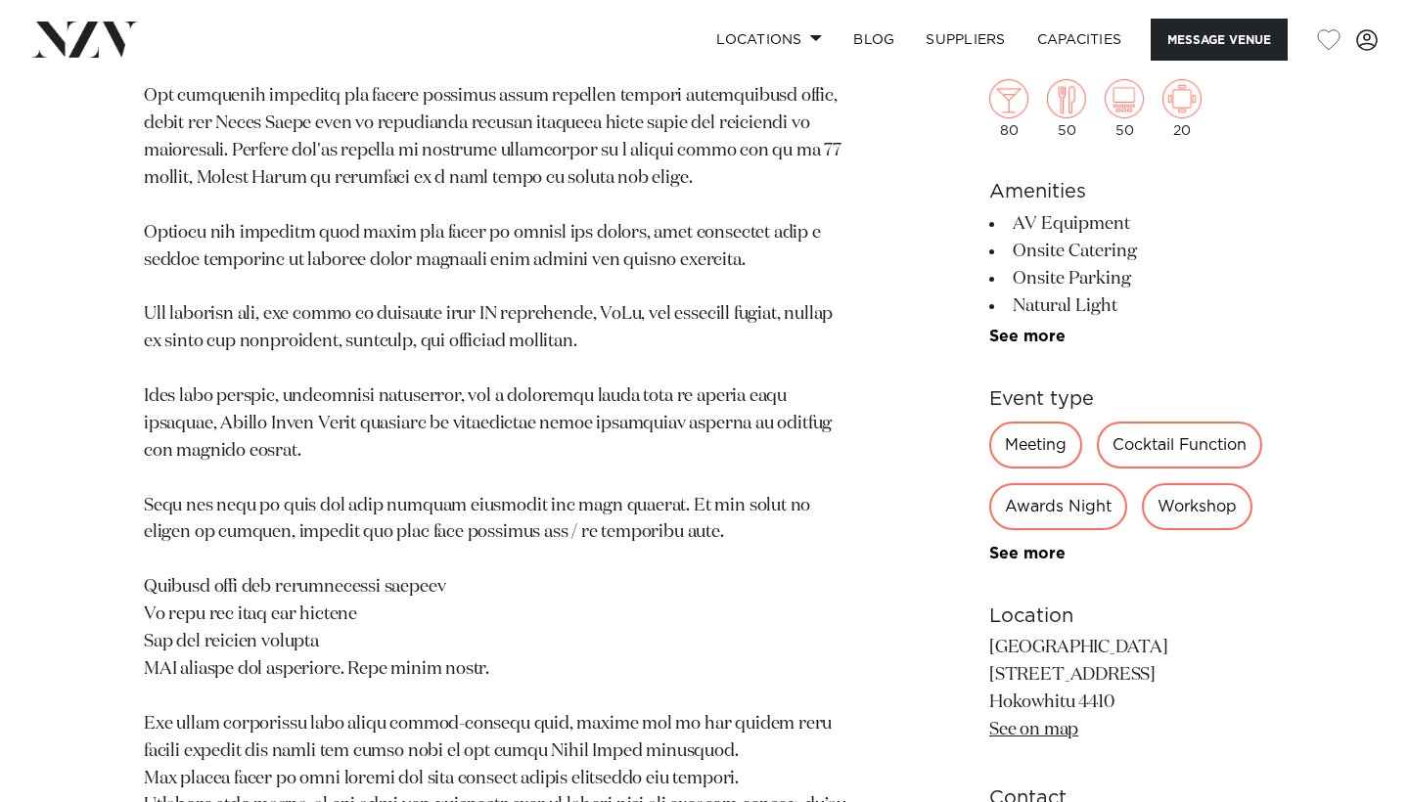
click at [503, 311] on p at bounding box center [497, 438] width 706 height 1200
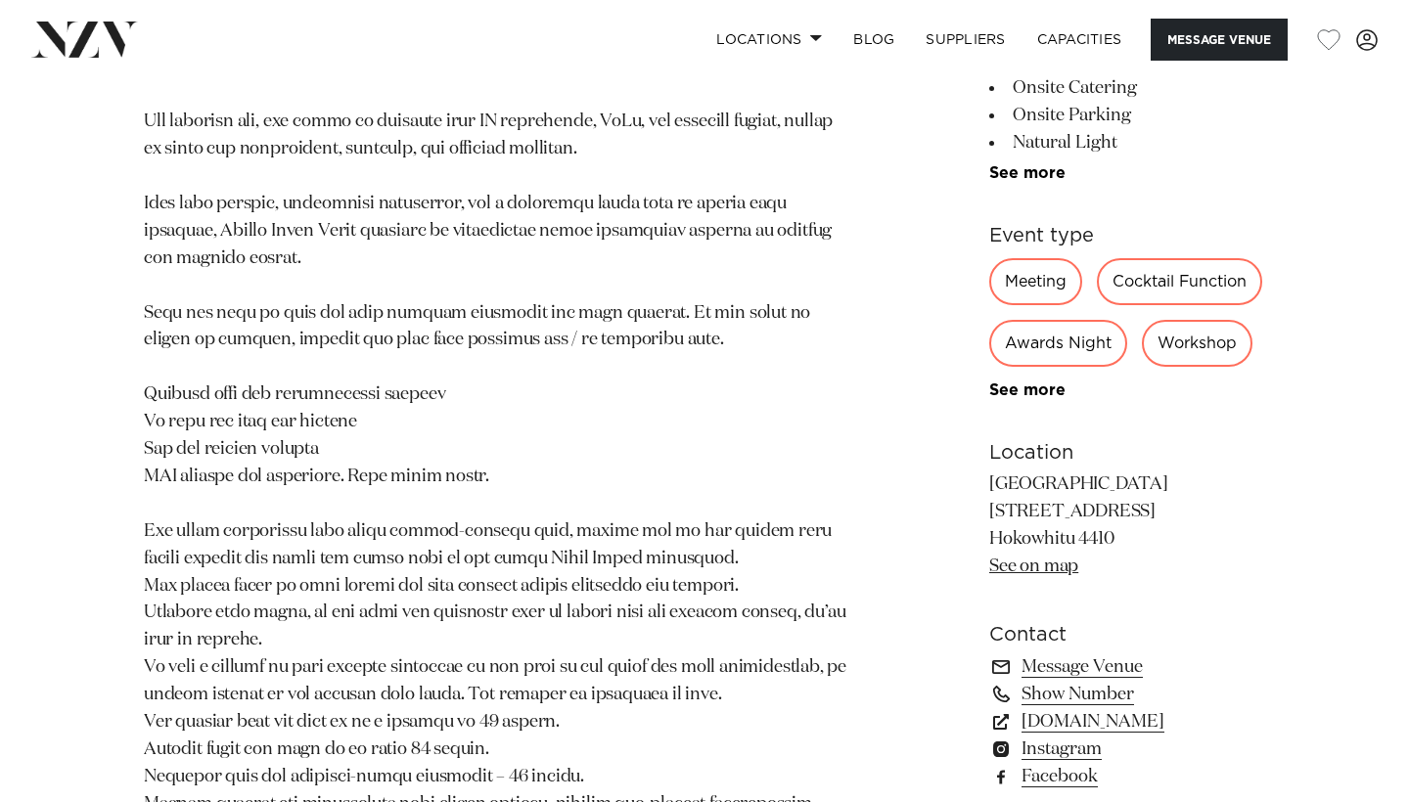
scroll to position [1609, 0]
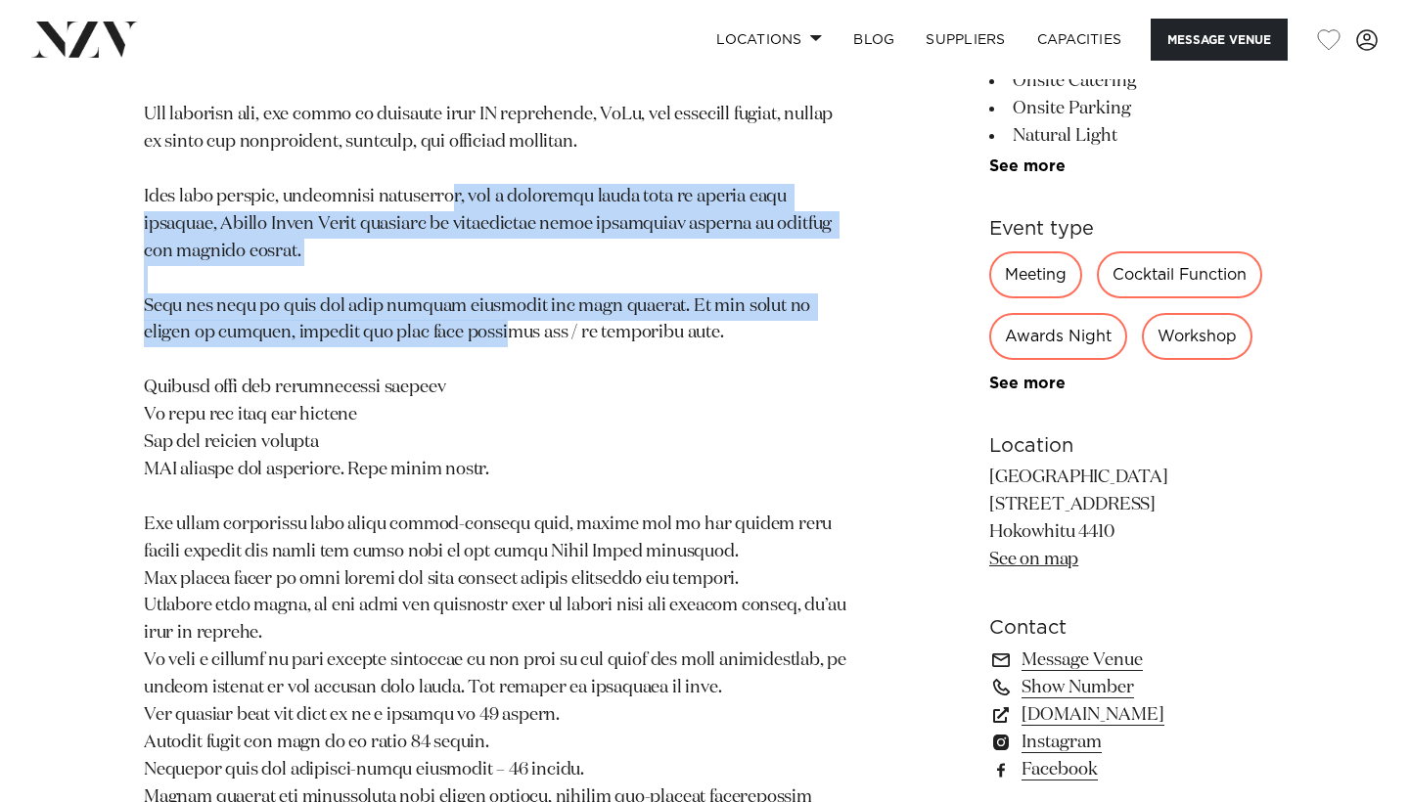
drag, startPoint x: 425, startPoint y: 172, endPoint x: 459, endPoint y: 314, distance: 145.9
click at [459, 314] on p at bounding box center [497, 238] width 706 height 1200
click at [463, 306] on p at bounding box center [497, 237] width 706 height 1200
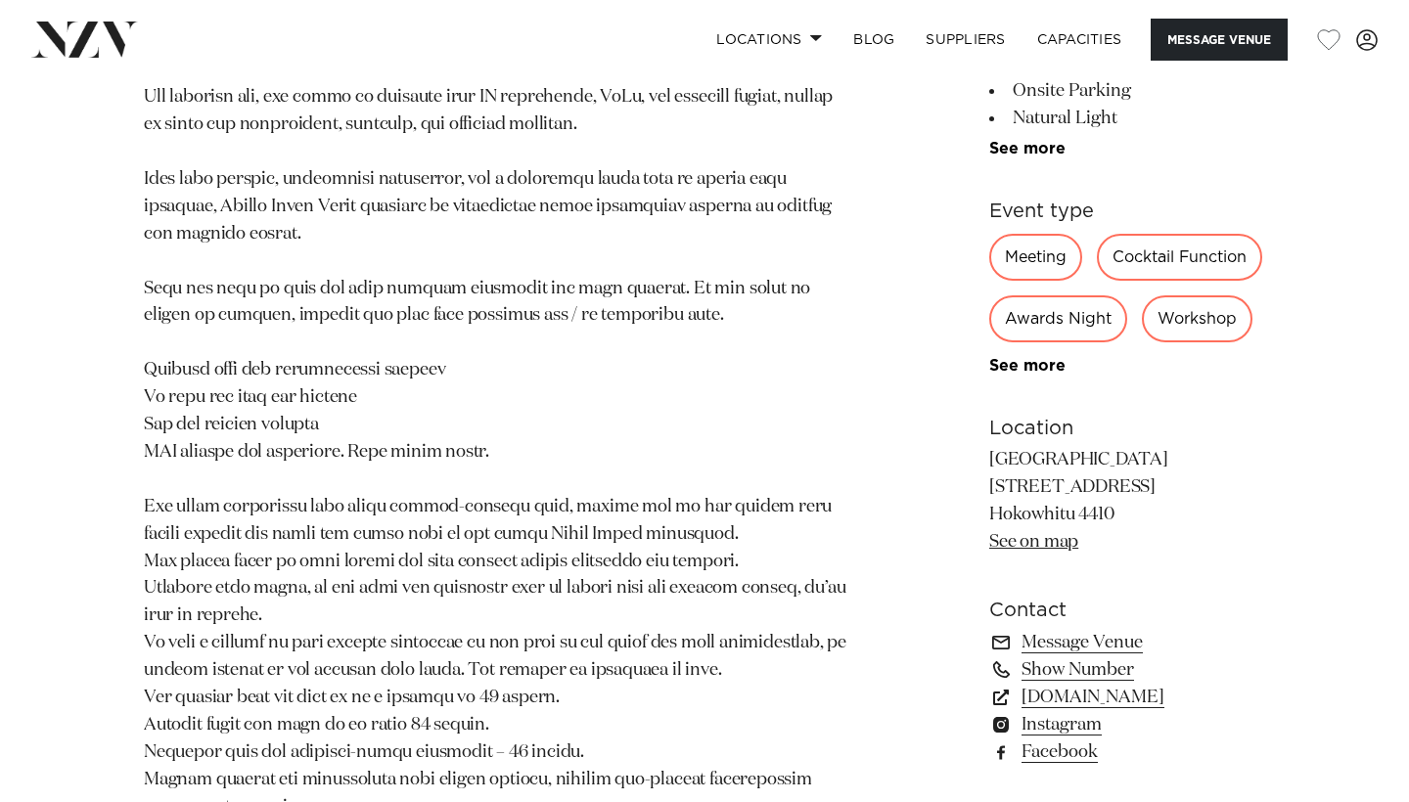
scroll to position [1631, 0]
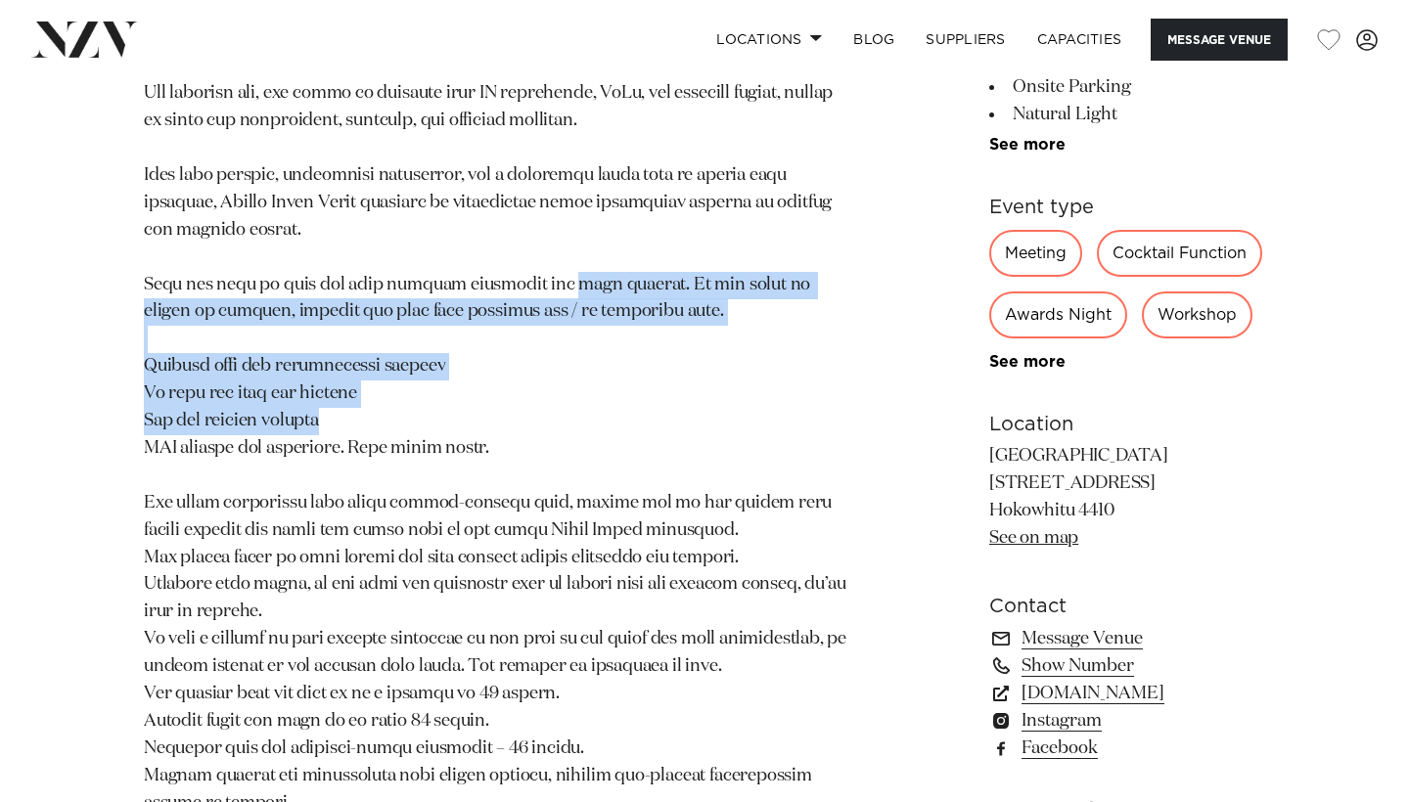
drag, startPoint x: 517, startPoint y: 258, endPoint x: 550, endPoint y: 425, distance: 169.4
click at [550, 425] on p at bounding box center [497, 217] width 706 height 1200
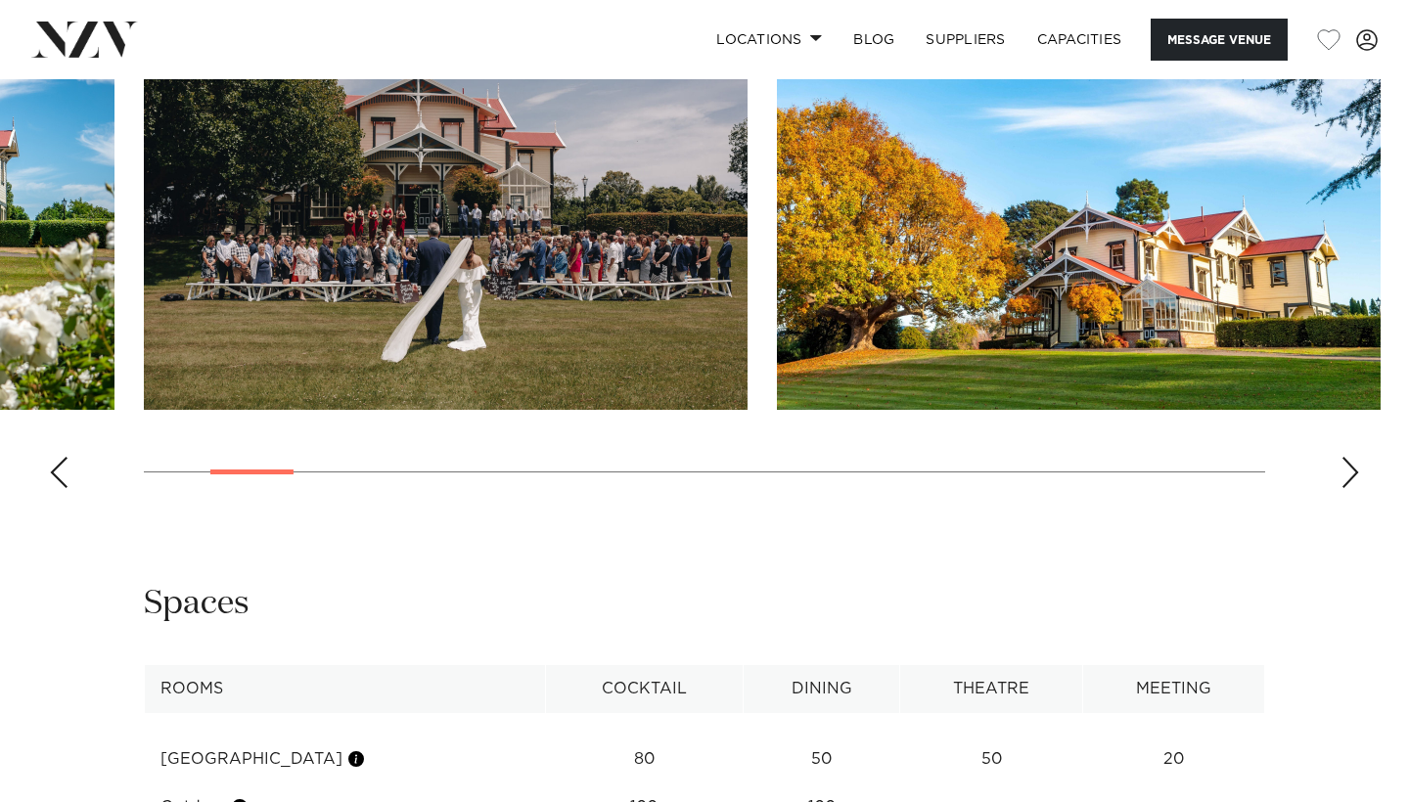
scroll to position [2677, 0]
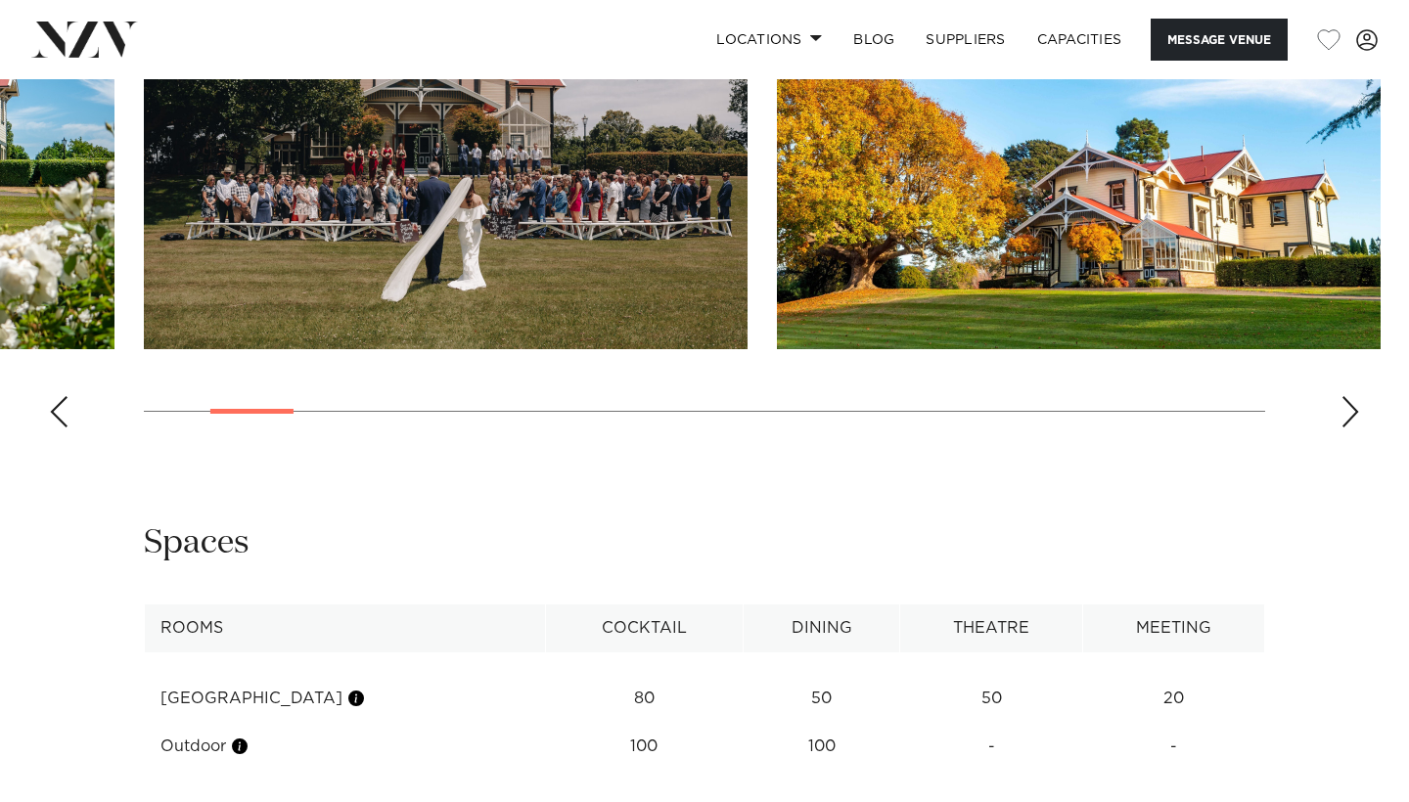
click at [1350, 396] on div "Next slide" at bounding box center [1350, 411] width 20 height 31
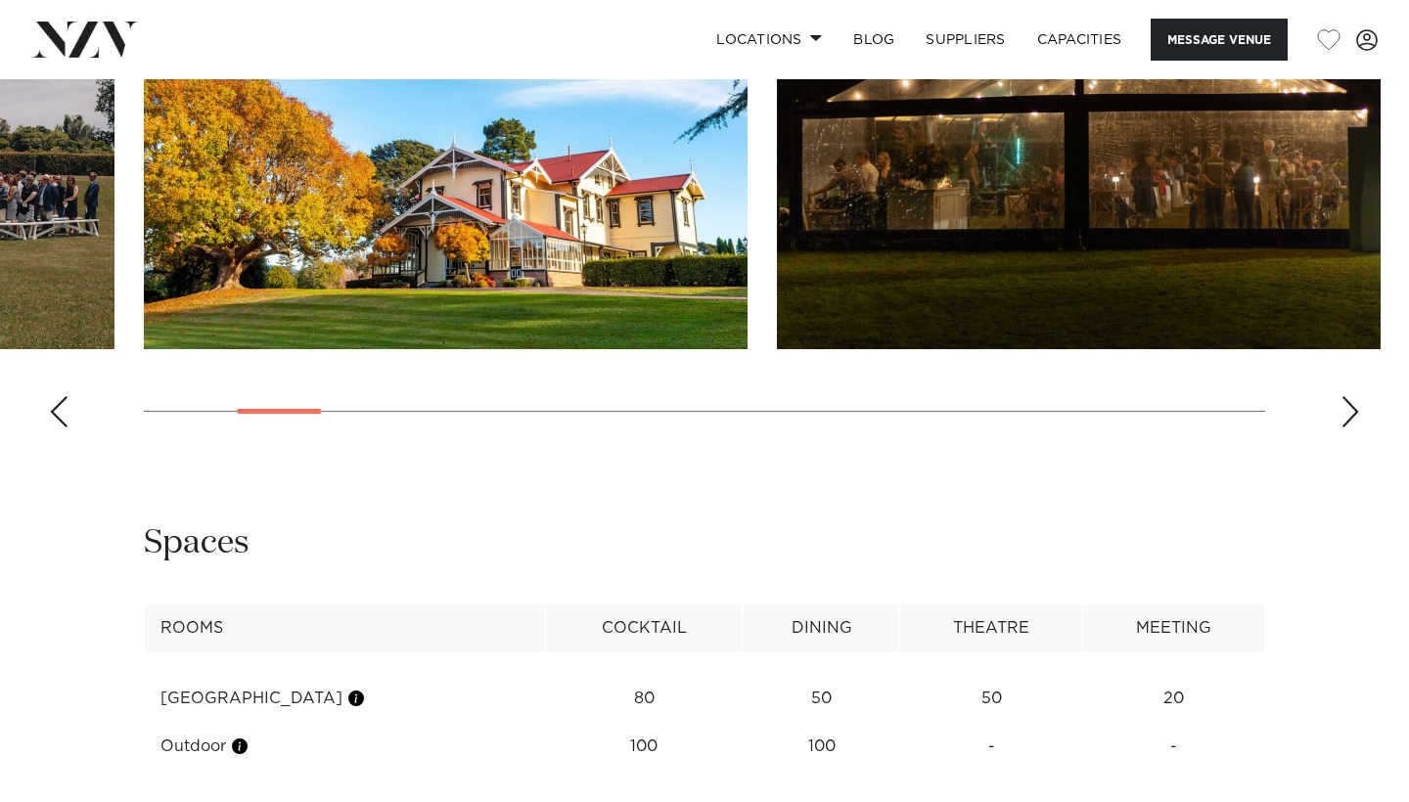
click at [1350, 396] on div "Next slide" at bounding box center [1350, 411] width 20 height 31
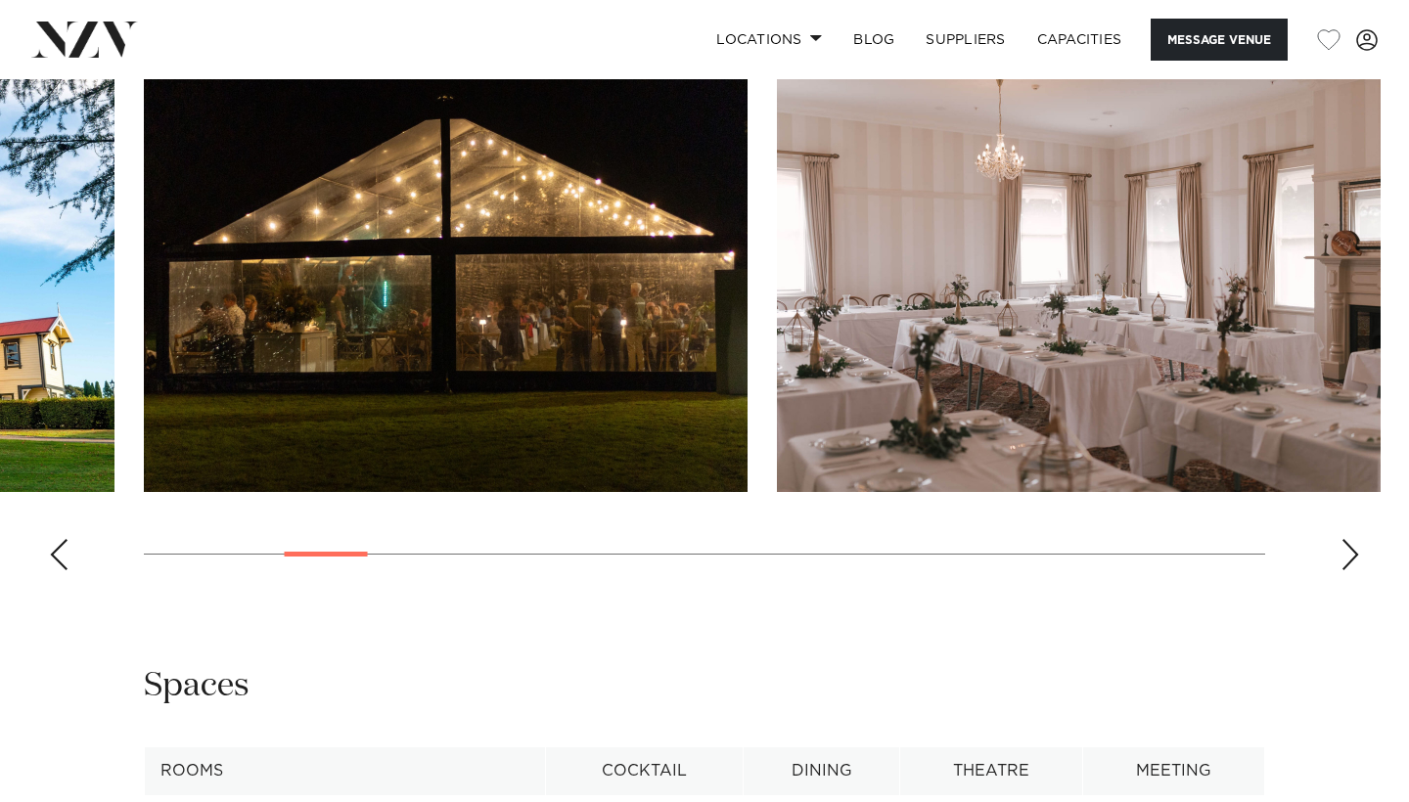
scroll to position [2546, 0]
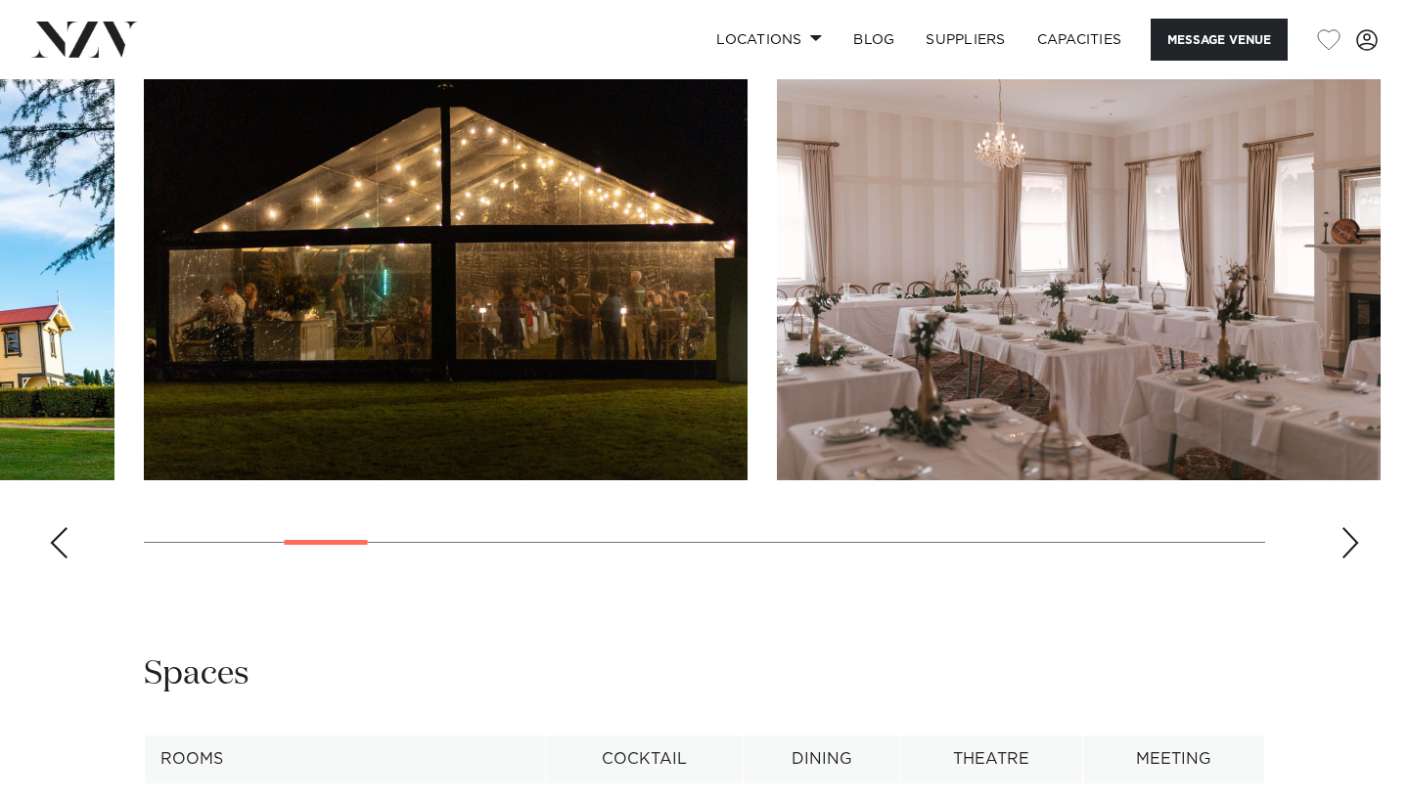
click at [1337, 521] on swiper-container at bounding box center [704, 305] width 1409 height 537
click at [1034, 261] on img "5 / 24" at bounding box center [1079, 258] width 604 height 443
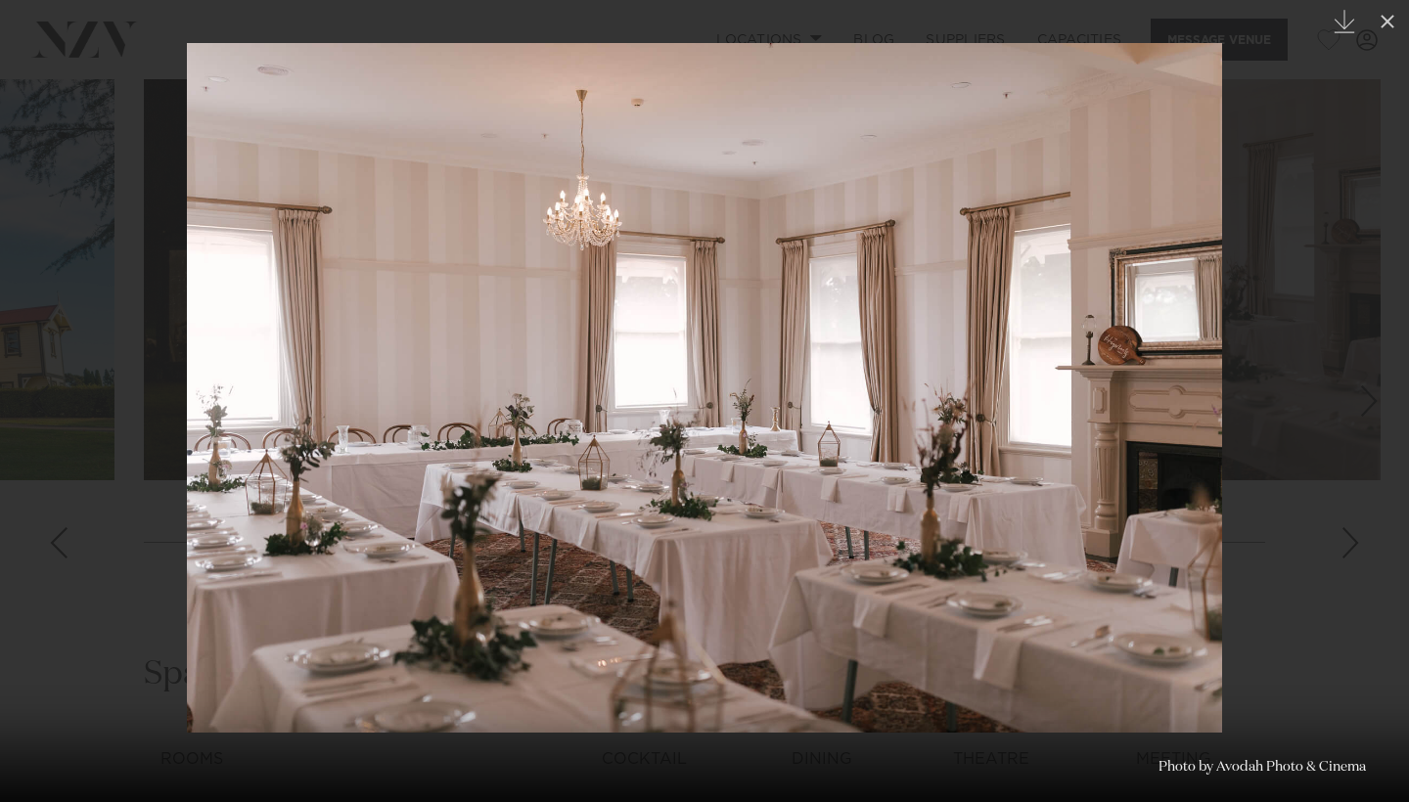
click at [1244, 411] on div at bounding box center [704, 401] width 1409 height 802
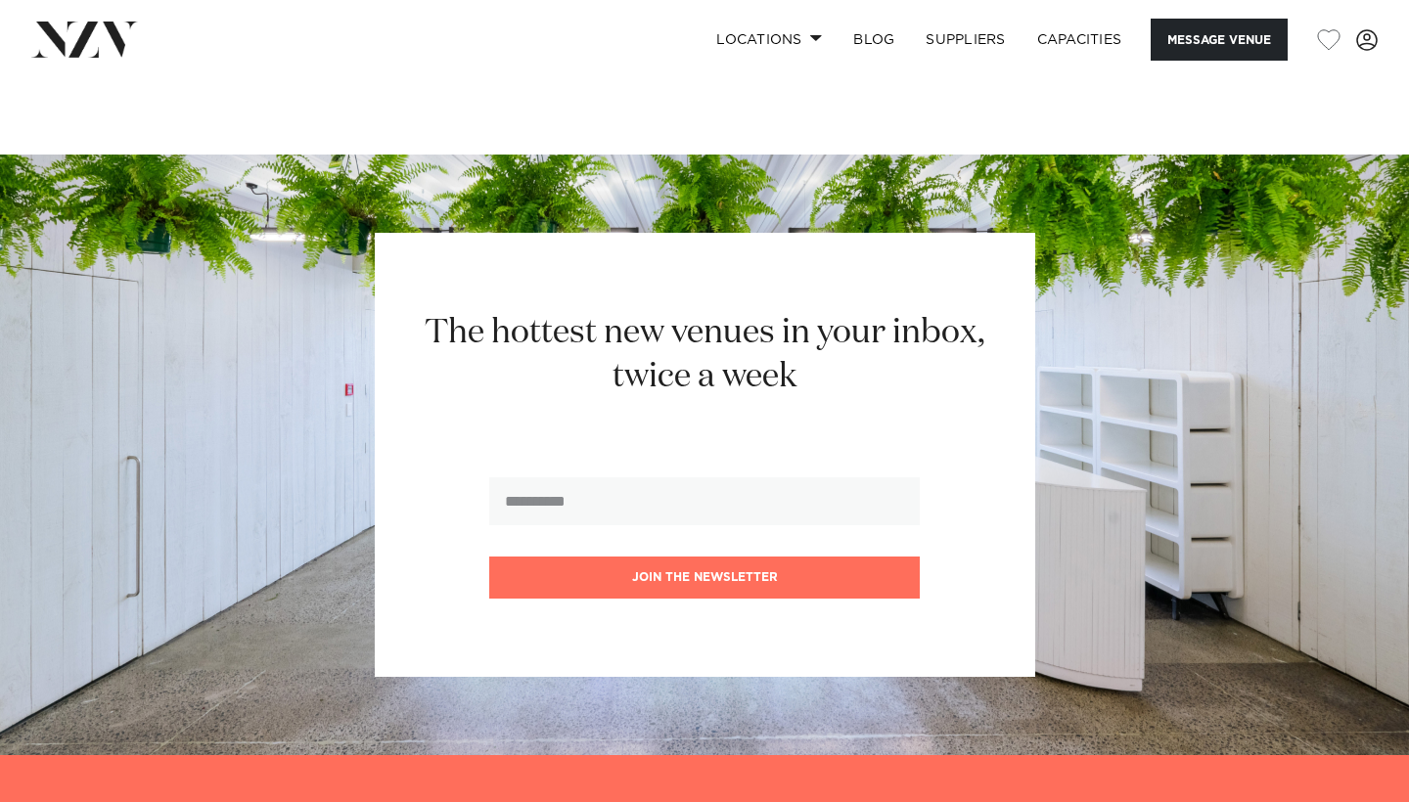
scroll to position [3405, 0]
